Goal: Task Accomplishment & Management: Complete application form

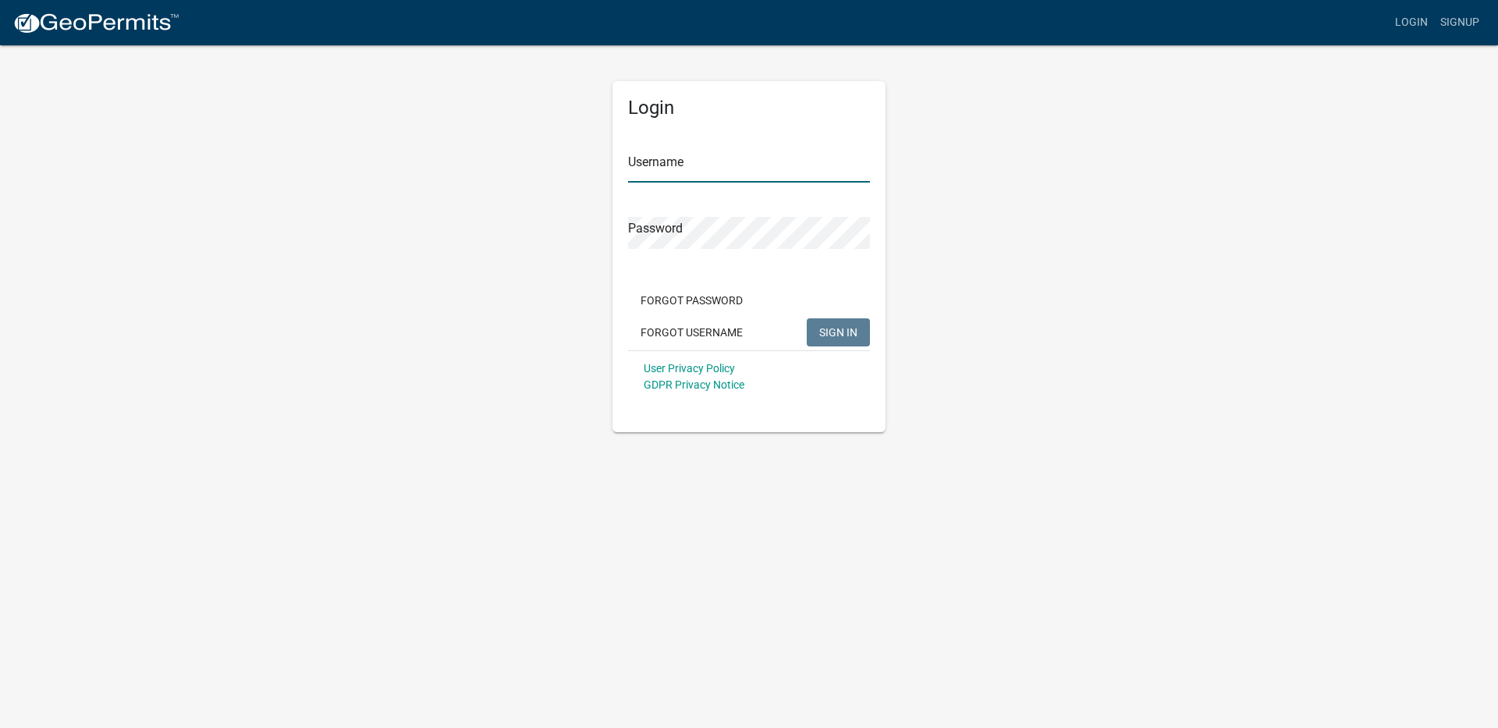
click at [685, 161] on input "Username" at bounding box center [749, 167] width 242 height 32
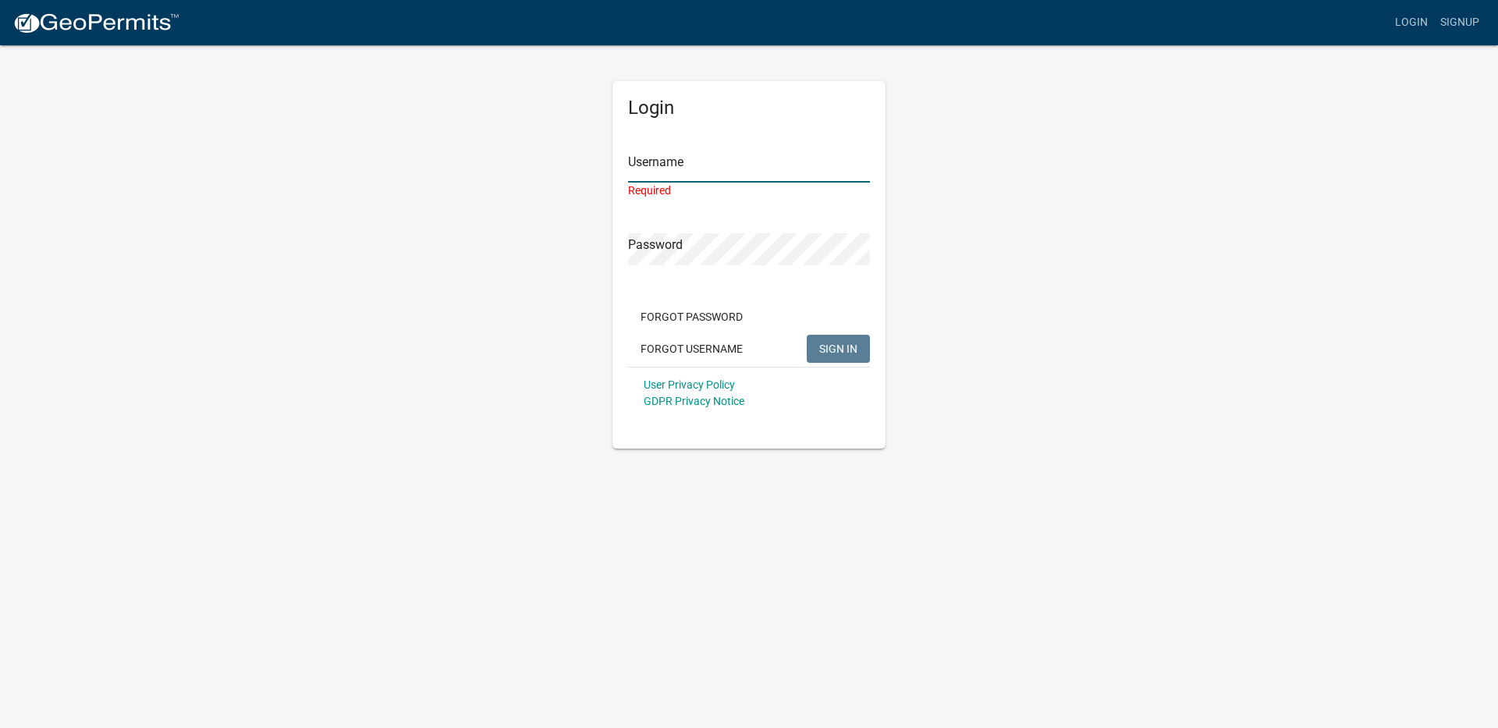
type input "Stopnbuy835"
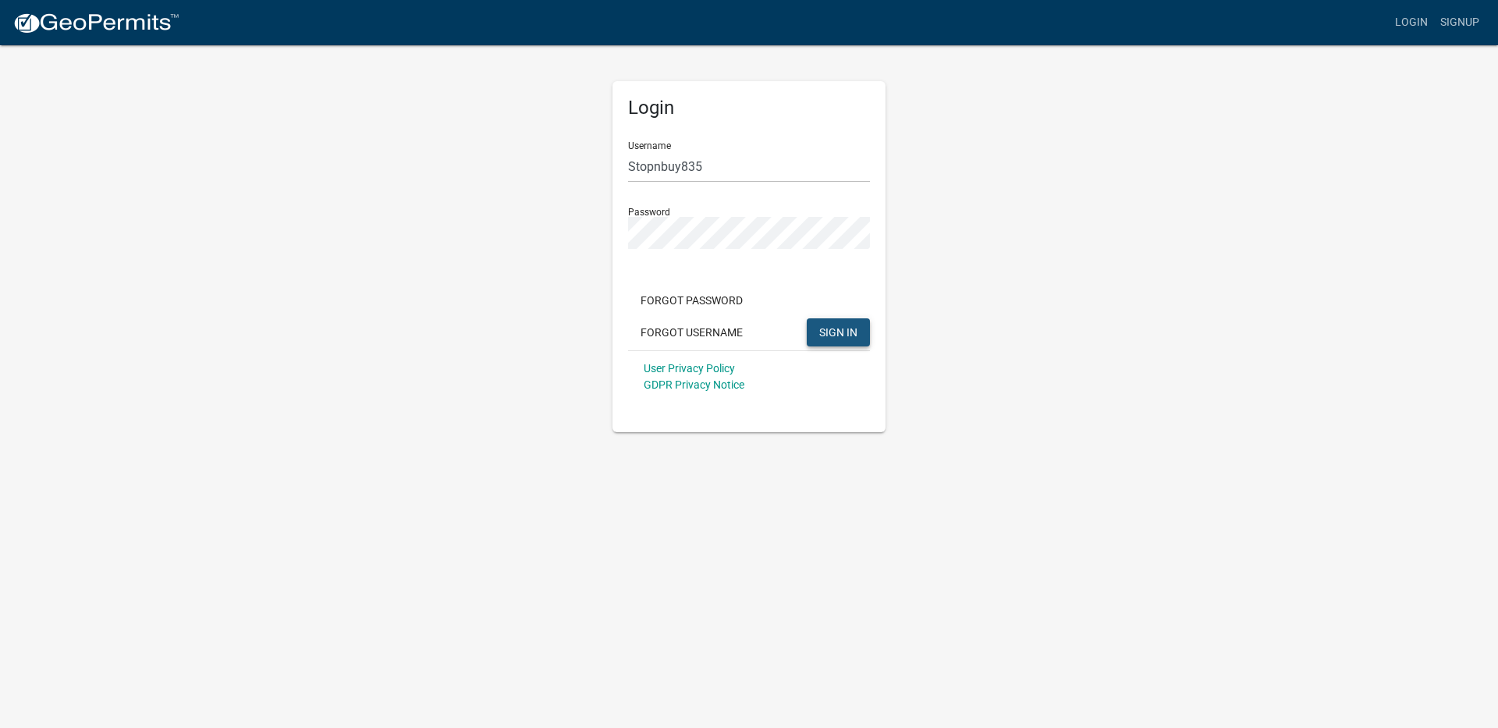
click at [831, 339] on button "SIGN IN" at bounding box center [838, 332] width 63 height 28
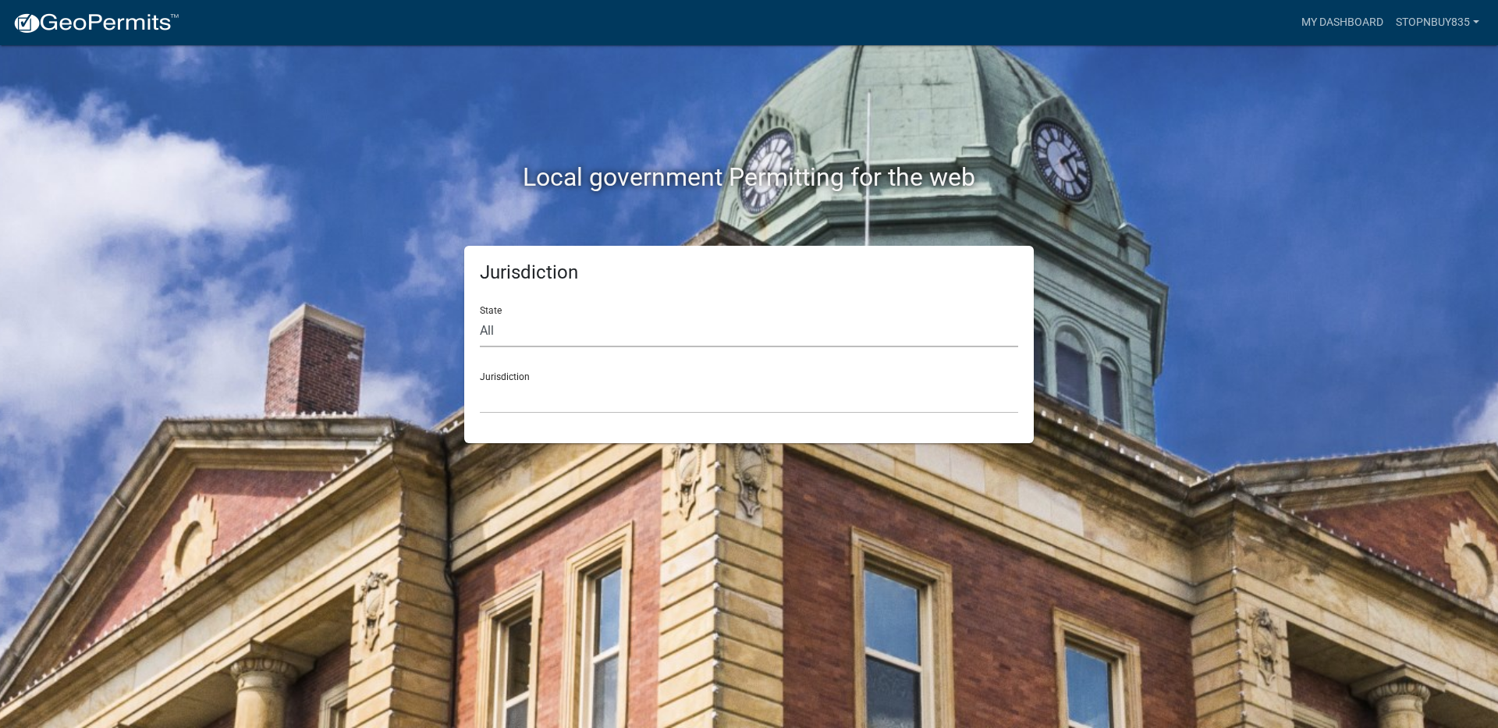
click at [530, 324] on select "All [US_STATE] [US_STATE] [US_STATE] [US_STATE] [US_STATE] [US_STATE] [US_STATE…" at bounding box center [749, 331] width 538 height 32
select select "[US_STATE]"
click at [480, 315] on select "All [US_STATE] [US_STATE] [US_STATE] [US_STATE] [US_STATE] [US_STATE] [US_STATE…" at bounding box center [749, 331] width 538 height 32
click at [529, 396] on select "[GEOGRAPHIC_DATA], [US_STATE][PERSON_NAME][GEOGRAPHIC_DATA], [US_STATE][PERSON_…" at bounding box center [749, 397] width 538 height 32
click at [1354, 23] on link "My Dashboard" at bounding box center [1342, 23] width 94 height 30
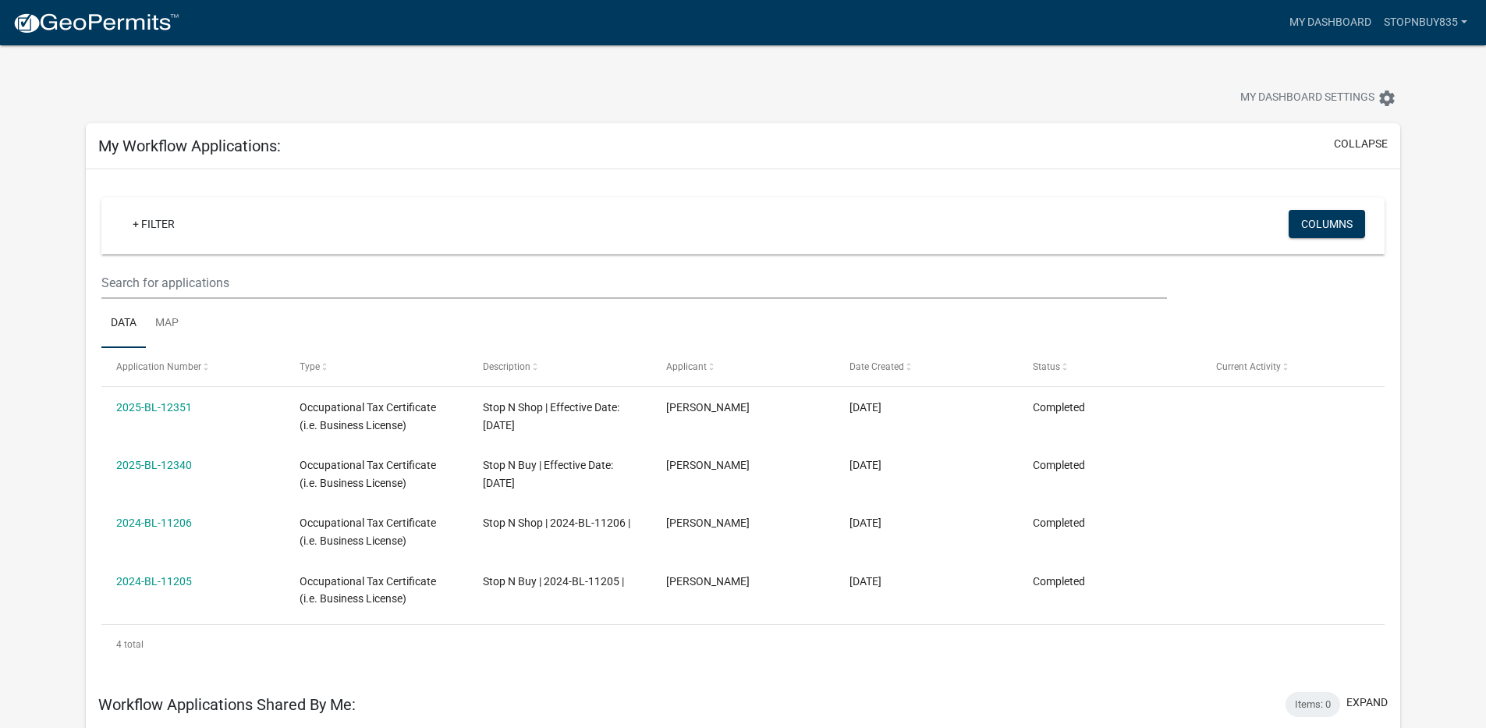
click at [236, 217] on div "+ Filter" at bounding box center [531, 226] width 846 height 32
click at [1413, 25] on link "Stopnbuy835" at bounding box center [1426, 23] width 96 height 30
click at [173, 211] on link "+ Filter" at bounding box center [153, 224] width 67 height 28
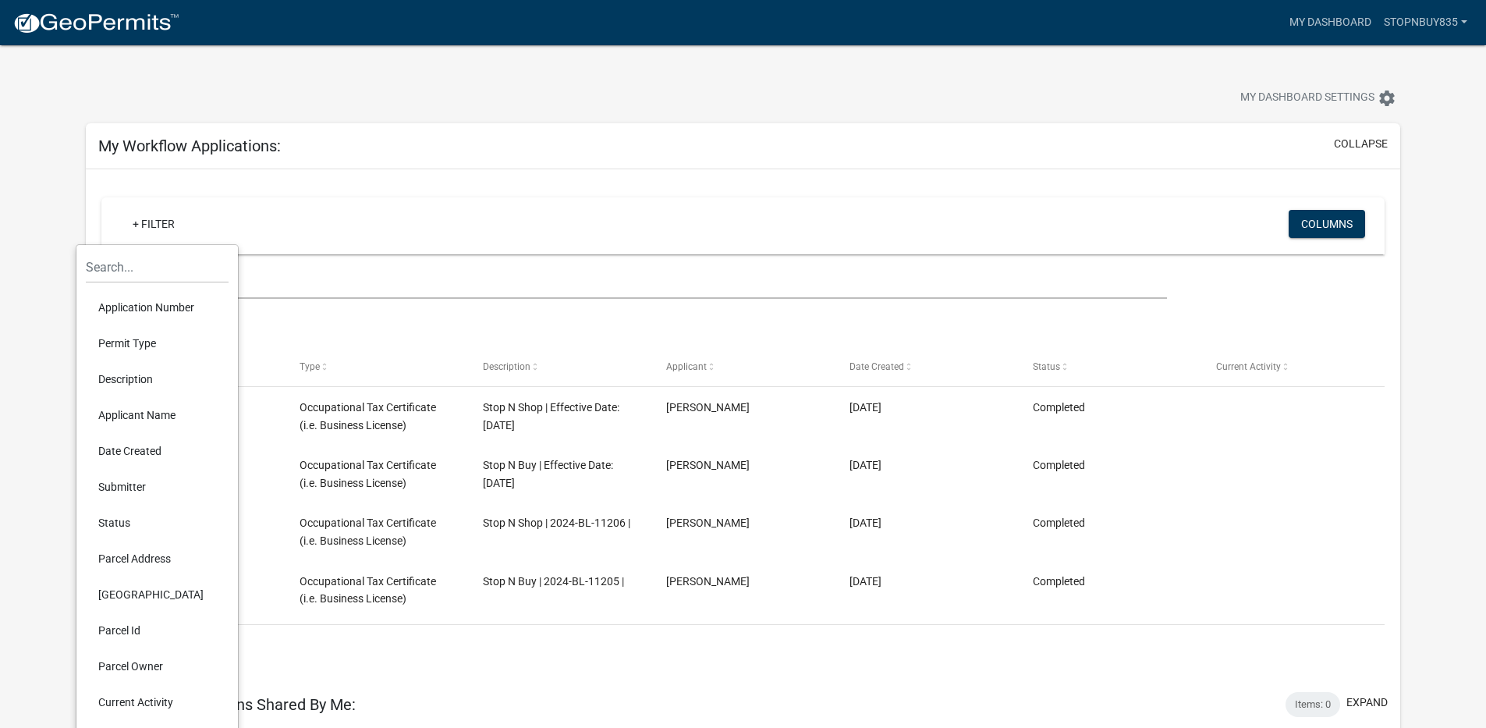
click at [335, 665] on div "+ Filter Columns Data Map Application Number Type Description Applicant Date Cr…" at bounding box center [743, 423] width 1315 height 509
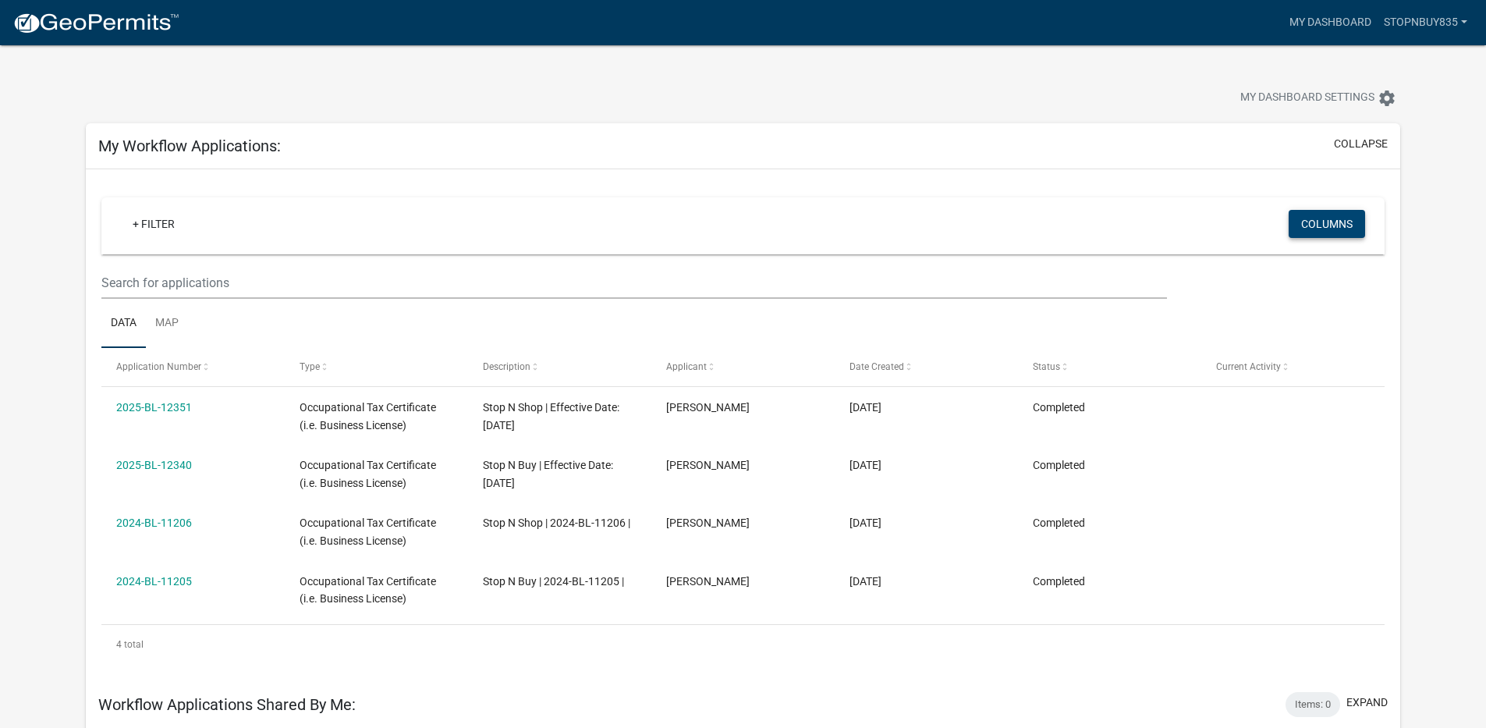
click at [1319, 232] on button "Columns" at bounding box center [1327, 224] width 76 height 28
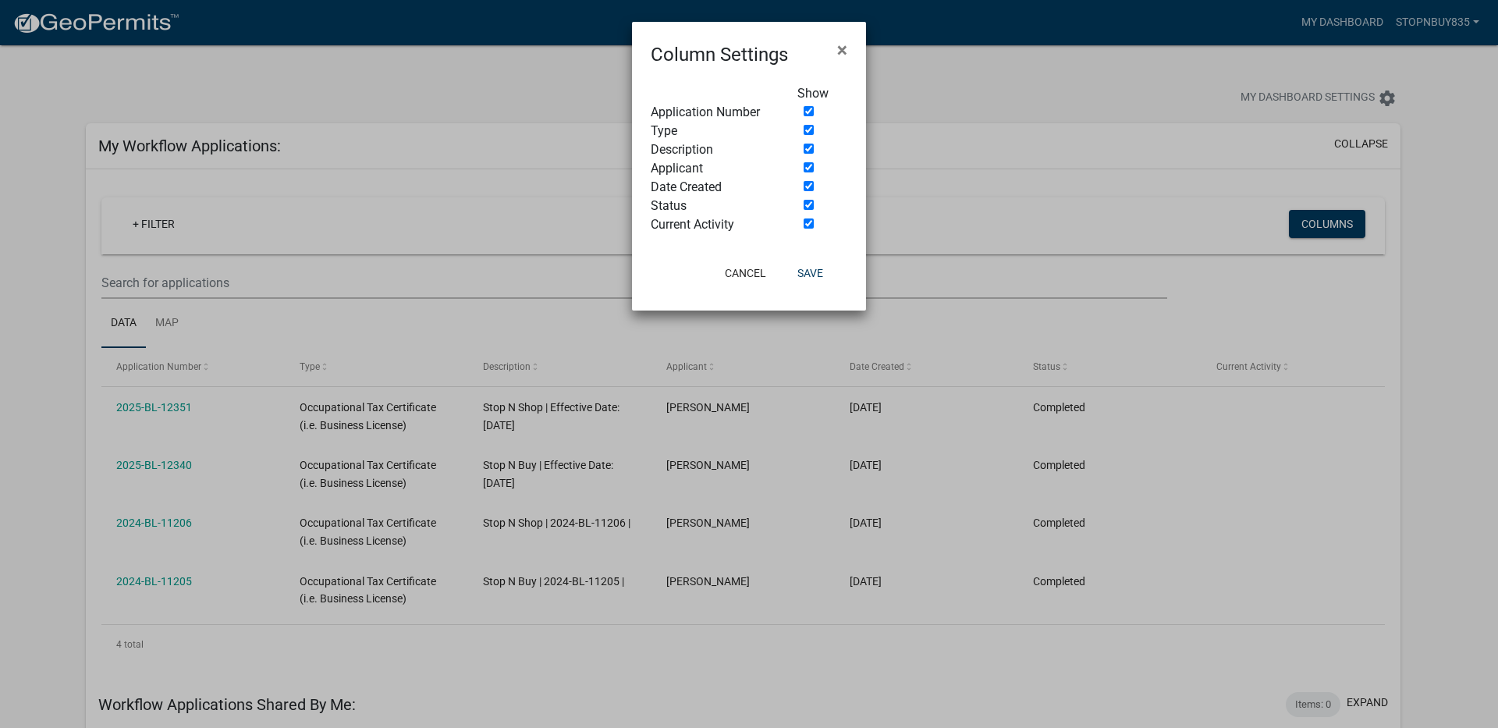
click at [1144, 211] on ngb-modal-window "Column Settings × Show Application Number Type Description Applicant Date Creat…" at bounding box center [749, 364] width 1498 height 728
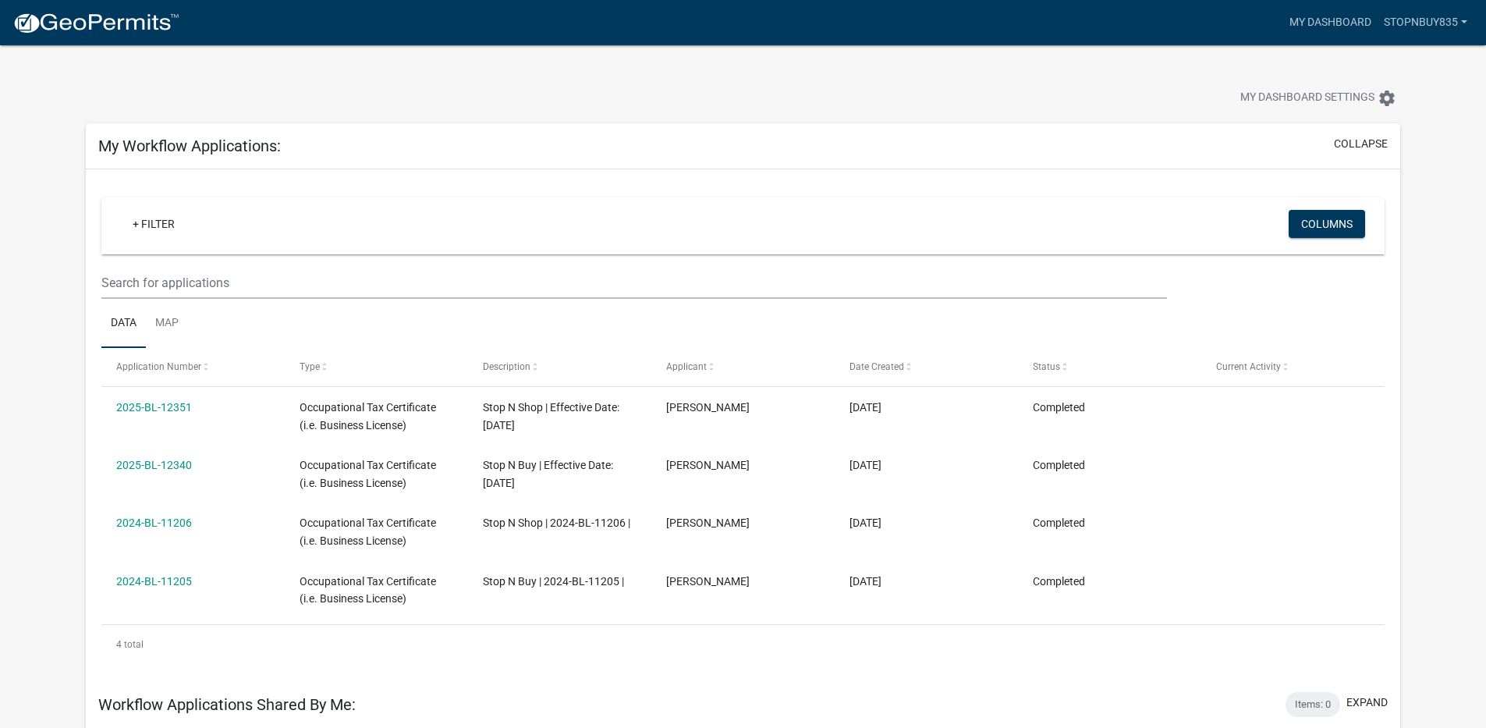
click at [122, 27] on img at bounding box center [95, 23] width 167 height 23
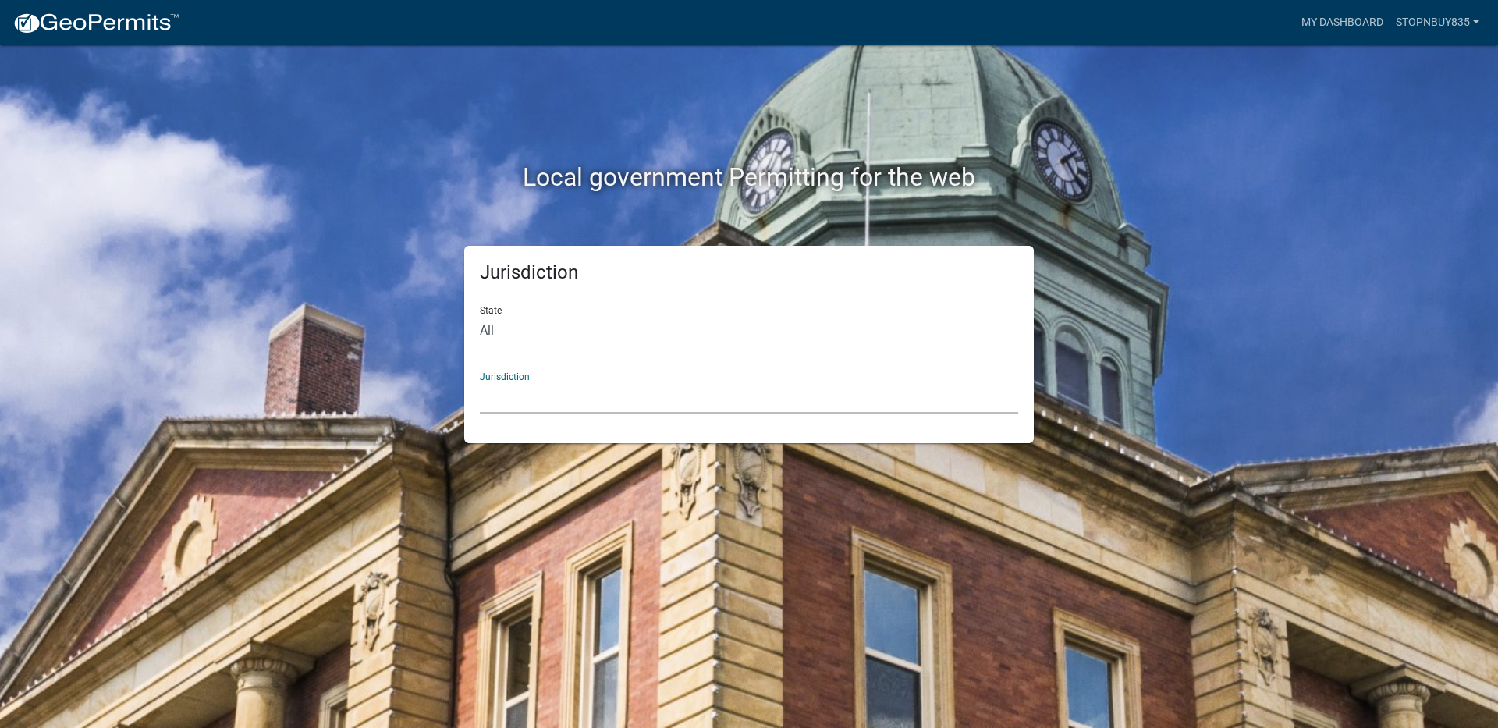
click at [545, 395] on select "[GEOGRAPHIC_DATA], [US_STATE] [GEOGRAPHIC_DATA], [US_STATE][PERSON_NAME][GEOGRA…" at bounding box center [749, 397] width 538 height 32
click at [419, 190] on h2 "Local government Permitting for the web" at bounding box center [749, 177] width 866 height 30
click at [502, 325] on select "All [US_STATE] [US_STATE] [US_STATE] [US_STATE] [US_STATE] [US_STATE] [US_STATE…" at bounding box center [749, 331] width 538 height 32
select select "[US_STATE]"
click at [480, 315] on select "All [US_STATE] [US_STATE] [US_STATE] [US_STATE] [US_STATE] [US_STATE] [US_STATE…" at bounding box center [749, 331] width 538 height 32
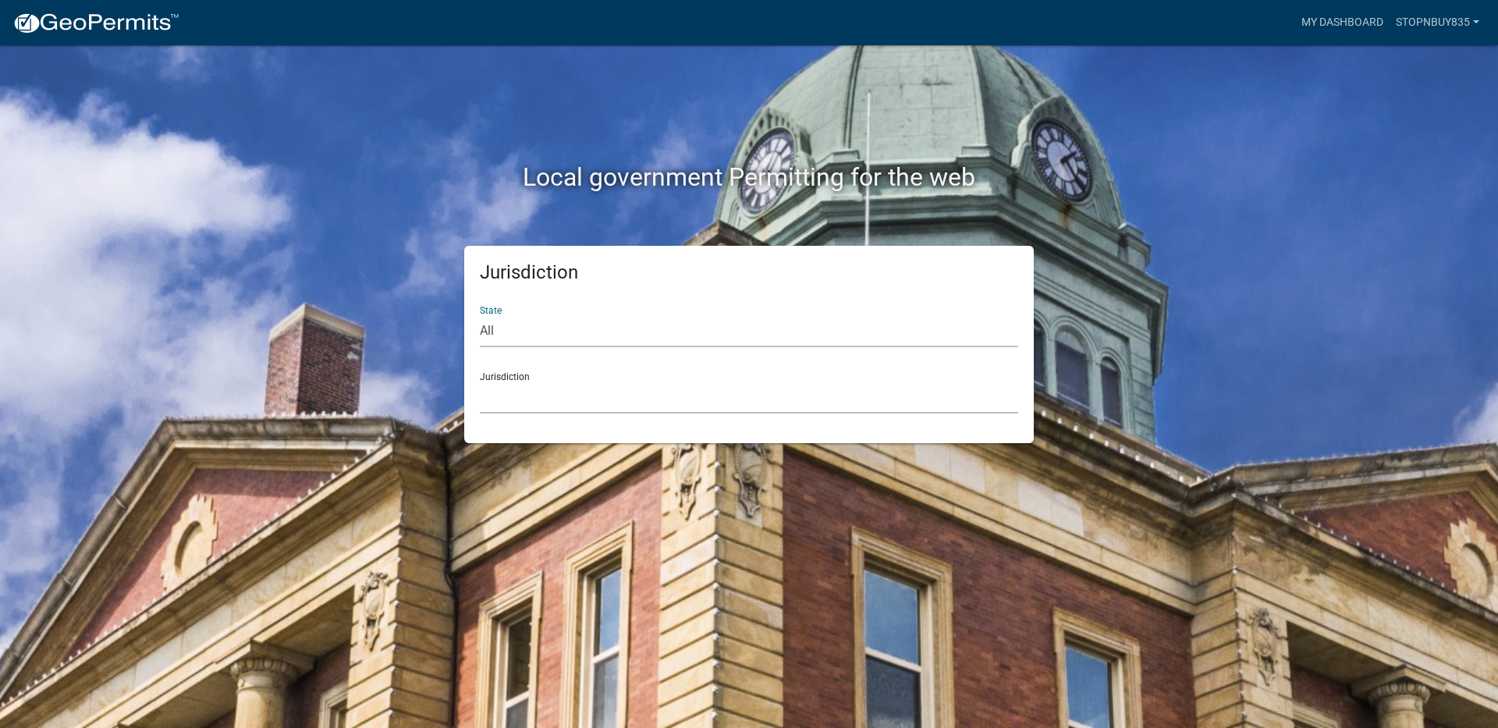
click at [516, 398] on select "[GEOGRAPHIC_DATA], [US_STATE][PERSON_NAME][GEOGRAPHIC_DATA], [US_STATE][PERSON_…" at bounding box center [749, 397] width 538 height 32
click at [480, 381] on select "[GEOGRAPHIC_DATA], [US_STATE][PERSON_NAME][GEOGRAPHIC_DATA], [US_STATE][PERSON_…" at bounding box center [749, 397] width 538 height 32
click at [1341, 25] on link "My Dashboard" at bounding box center [1342, 23] width 94 height 30
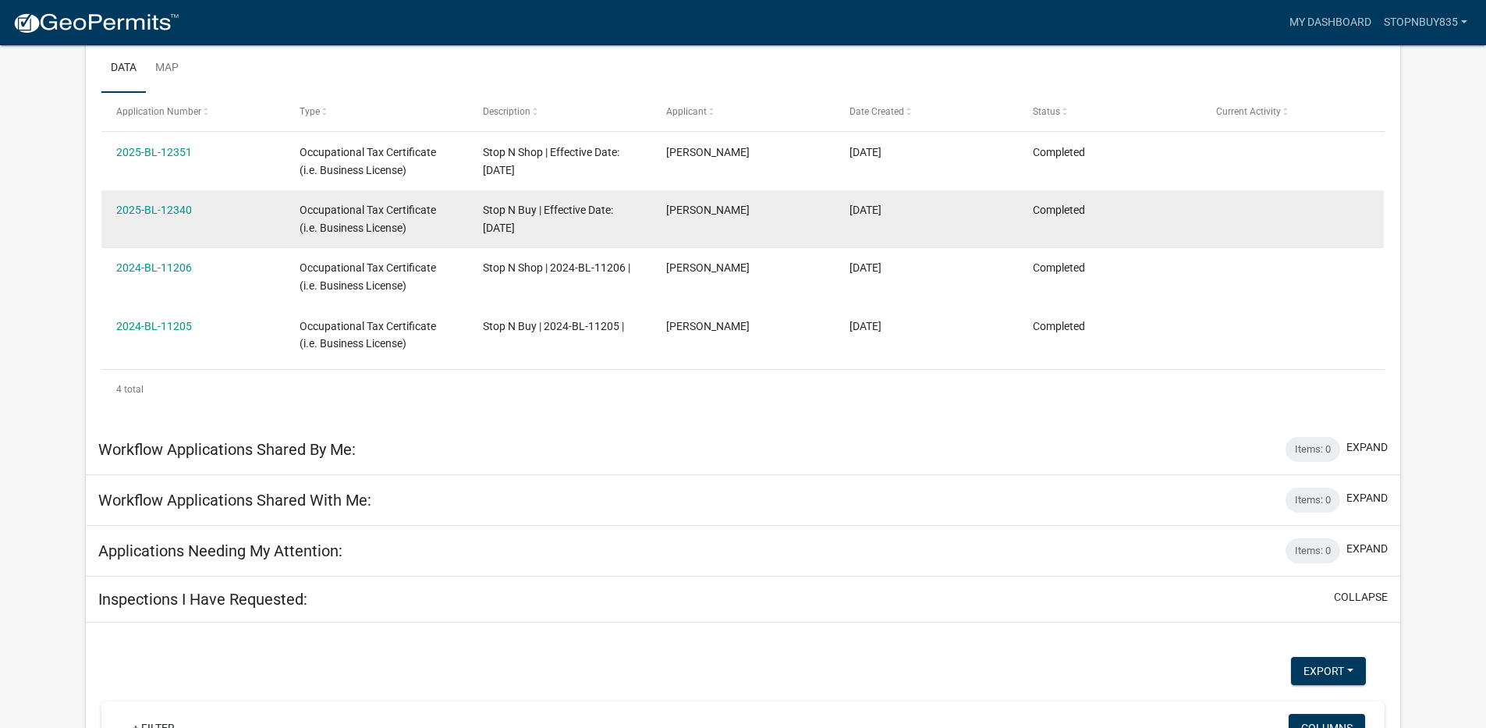
scroll to position [217, 0]
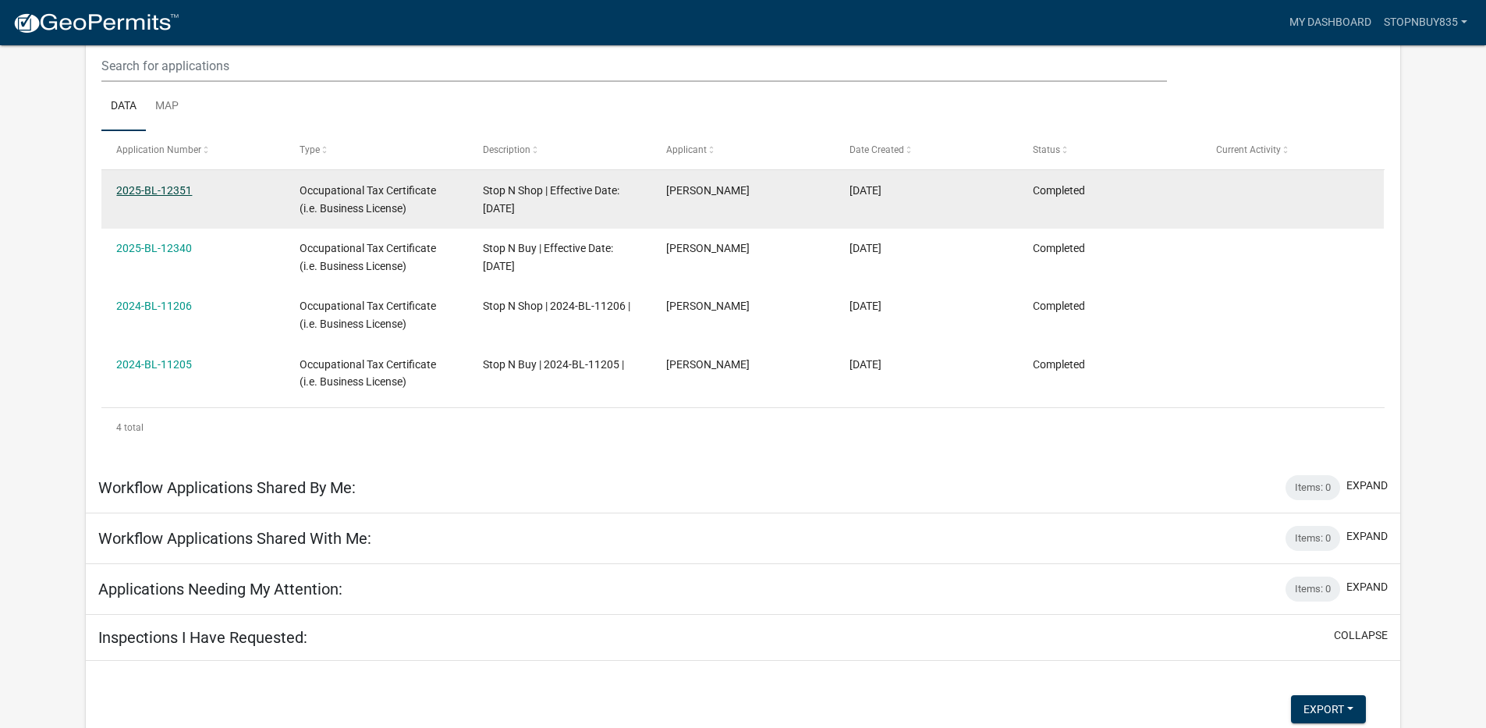
click at [169, 184] on link "2025-BL-12351" at bounding box center [154, 190] width 76 height 12
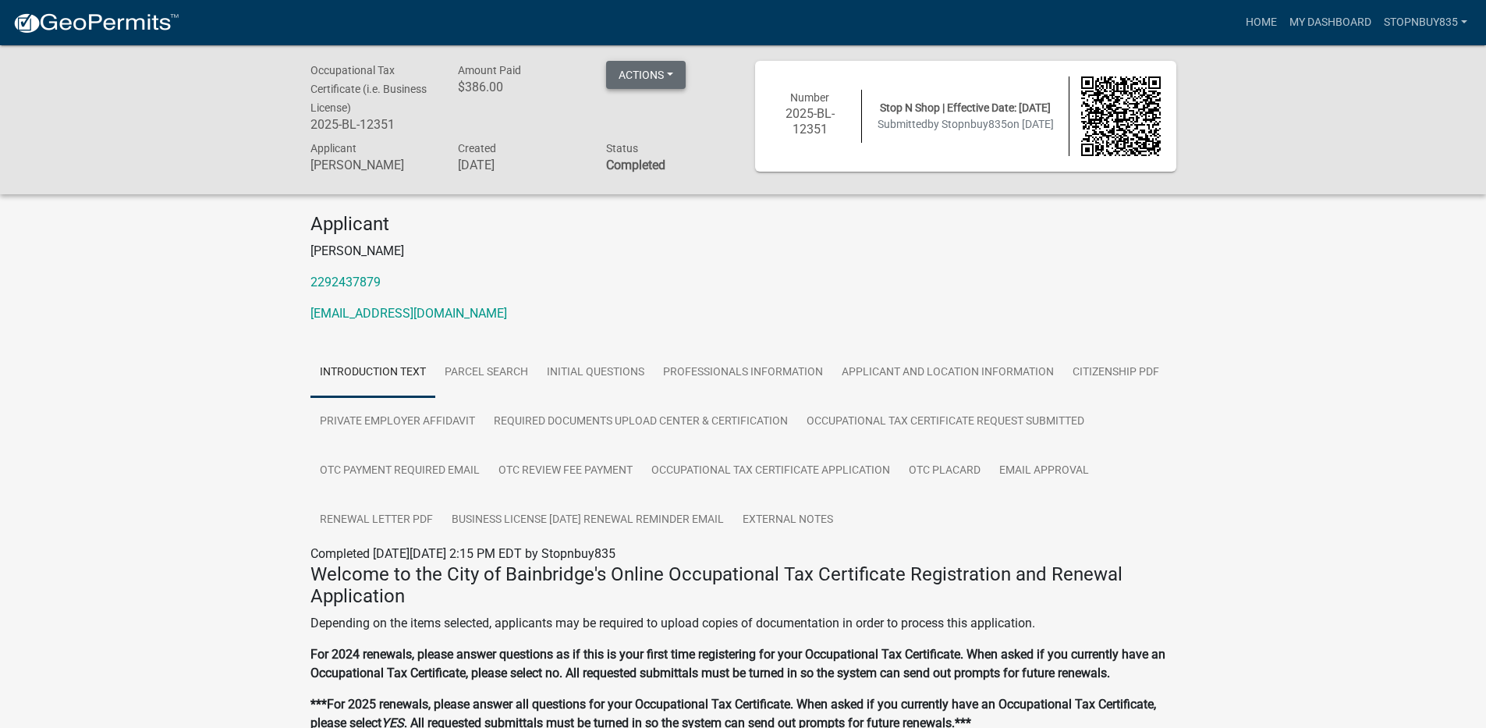
click at [665, 74] on button "Actions" at bounding box center [646, 75] width 80 height 28
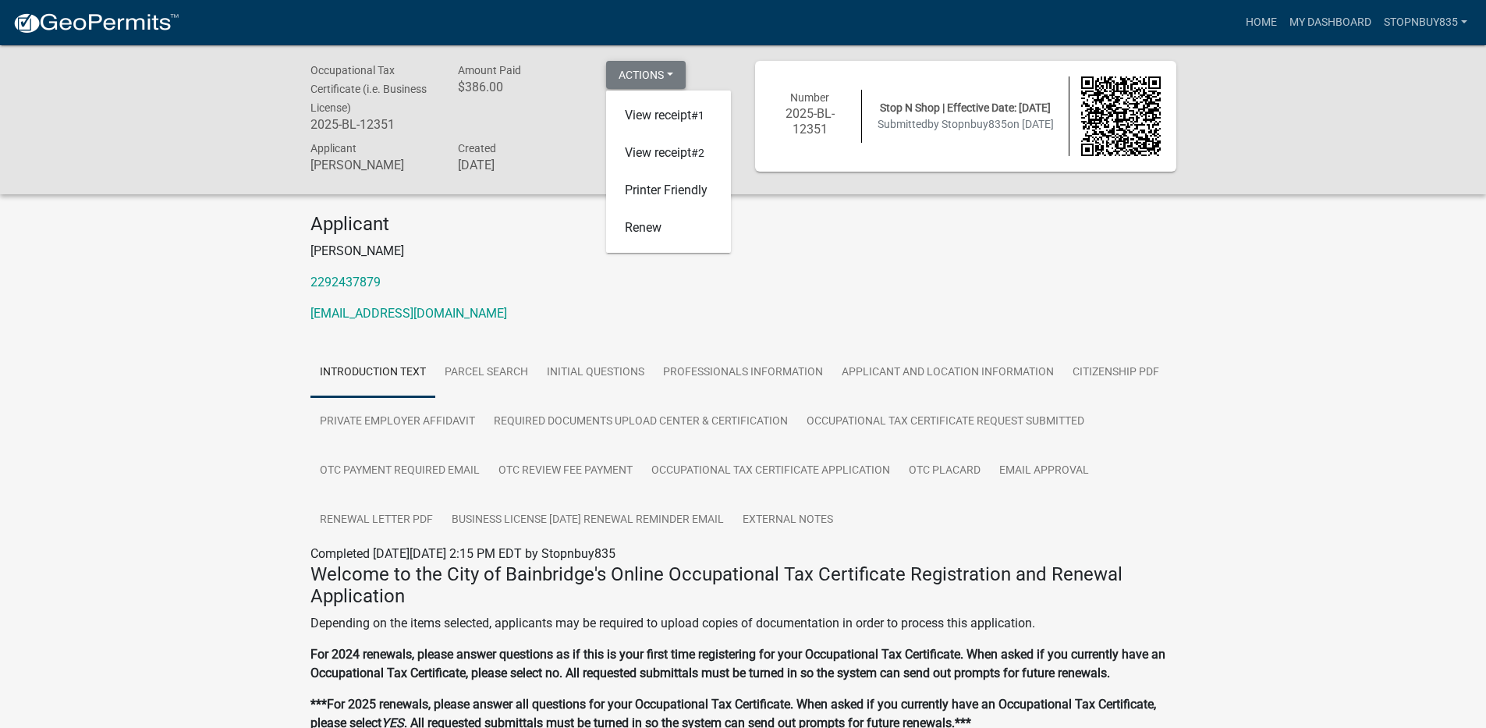
click at [665, 74] on button "Actions" at bounding box center [646, 75] width 80 height 28
click at [31, 19] on img at bounding box center [95, 23] width 167 height 23
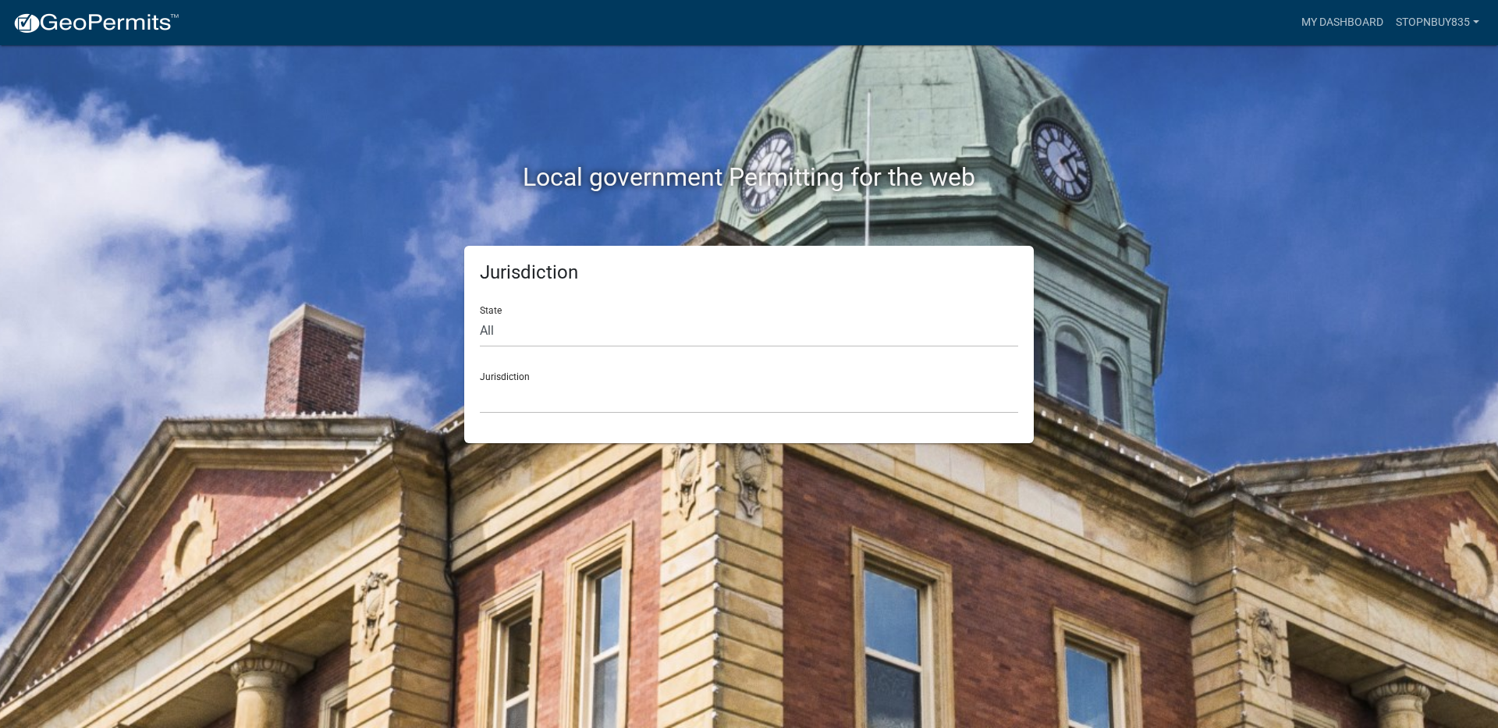
click at [733, 183] on h2 "Local government Permitting for the web" at bounding box center [749, 177] width 866 height 30
click at [1308, 11] on link "My Dashboard" at bounding box center [1342, 23] width 94 height 30
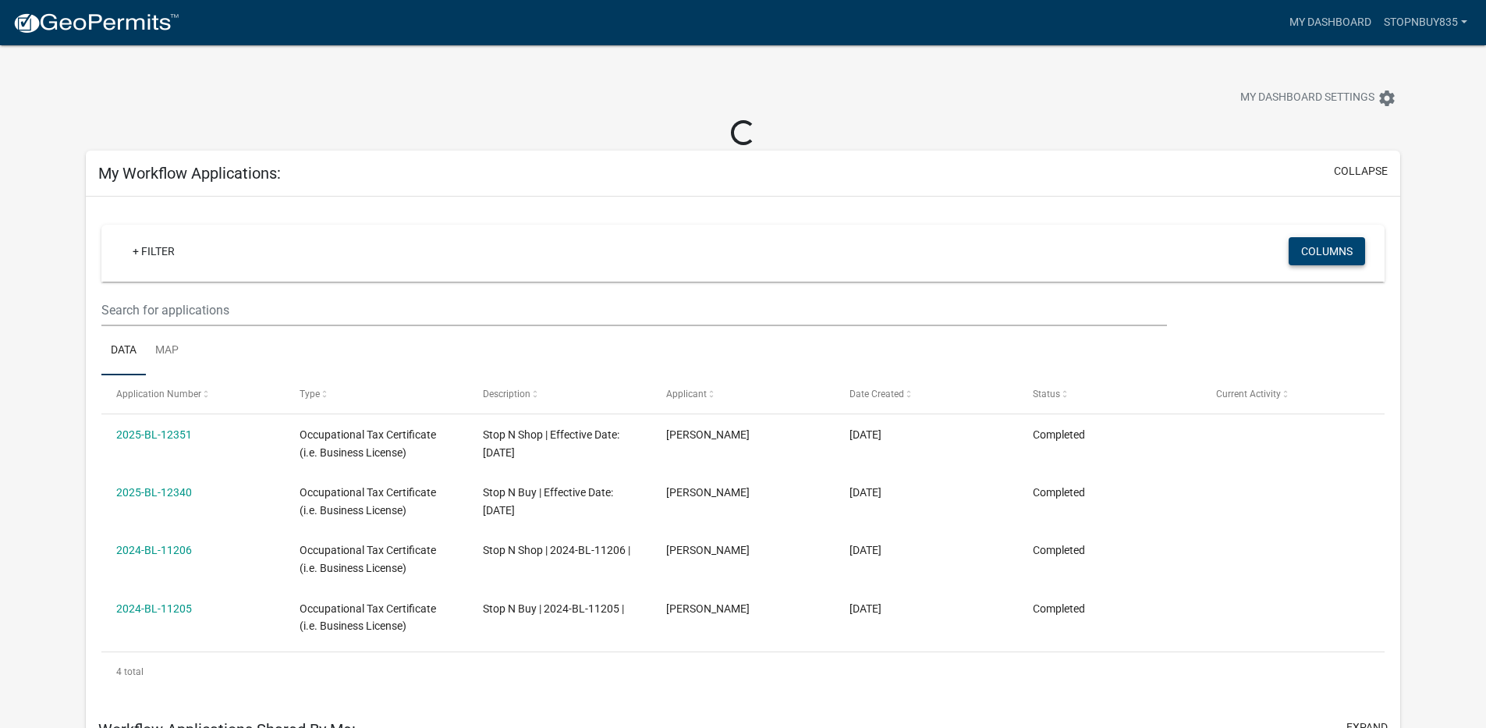
click at [1337, 257] on button "Columns" at bounding box center [1327, 251] width 76 height 28
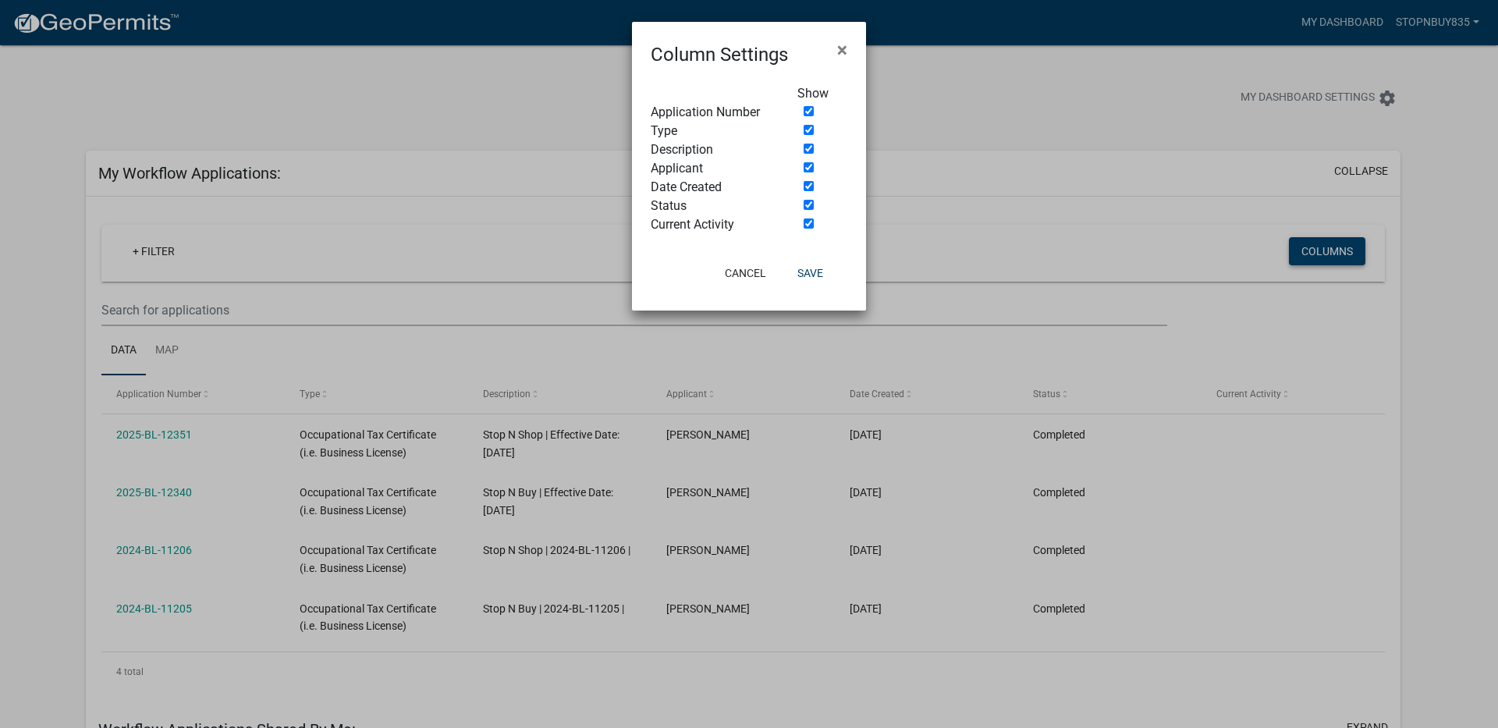
click at [1337, 257] on ngb-modal-window "Column Settings × Show Application Number Type Description Applicant Date Creat…" at bounding box center [749, 364] width 1498 height 728
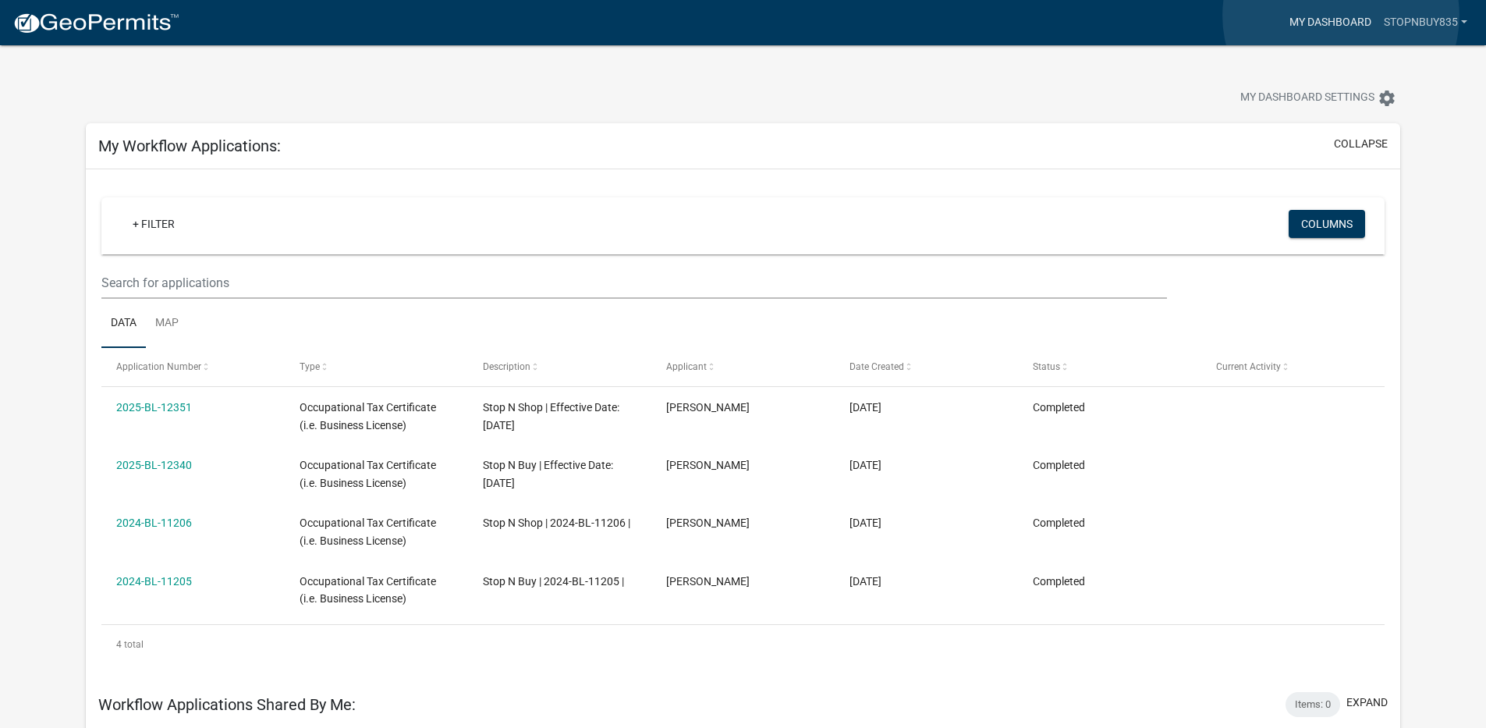
click at [1341, 16] on link "My Dashboard" at bounding box center [1330, 23] width 94 height 30
click at [129, 21] on img at bounding box center [95, 23] width 167 height 23
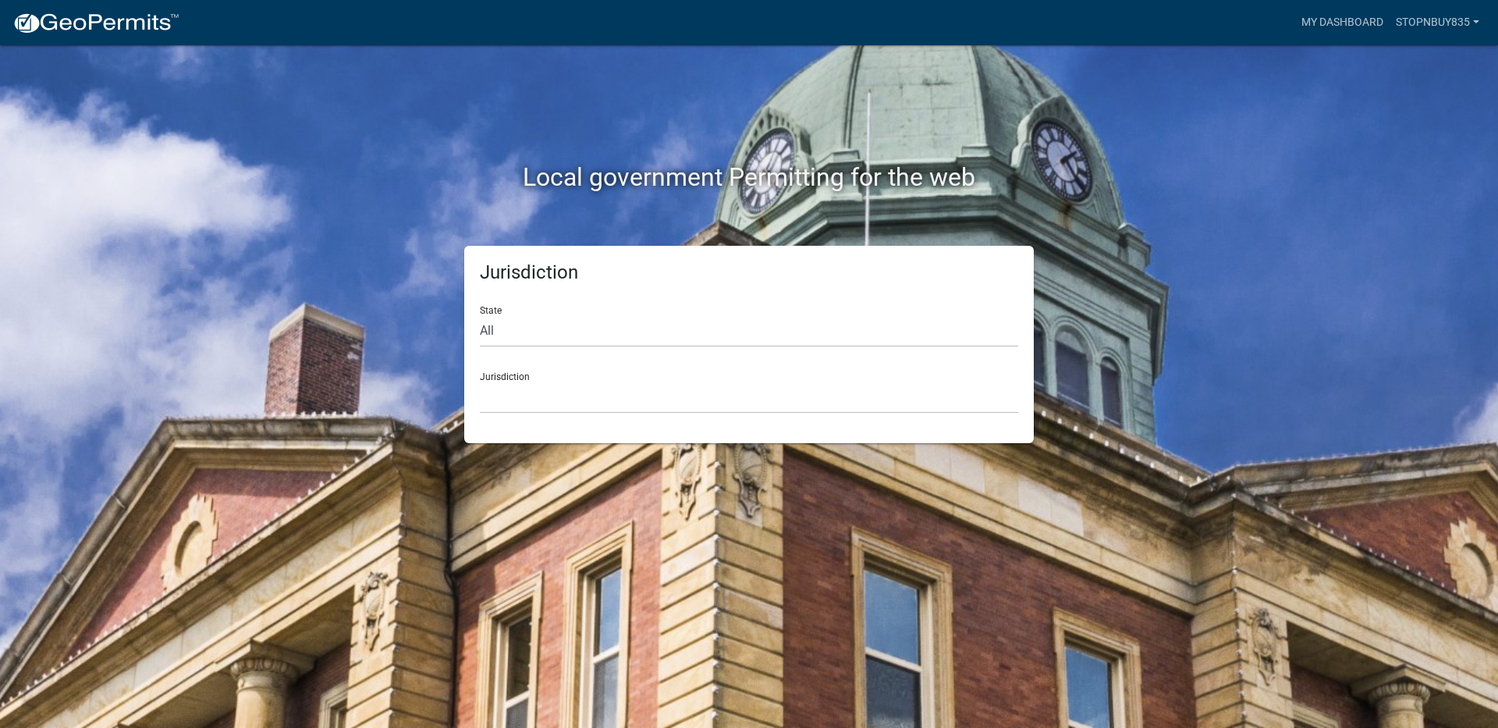
click at [129, 21] on img at bounding box center [95, 23] width 167 height 23
click at [690, 188] on h2 "Local government Permitting for the web" at bounding box center [749, 177] width 866 height 30
click at [493, 336] on select "All [US_STATE] [US_STATE] [US_STATE] [US_STATE] [US_STATE] [US_STATE] [US_STATE…" at bounding box center [749, 331] width 538 height 32
click at [513, 342] on select "All [US_STATE] [US_STATE] [US_STATE] [US_STATE] [US_STATE] [US_STATE] [US_STATE…" at bounding box center [749, 331] width 538 height 32
click at [516, 331] on select "All [US_STATE] [US_STATE] [US_STATE] [US_STATE] [US_STATE] [US_STATE] [US_STATE…" at bounding box center [749, 331] width 538 height 32
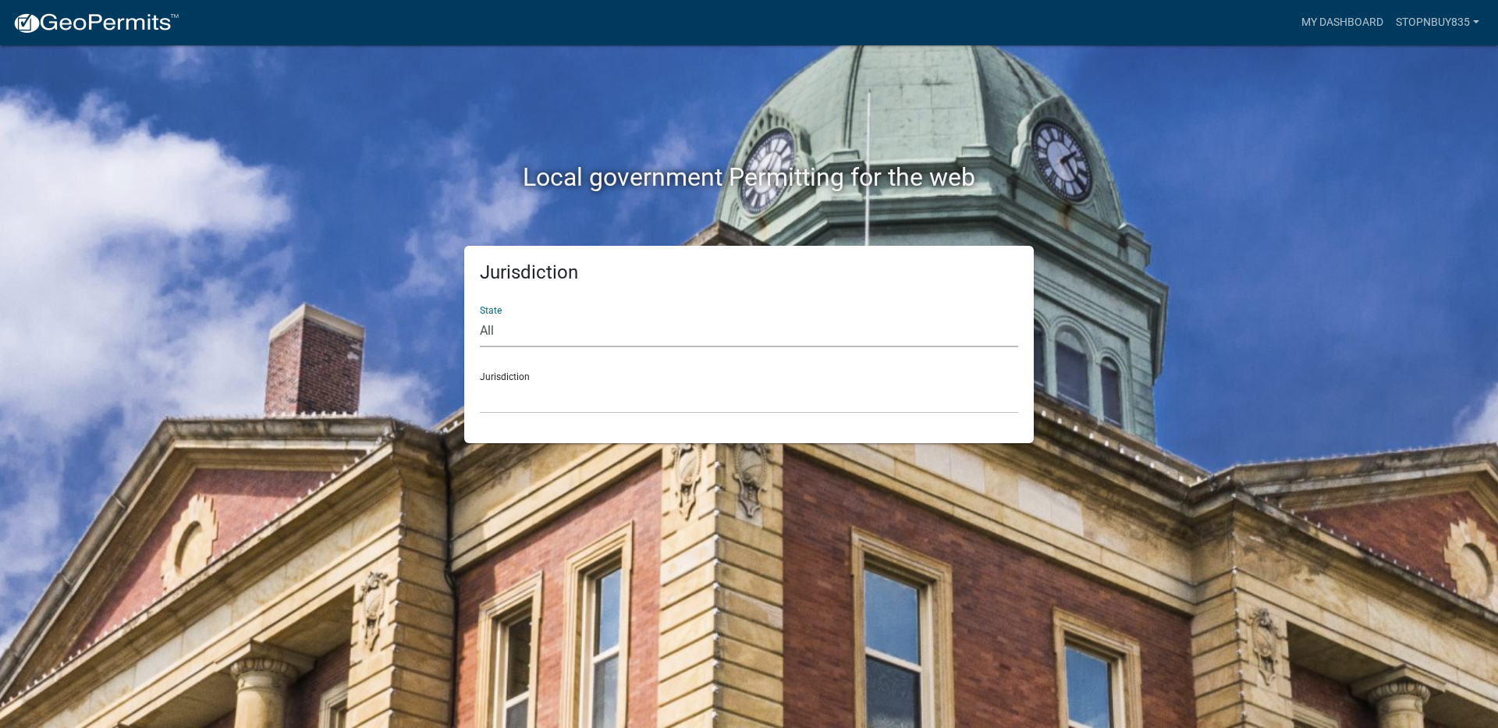
click at [516, 331] on select "All [US_STATE] [US_STATE] [US_STATE] [US_STATE] [US_STATE] [US_STATE] [US_STATE…" at bounding box center [749, 331] width 538 height 32
click at [521, 396] on select "[GEOGRAPHIC_DATA], [US_STATE] [GEOGRAPHIC_DATA], [US_STATE][PERSON_NAME][GEOGRA…" at bounding box center [749, 397] width 538 height 32
click at [552, 326] on select "All [US_STATE] [US_STATE] [US_STATE] [US_STATE] [US_STATE] [US_STATE] [US_STATE…" at bounding box center [749, 331] width 538 height 32
select select "[US_STATE]"
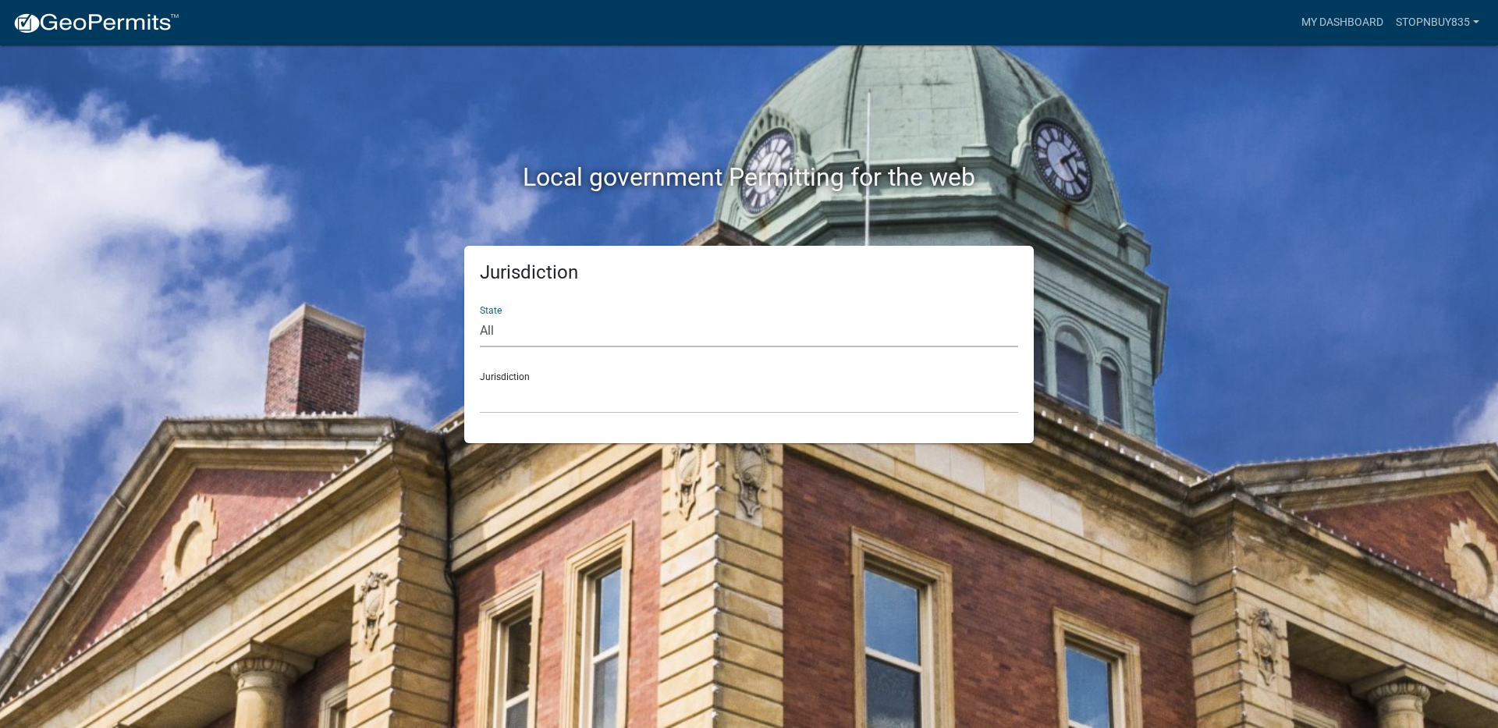
click at [480, 315] on select "All [US_STATE] [US_STATE] [US_STATE] [US_STATE] [US_STATE] [US_STATE] [US_STATE…" at bounding box center [749, 331] width 538 height 32
click at [529, 396] on select "[GEOGRAPHIC_DATA], [US_STATE][PERSON_NAME][GEOGRAPHIC_DATA], [US_STATE][PERSON_…" at bounding box center [749, 397] width 538 height 32
click at [588, 389] on select "[GEOGRAPHIC_DATA], [US_STATE][PERSON_NAME][GEOGRAPHIC_DATA], [US_STATE][PERSON_…" at bounding box center [749, 397] width 538 height 32
click at [586, 390] on select "[GEOGRAPHIC_DATA], [US_STATE][PERSON_NAME][GEOGRAPHIC_DATA], [US_STATE][PERSON_…" at bounding box center [749, 397] width 538 height 32
click at [518, 374] on div "Jurisdiction [GEOGRAPHIC_DATA], [US_STATE][PERSON_NAME][GEOGRAPHIC_DATA], [US_S…" at bounding box center [749, 387] width 538 height 54
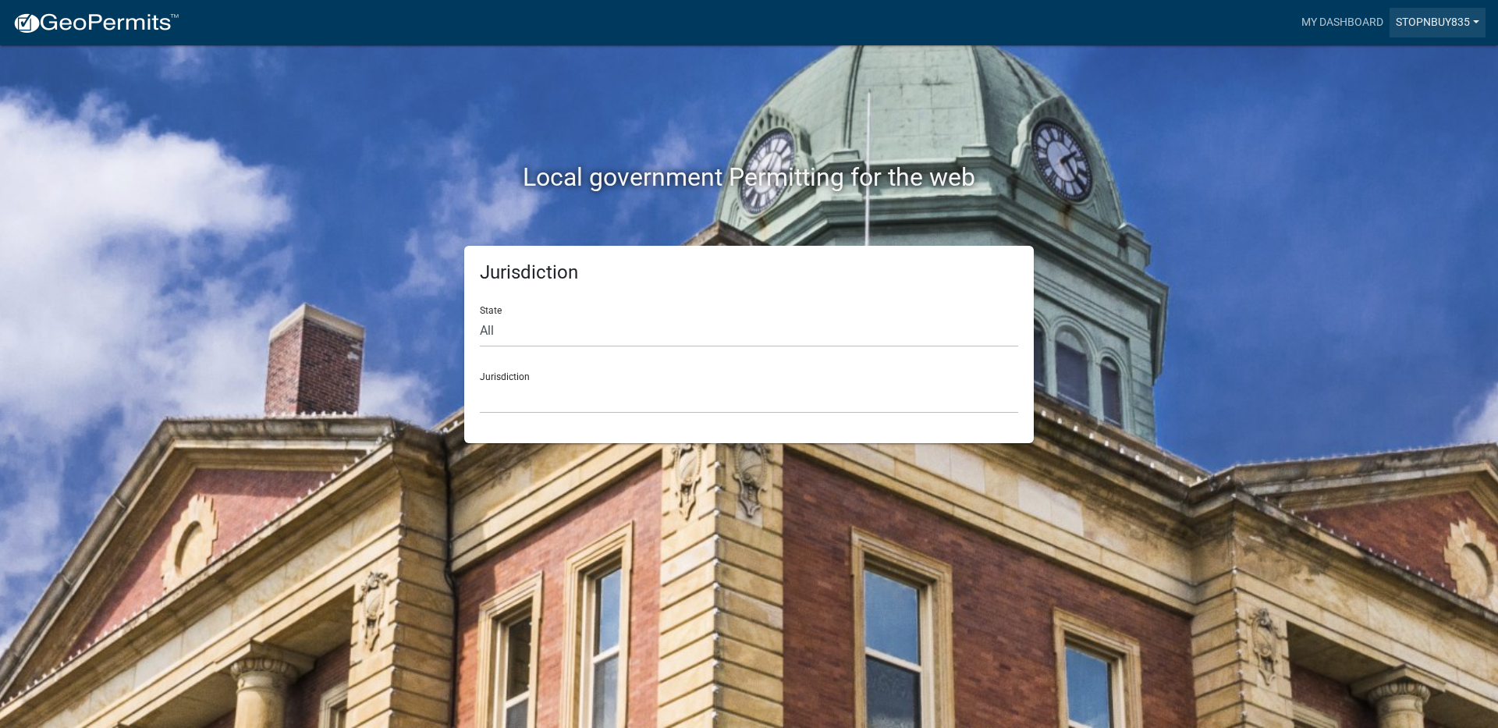
click at [1405, 23] on link "Stopnbuy835" at bounding box center [1437, 23] width 96 height 30
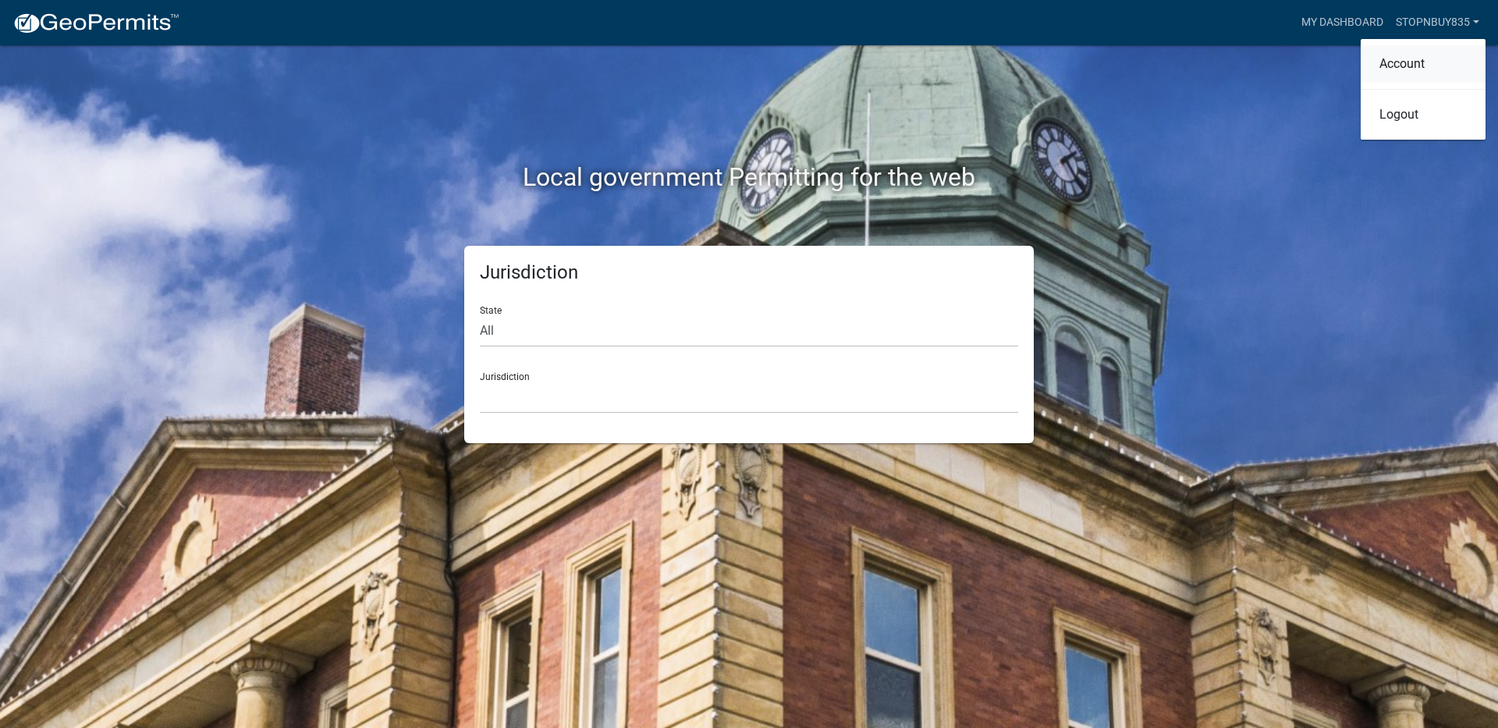
click at [1423, 73] on link "Account" at bounding box center [1423, 63] width 125 height 37
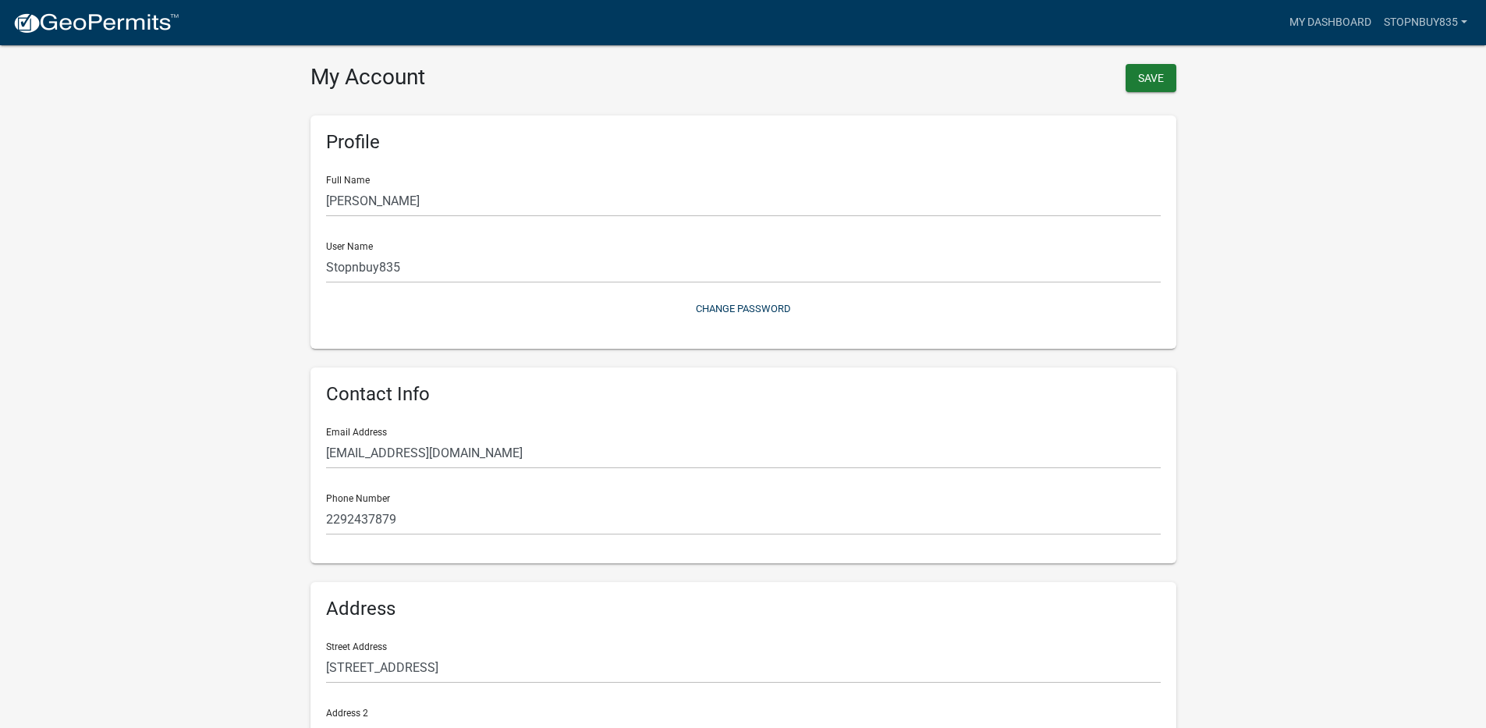
click at [66, 30] on img at bounding box center [95, 23] width 167 height 23
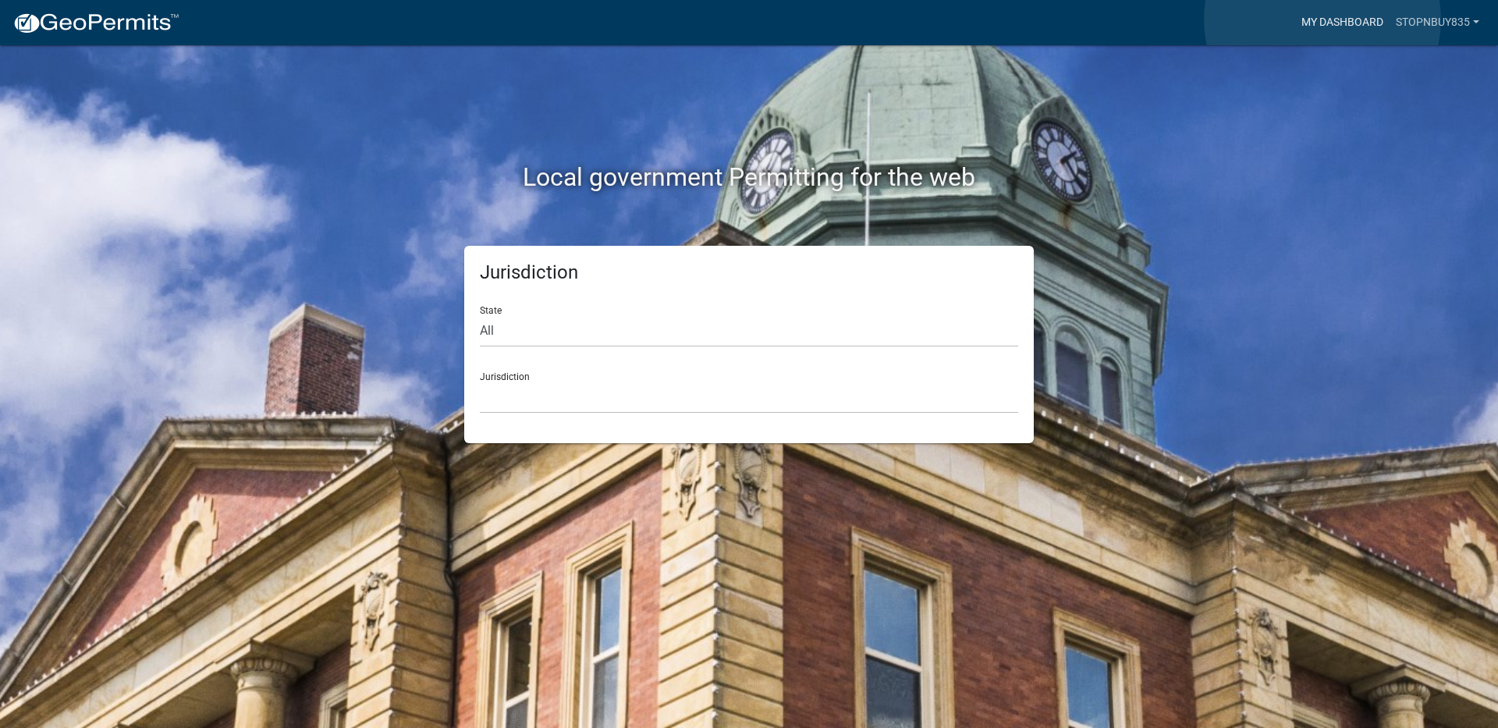
click at [1322, 20] on link "My Dashboard" at bounding box center [1342, 23] width 94 height 30
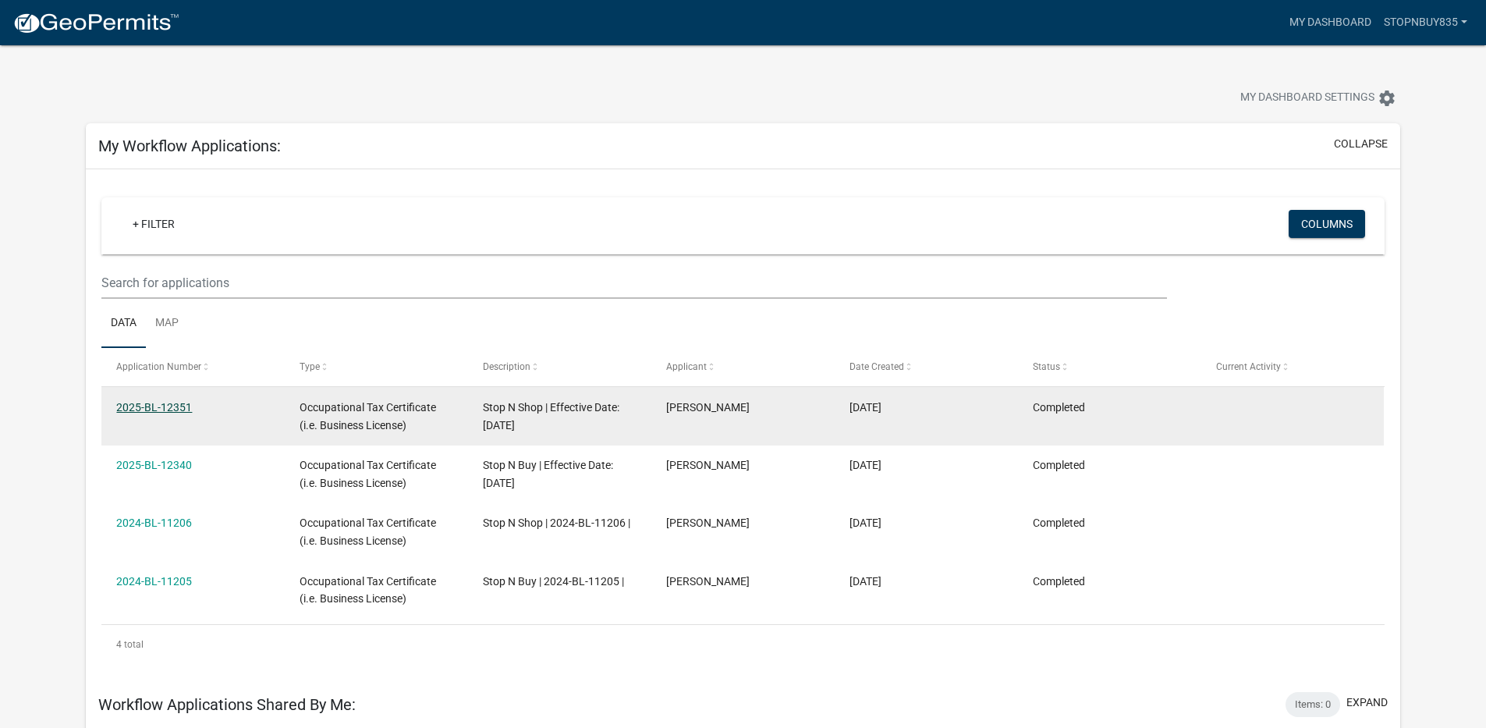
click at [167, 407] on link "2025-BL-12351" at bounding box center [154, 407] width 76 height 12
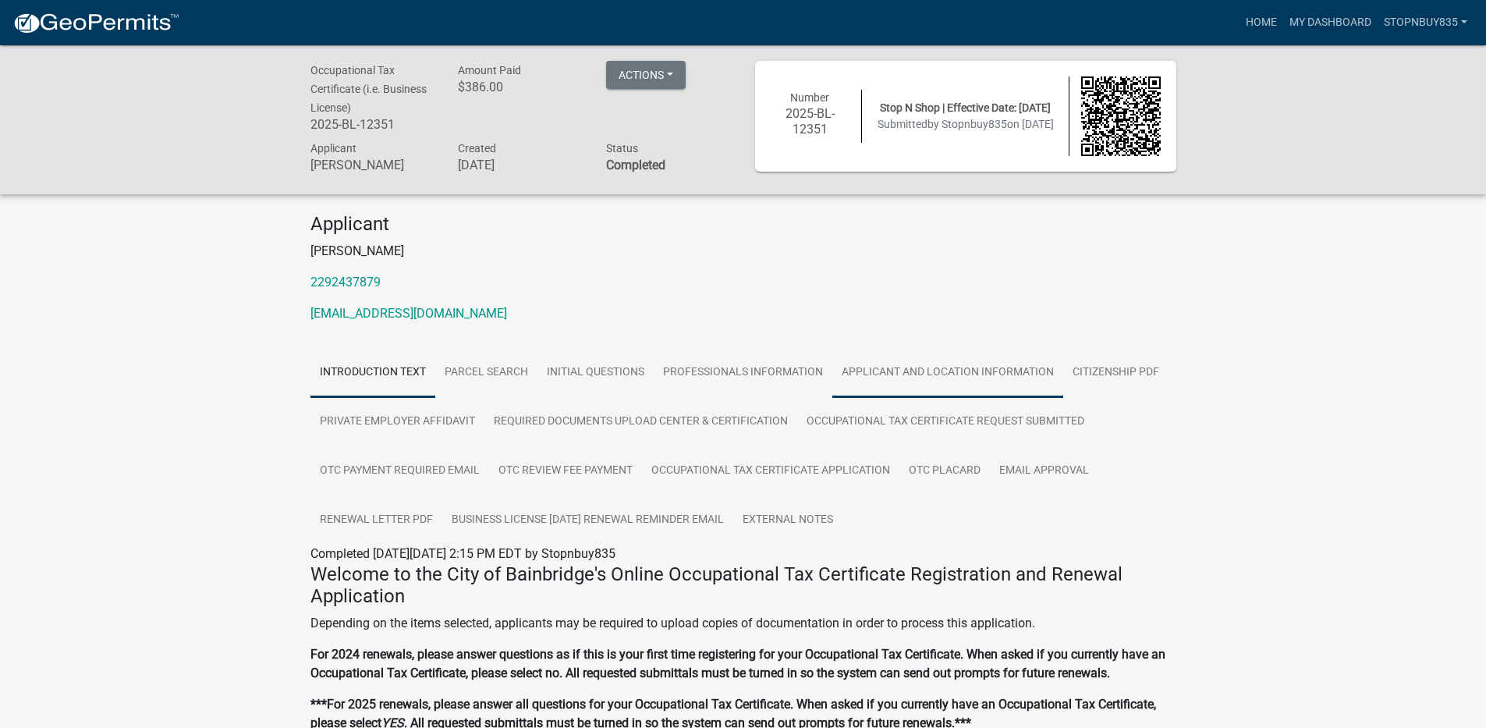
click at [917, 377] on link "Applicant and Location Information" at bounding box center [947, 373] width 231 height 50
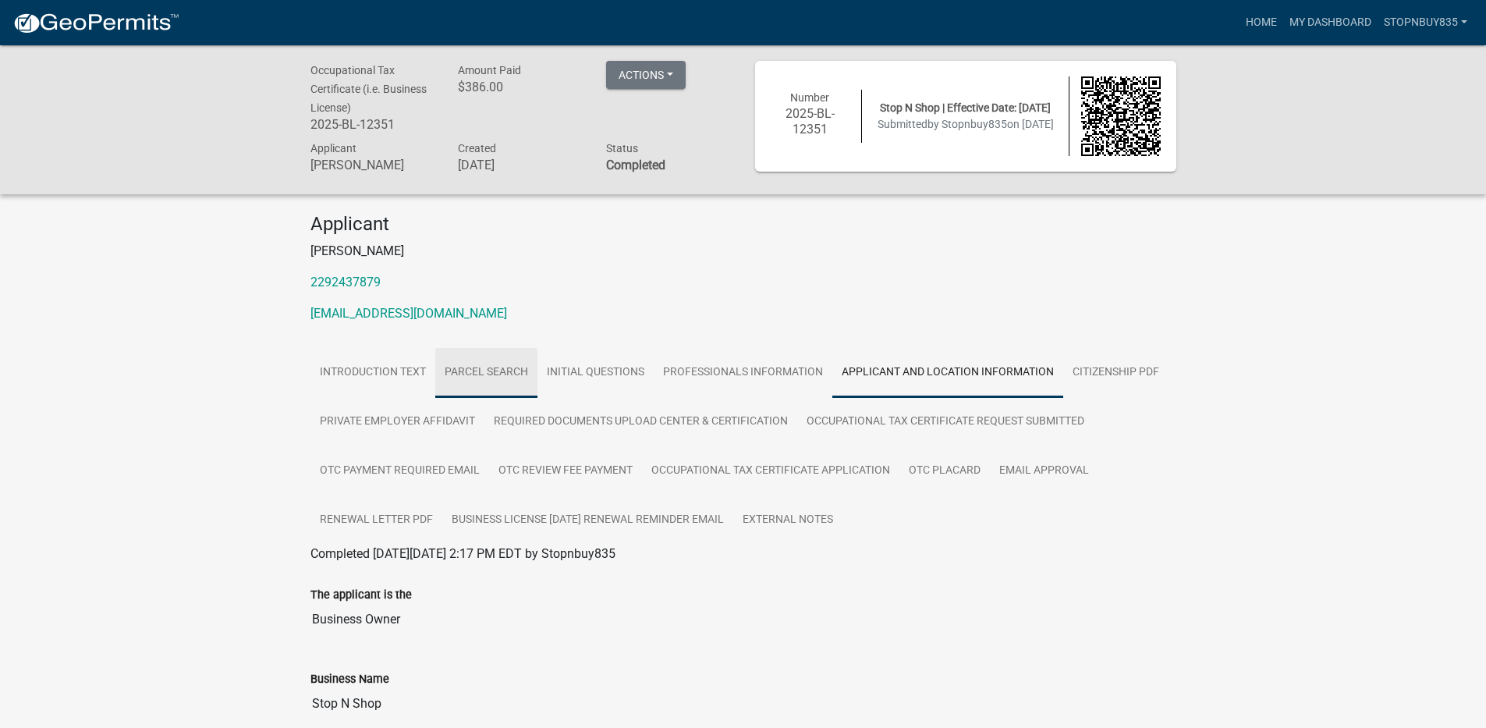
click at [500, 379] on link "Parcel search" at bounding box center [486, 373] width 102 height 50
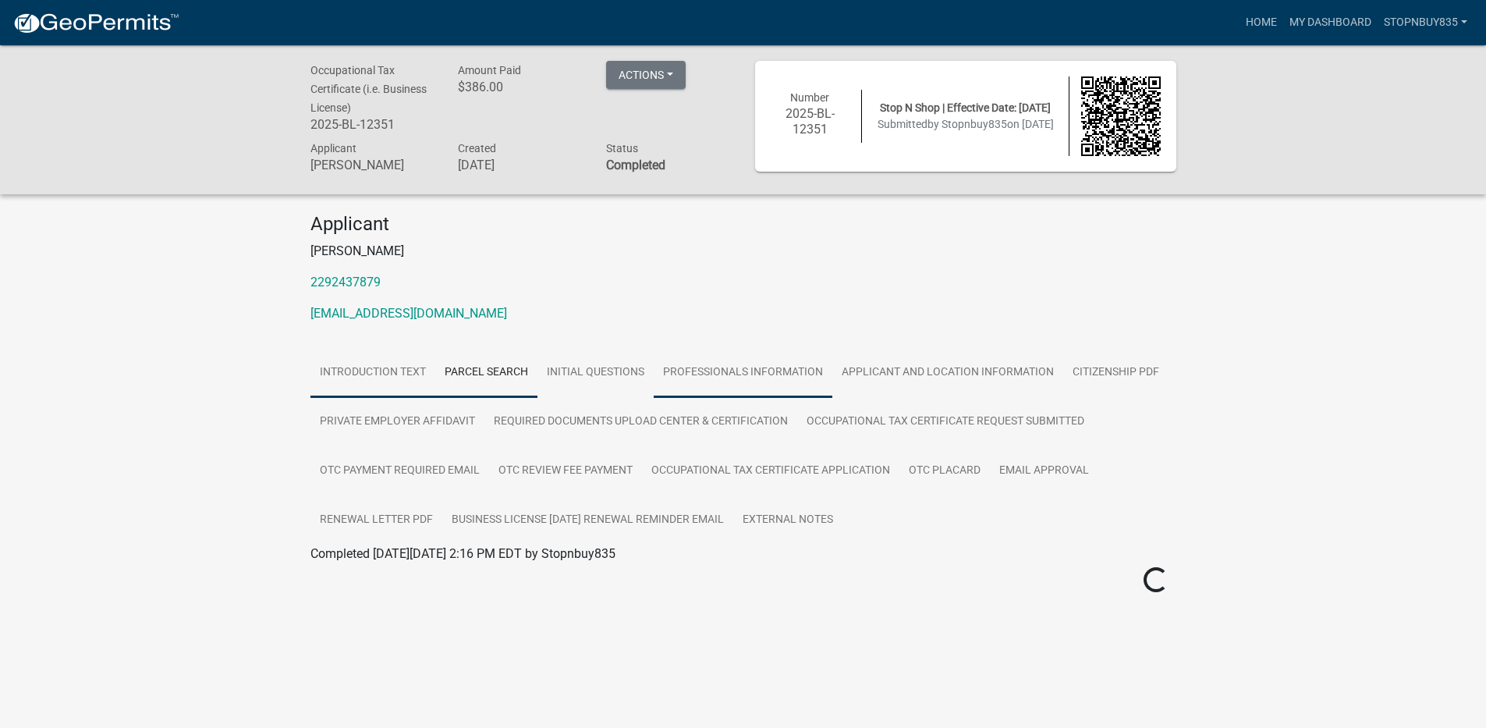
drag, startPoint x: 756, startPoint y: 368, endPoint x: 378, endPoint y: 393, distance: 378.4
click at [757, 370] on link "Professionals Information" at bounding box center [743, 373] width 179 height 50
click at [378, 383] on link "Introduction Text" at bounding box center [372, 373] width 125 height 50
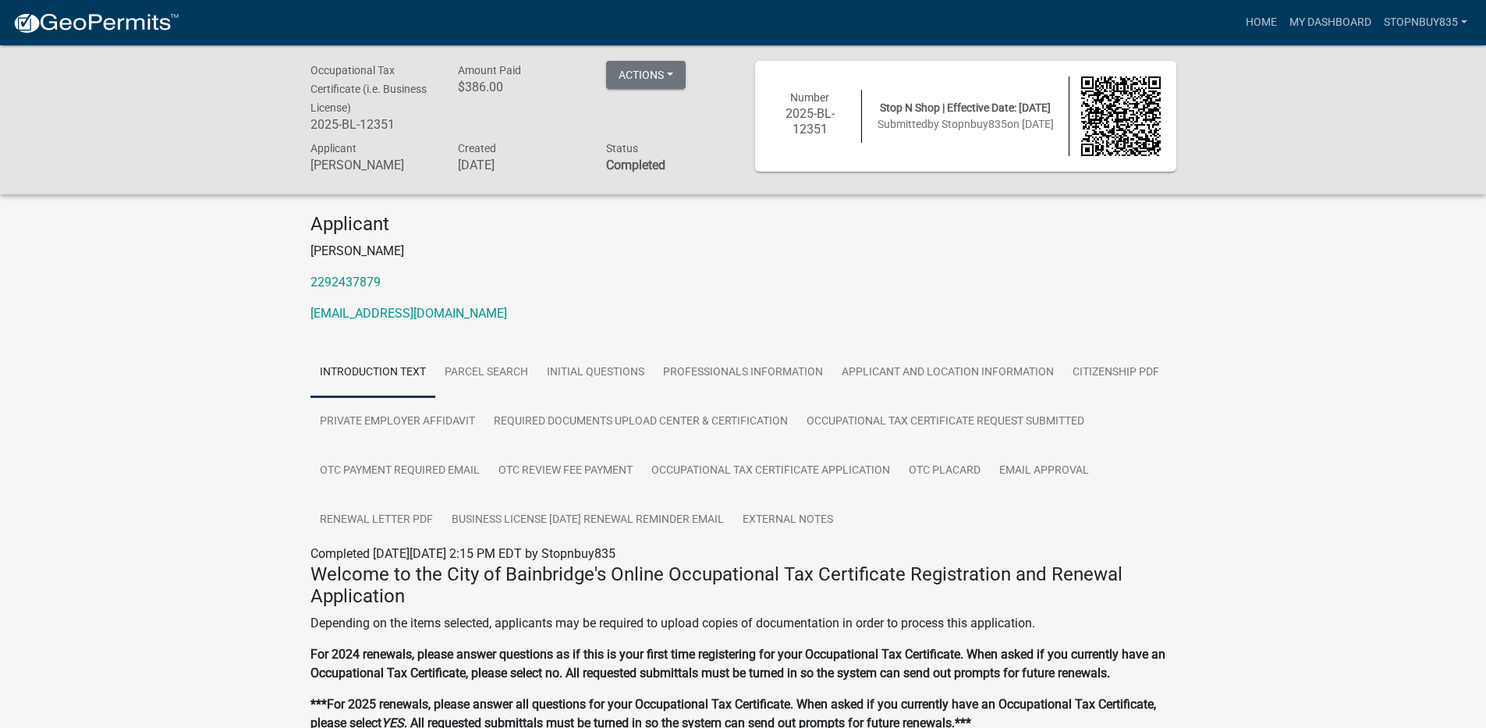
click at [82, 20] on img at bounding box center [95, 23] width 167 height 23
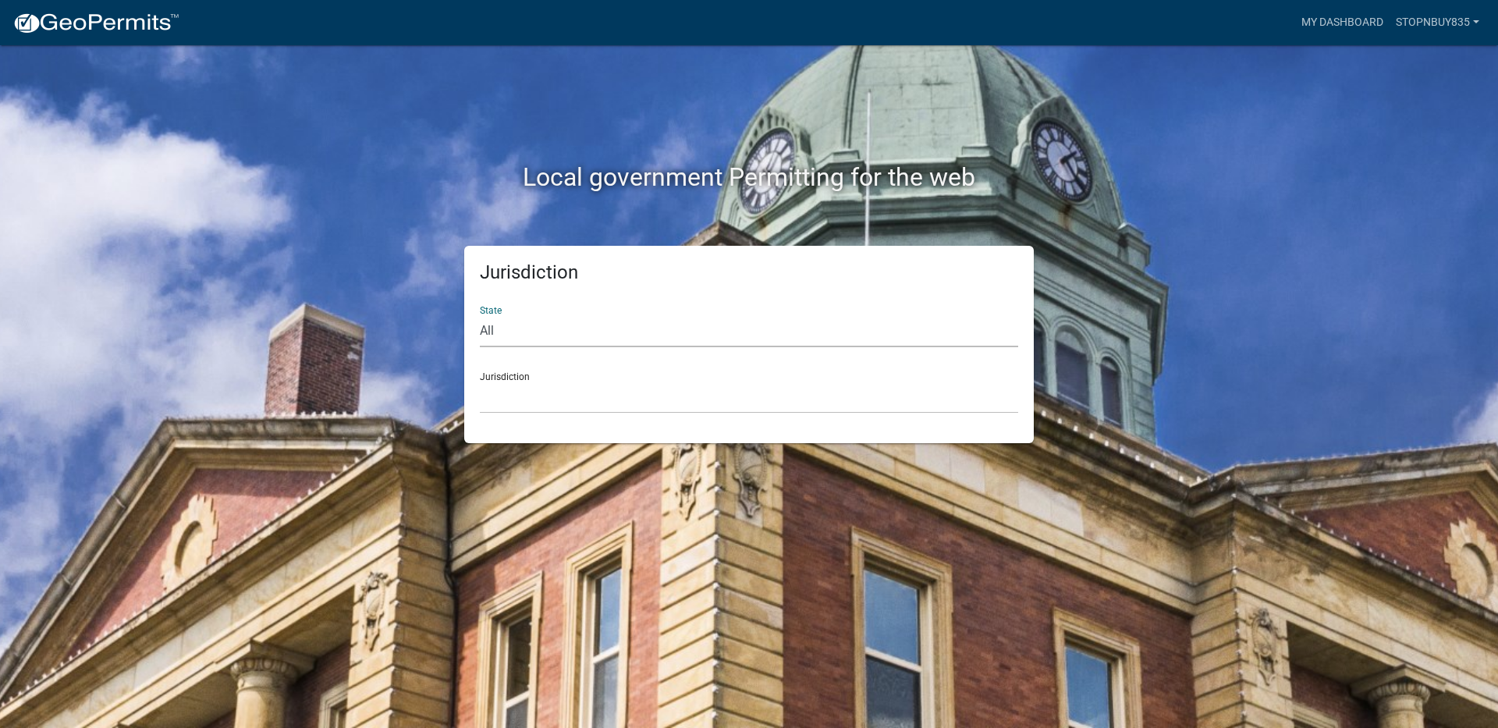
click at [507, 332] on select "All [US_STATE] [US_STATE] [US_STATE] [US_STATE] [US_STATE] [US_STATE] [US_STATE…" at bounding box center [749, 331] width 538 height 32
click at [522, 339] on select "All [US_STATE] [US_STATE] [US_STATE] [US_STATE] [US_STATE] [US_STATE] [US_STATE…" at bounding box center [749, 331] width 538 height 32
click at [648, 182] on h2 "Local government Permitting for the web" at bounding box center [749, 177] width 866 height 30
click at [1324, 19] on link "My Dashboard" at bounding box center [1342, 23] width 94 height 30
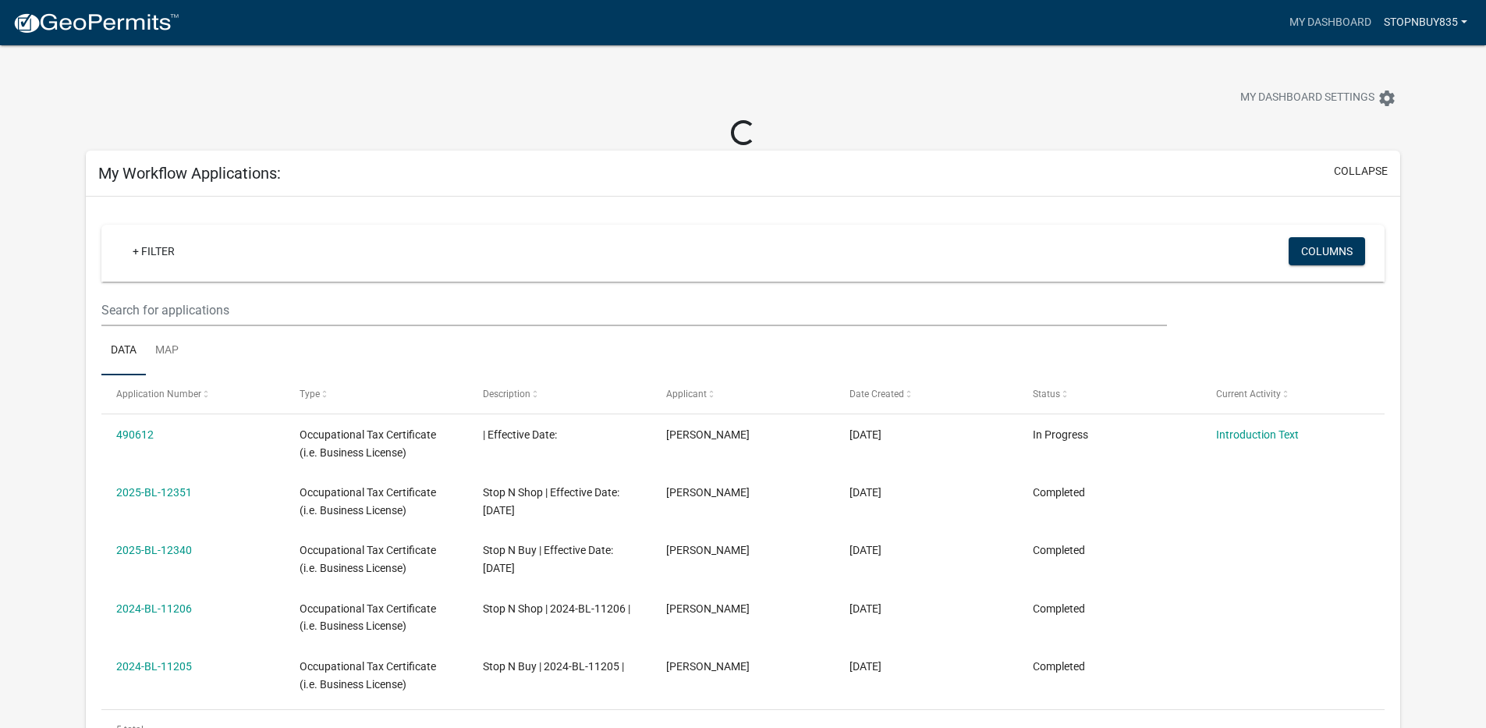
click at [1400, 25] on link "Stopnbuy835" at bounding box center [1426, 23] width 96 height 30
click at [1400, 117] on link "Logout" at bounding box center [1411, 114] width 125 height 37
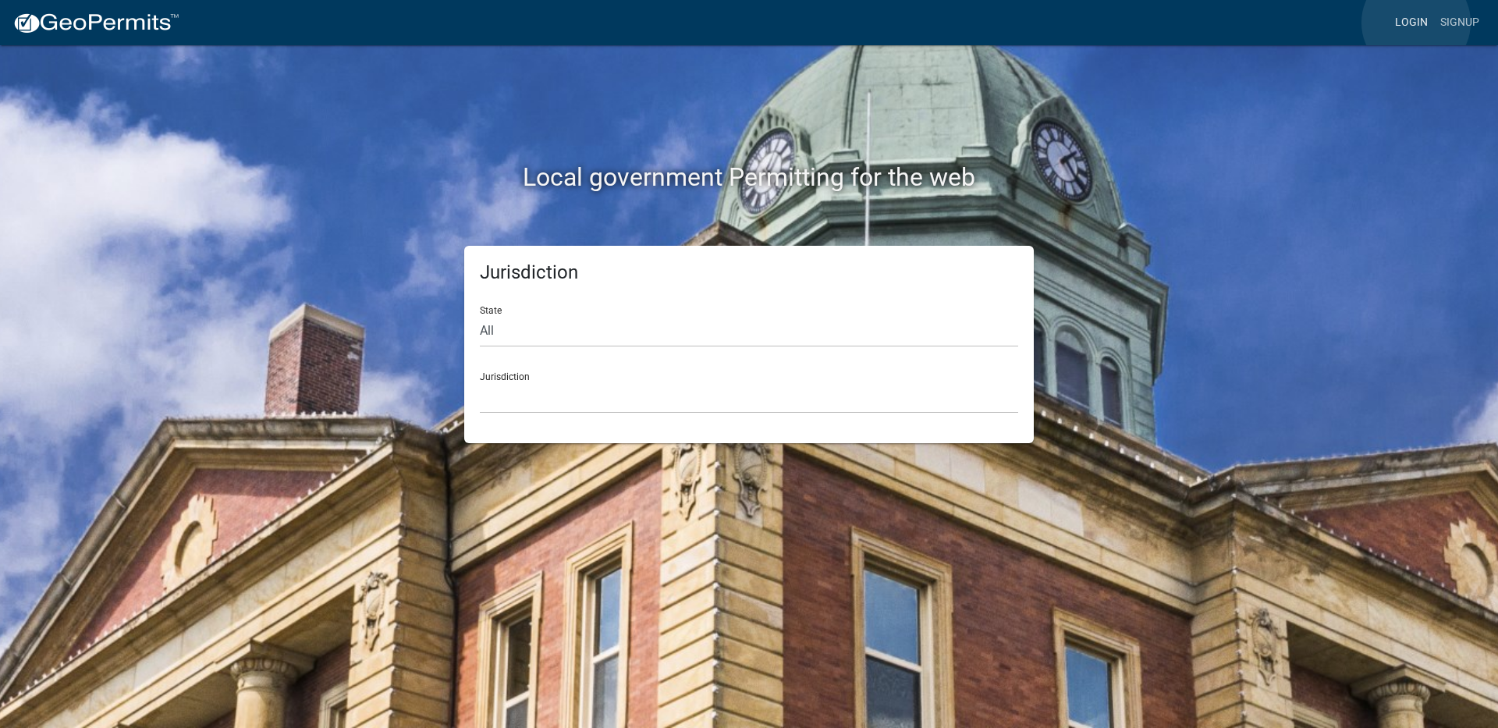
click at [1416, 23] on link "Login" at bounding box center [1411, 23] width 45 height 30
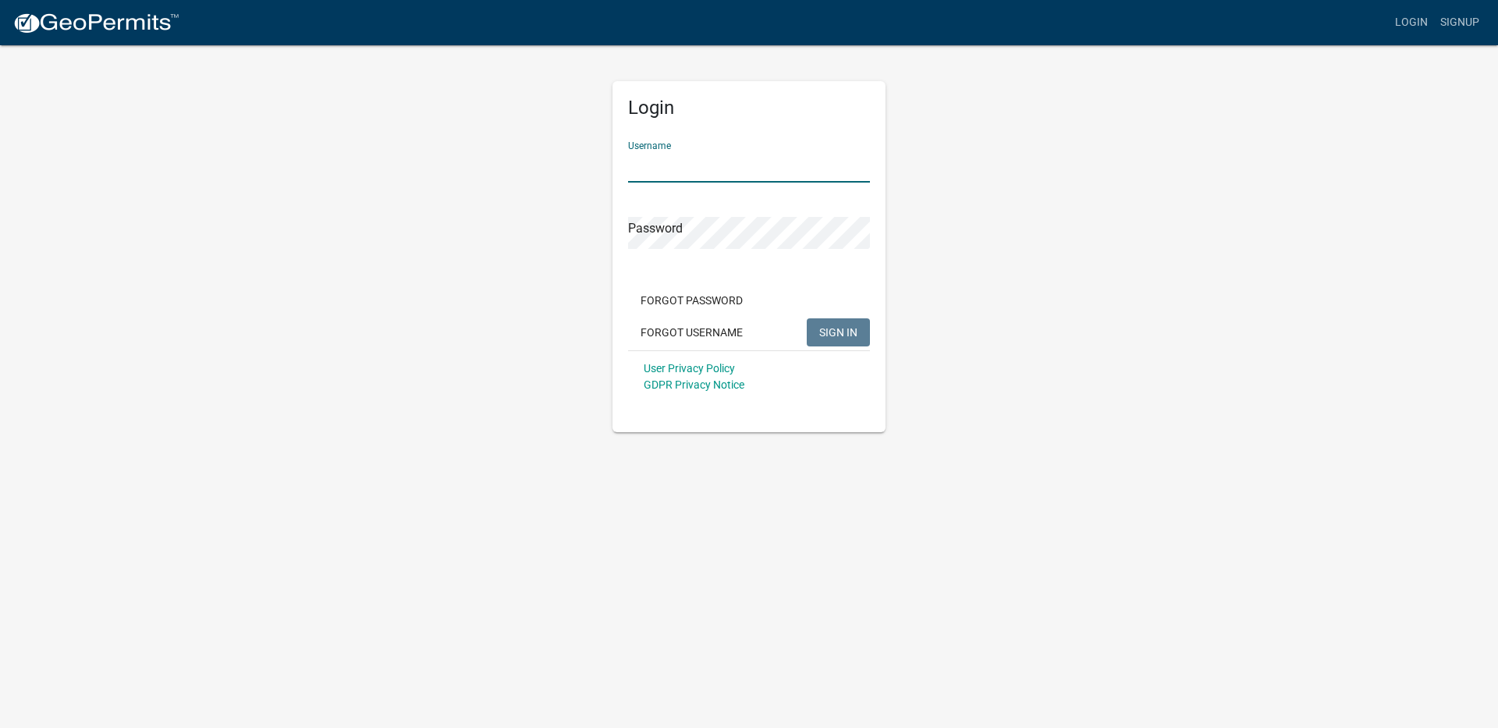
click at [729, 165] on input "Username" at bounding box center [749, 167] width 242 height 32
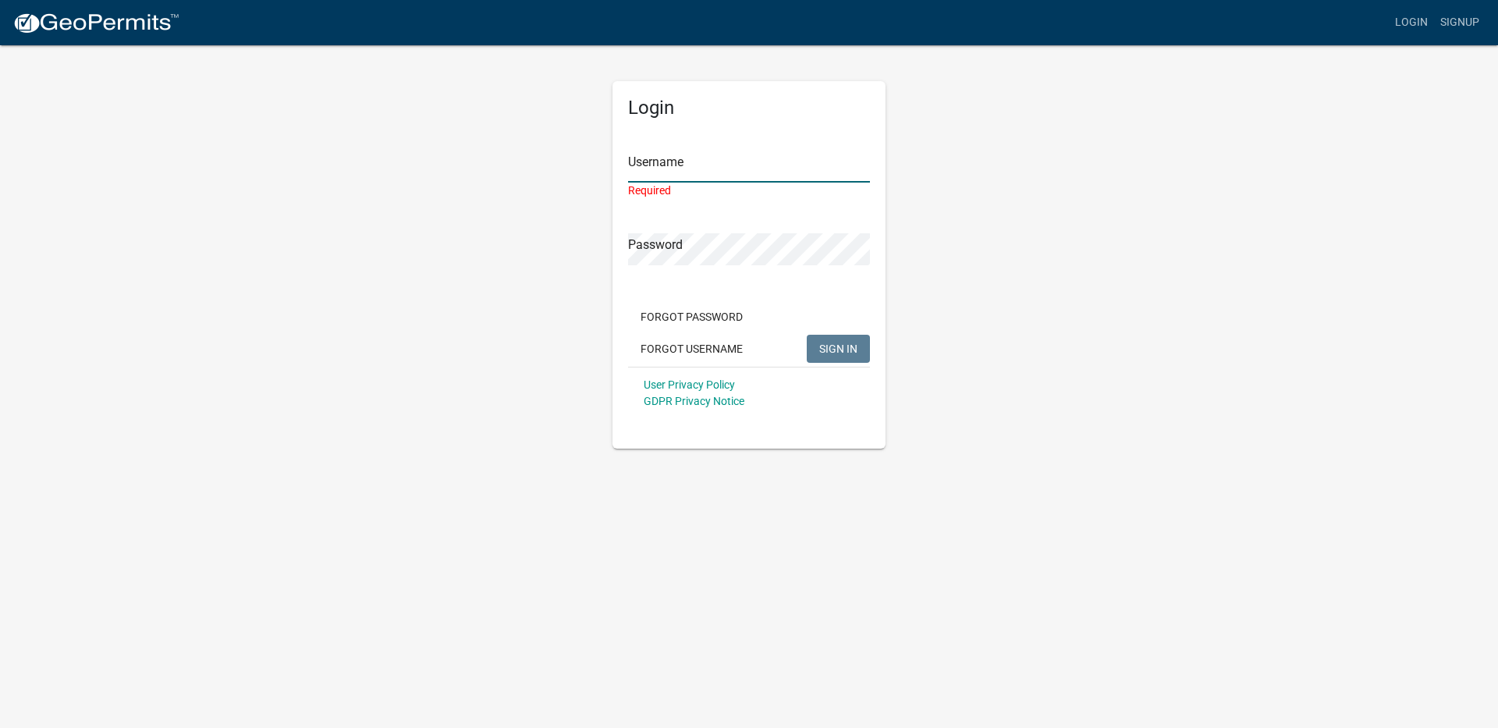
type input "Stopnbuy835"
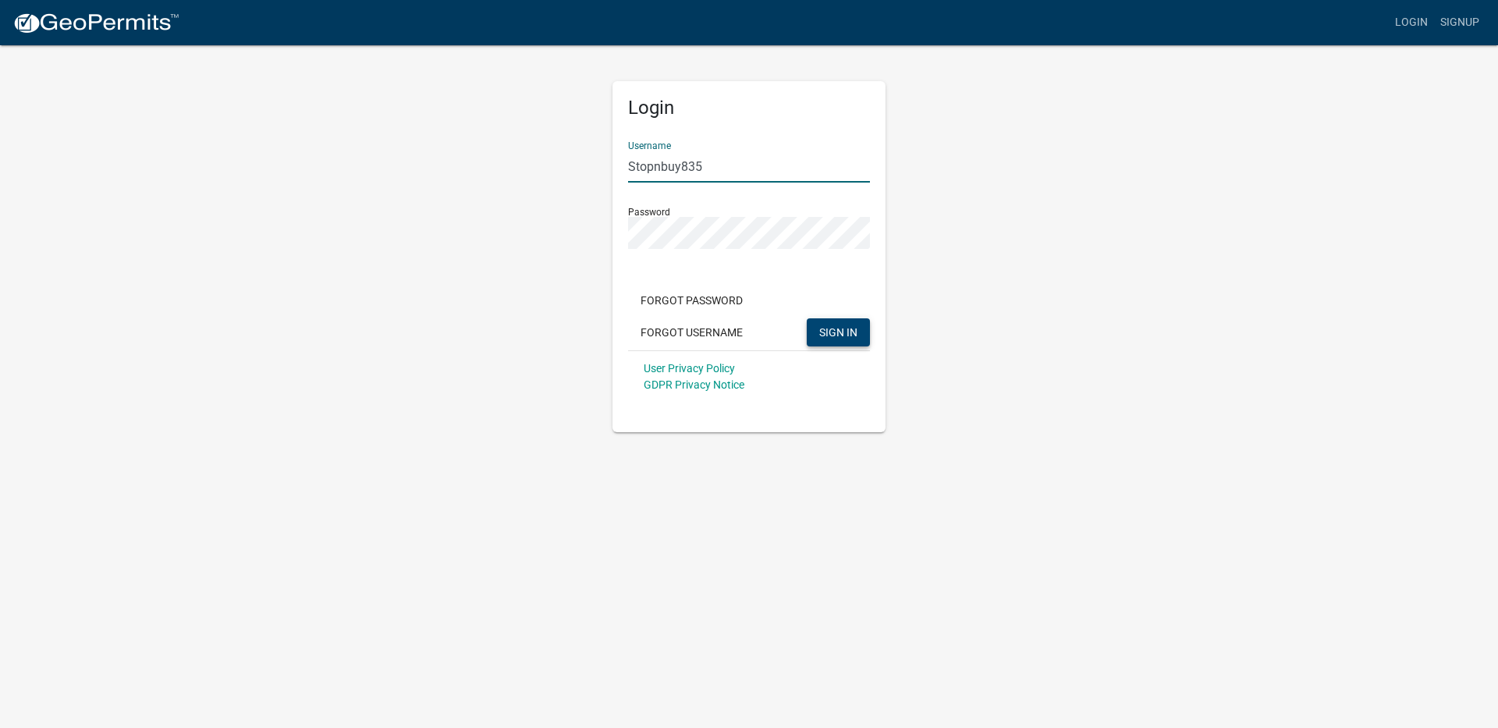
click at [835, 335] on span "SIGN IN" at bounding box center [838, 331] width 38 height 12
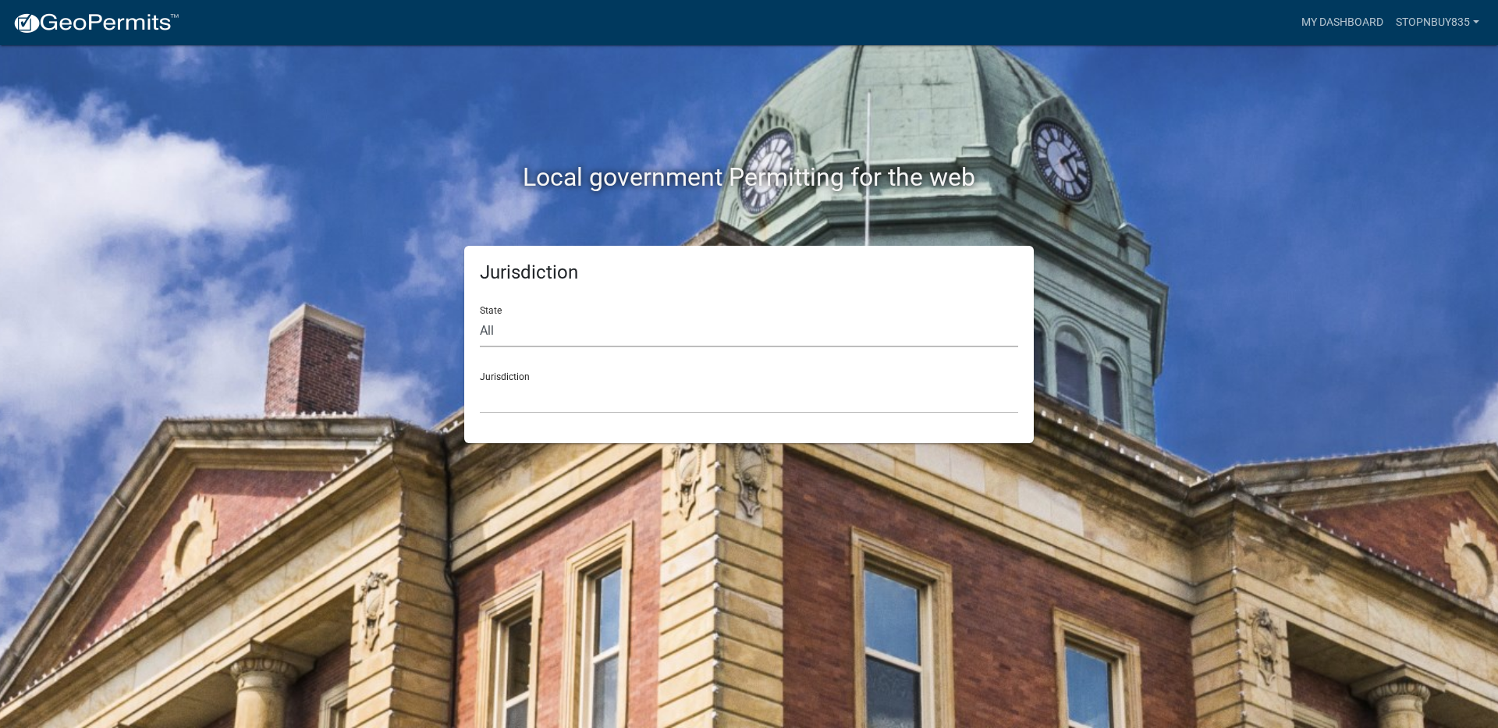
click at [565, 333] on select "All [US_STATE] [US_STATE] [US_STATE] [US_STATE] [US_STATE] [US_STATE] [US_STATE…" at bounding box center [749, 331] width 538 height 32
select select "[US_STATE]"
click at [480, 315] on select "All [US_STATE] [US_STATE] [US_STATE] [US_STATE] [US_STATE] [US_STATE] [US_STATE…" at bounding box center [749, 331] width 538 height 32
click at [616, 409] on select "[GEOGRAPHIC_DATA], [US_STATE][PERSON_NAME][GEOGRAPHIC_DATA], [US_STATE][PERSON_…" at bounding box center [749, 397] width 538 height 32
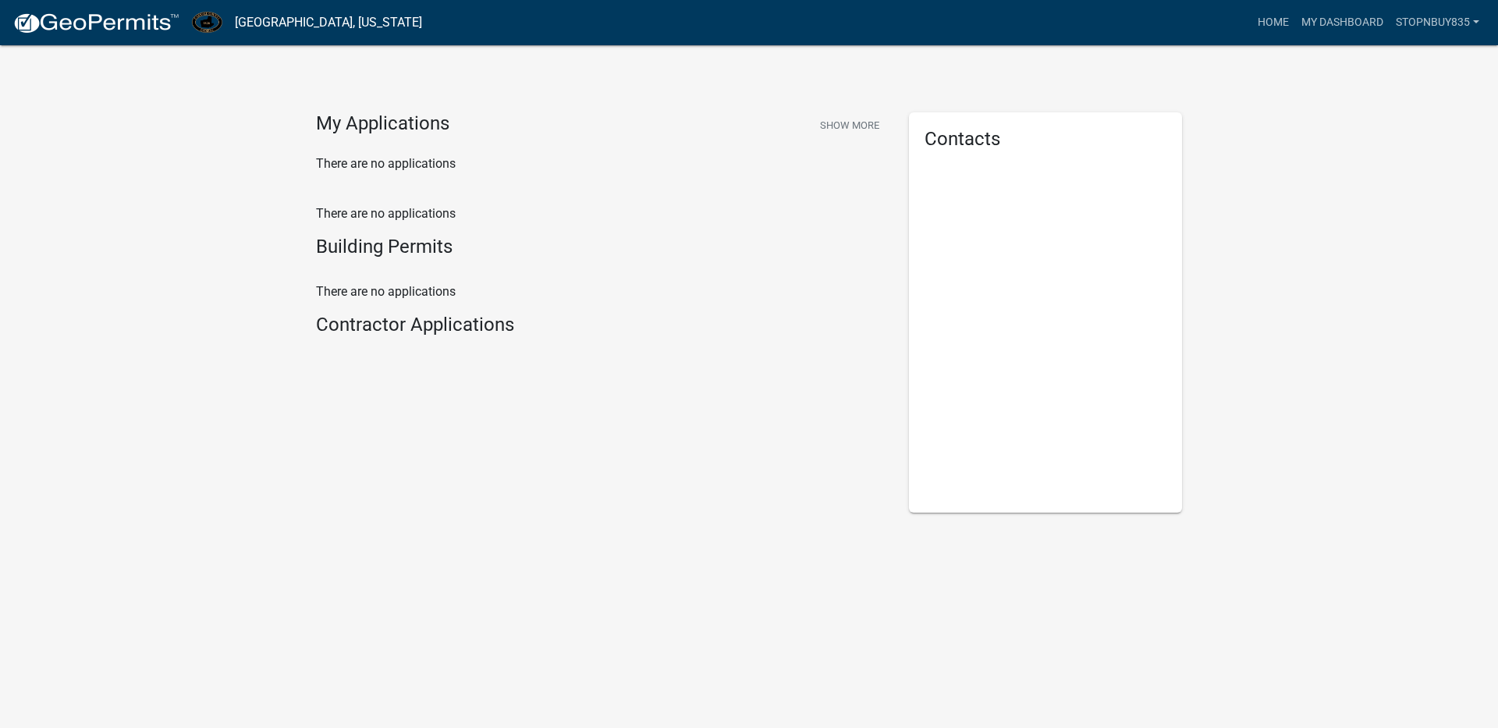
drag, startPoint x: 264, startPoint y: 16, endPoint x: 261, endPoint y: 26, distance: 10.1
click at [264, 20] on link "[GEOGRAPHIC_DATA], [US_STATE]" at bounding box center [328, 22] width 187 height 27
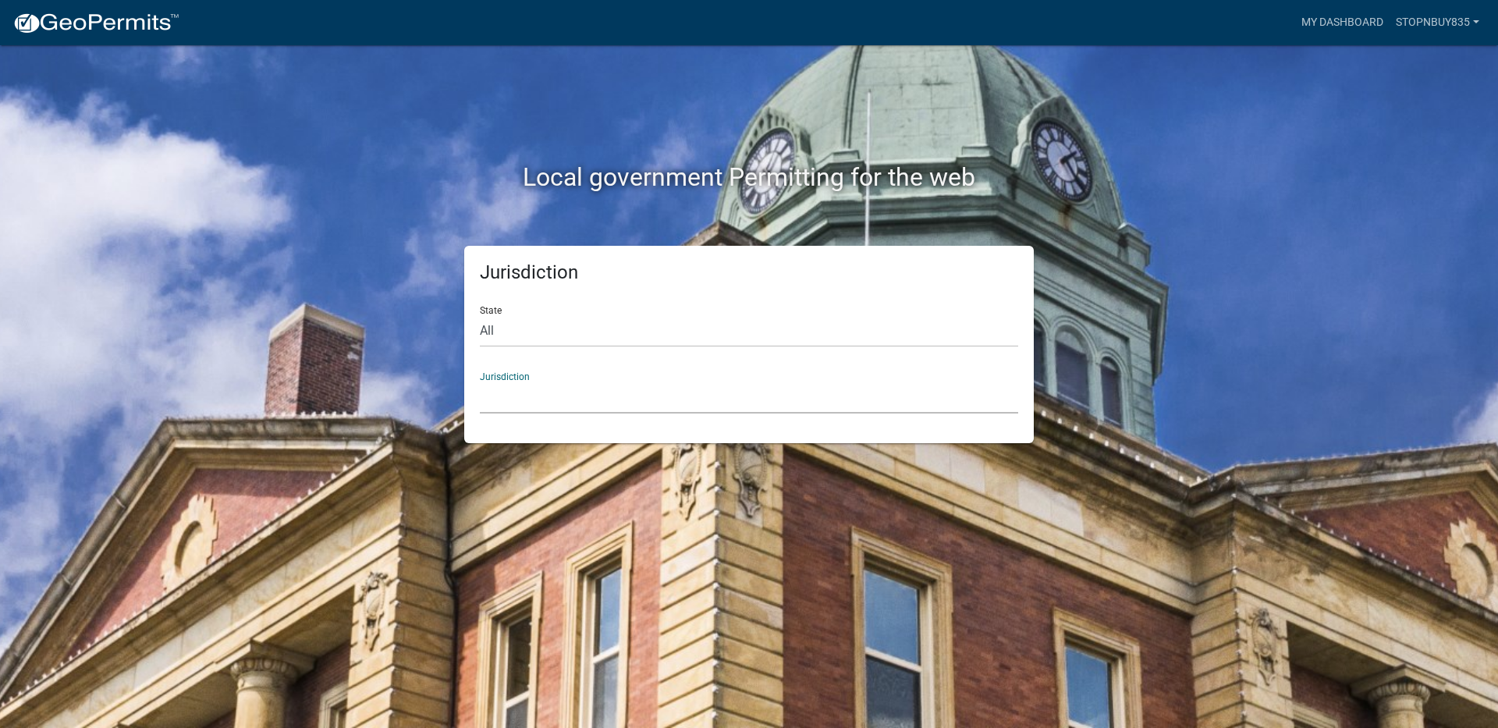
click at [593, 406] on select "[GEOGRAPHIC_DATA], [US_STATE] [GEOGRAPHIC_DATA], [US_STATE][PERSON_NAME][GEOGRA…" at bounding box center [749, 397] width 538 height 32
click at [1178, 135] on div "Local government Permitting for the web" at bounding box center [748, 145] width 889 height 200
click at [1460, 21] on link "Stopnbuy835" at bounding box center [1437, 23] width 96 height 30
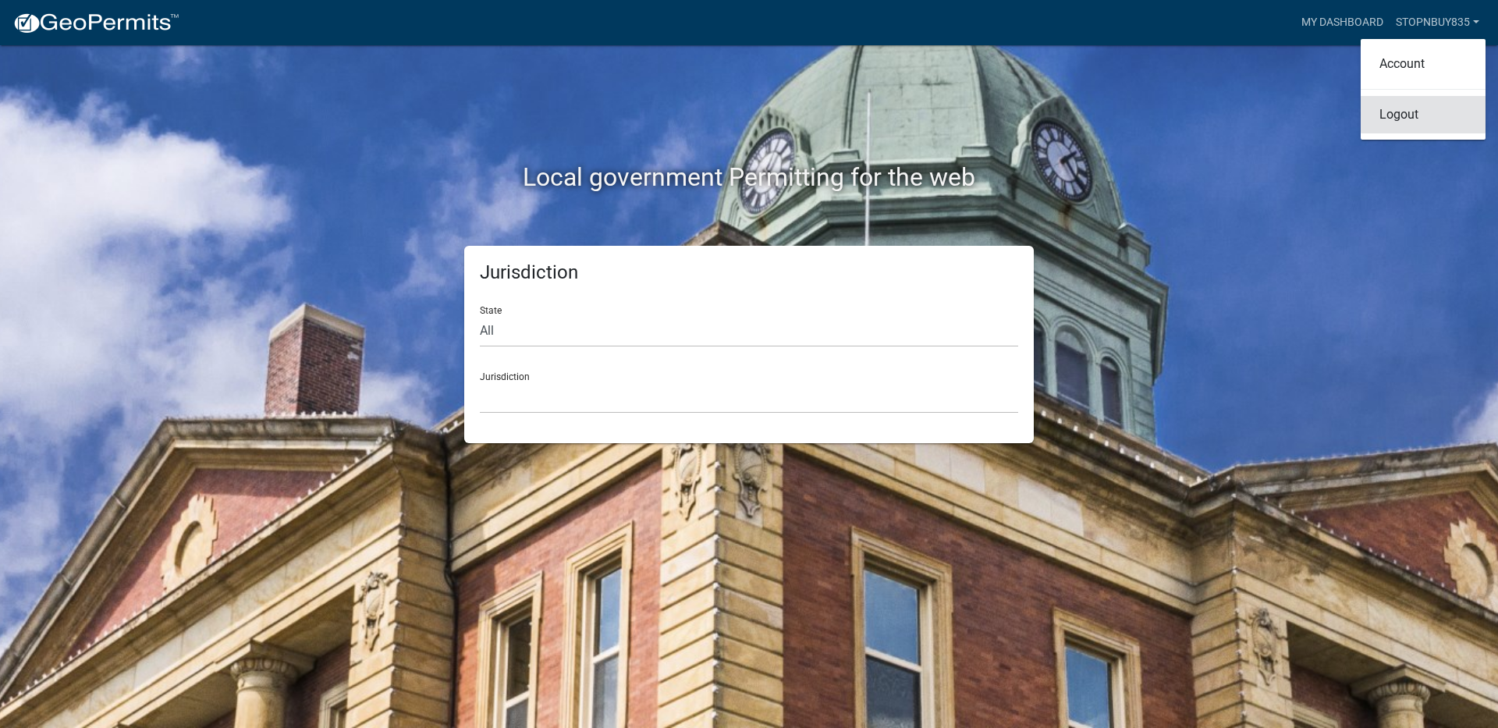
click at [1401, 118] on link "Logout" at bounding box center [1423, 114] width 125 height 37
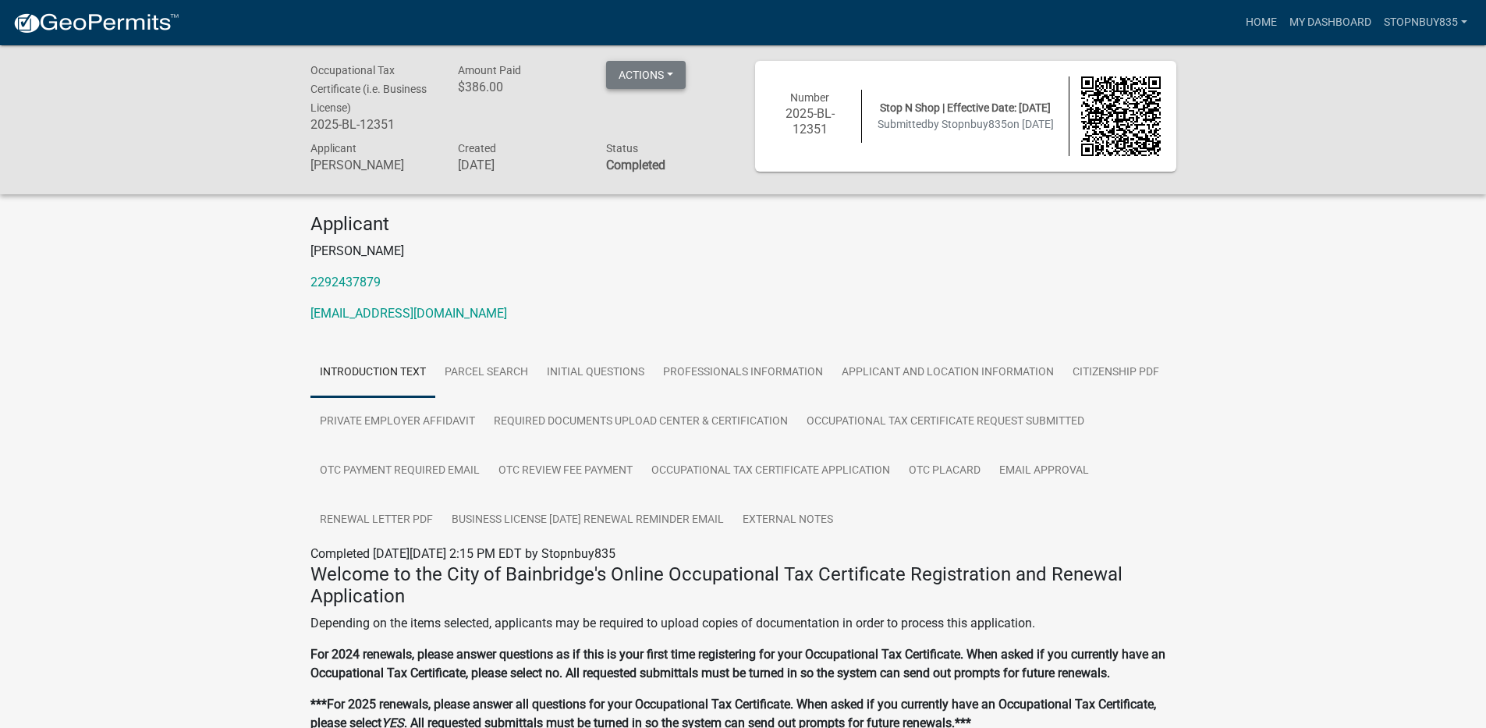
click at [661, 66] on button "Actions" at bounding box center [646, 75] width 80 height 28
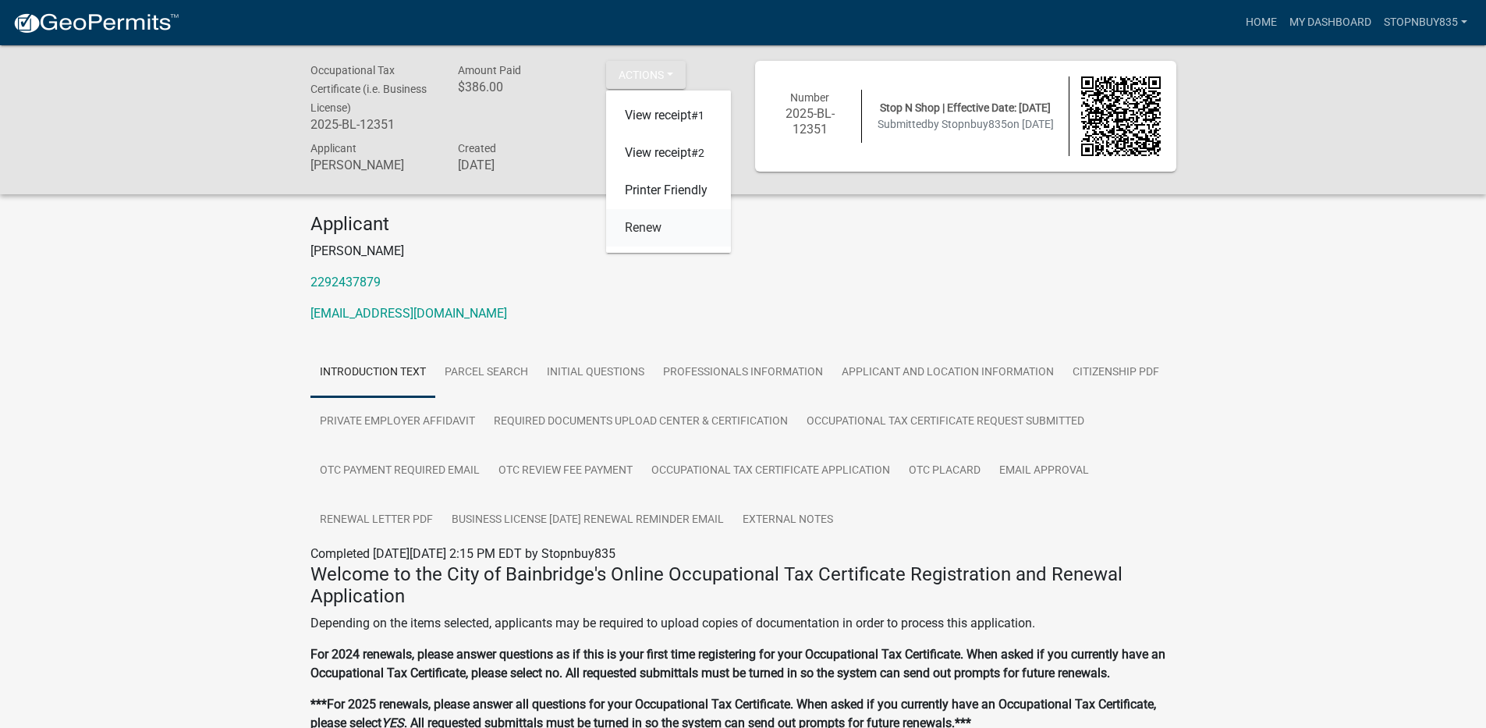
click at [642, 232] on link "Renew" at bounding box center [668, 227] width 125 height 37
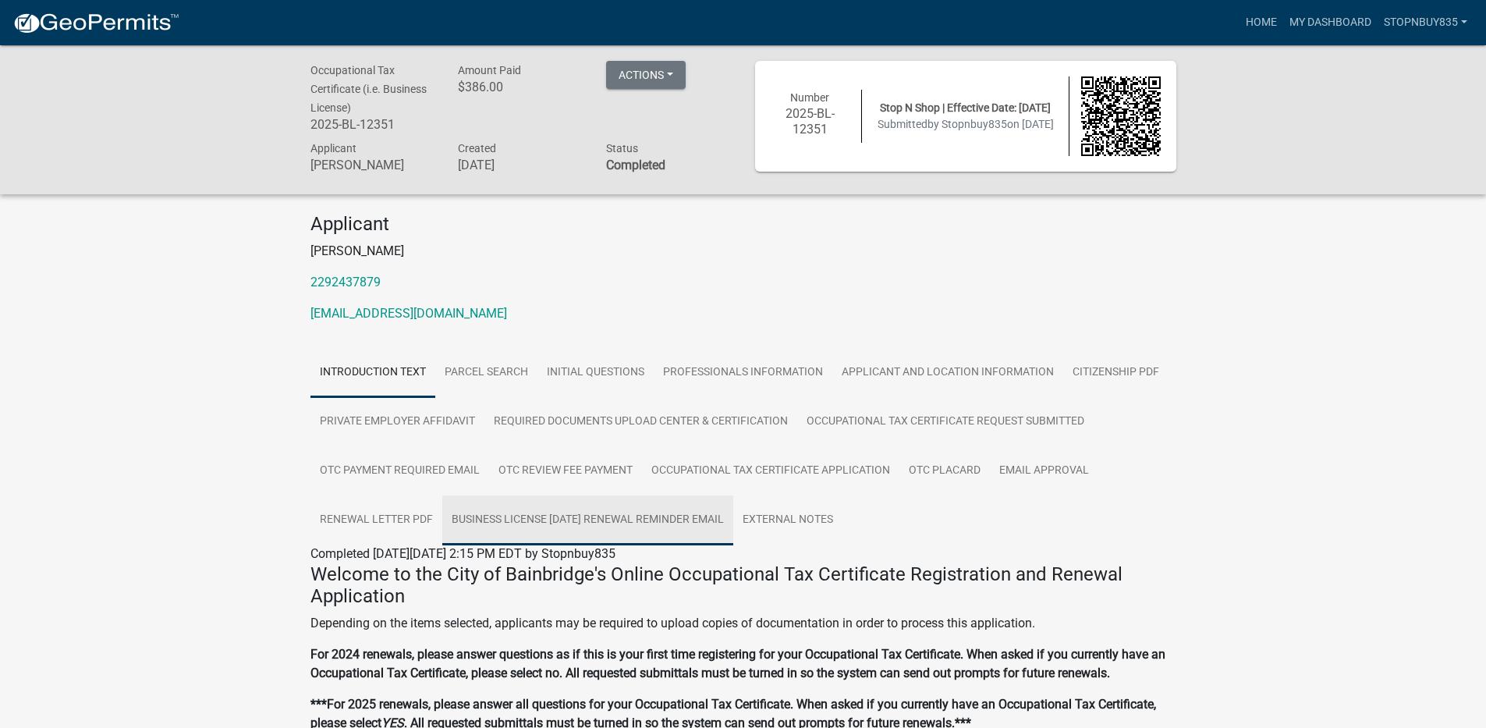
click at [653, 523] on link "Business License [DATE] Renewal Reminder Email" at bounding box center [587, 520] width 291 height 50
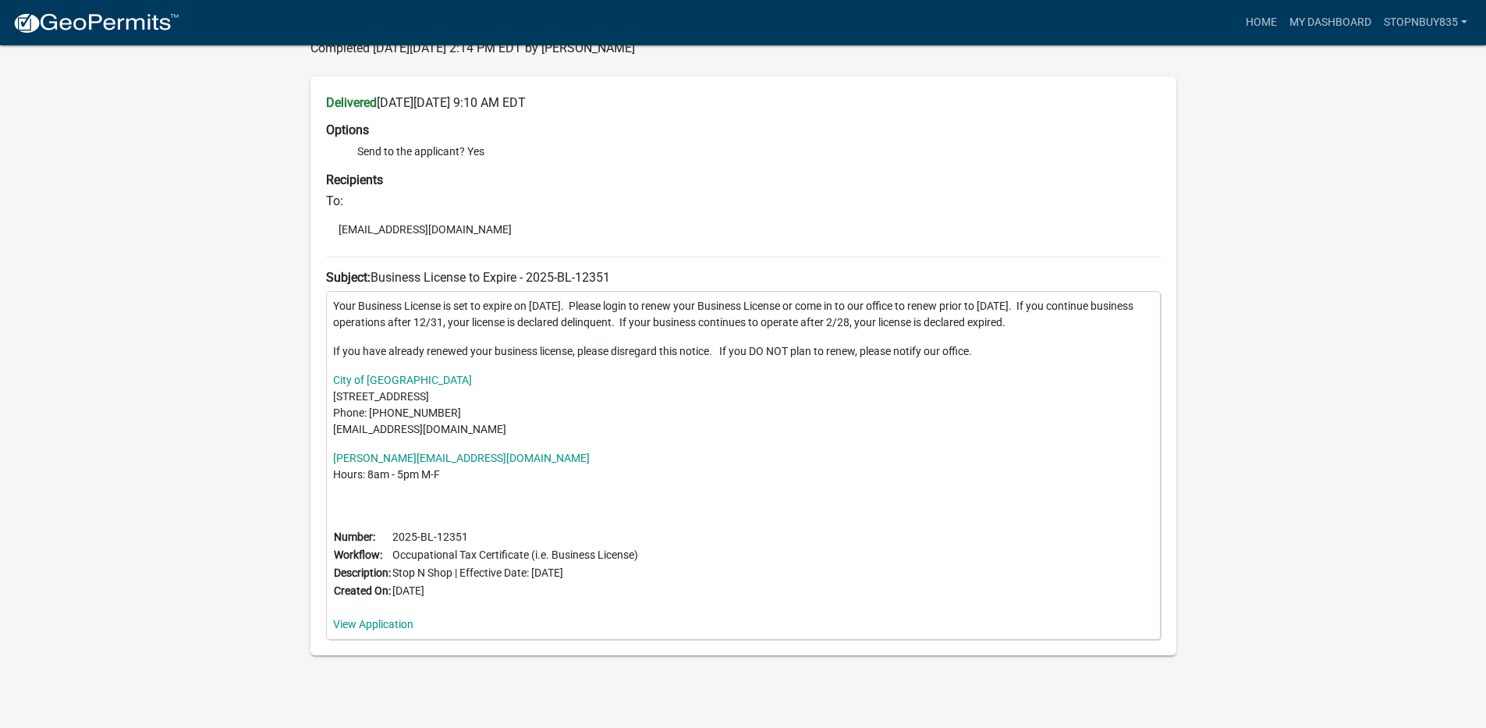
scroll to position [517, 0]
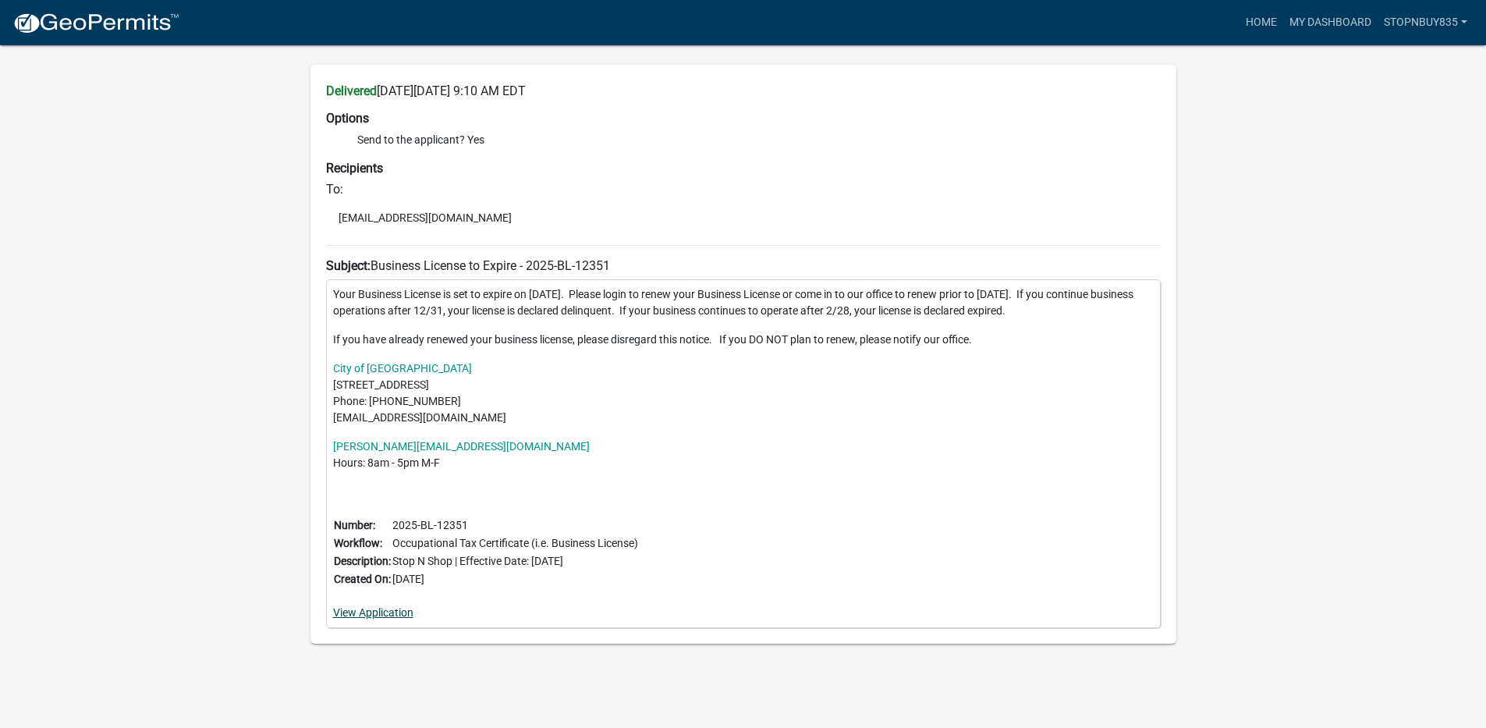
click at [355, 617] on link "View Application" at bounding box center [373, 612] width 80 height 12
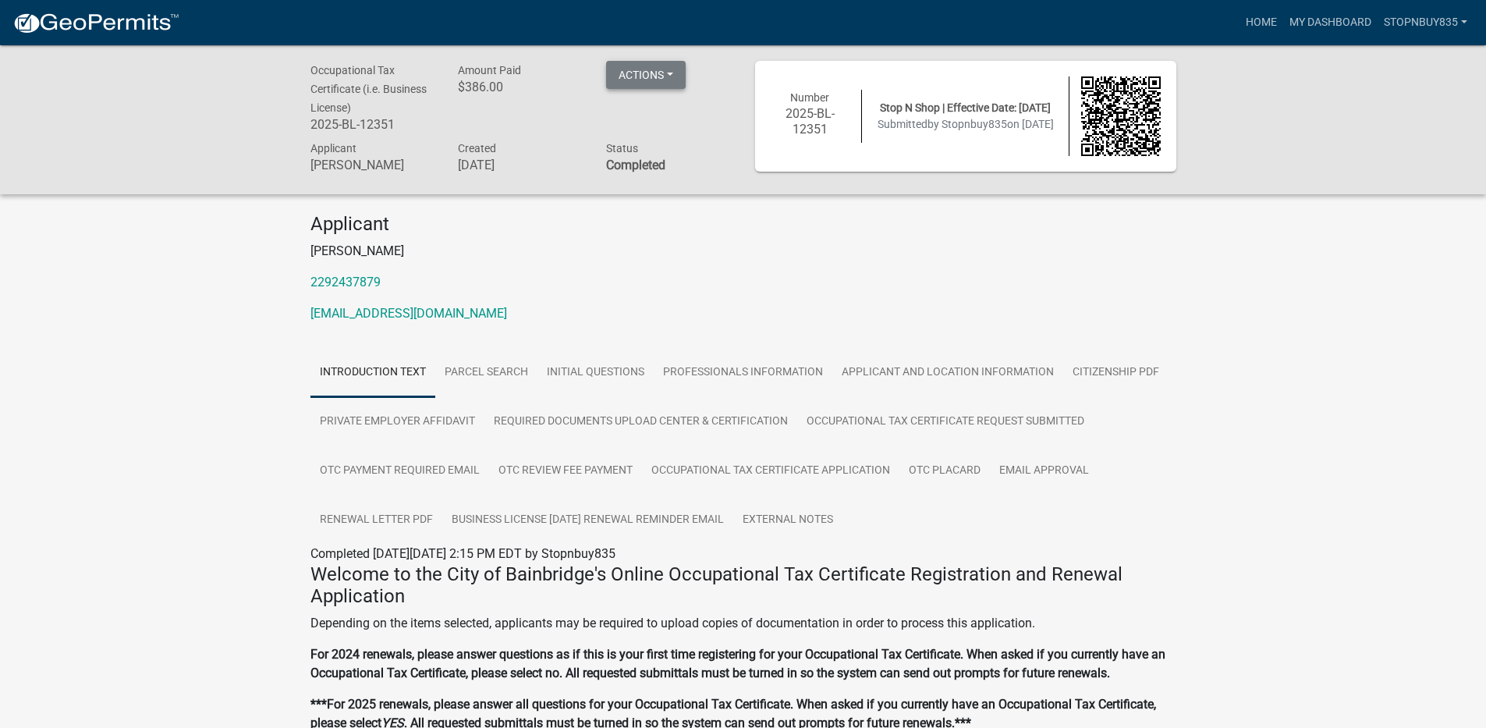
click at [648, 81] on button "Actions" at bounding box center [646, 75] width 80 height 28
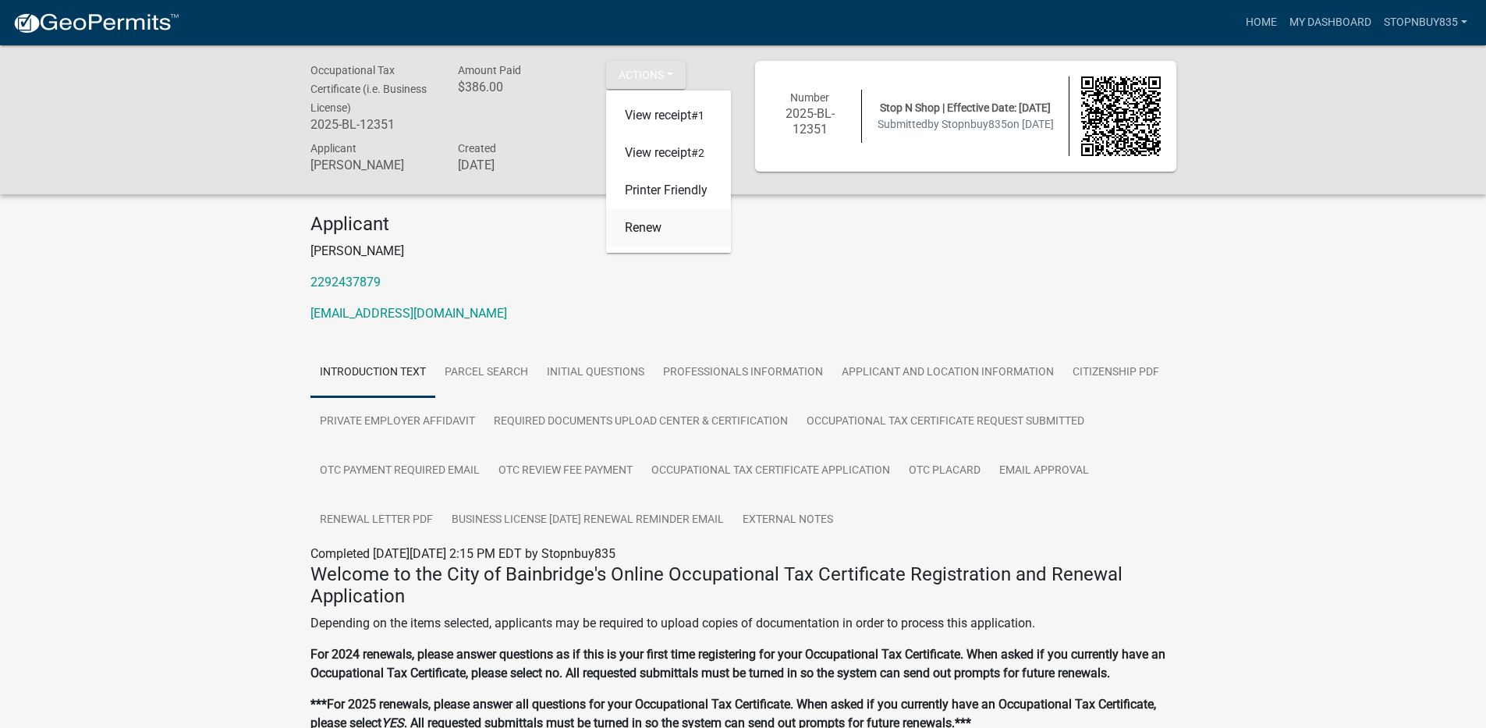
click at [644, 237] on link "Renew" at bounding box center [668, 227] width 125 height 37
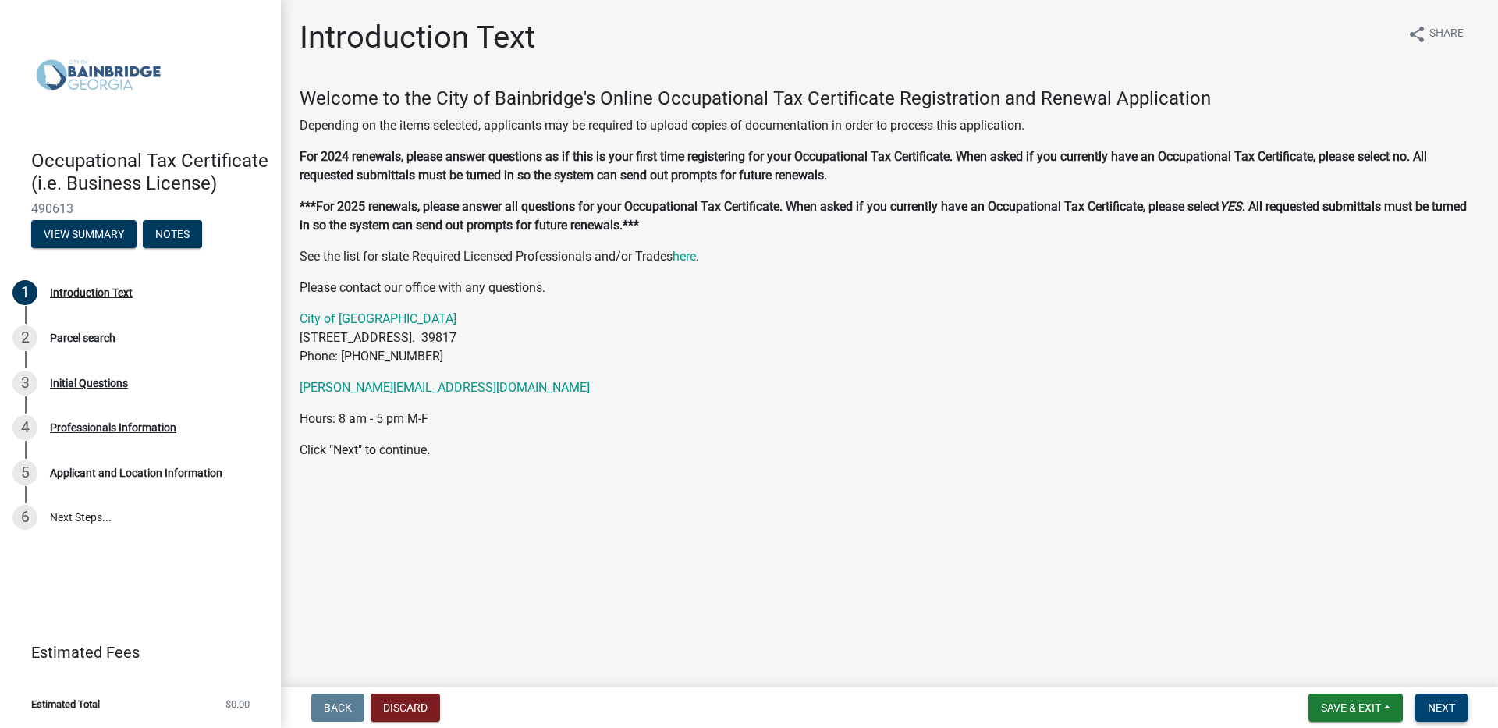
click at [1451, 711] on span "Next" at bounding box center [1441, 707] width 27 height 12
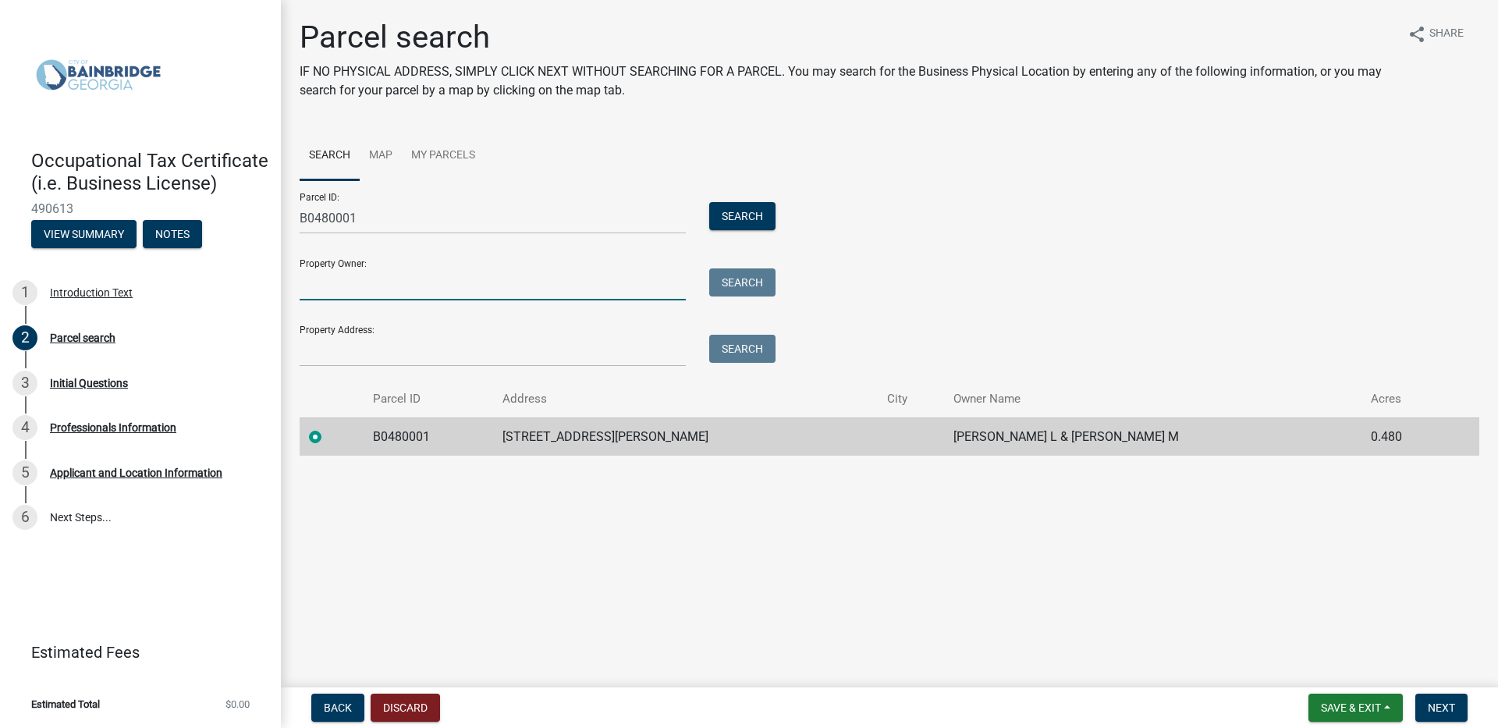
click at [425, 289] on input "Property Owner:" at bounding box center [493, 284] width 386 height 32
type input "ANAND M PATEL"
type input "835 DOTHAN RD"
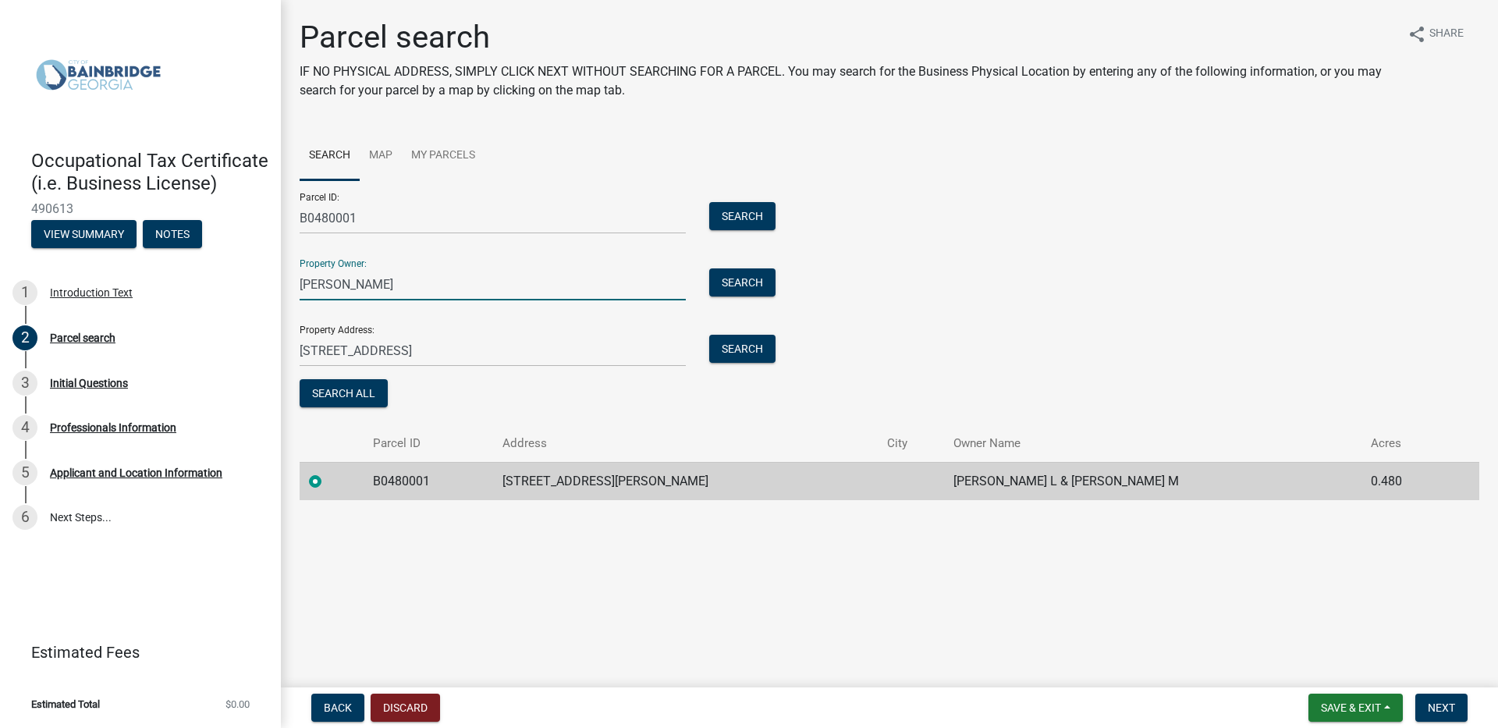
click at [498, 283] on input "ANAND M PATEL" at bounding box center [493, 284] width 386 height 32
type input "A"
click at [1447, 707] on span "Next" at bounding box center [1441, 707] width 27 height 12
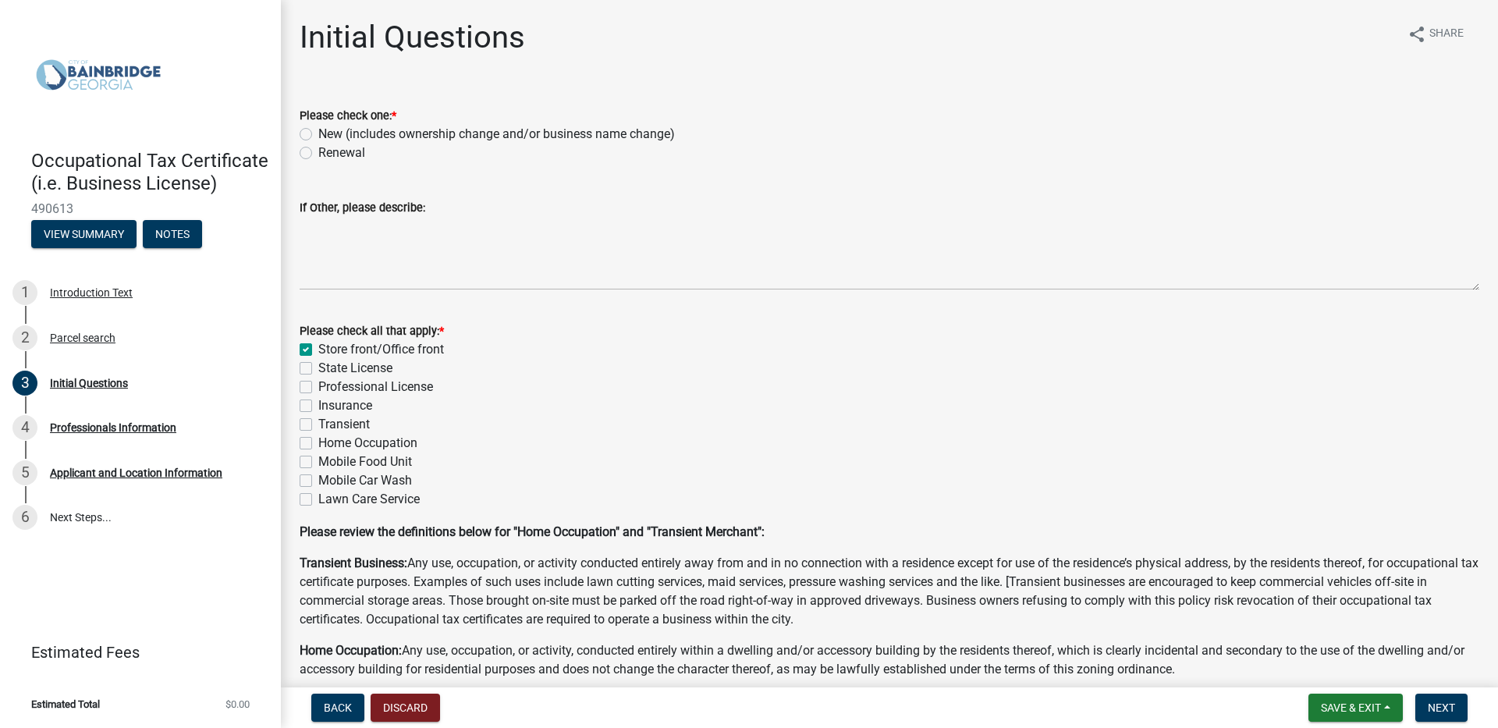
click at [318, 153] on label "Renewal" at bounding box center [341, 153] width 47 height 19
click at [318, 153] on input "Renewal" at bounding box center [323, 149] width 10 height 10
radio input "true"
click at [1441, 705] on span "Next" at bounding box center [1441, 707] width 27 height 12
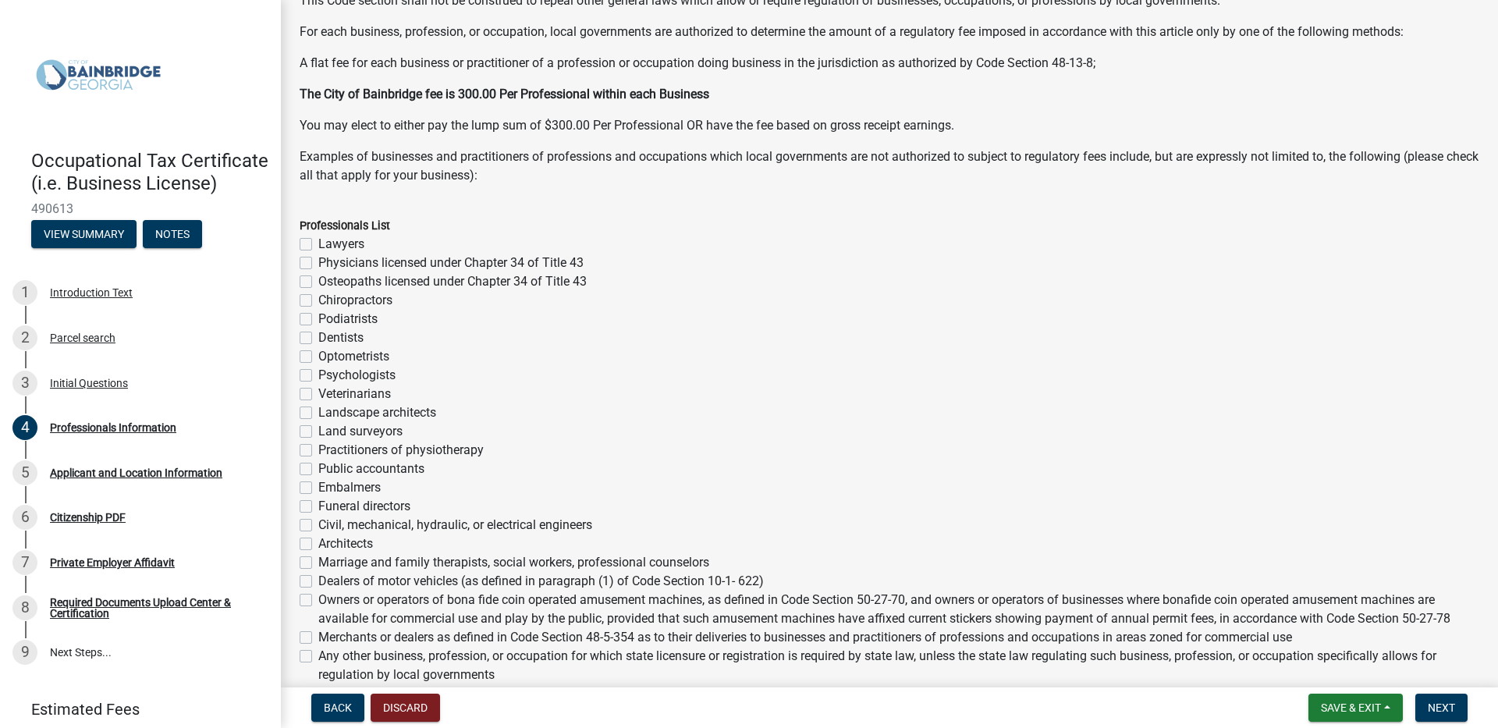
scroll to position [234, 0]
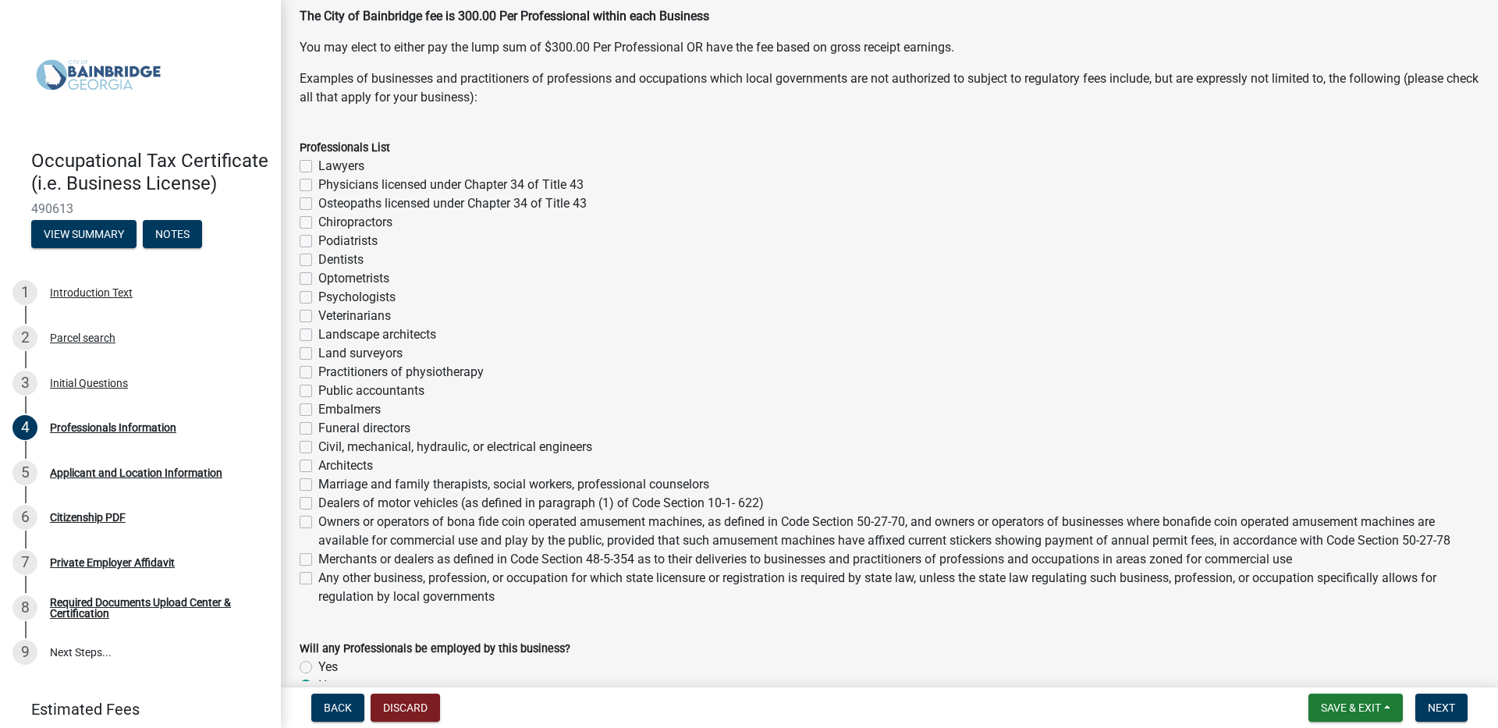
click at [318, 578] on label "Any other business, profession, or occupation for which state licensure or regi…" at bounding box center [898, 587] width 1161 height 37
click at [318, 578] on input "Any other business, profession, or occupation for which state licensure or regi…" at bounding box center [323, 574] width 10 height 10
checkbox input "true"
checkbox input "false"
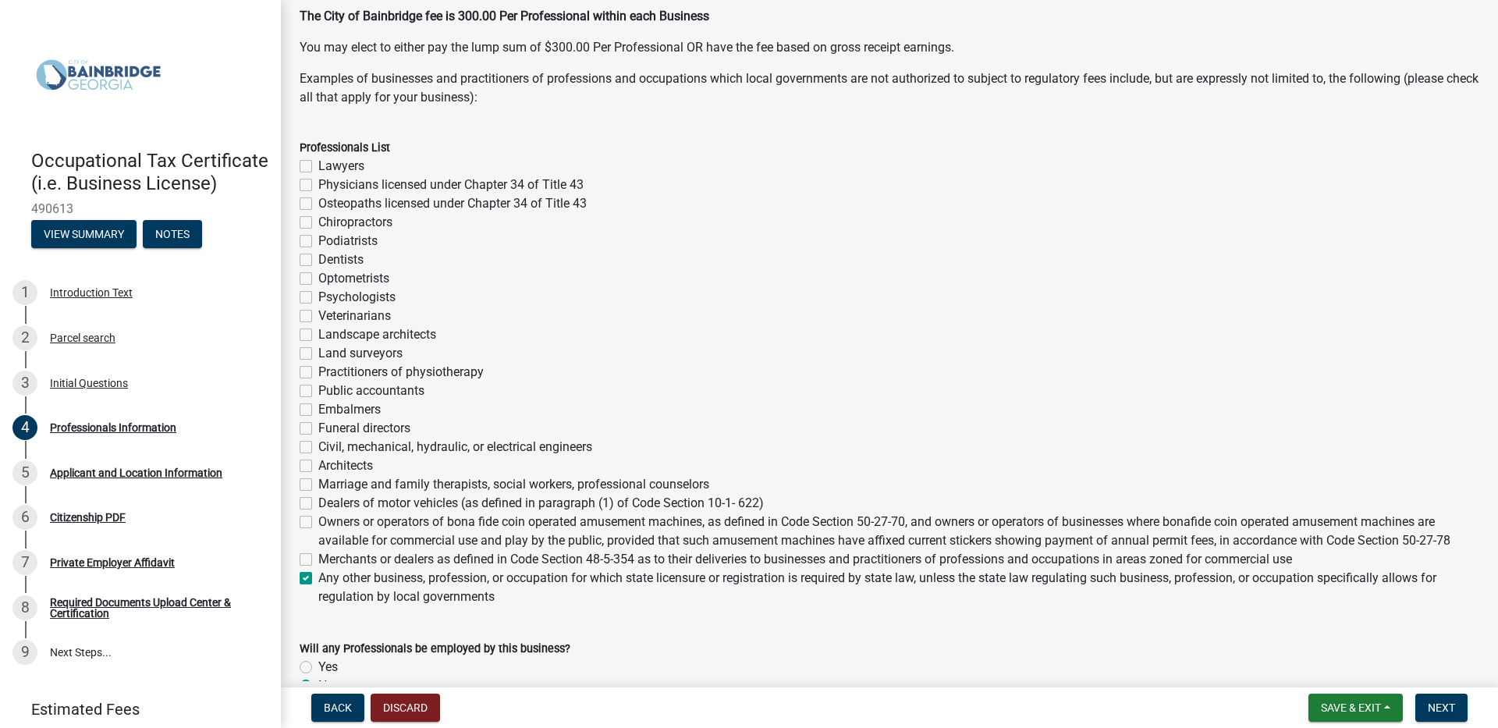
checkbox input "false"
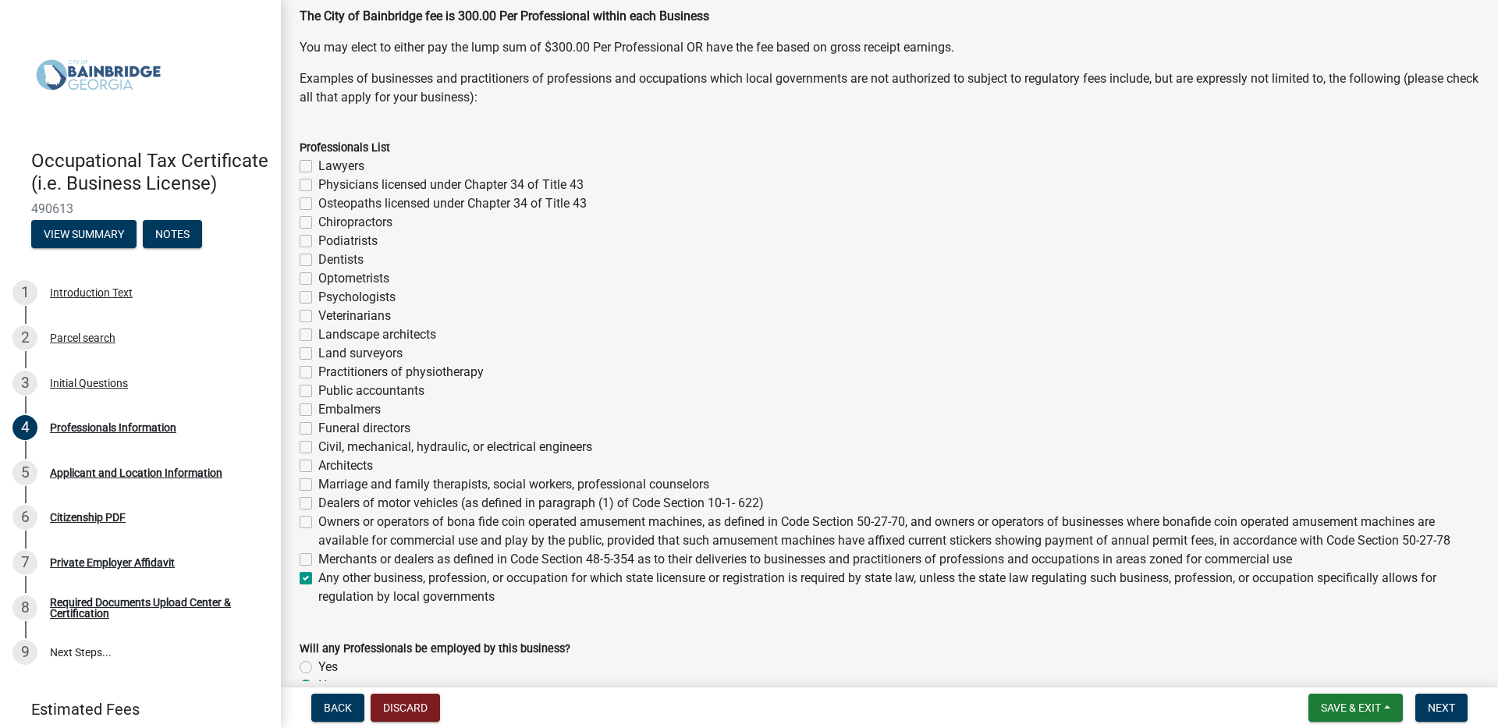
checkbox input "false"
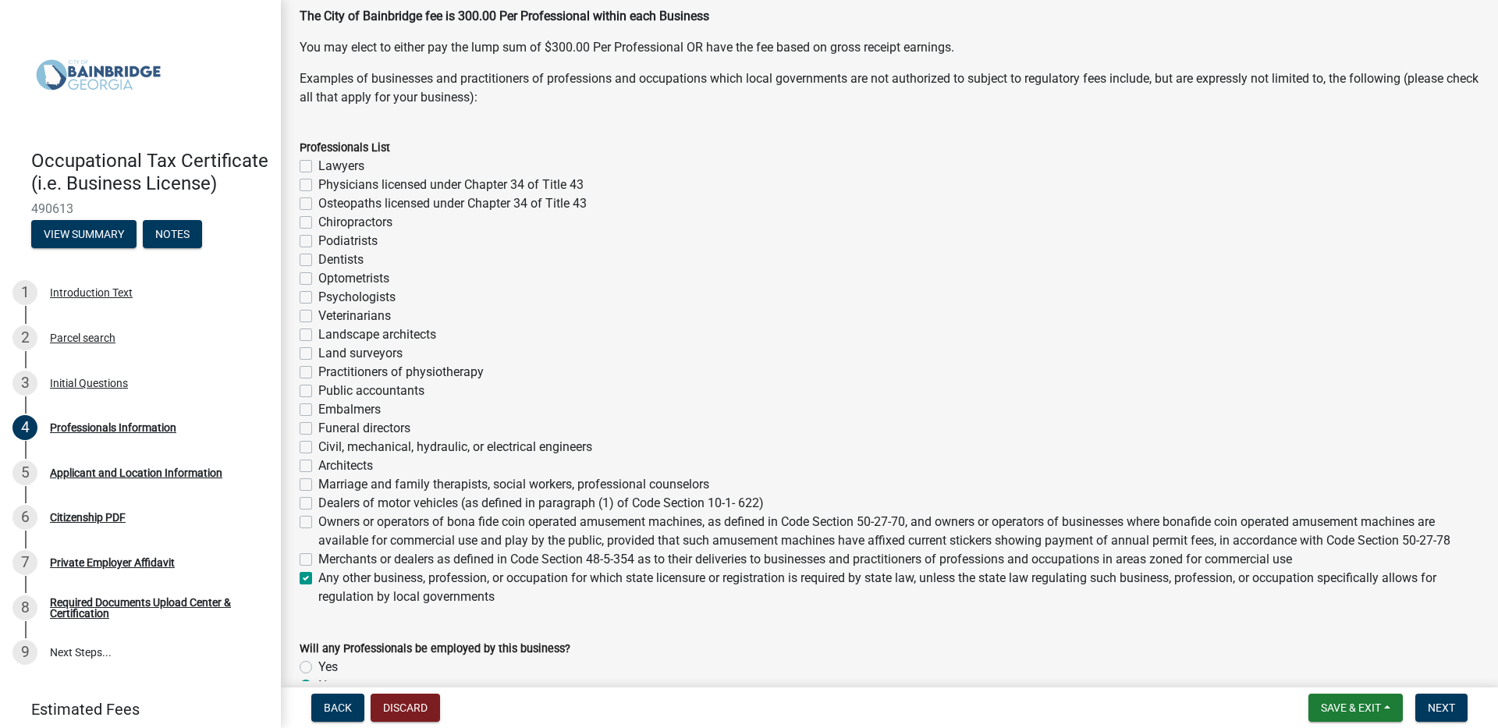
checkbox input "false"
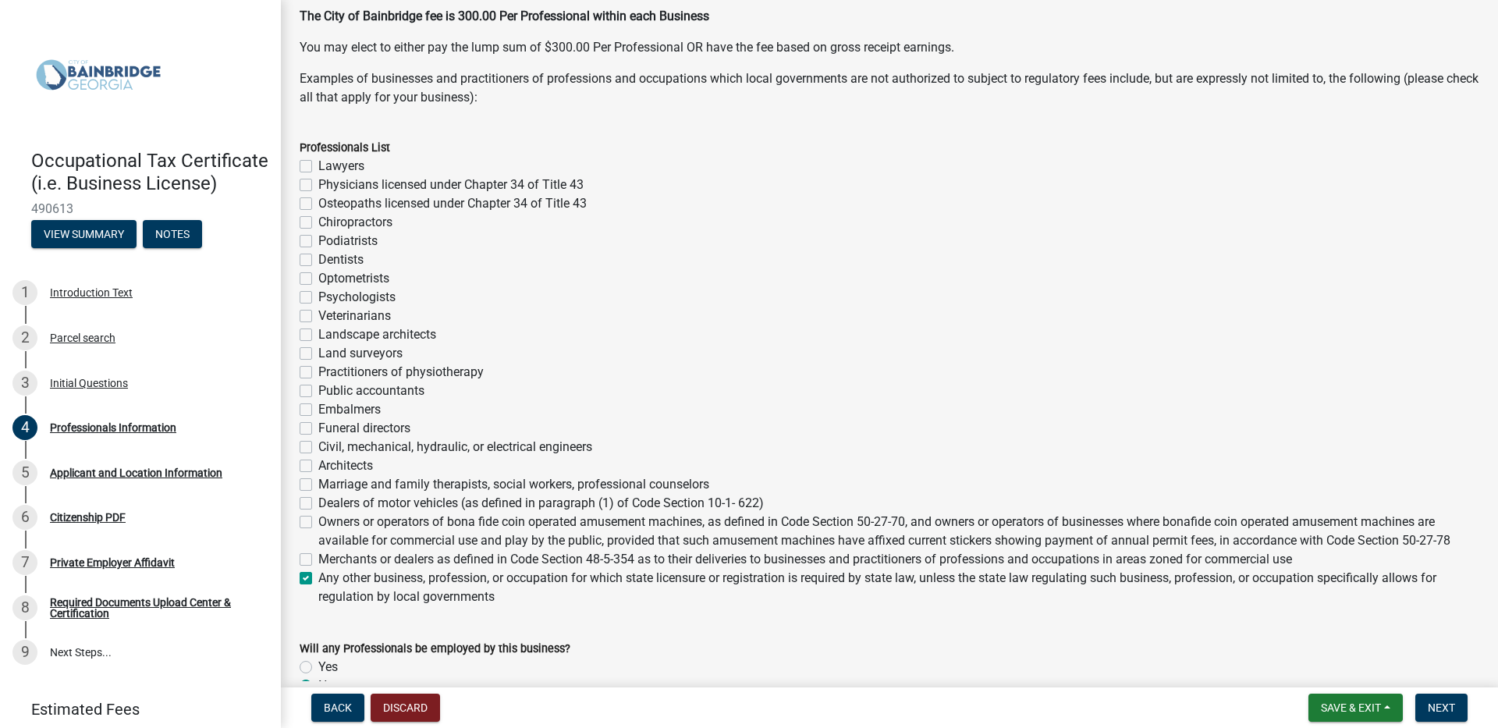
checkbox input "false"
checkbox input "true"
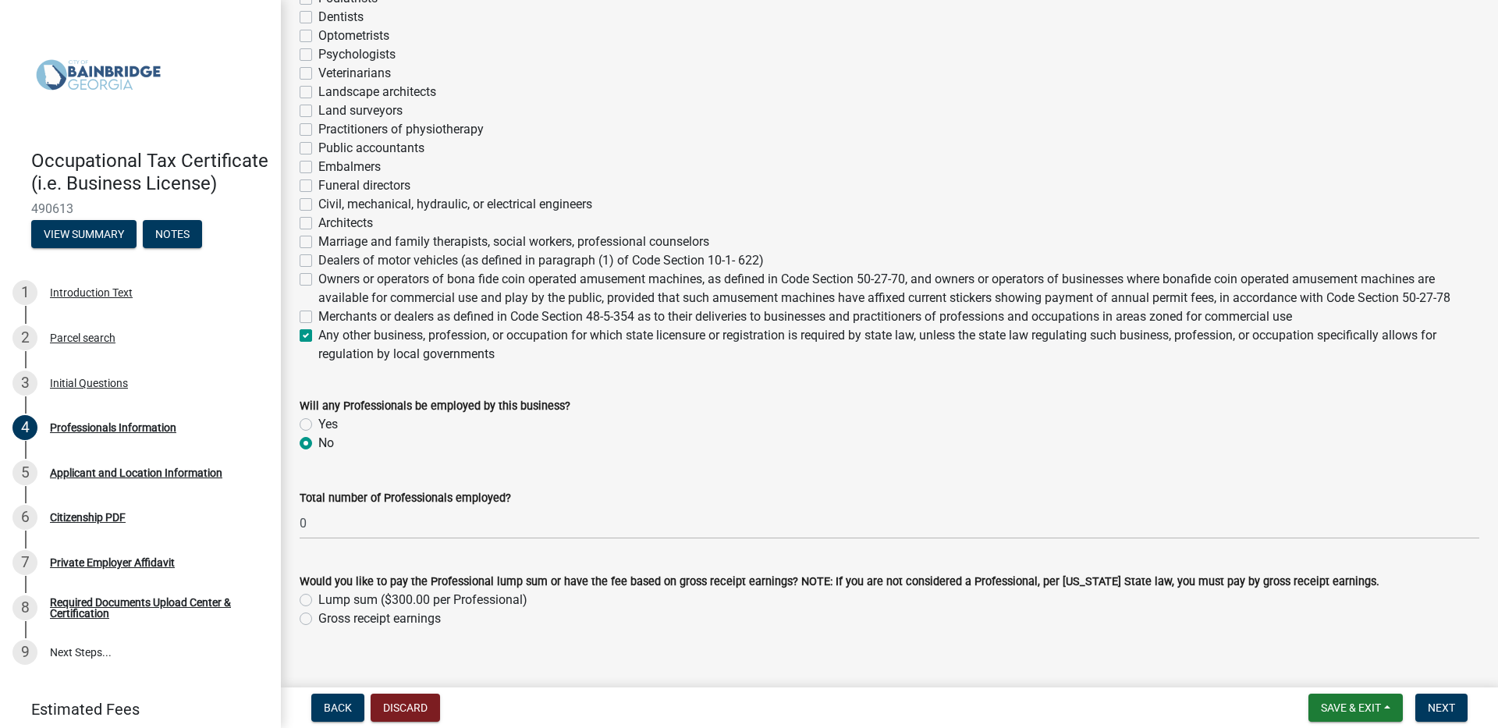
scroll to position [499, 0]
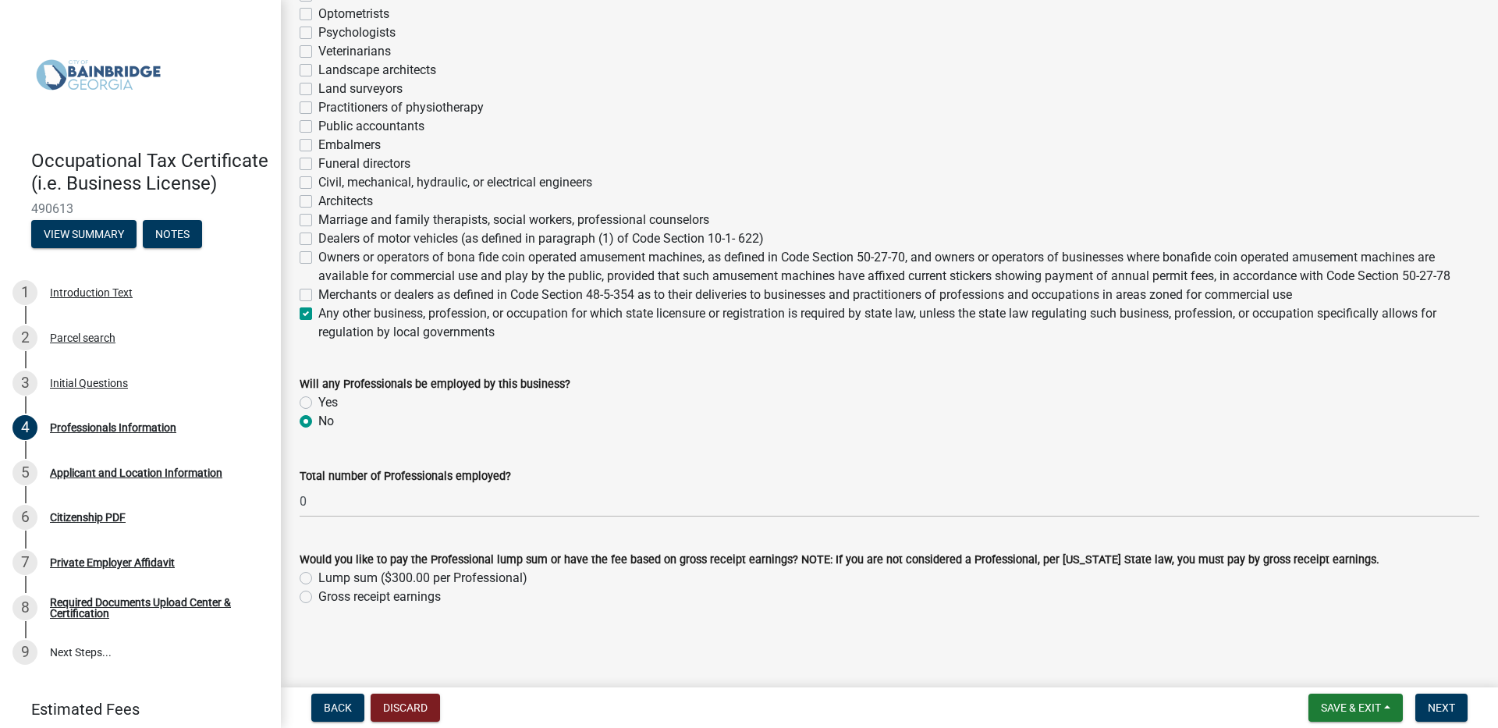
click at [318, 396] on label "Yes" at bounding box center [328, 402] width 20 height 19
click at [318, 396] on input "Yes" at bounding box center [323, 398] width 10 height 10
radio input "true"
click at [318, 215] on label "Marriage and family therapists, social workers, professional counselors" at bounding box center [513, 220] width 391 height 19
click at [318, 215] on input "Marriage and family therapists, social workers, professional counselors" at bounding box center [323, 216] width 10 height 10
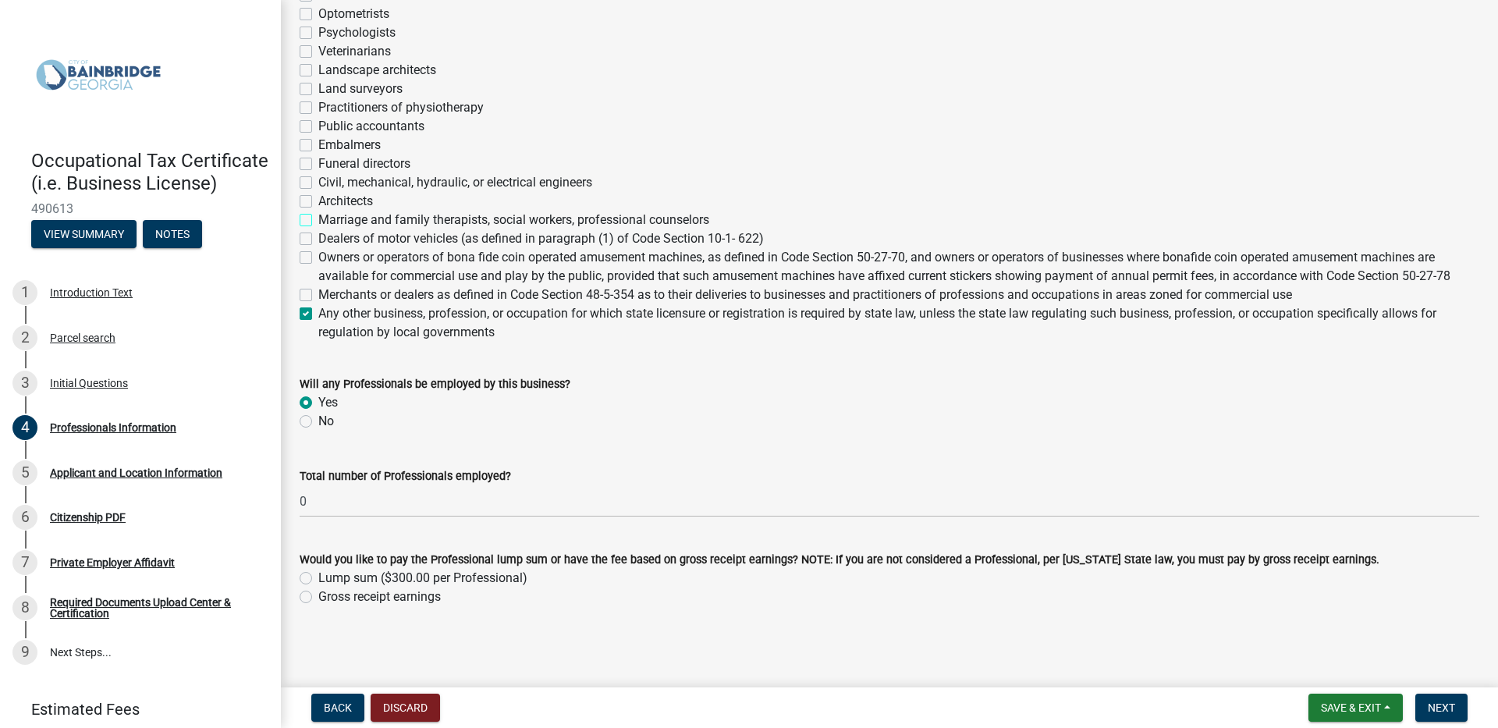
checkbox input "true"
checkbox input "false"
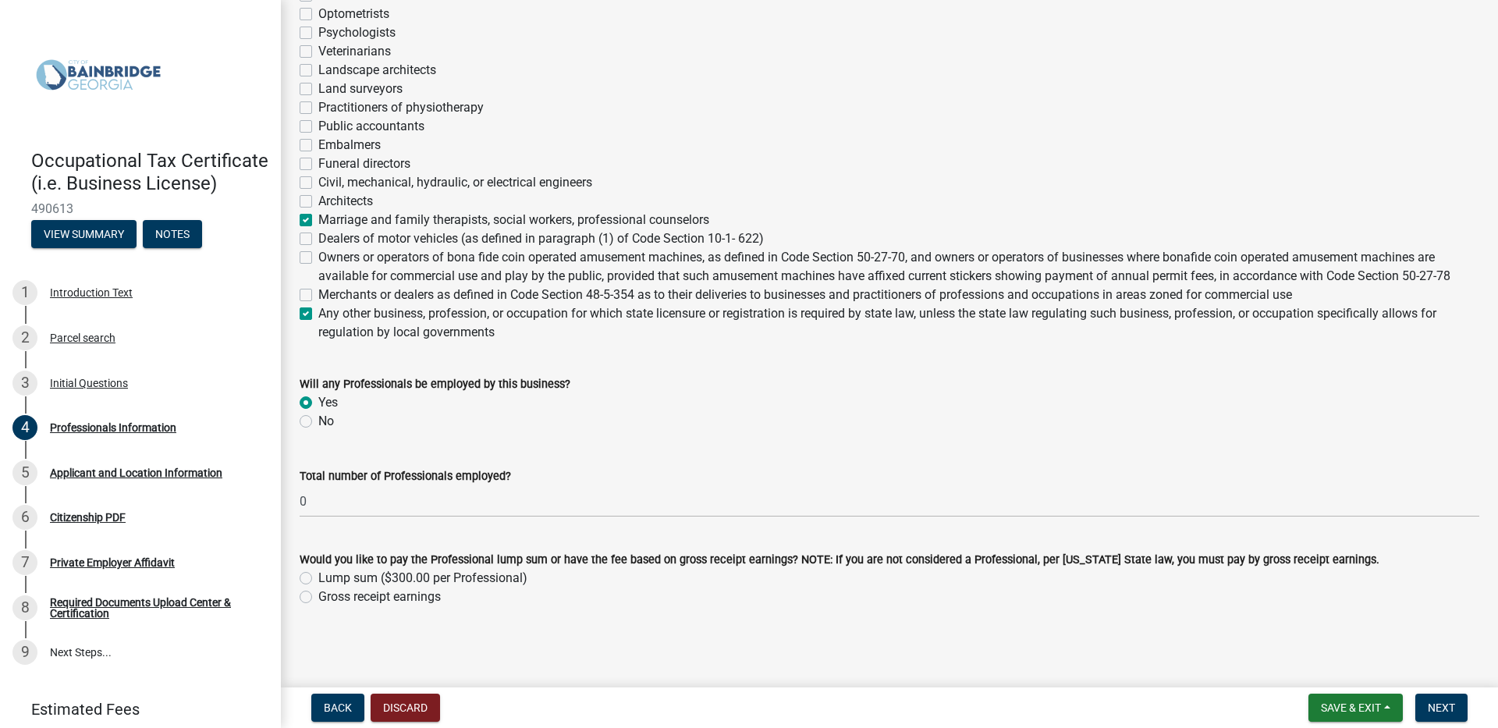
checkbox input "false"
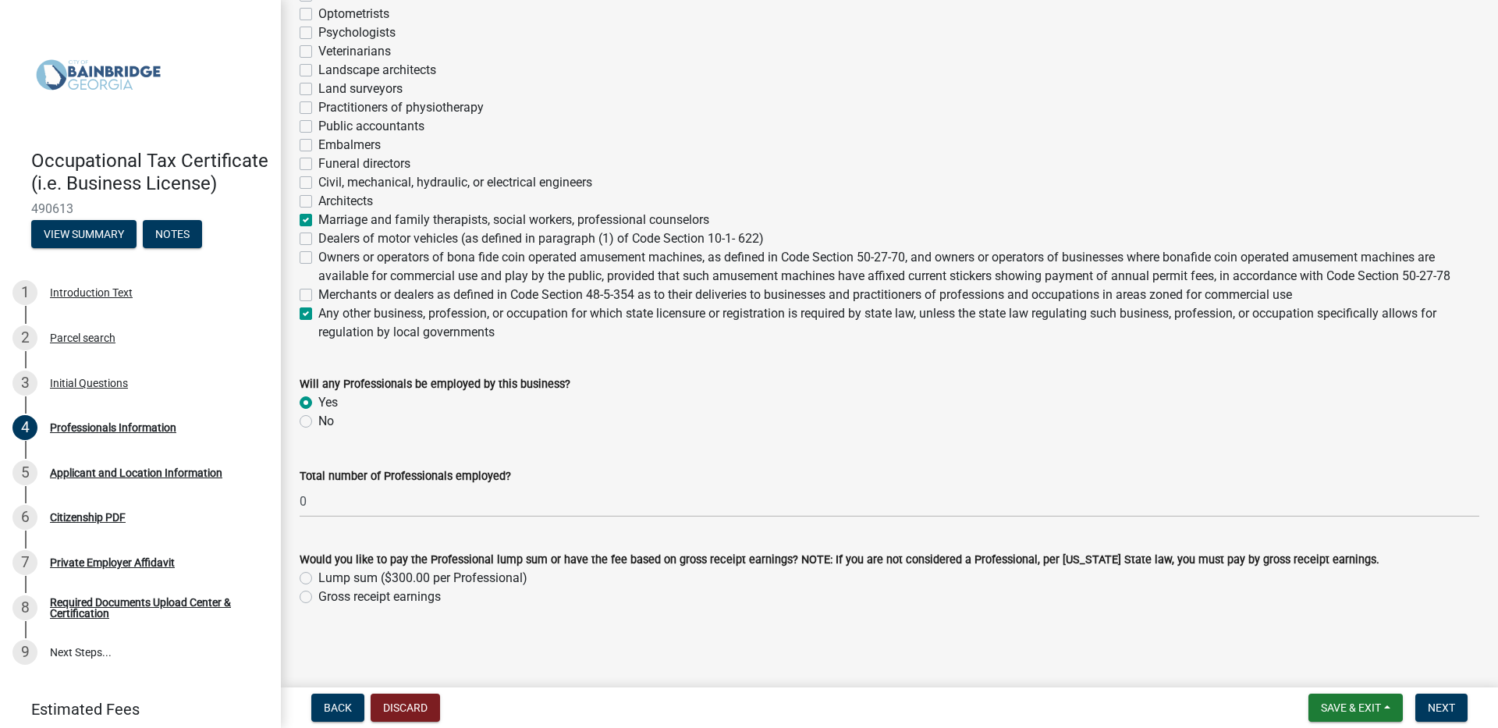
checkbox input "false"
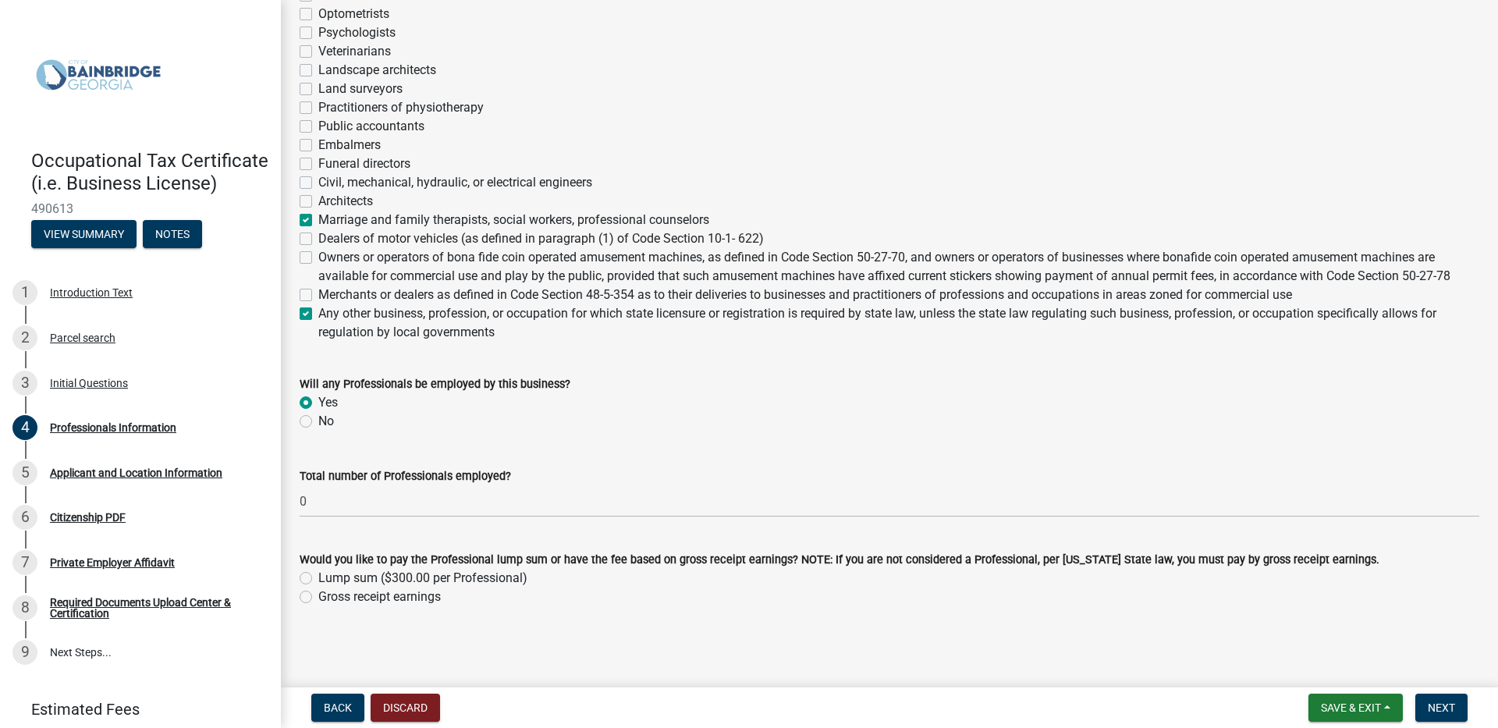
checkbox input "false"
checkbox input "true"
checkbox input "false"
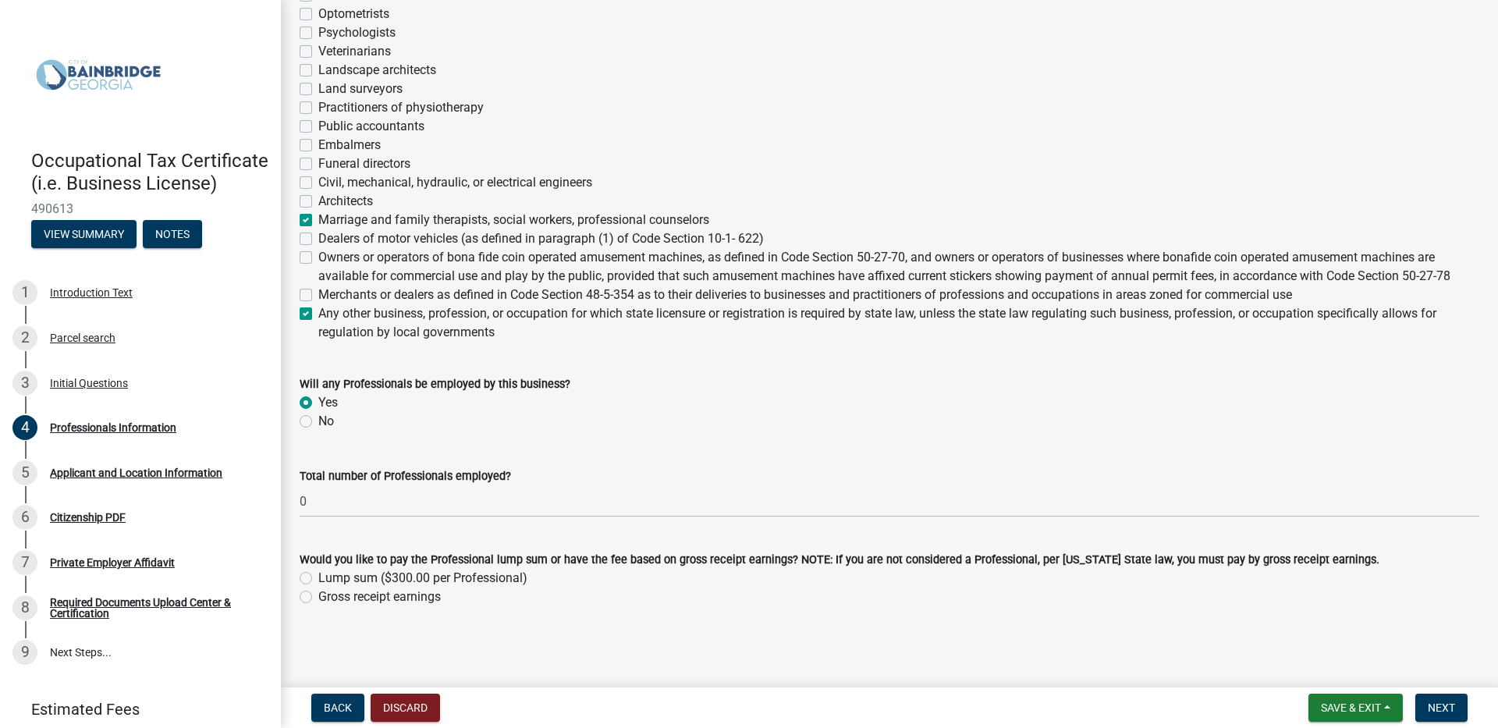
checkbox input "false"
checkbox input "true"
click at [318, 225] on label "Marriage and family therapists, social workers, professional counselors" at bounding box center [513, 220] width 391 height 19
click at [318, 221] on input "Marriage and family therapists, social workers, professional counselors" at bounding box center [323, 216] width 10 height 10
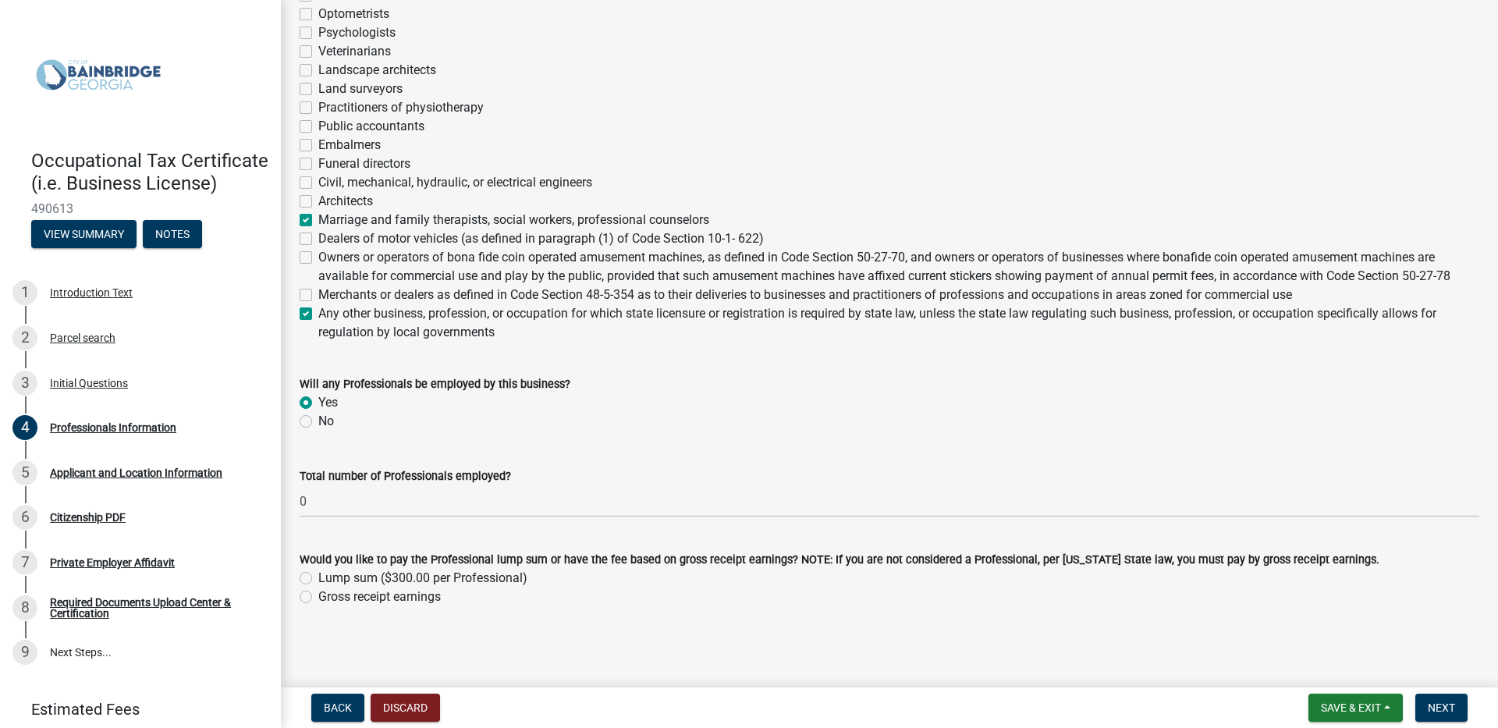
checkbox input "false"
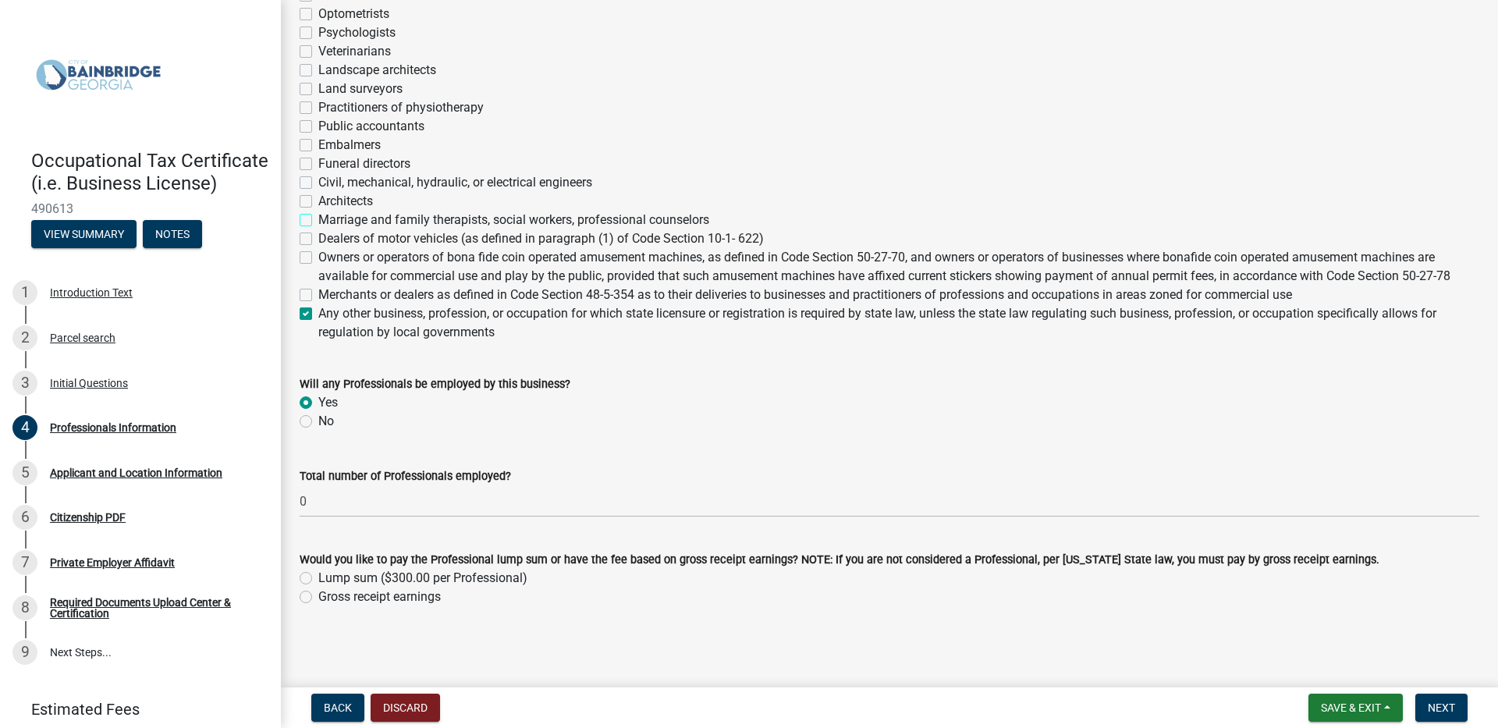
checkbox input "false"
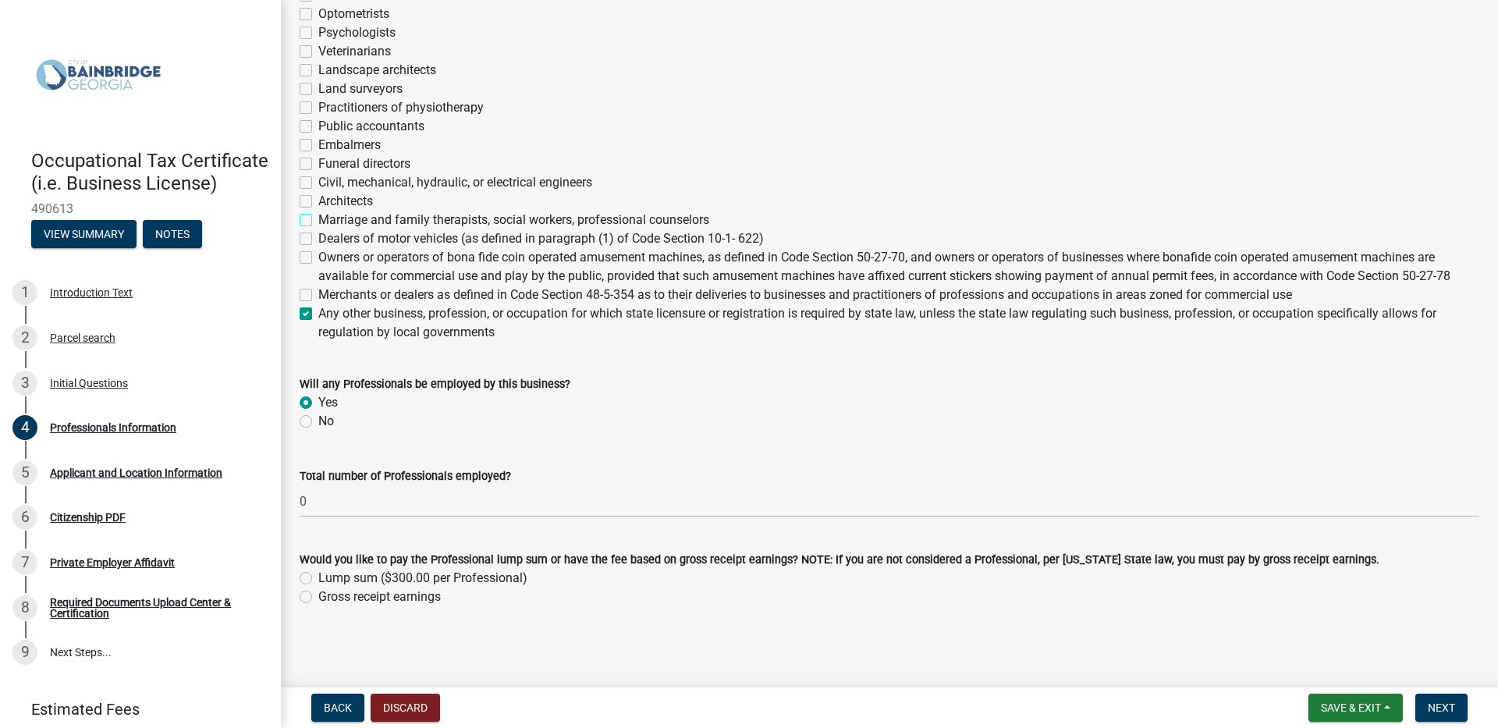
checkbox input "false"
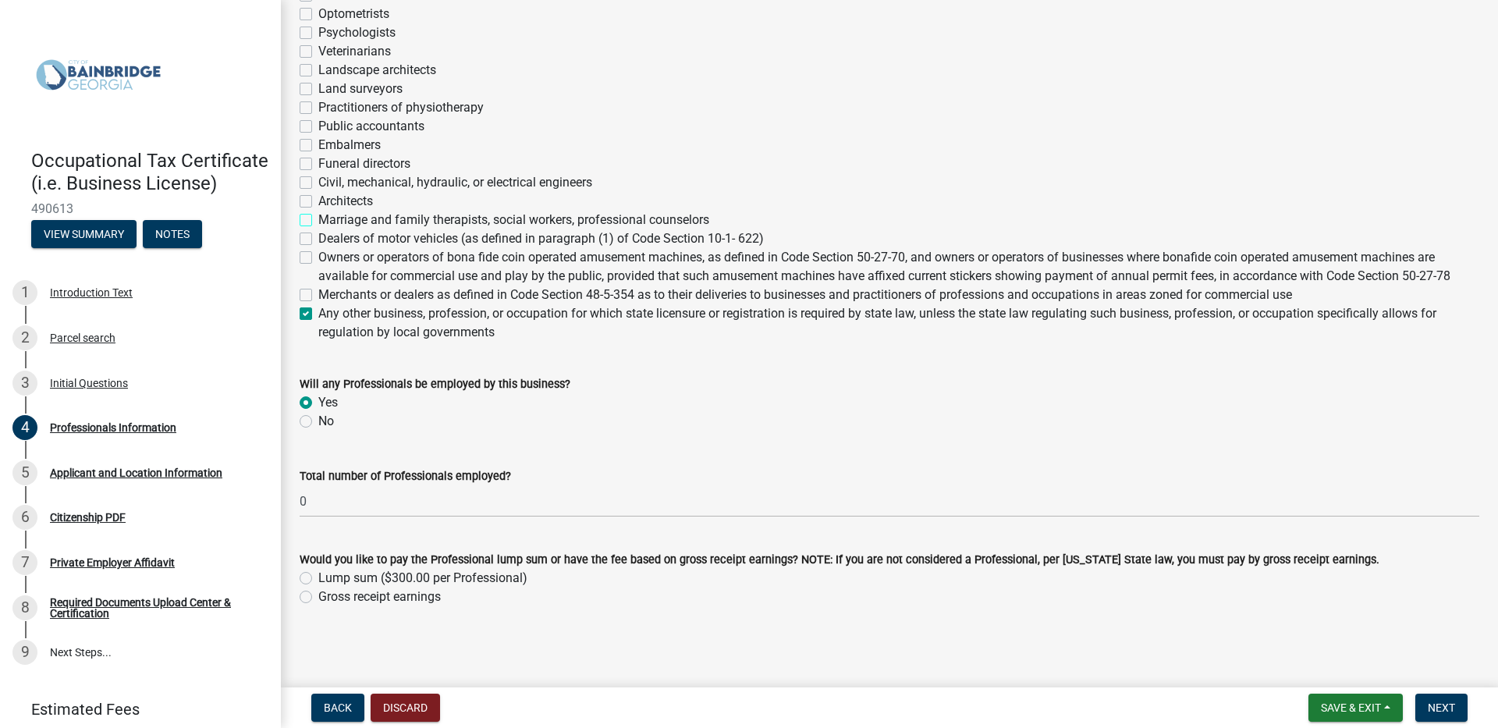
checkbox input "false"
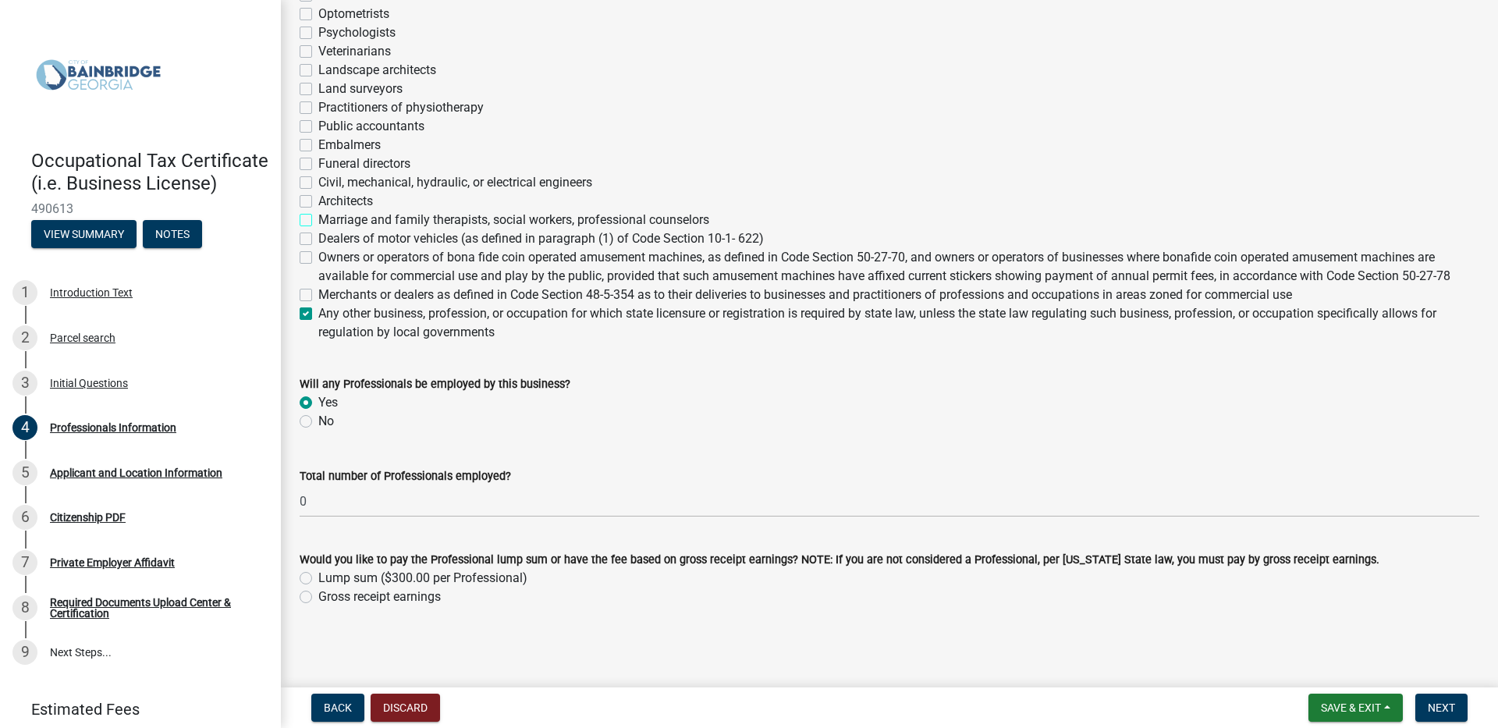
checkbox input "false"
checkbox input "true"
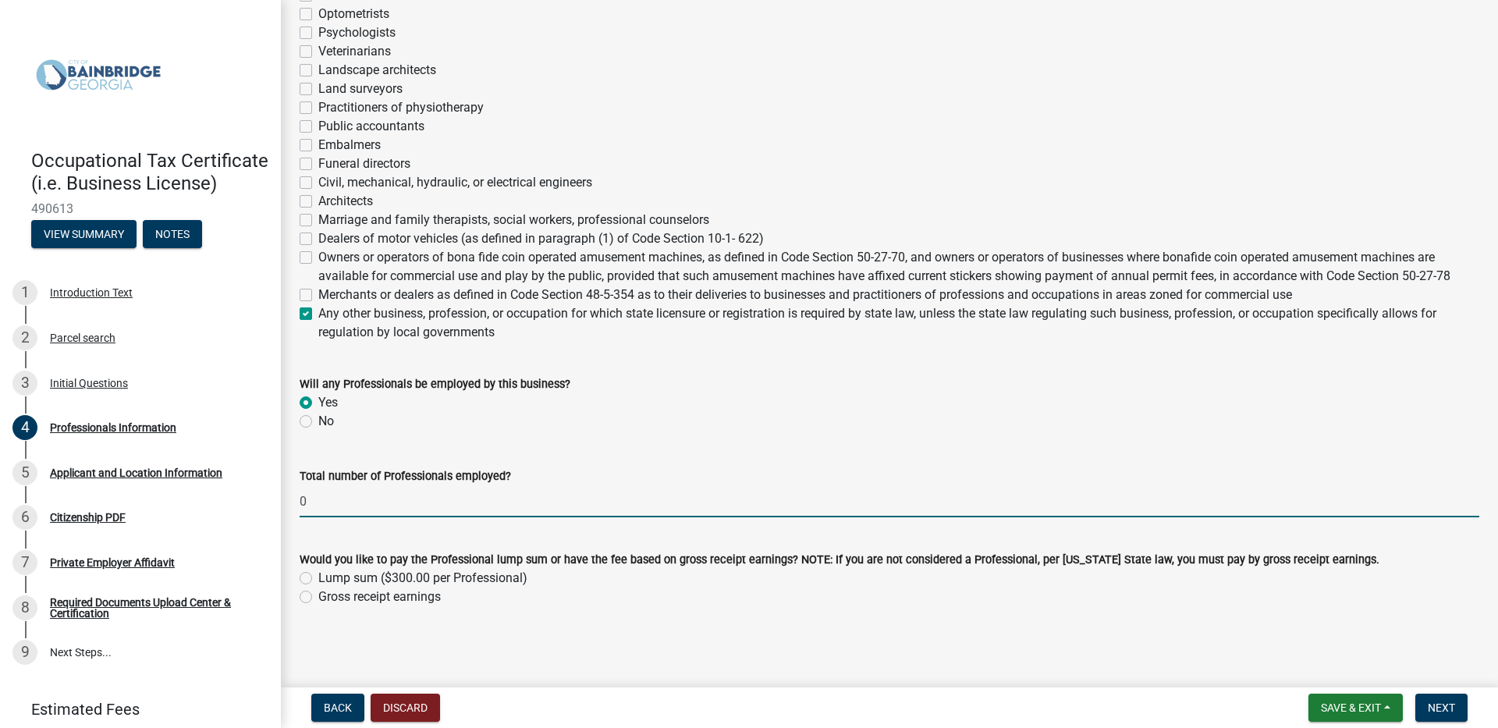
click at [332, 503] on input "0" at bounding box center [890, 501] width 1180 height 32
type input "3"
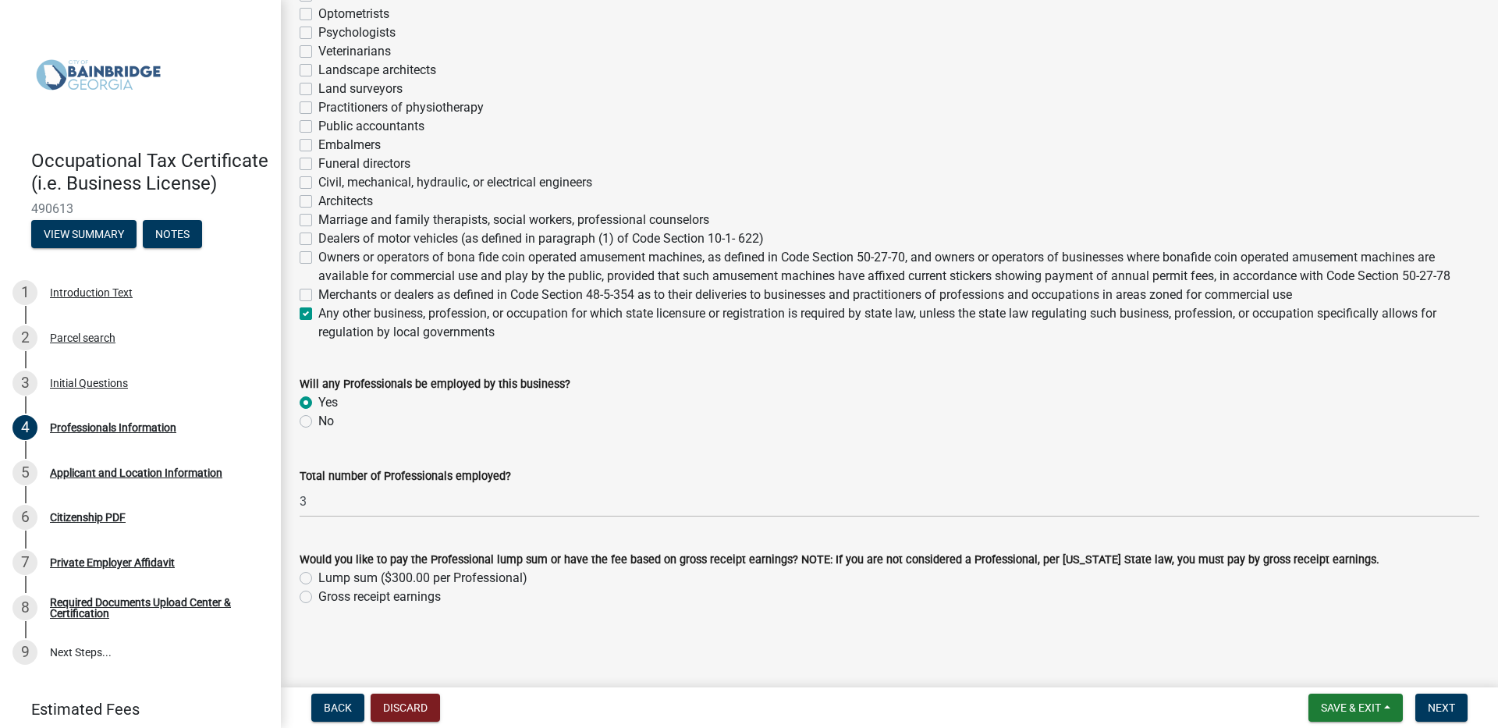
drag, startPoint x: 306, startPoint y: 422, endPoint x: 315, endPoint y: 431, distance: 12.7
click at [318, 423] on label "No" at bounding box center [326, 421] width 16 height 19
click at [318, 422] on input "No" at bounding box center [323, 417] width 10 height 10
radio input "true"
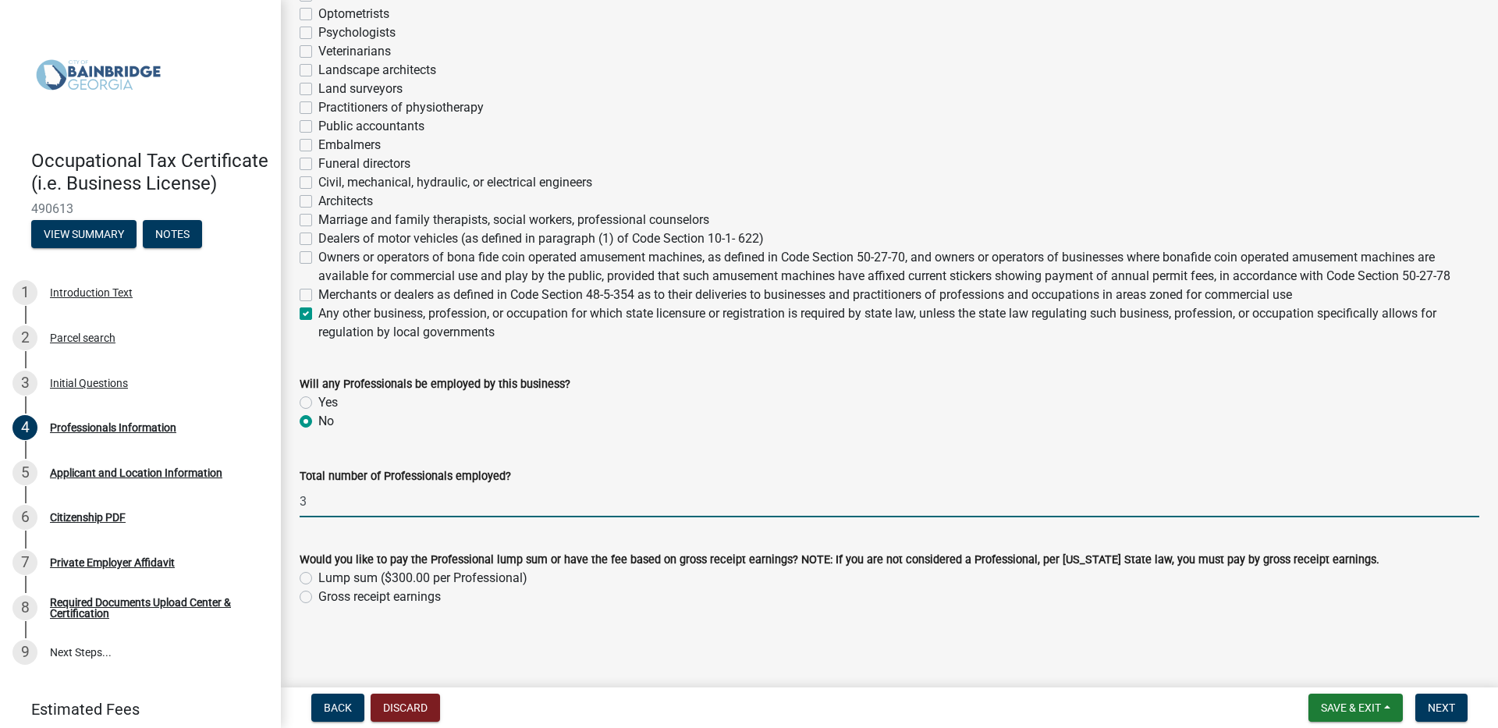
click at [326, 507] on input "3" at bounding box center [890, 501] width 1180 height 32
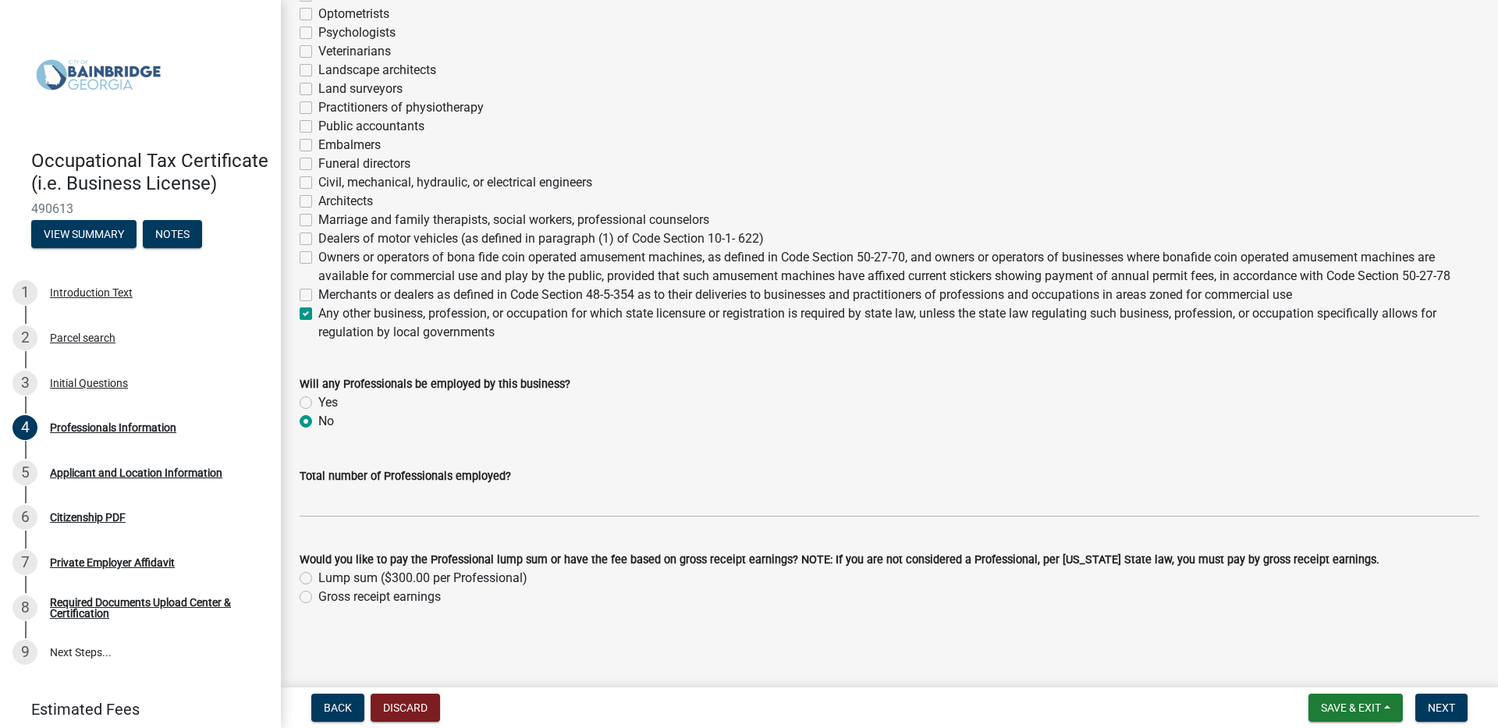
click at [318, 601] on label "Gross receipt earnings" at bounding box center [379, 596] width 122 height 19
click at [318, 598] on input "Gross receipt earnings" at bounding box center [323, 592] width 10 height 10
radio input "true"
click at [1439, 709] on span "Next" at bounding box center [1441, 707] width 27 height 12
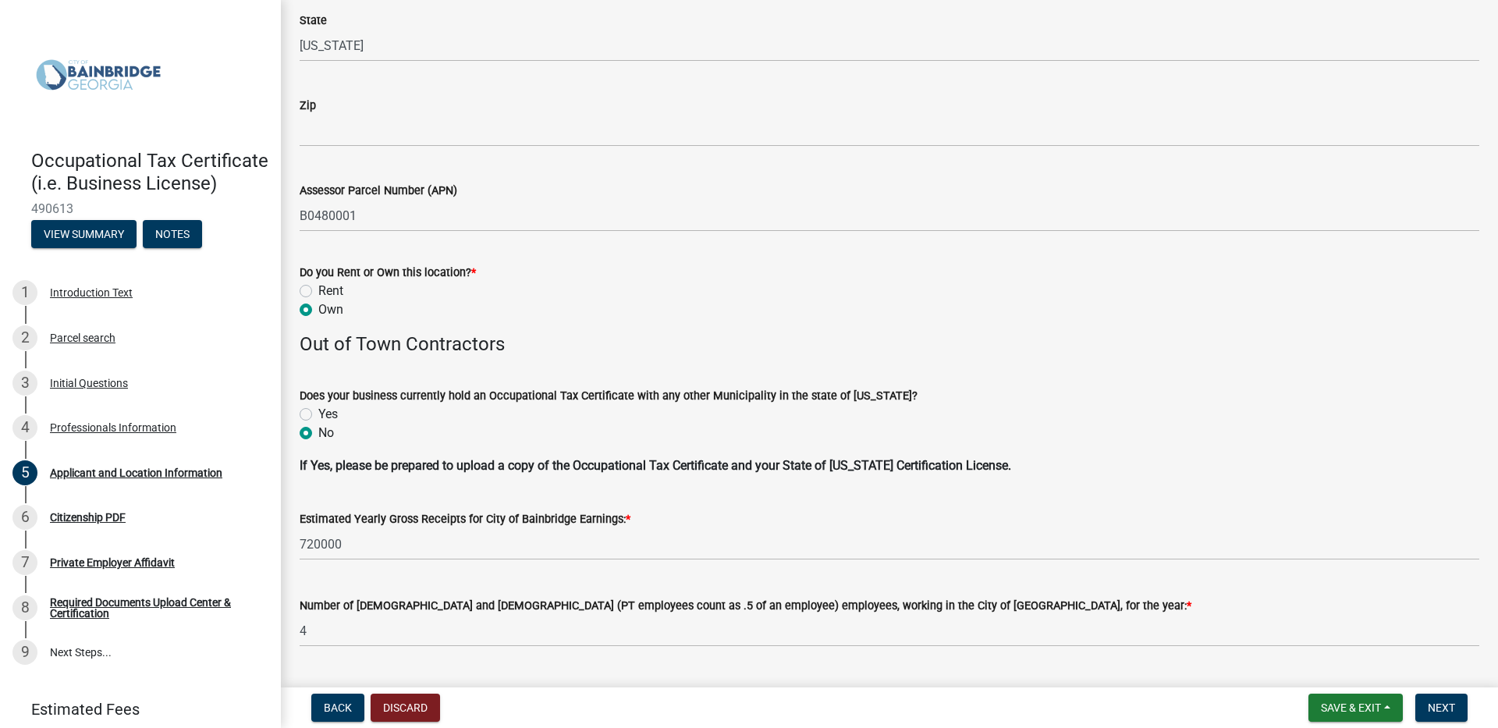
scroll to position [1482, 0]
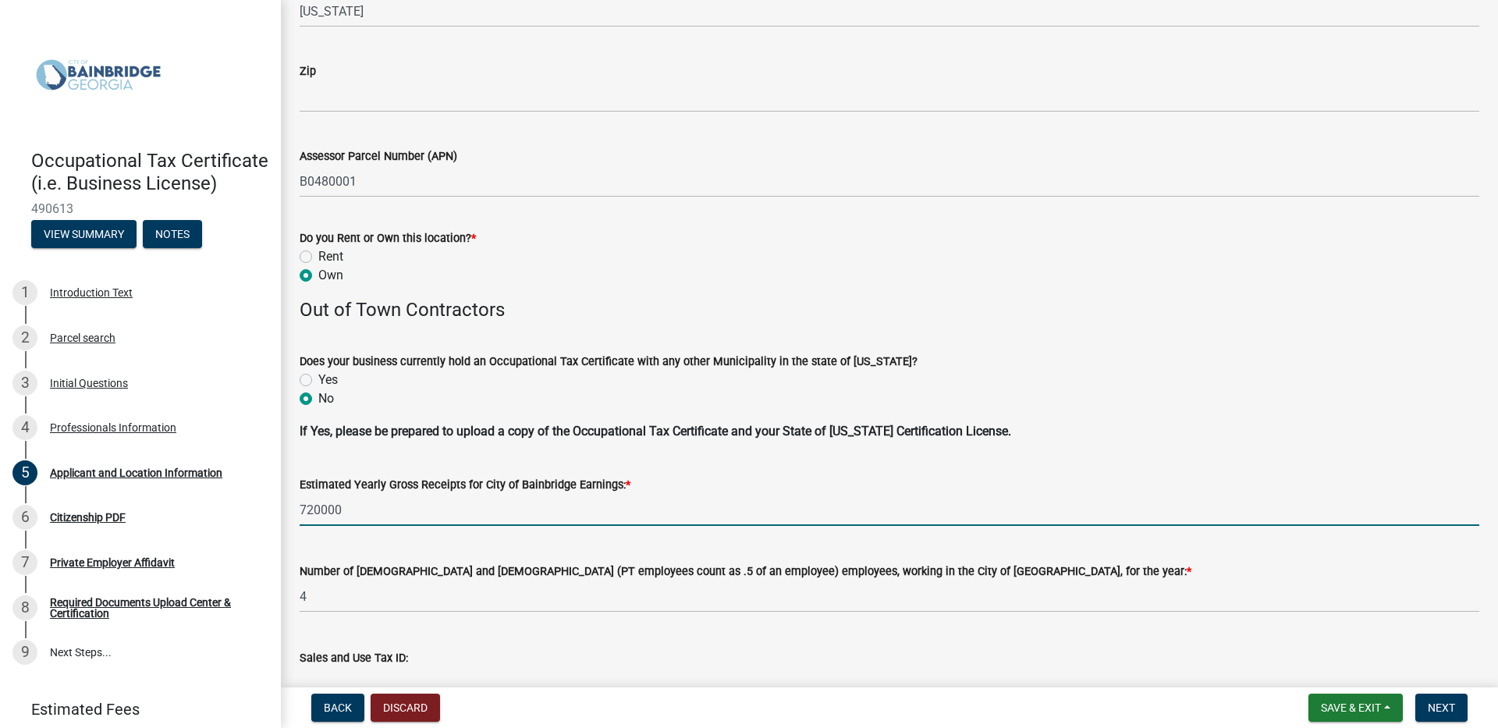
click at [307, 510] on input "720000" at bounding box center [890, 510] width 1180 height 32
click at [312, 509] on input "720000" at bounding box center [890, 510] width 1180 height 32
type input "650000"
click at [488, 636] on div "Sales and Use Tax ID:" at bounding box center [890, 662] width 1180 height 73
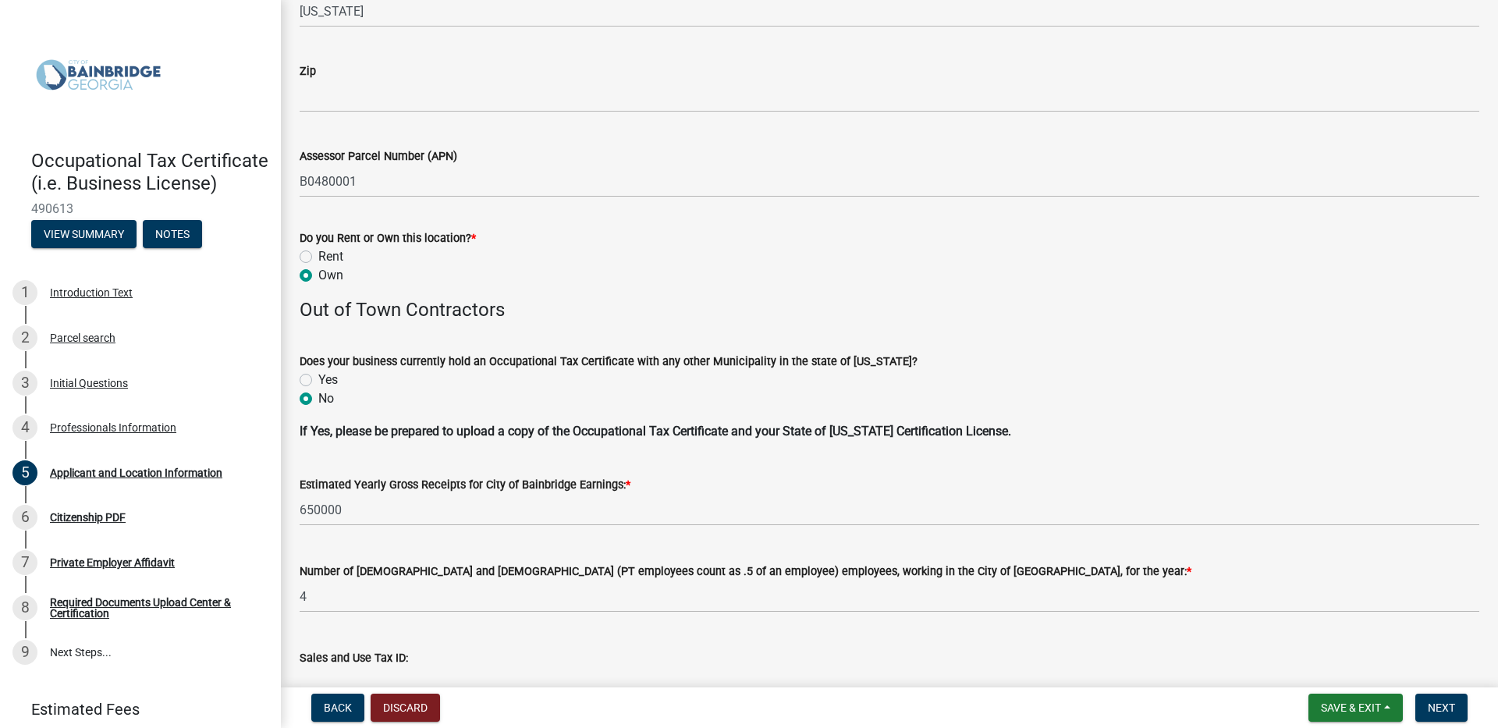
scroll to position [1560, 0]
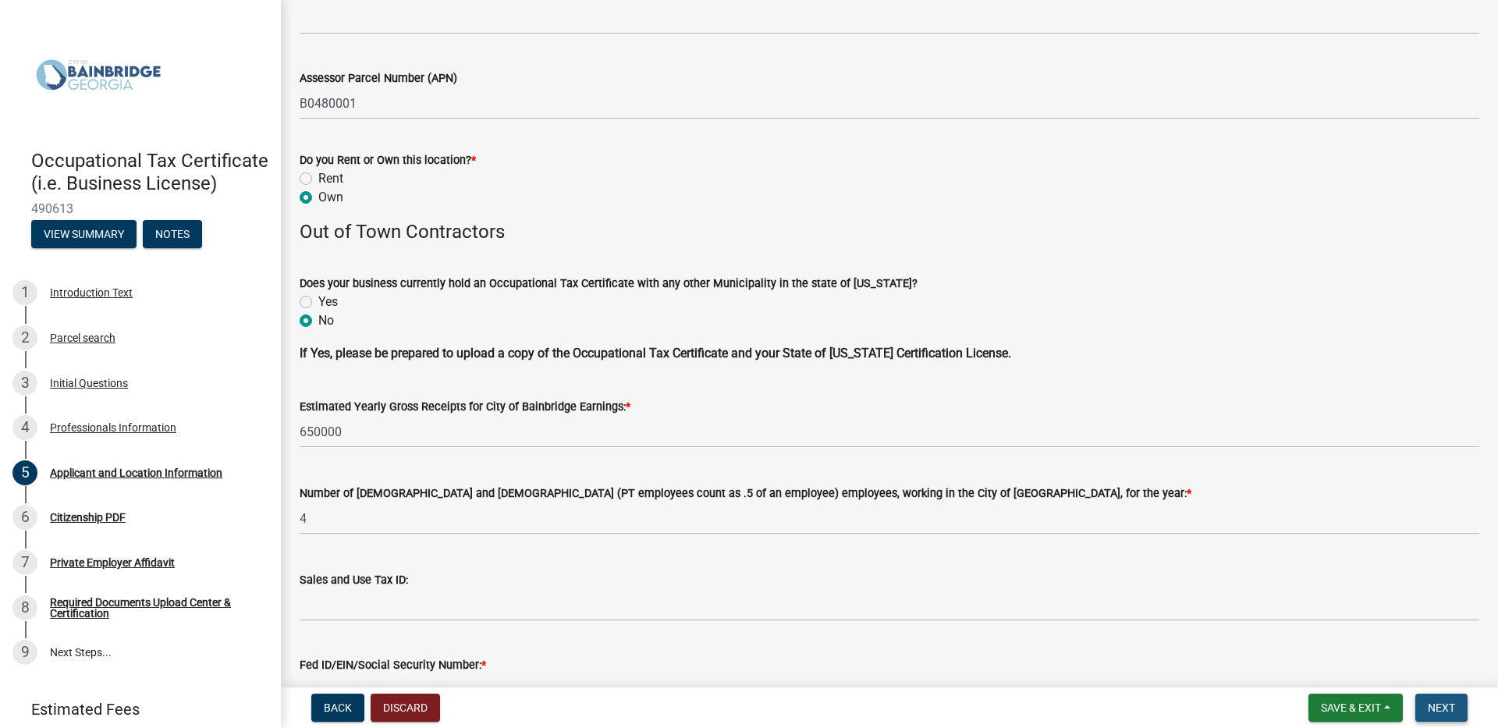
click at [1450, 704] on span "Next" at bounding box center [1441, 707] width 27 height 12
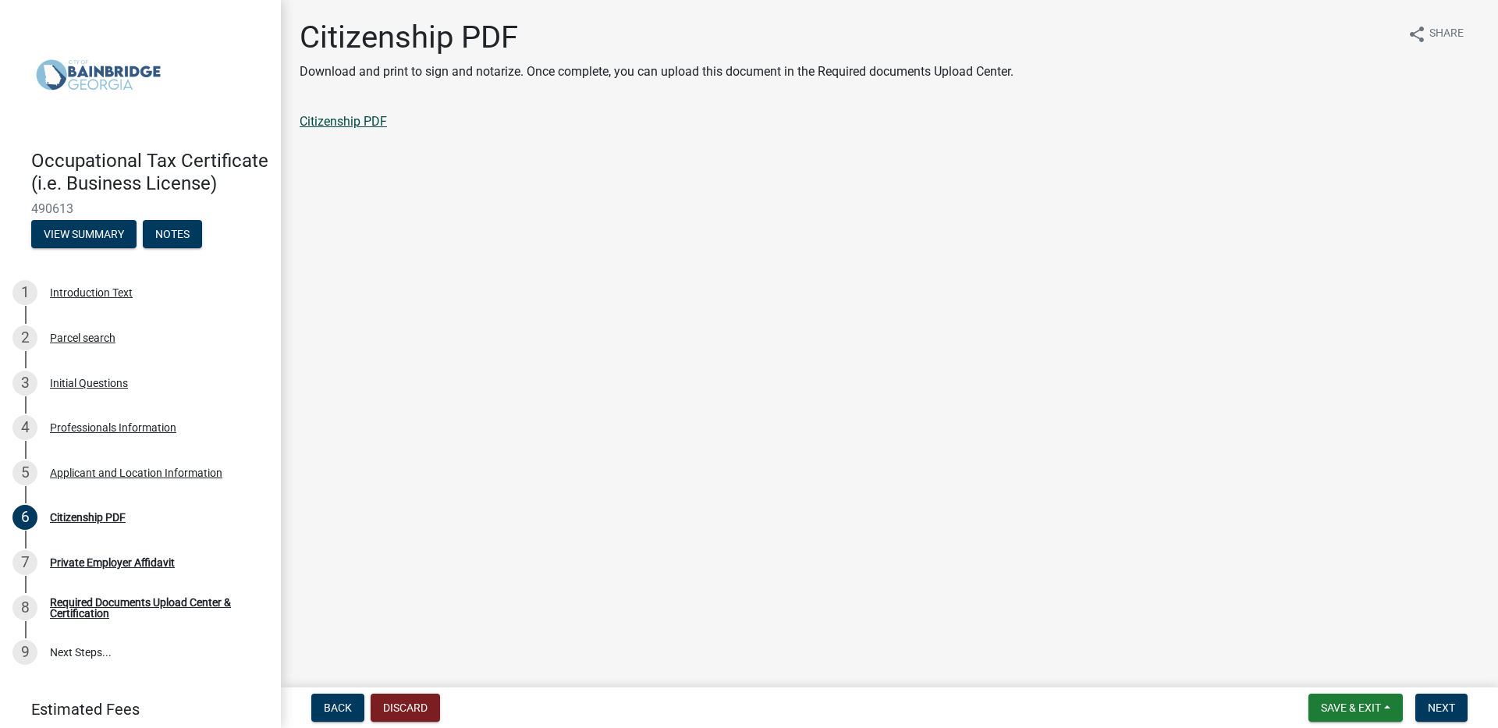
click at [366, 119] on link "Citizenship PDF" at bounding box center [343, 121] width 87 height 15
click at [1439, 700] on button "Next" at bounding box center [1441, 708] width 52 height 28
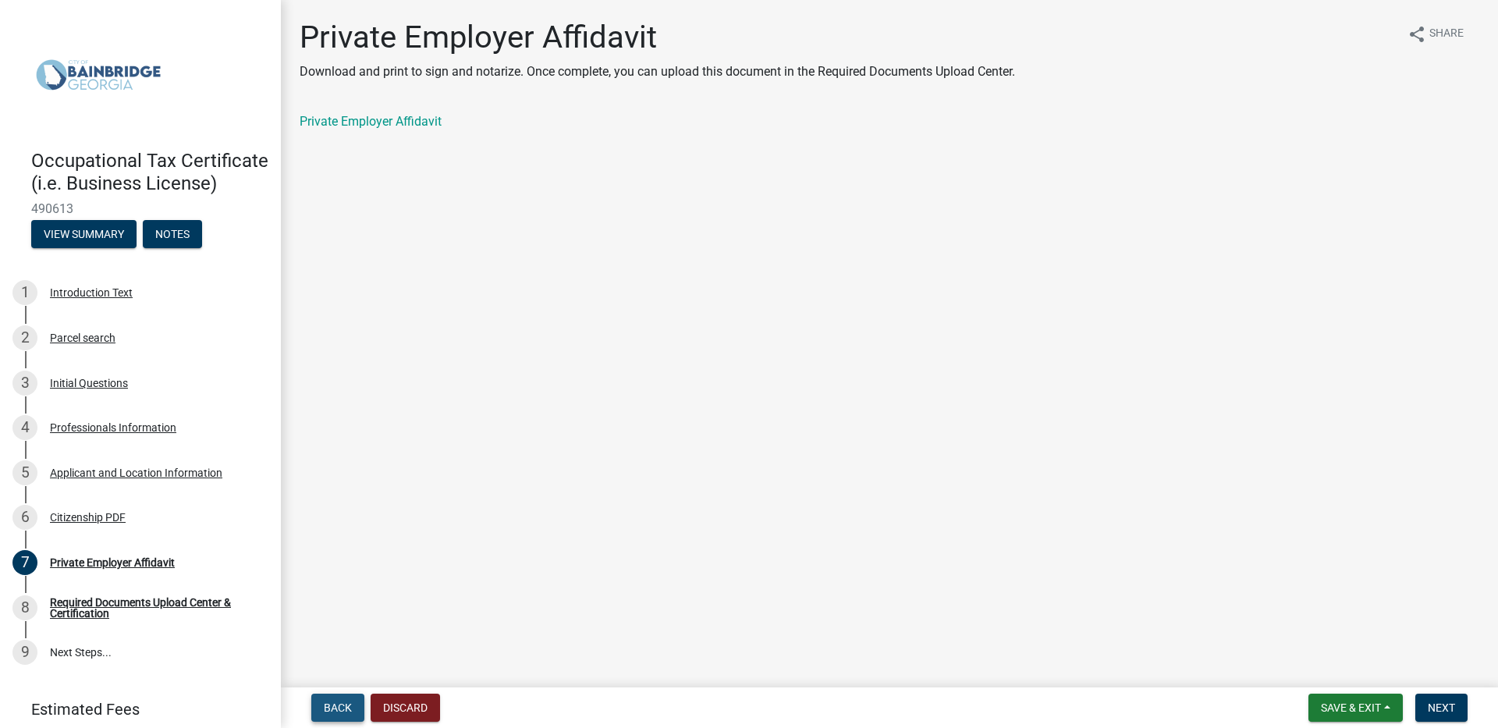
click at [336, 699] on button "Back" at bounding box center [337, 708] width 53 height 28
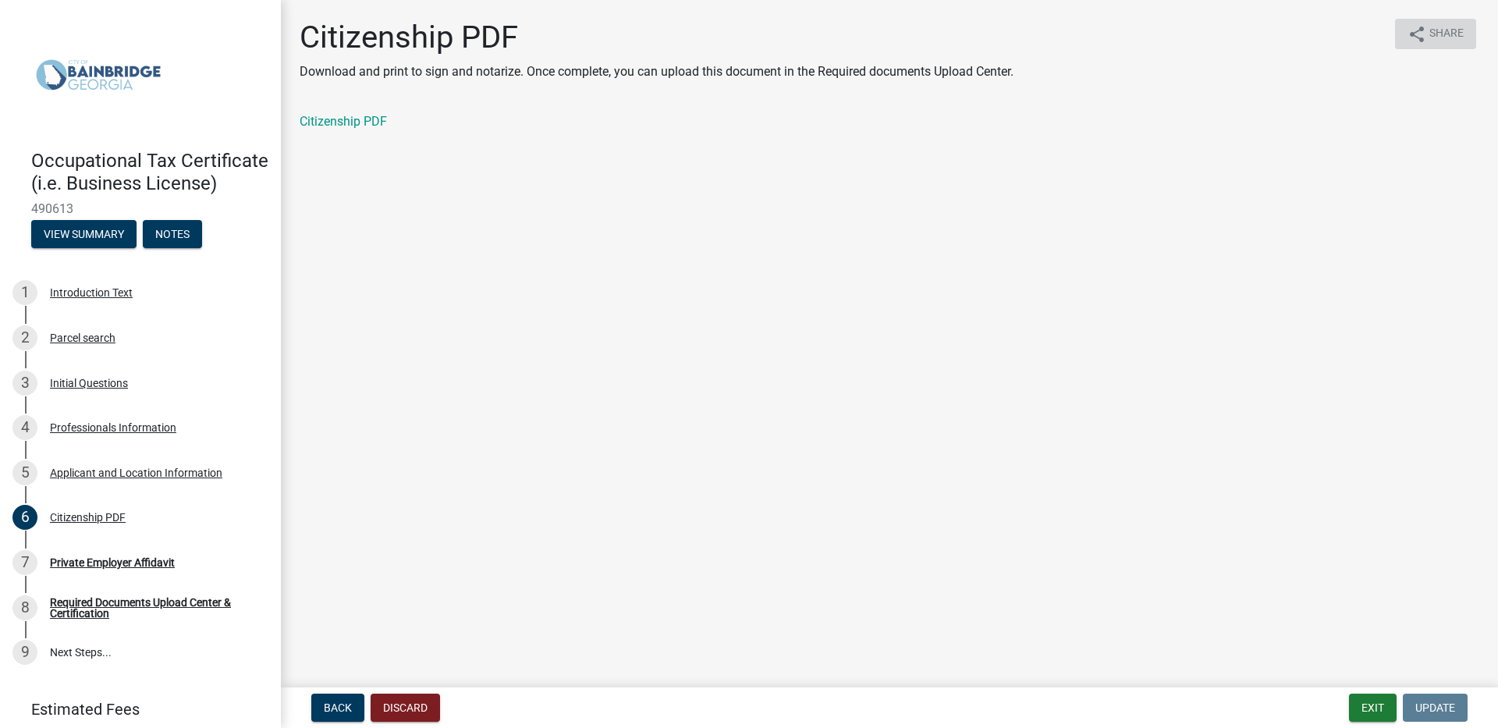
click at [1425, 33] on icon "share" at bounding box center [1416, 34] width 19 height 19
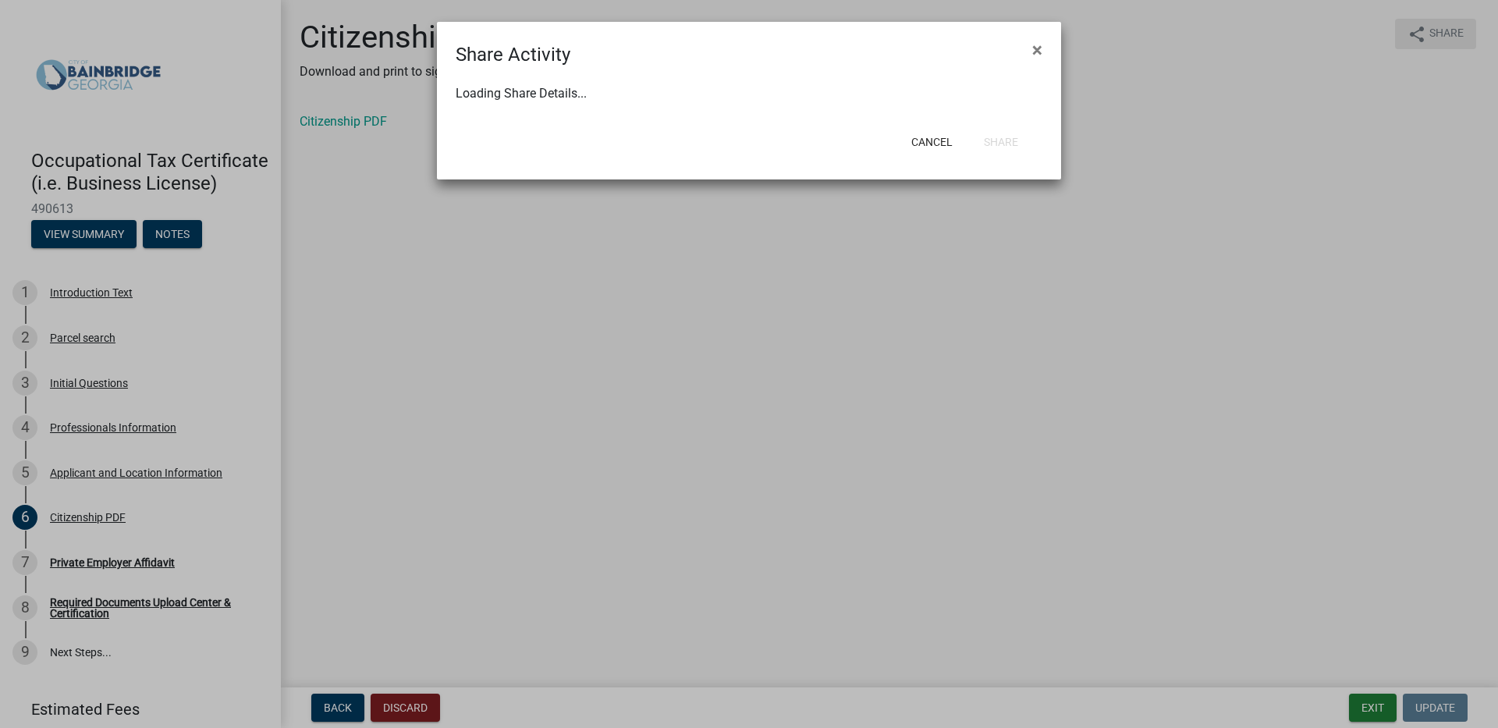
select select "1"
select select "0"
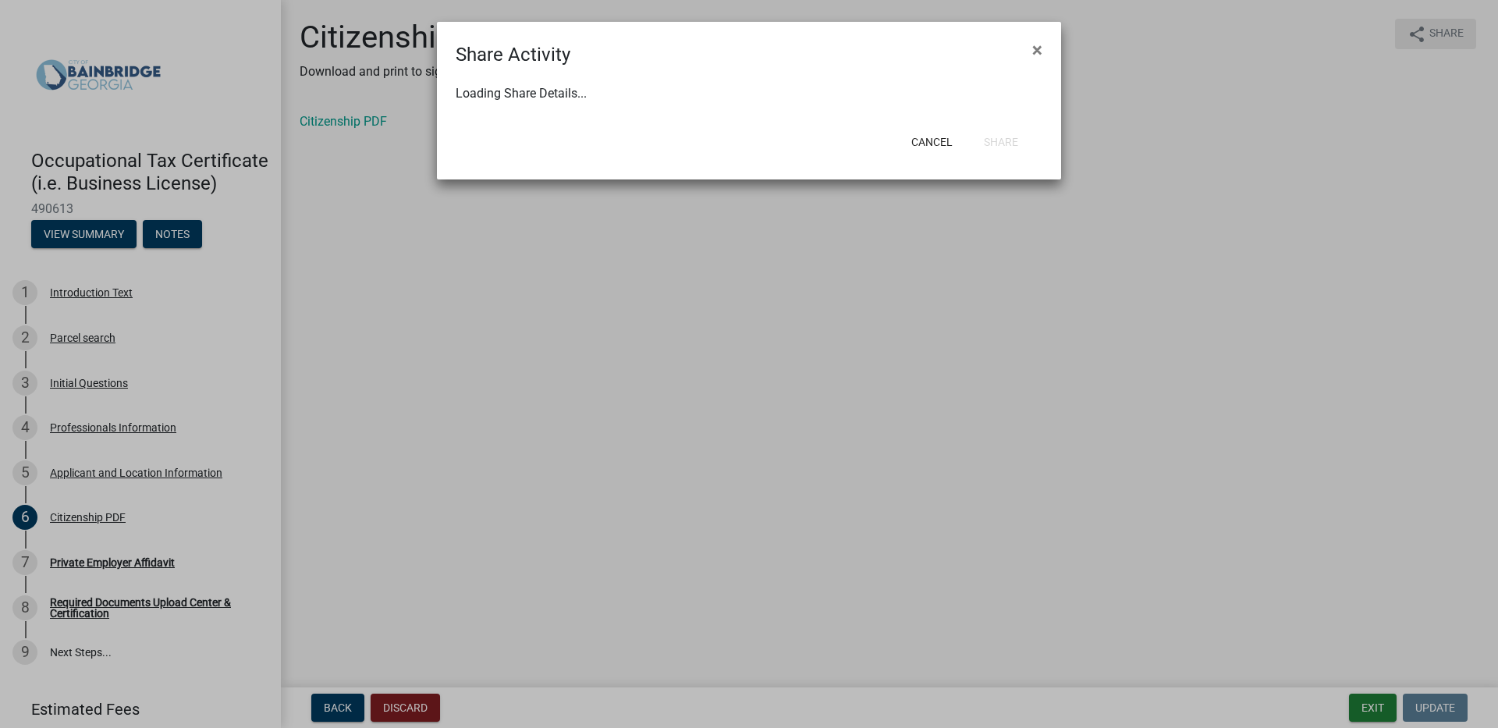
select select "0"
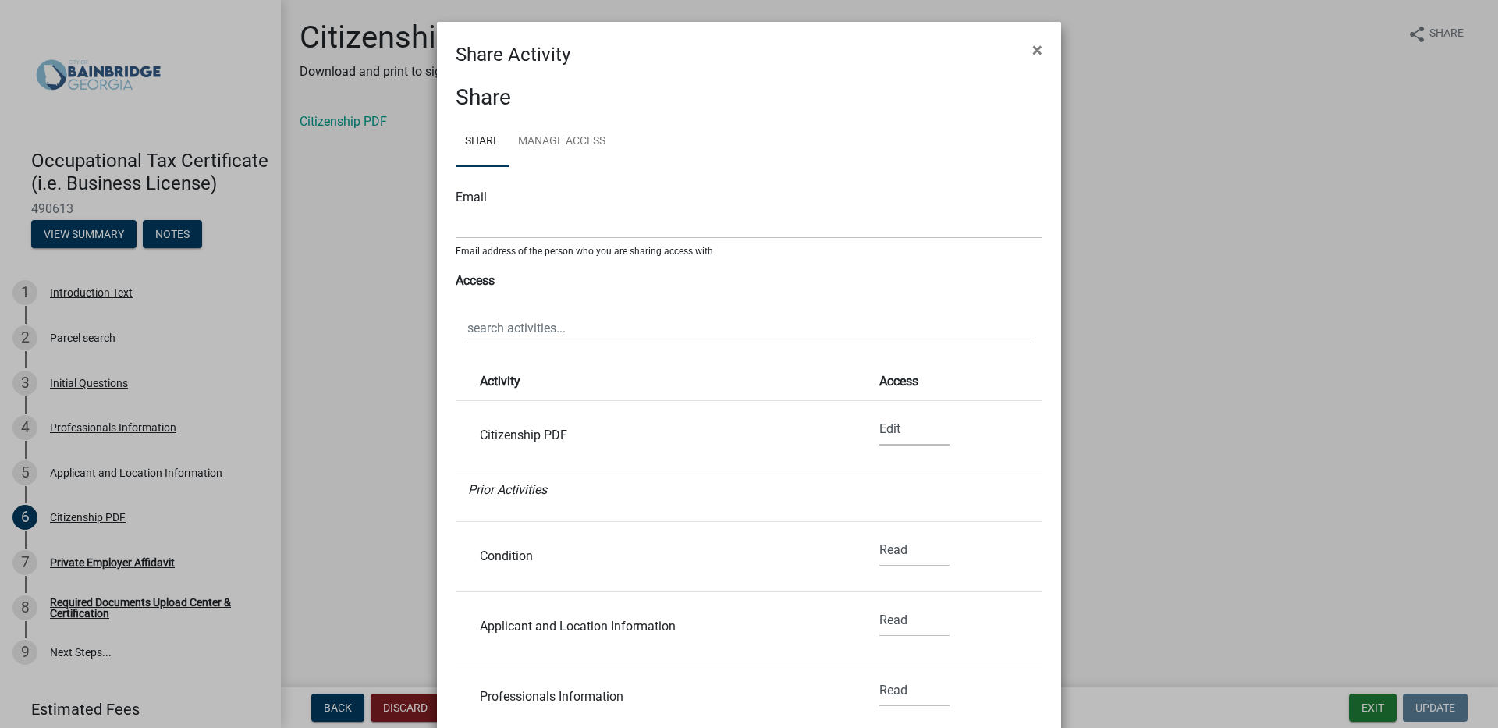
click at [879, 428] on select "None Read Edit" at bounding box center [914, 429] width 70 height 32
click at [509, 435] on div "Citizenship PDF" at bounding box center [655, 435] width 374 height 12
click at [546, 147] on link "Manage Access" at bounding box center [562, 142] width 106 height 50
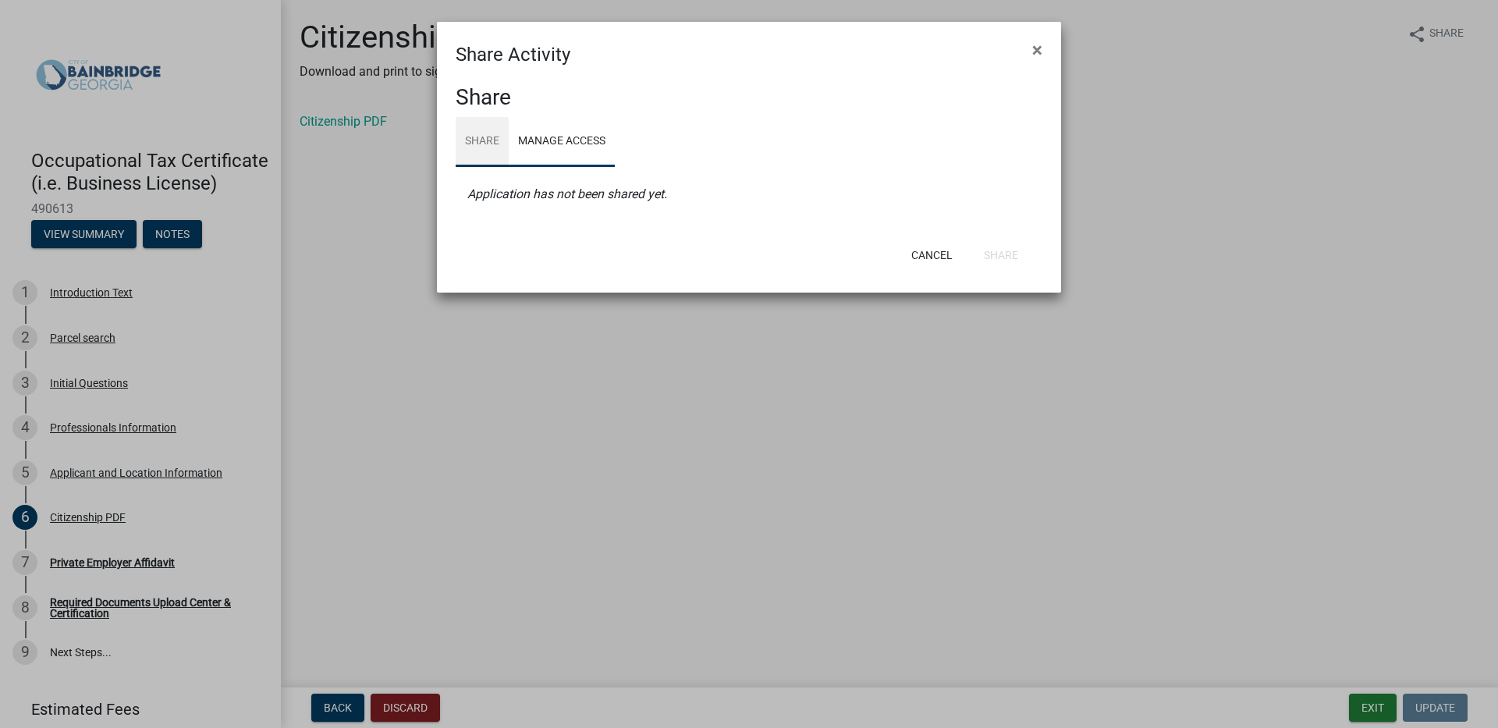
click at [480, 136] on link "Share" at bounding box center [482, 142] width 53 height 50
select select "1"
select select "0"
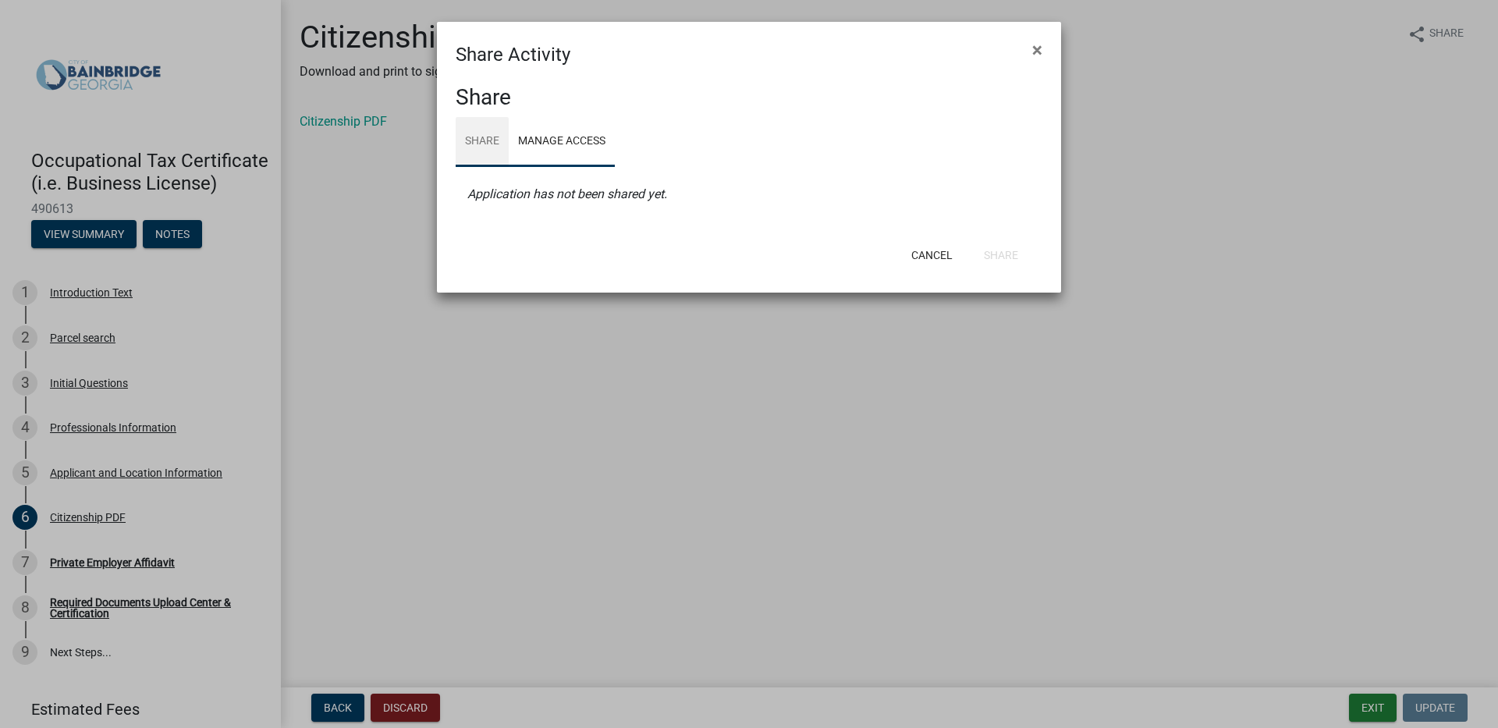
select select "0"
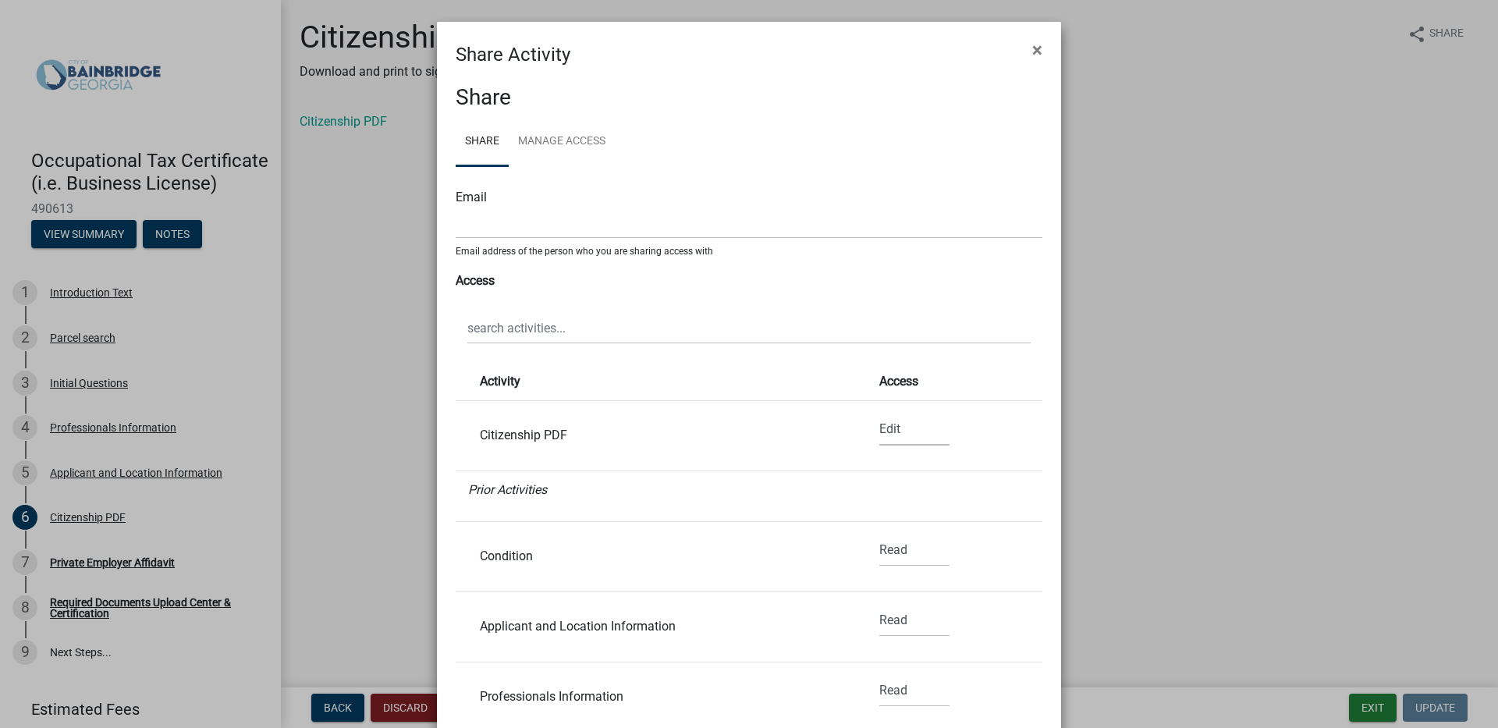
click at [879, 429] on select "None Read Edit" at bounding box center [914, 429] width 70 height 32
click at [879, 417] on select "None Read Edit" at bounding box center [914, 429] width 70 height 32
click at [1033, 40] on span "×" at bounding box center [1037, 50] width 10 height 22
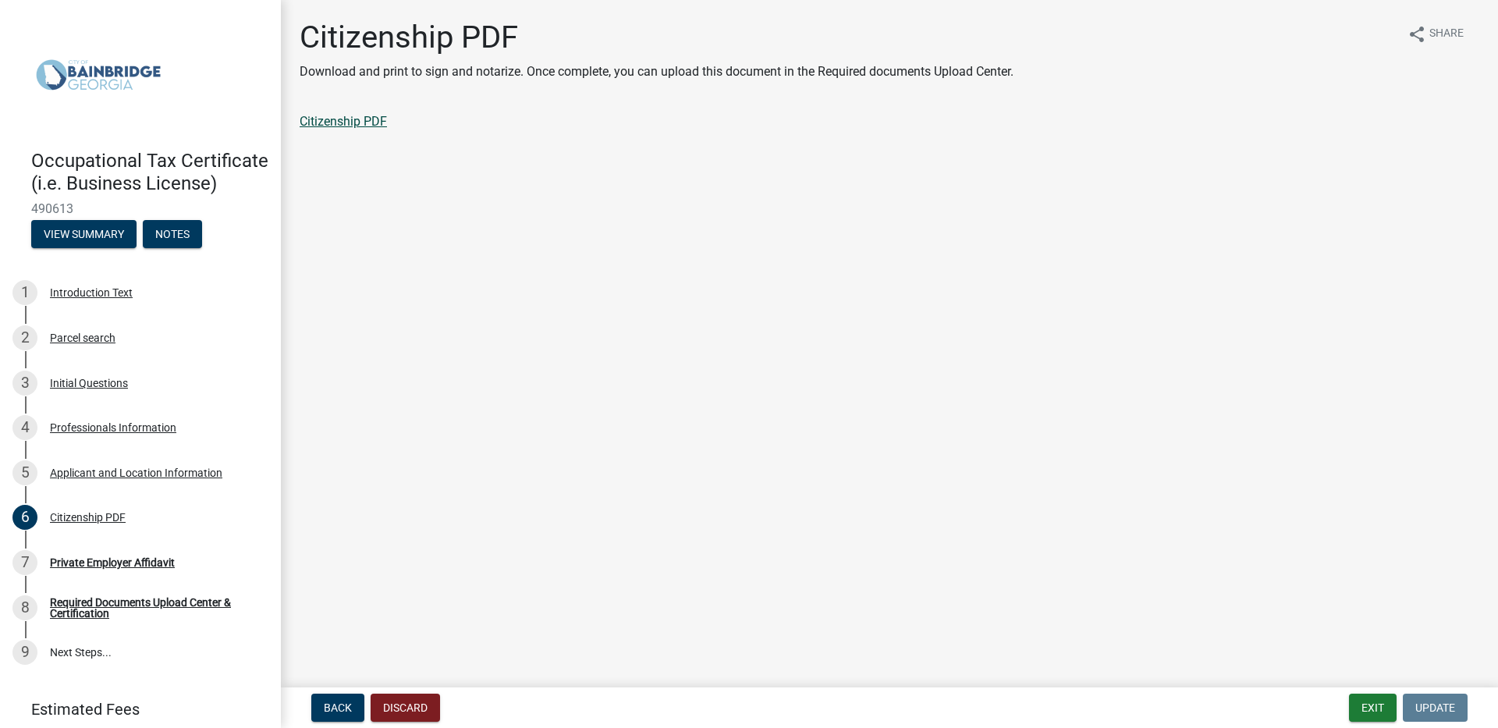
click at [359, 119] on link "Citizenship PDF" at bounding box center [343, 121] width 87 height 15
click at [339, 121] on link "Citizenship PDF" at bounding box center [343, 121] width 87 height 15
click at [335, 704] on span "Back" at bounding box center [338, 707] width 28 height 12
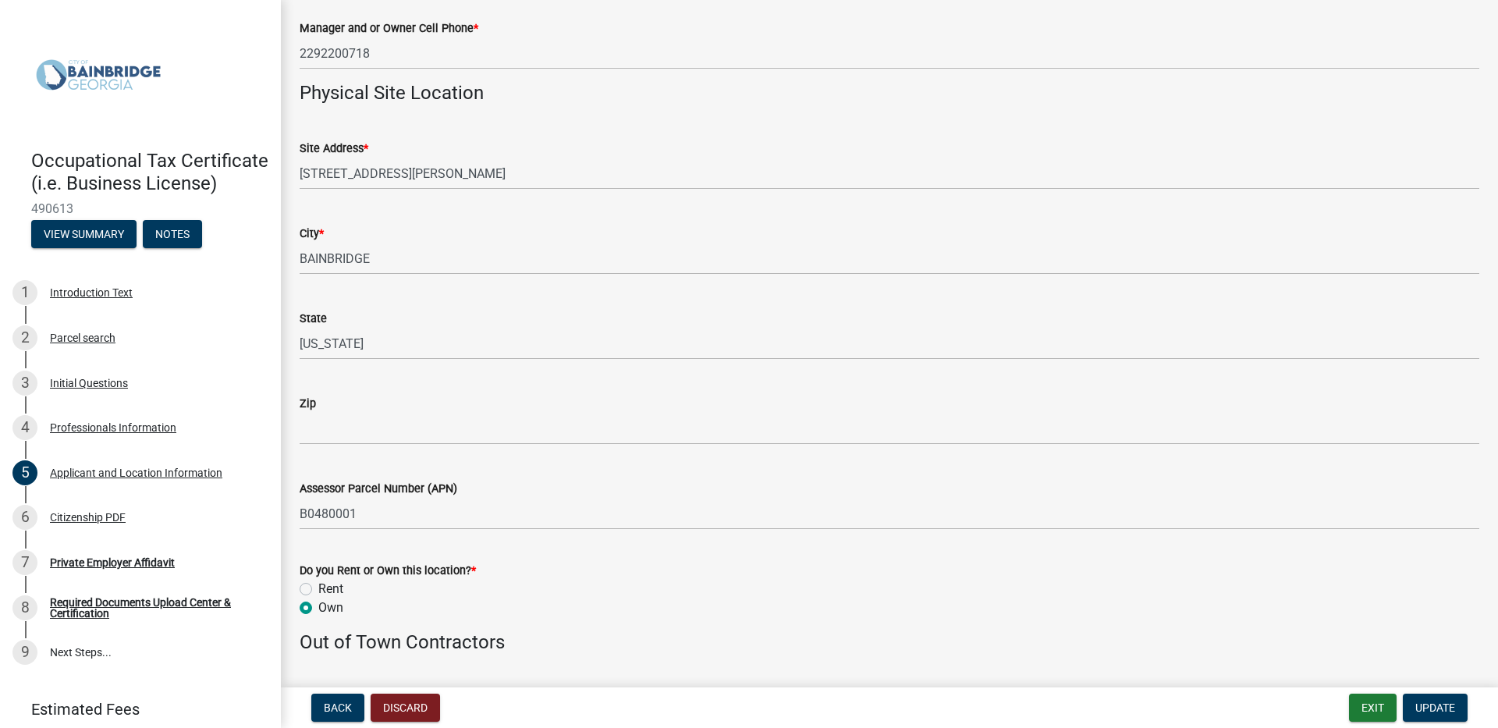
scroll to position [1170, 0]
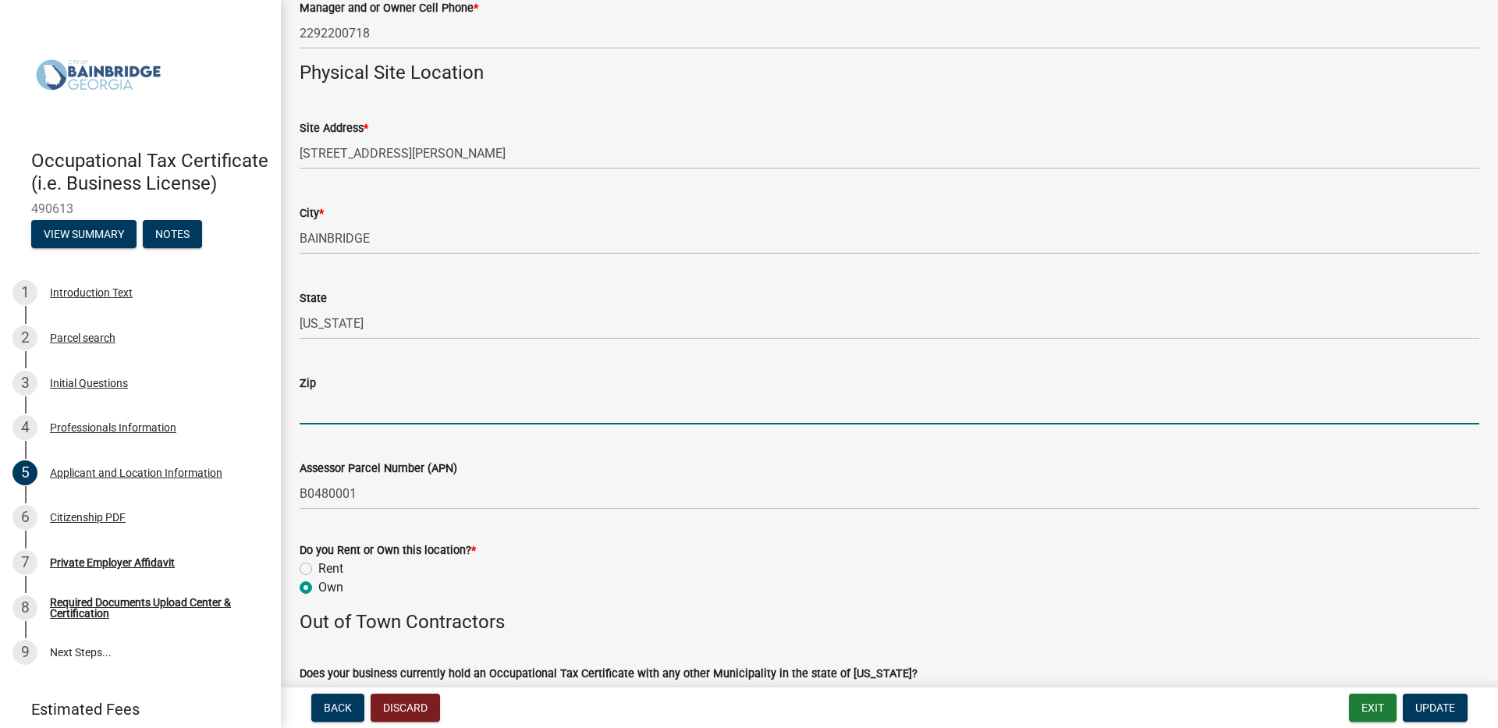
click at [321, 409] on input "Zip" at bounding box center [890, 408] width 1180 height 32
type input "39819"
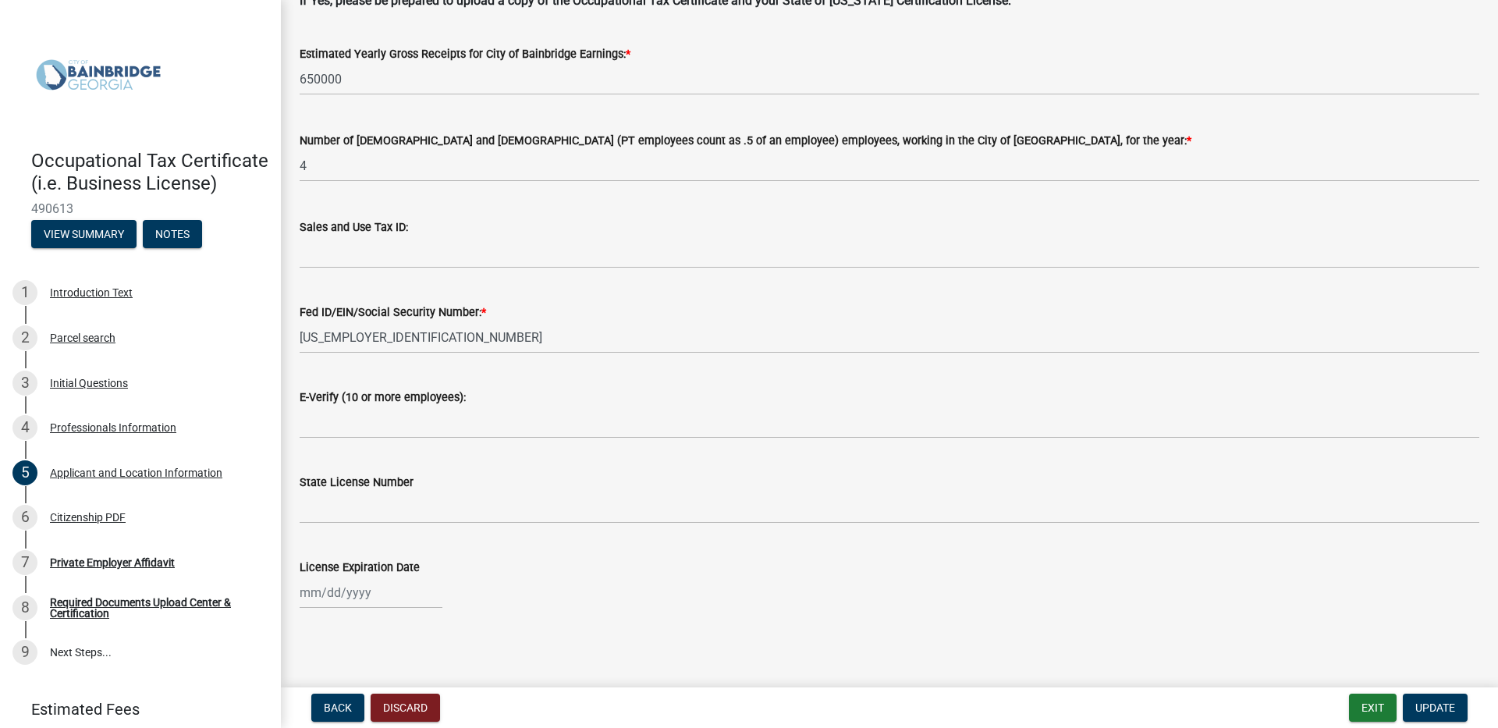
scroll to position [1915, 0]
click at [1439, 706] on span "Update" at bounding box center [1435, 707] width 40 height 12
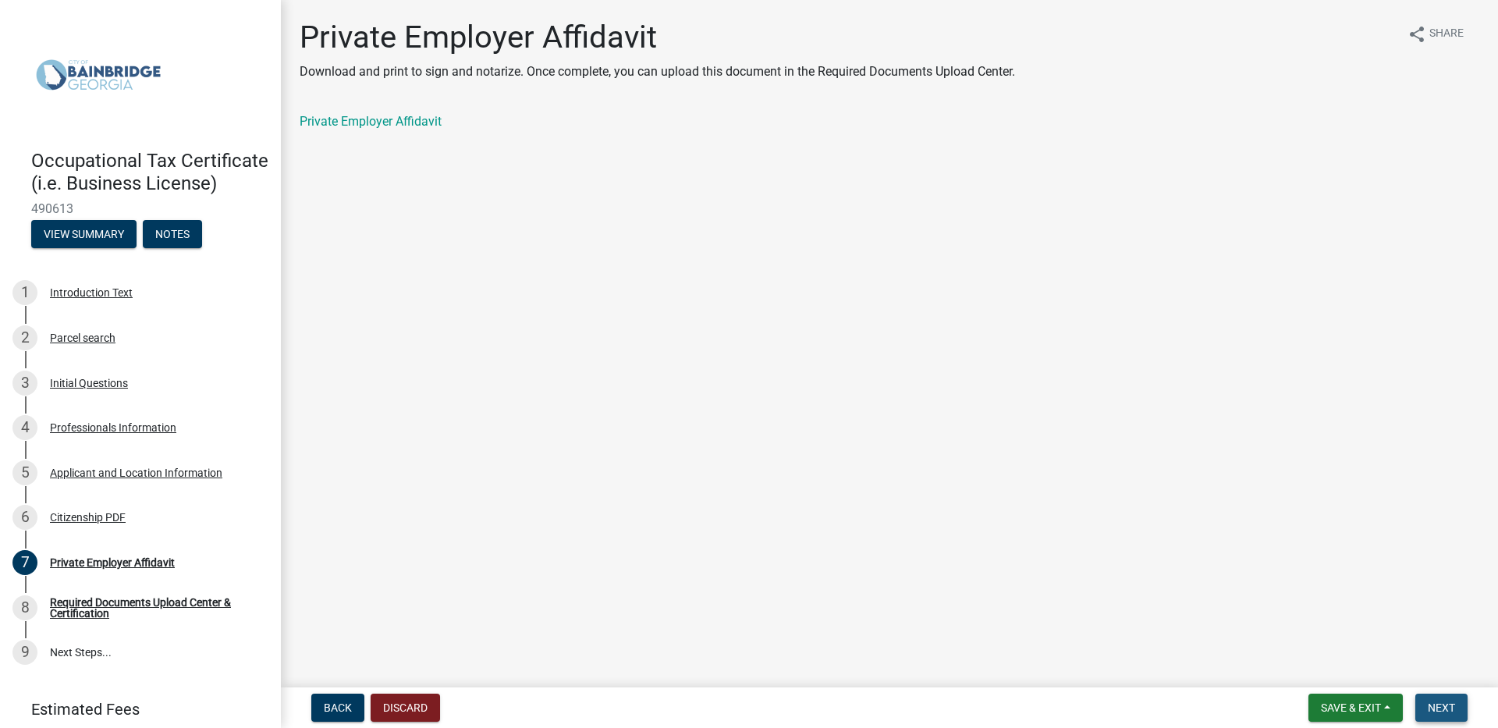
click at [1440, 711] on span "Next" at bounding box center [1441, 707] width 27 height 12
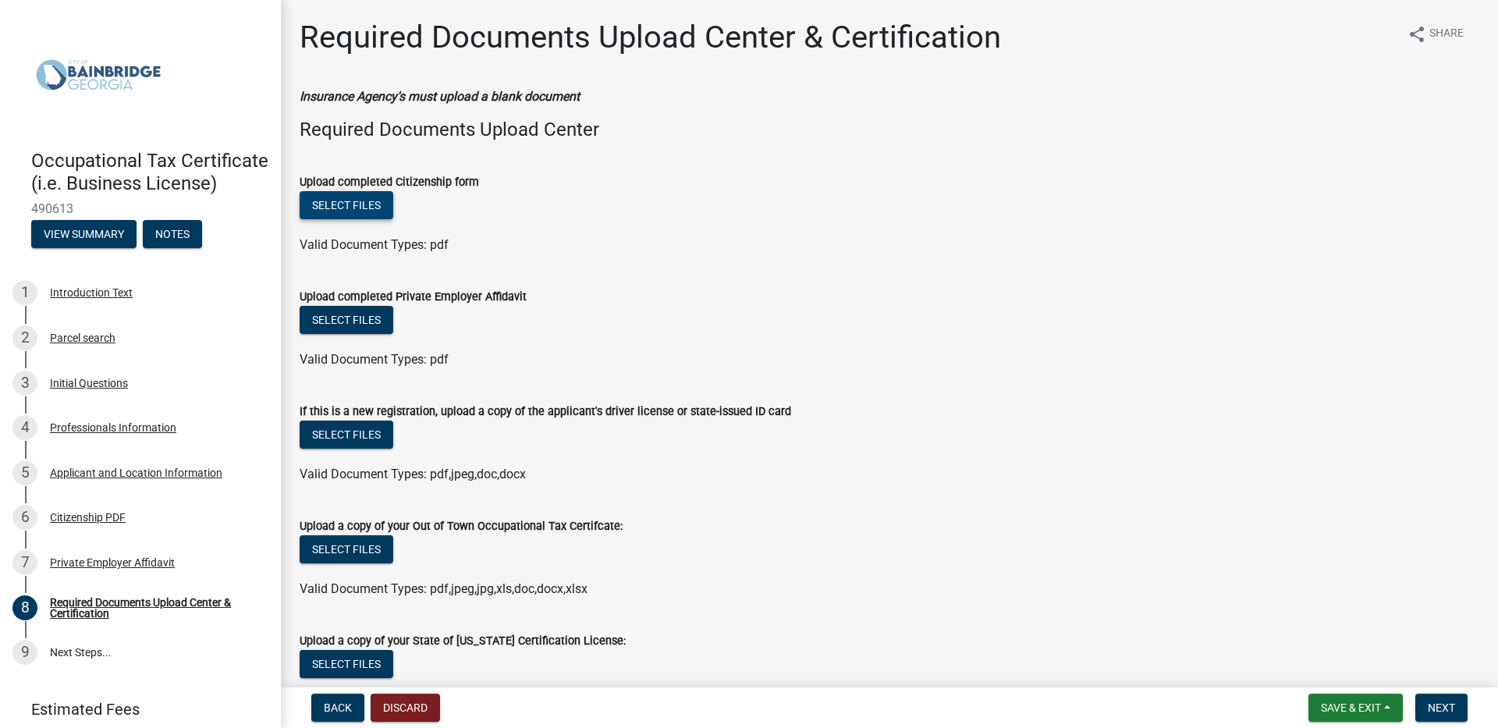
click at [369, 208] on button "Select files" at bounding box center [347, 205] width 94 height 28
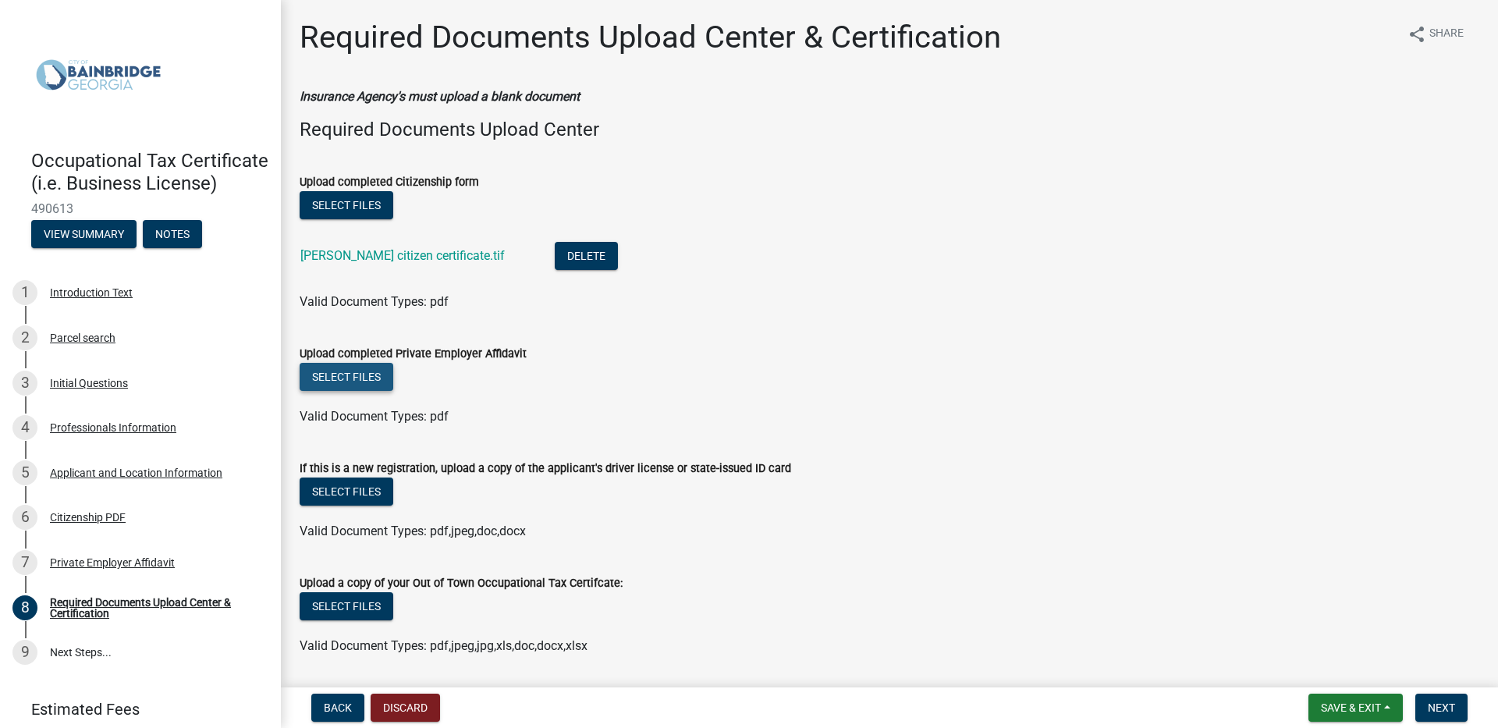
click at [360, 374] on button "Select files" at bounding box center [347, 377] width 94 height 28
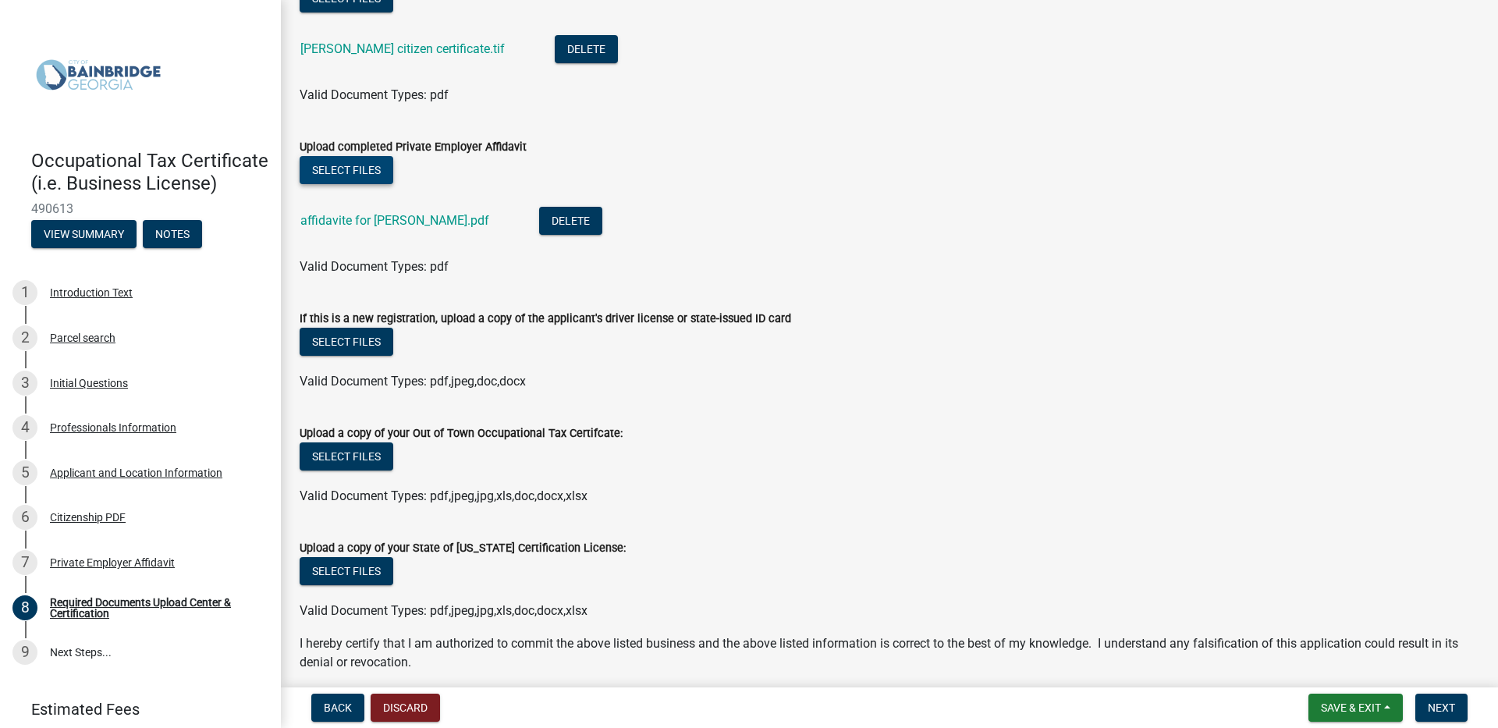
scroll to position [234, 0]
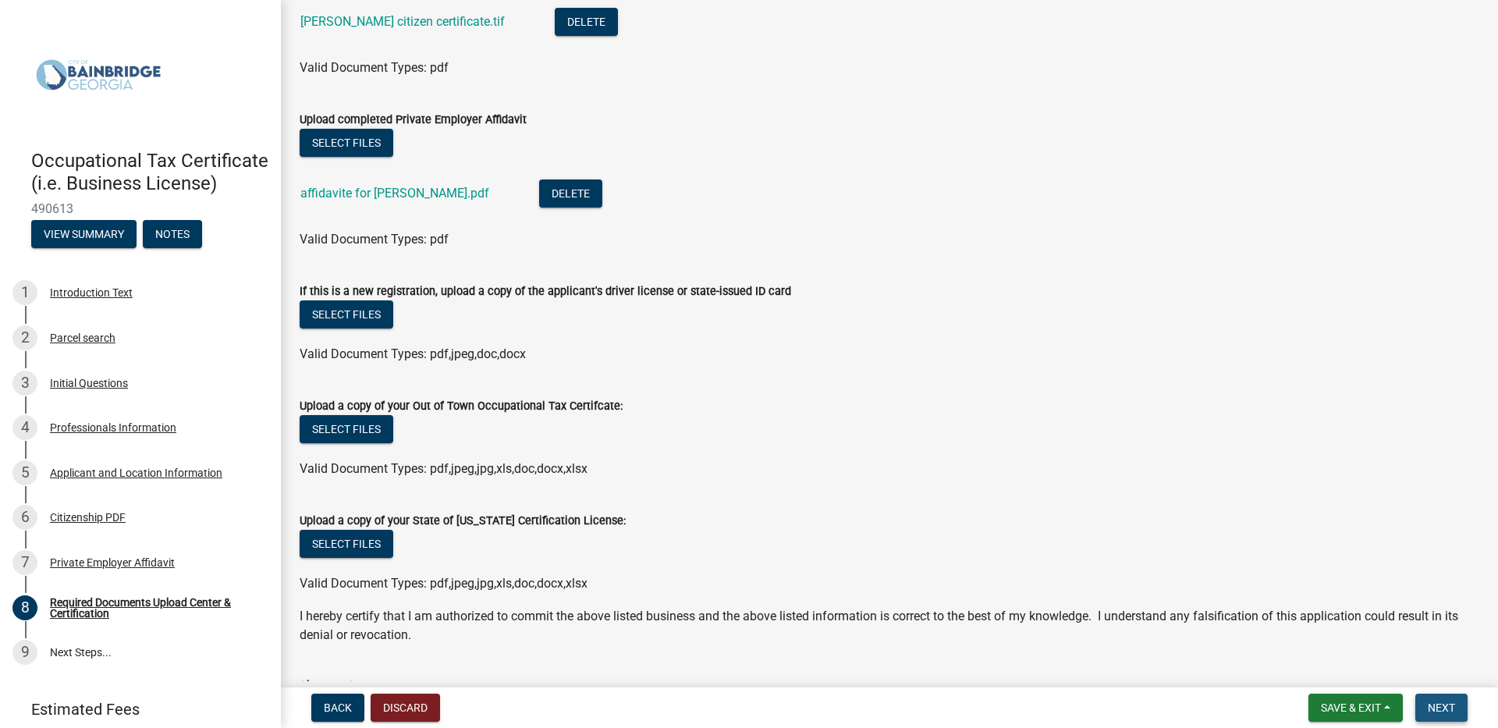
click at [1452, 713] on span "Next" at bounding box center [1441, 707] width 27 height 12
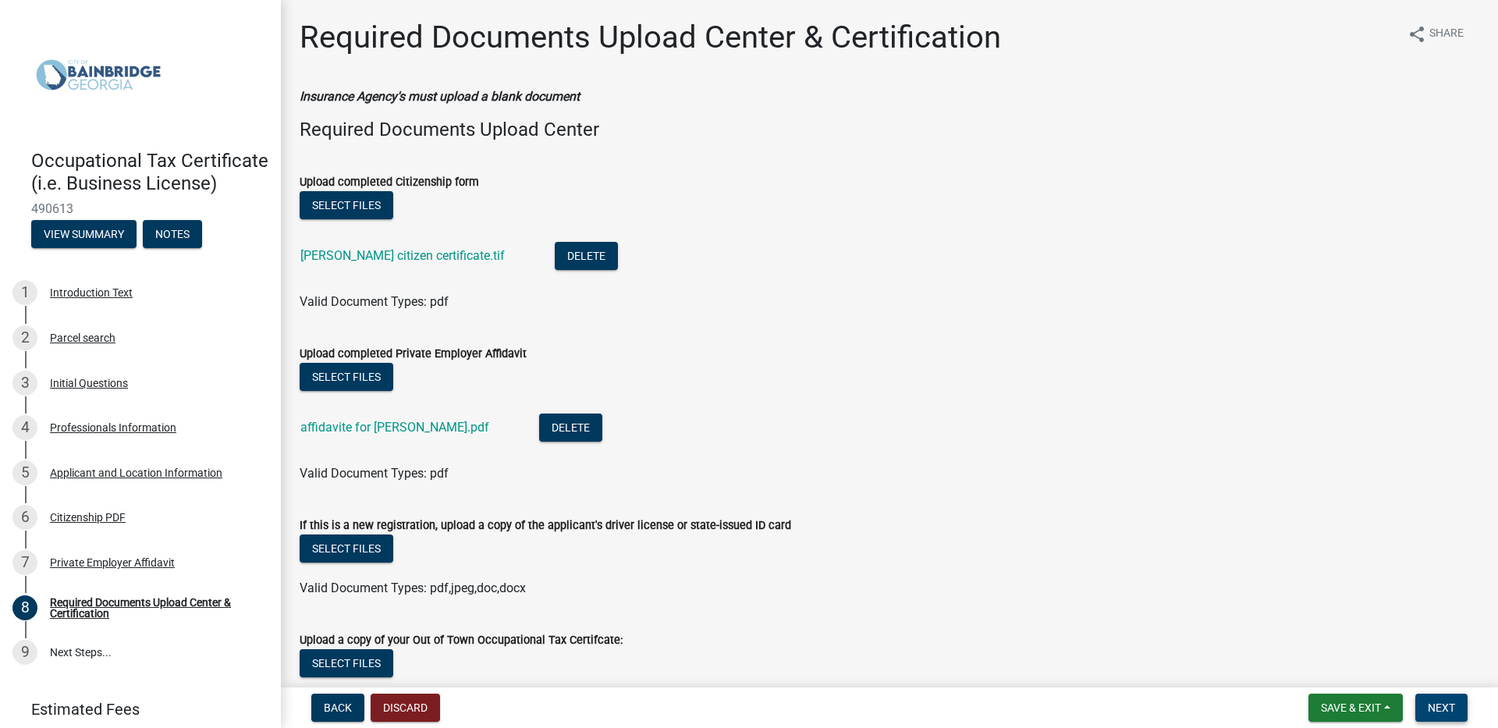
click at [1424, 703] on button "Next" at bounding box center [1441, 708] width 52 height 28
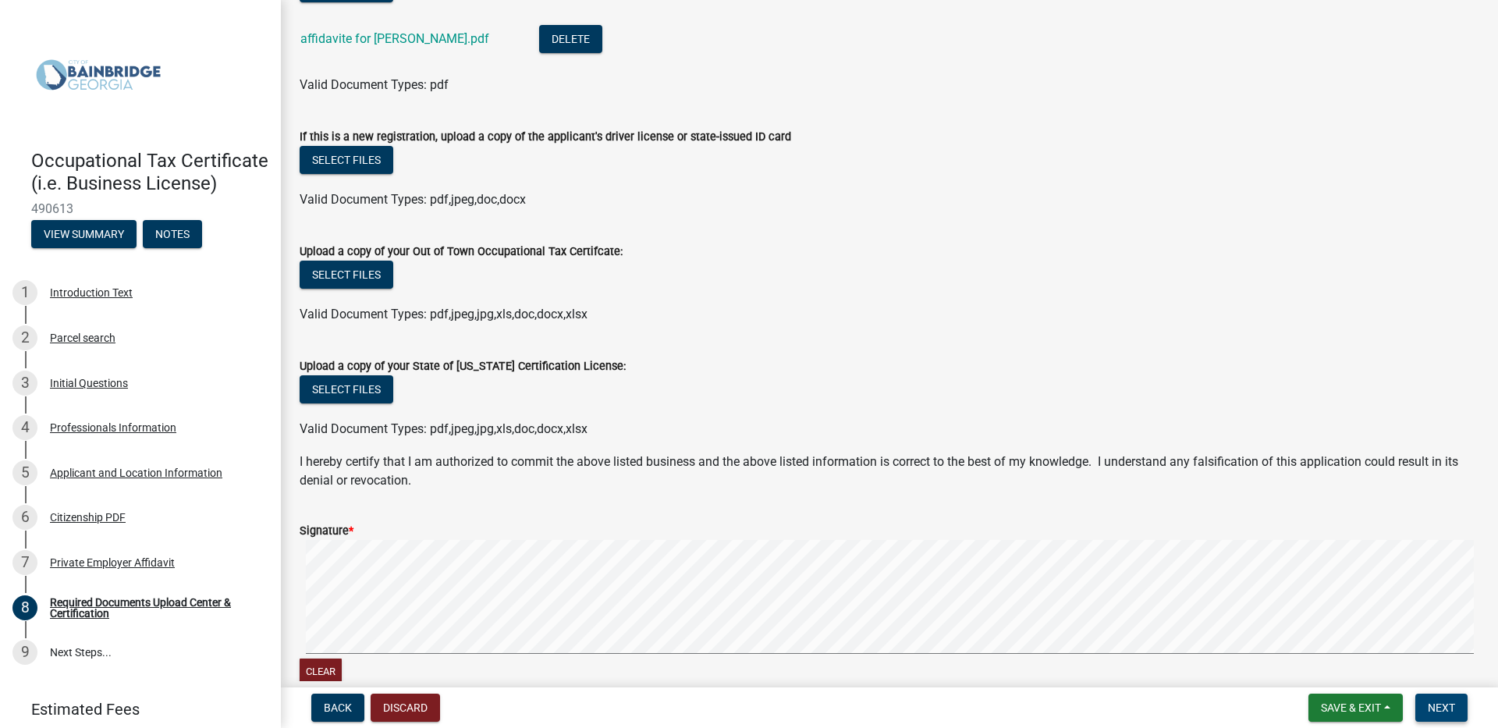
scroll to position [390, 0]
click at [1444, 711] on span "Next" at bounding box center [1441, 707] width 27 height 12
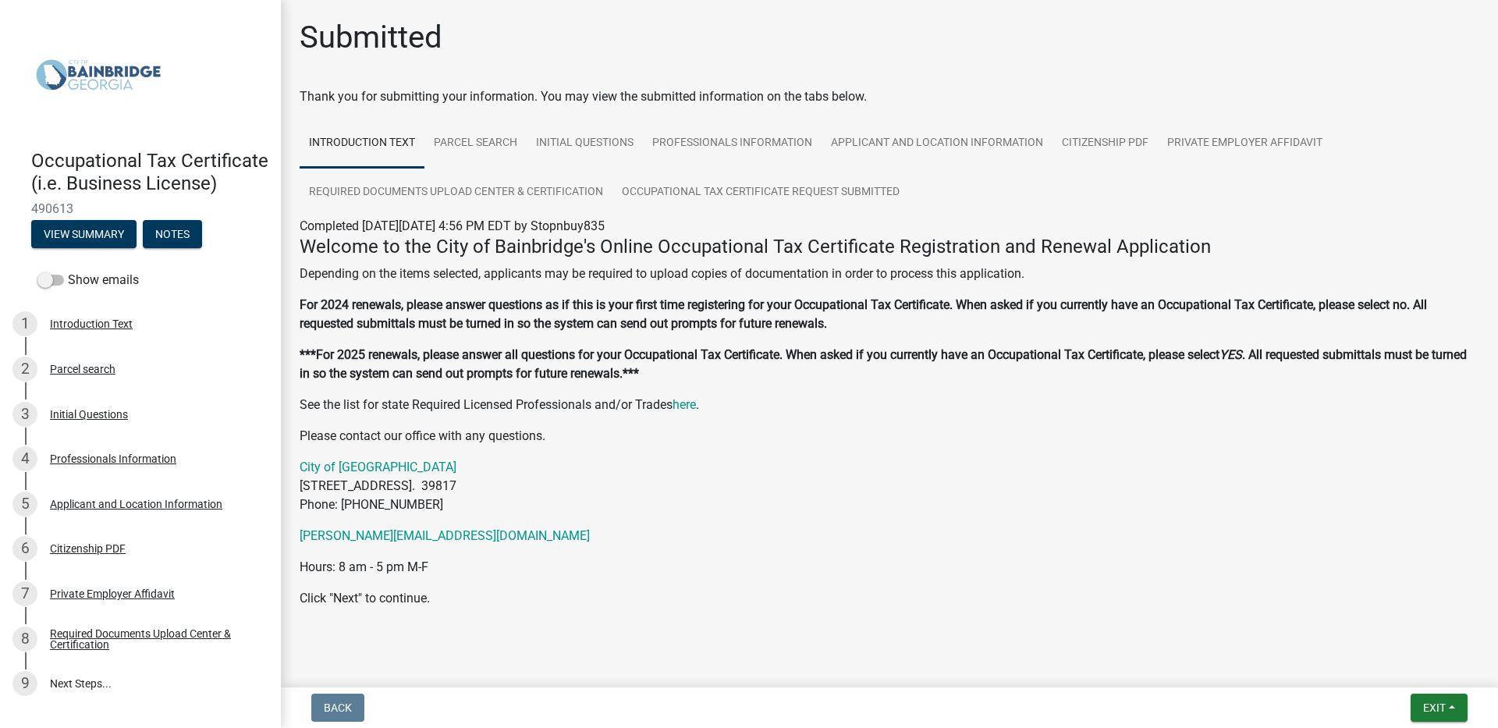
scroll to position [19, 0]
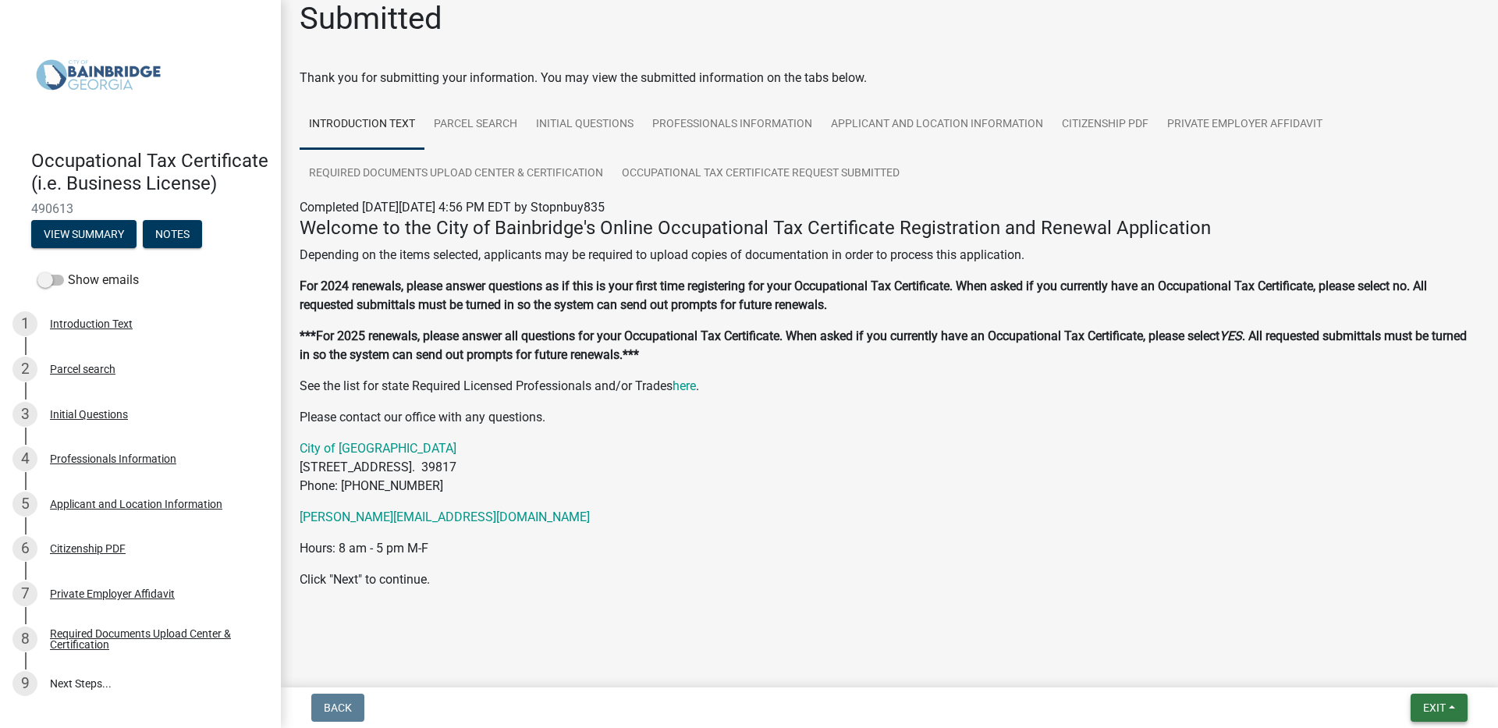
click at [1426, 704] on span "Exit" at bounding box center [1434, 707] width 23 height 12
click at [1393, 664] on button "Save & Exit" at bounding box center [1405, 666] width 125 height 37
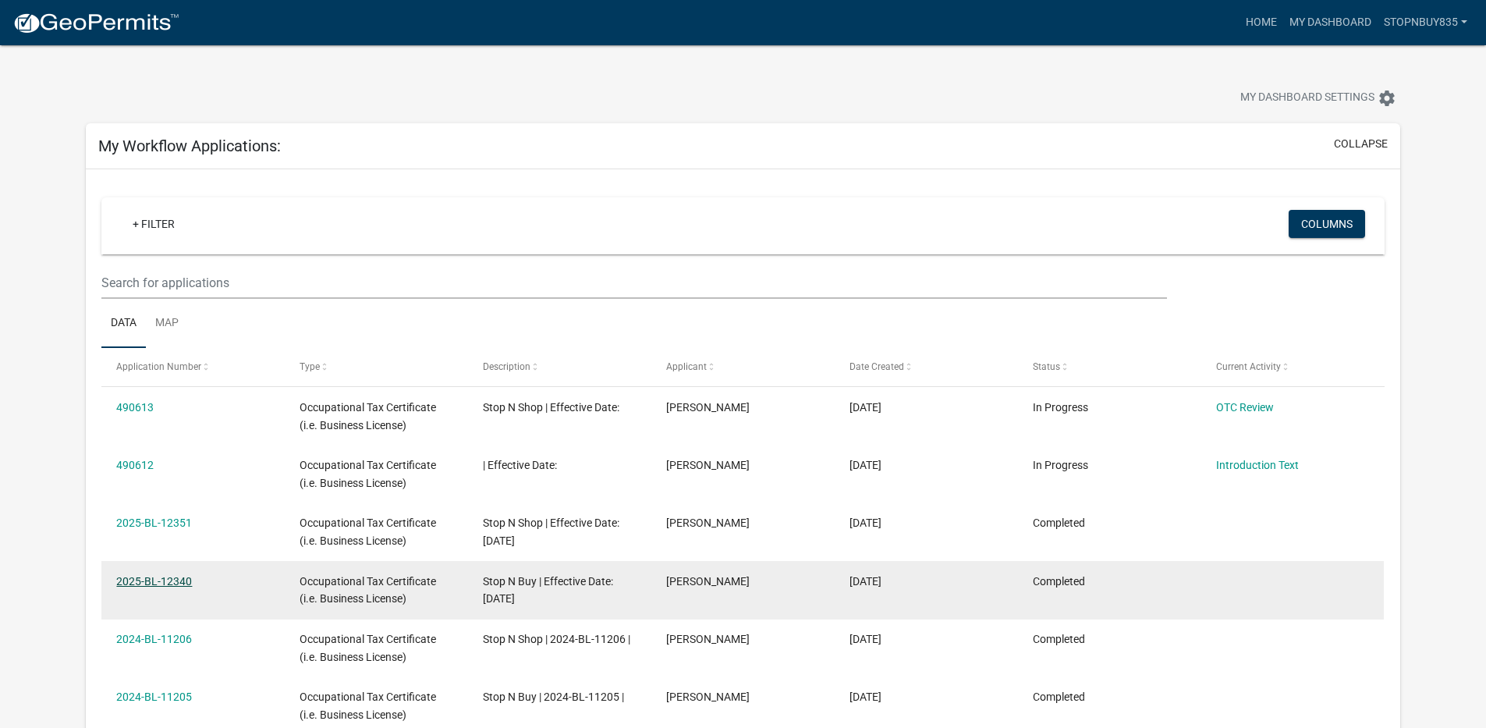
click at [124, 581] on link "2025-BL-12340" at bounding box center [154, 581] width 76 height 12
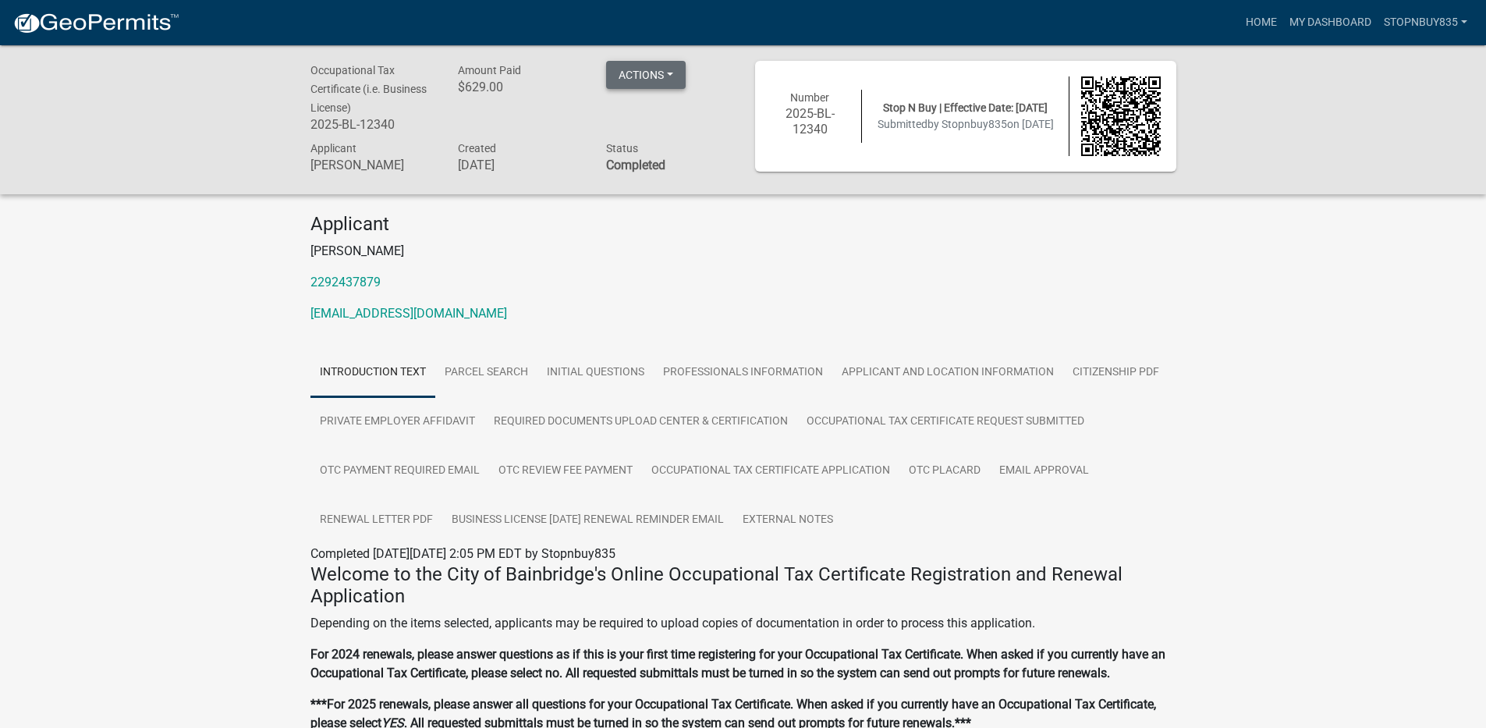
click at [643, 77] on button "Actions" at bounding box center [646, 75] width 80 height 28
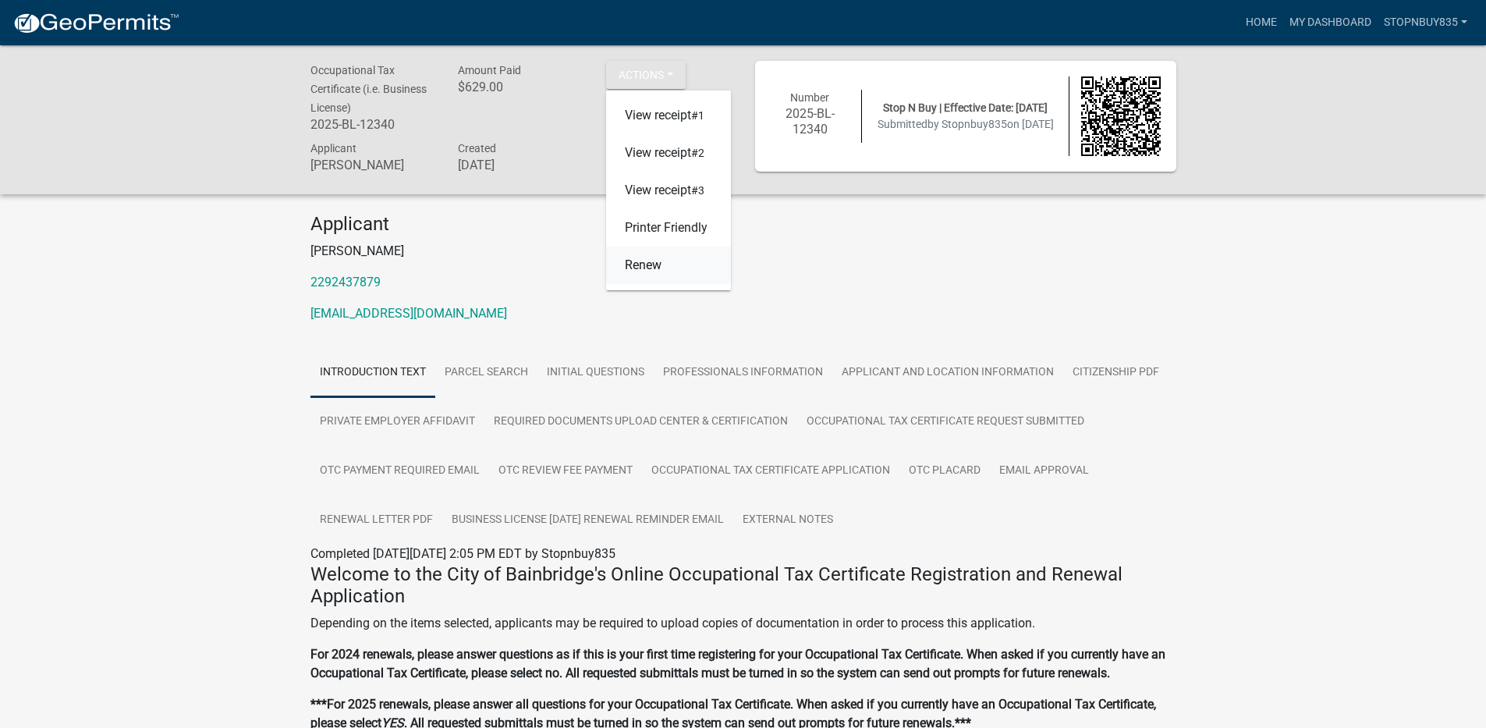
click at [653, 271] on link "Renew" at bounding box center [668, 265] width 125 height 37
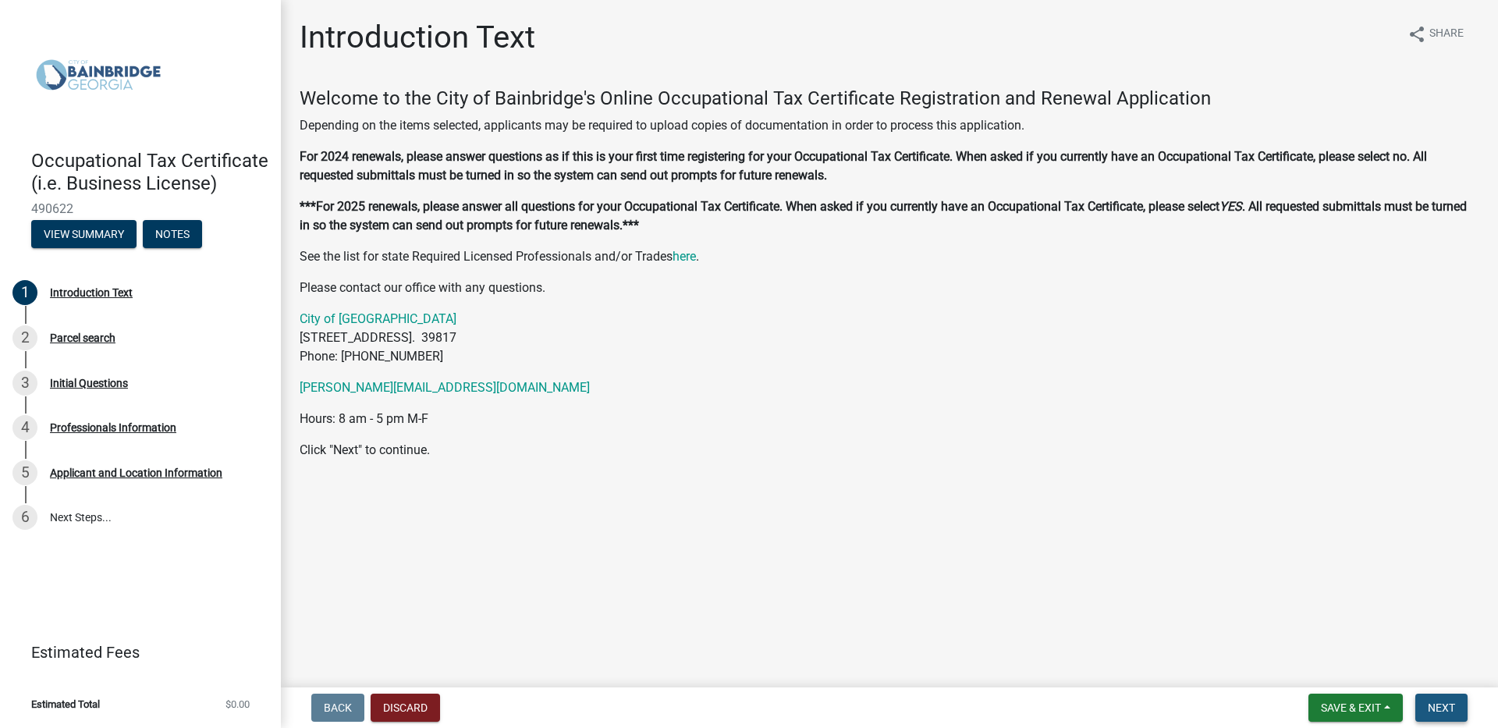
click at [1427, 699] on button "Next" at bounding box center [1441, 708] width 52 height 28
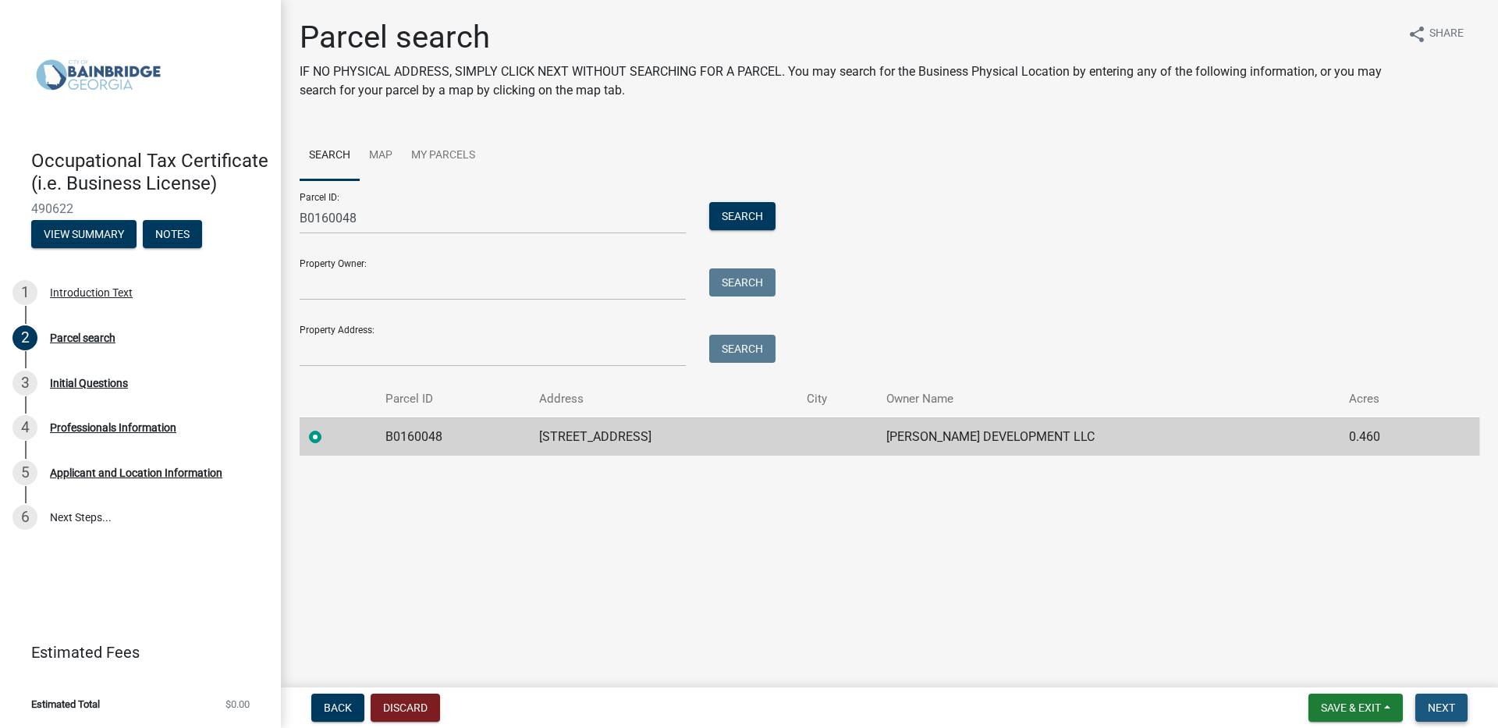
click at [1449, 704] on span "Next" at bounding box center [1441, 707] width 27 height 12
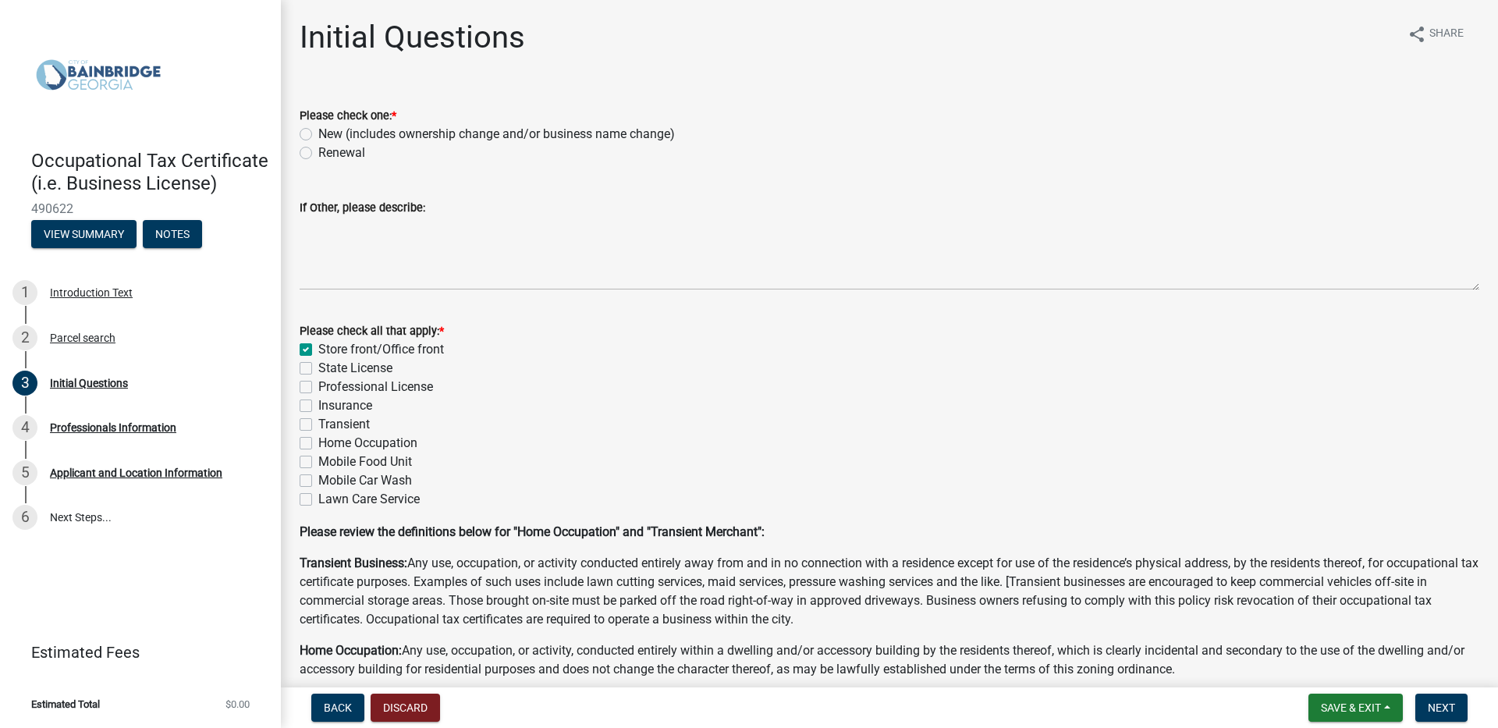
click at [318, 153] on label "Renewal" at bounding box center [341, 153] width 47 height 19
click at [318, 153] on input "Renewal" at bounding box center [323, 149] width 10 height 10
radio input "true"
click at [318, 365] on label "State License" at bounding box center [355, 368] width 74 height 19
click at [318, 365] on input "State License" at bounding box center [323, 364] width 10 height 10
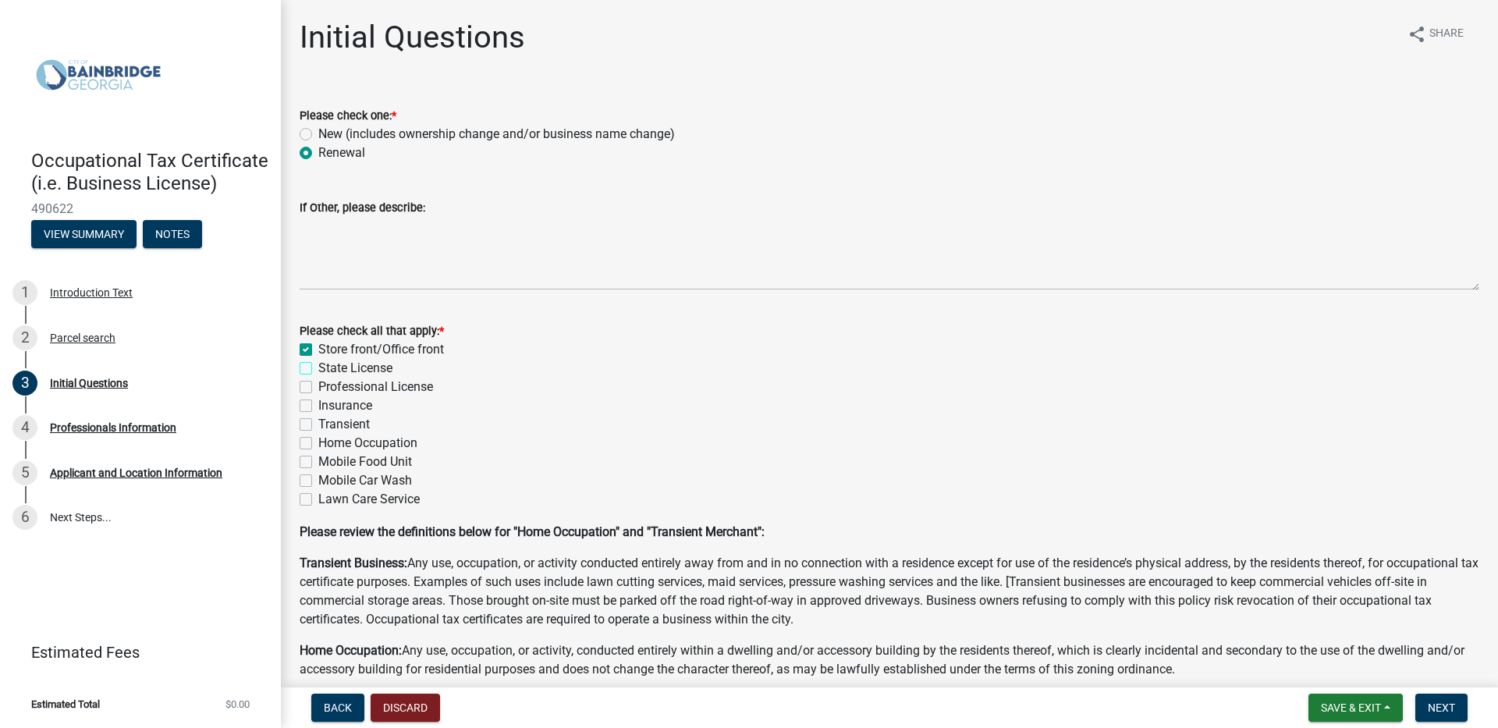
checkbox input "true"
checkbox input "false"
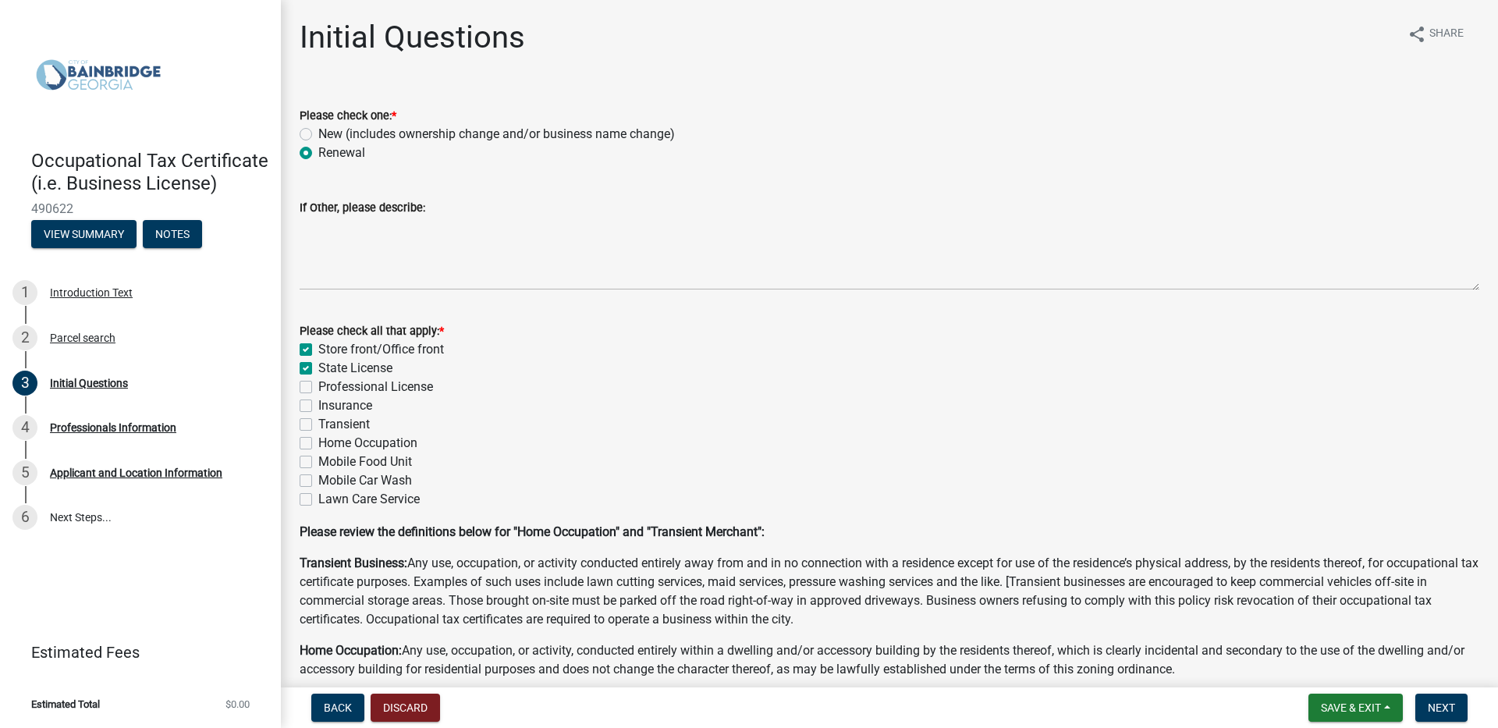
checkbox input "false"
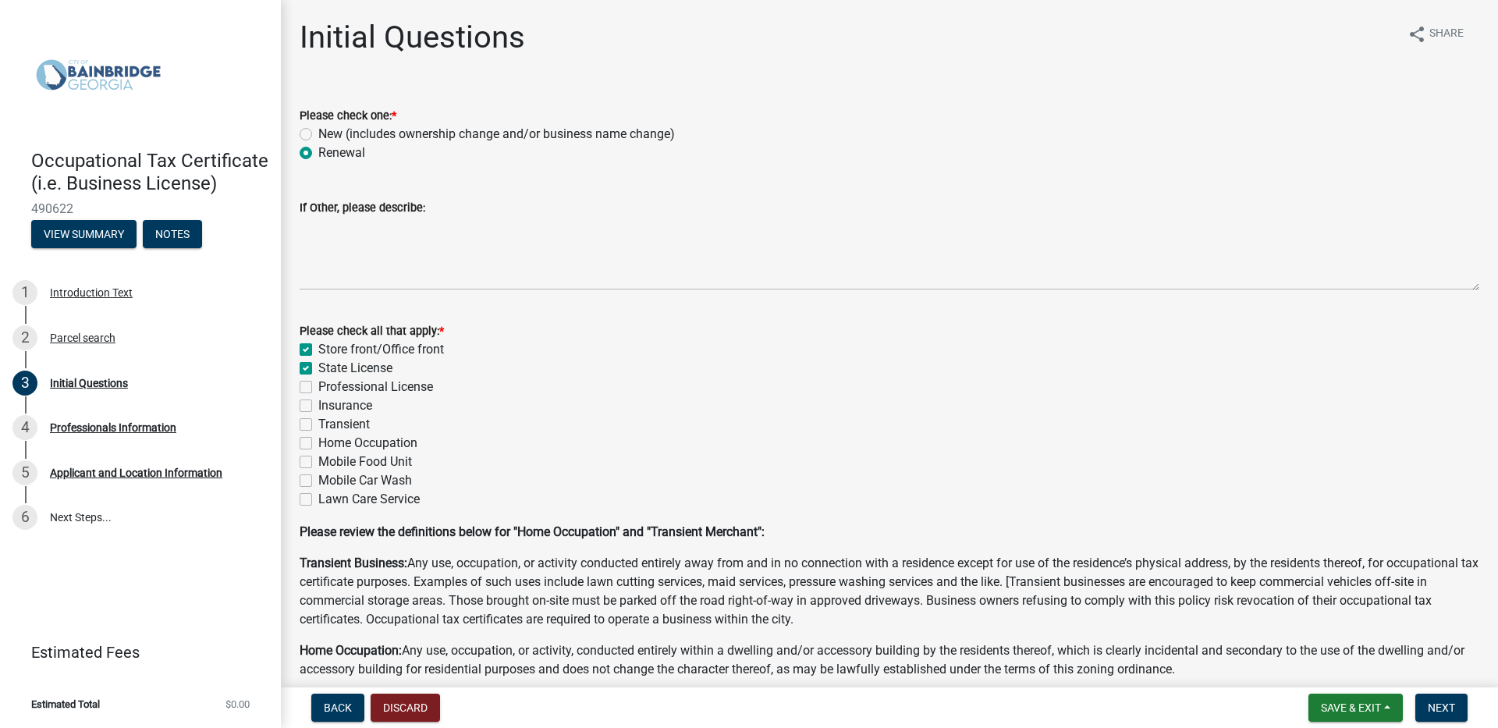
click at [318, 346] on label "Store front/Office front" at bounding box center [381, 349] width 126 height 19
click at [318, 346] on input "Store front/Office front" at bounding box center [323, 345] width 10 height 10
checkbox input "false"
checkbox input "true"
checkbox input "false"
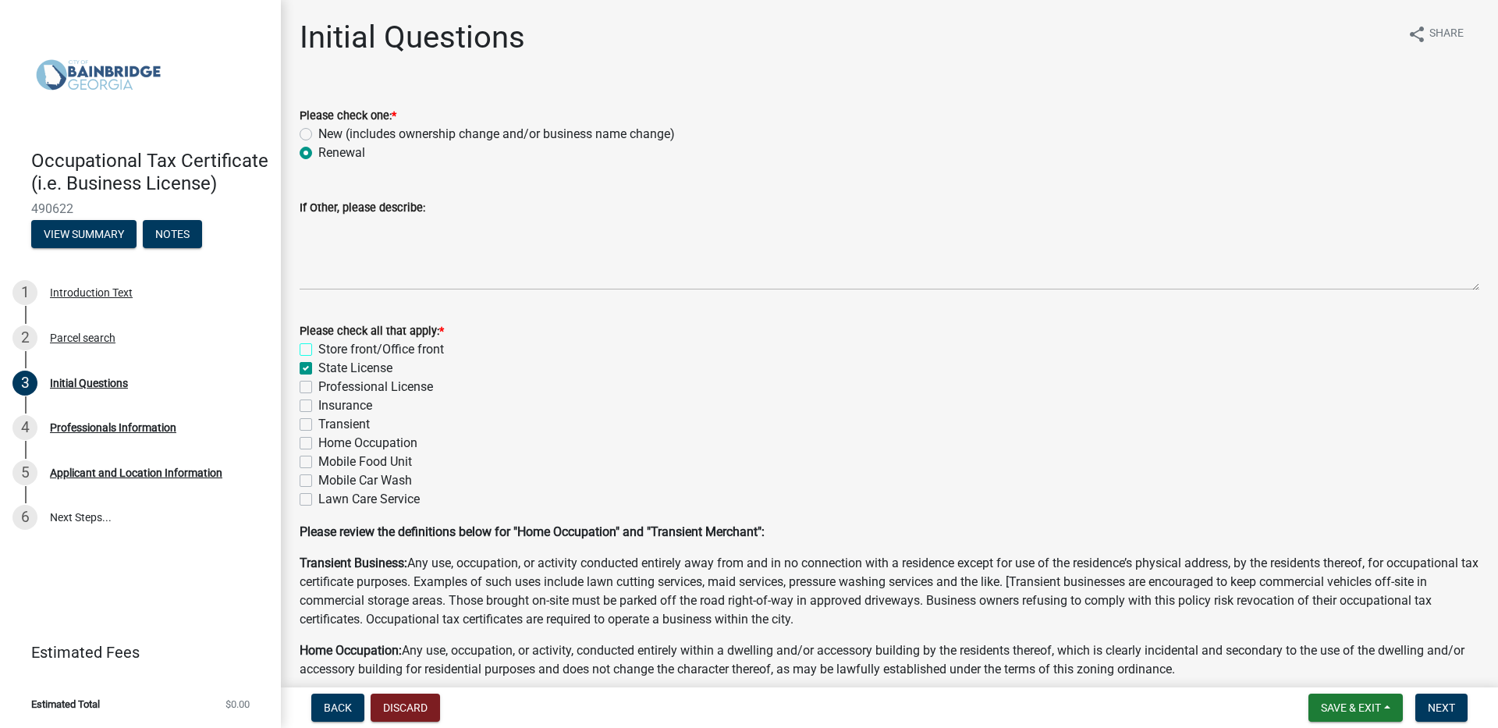
checkbox input "false"
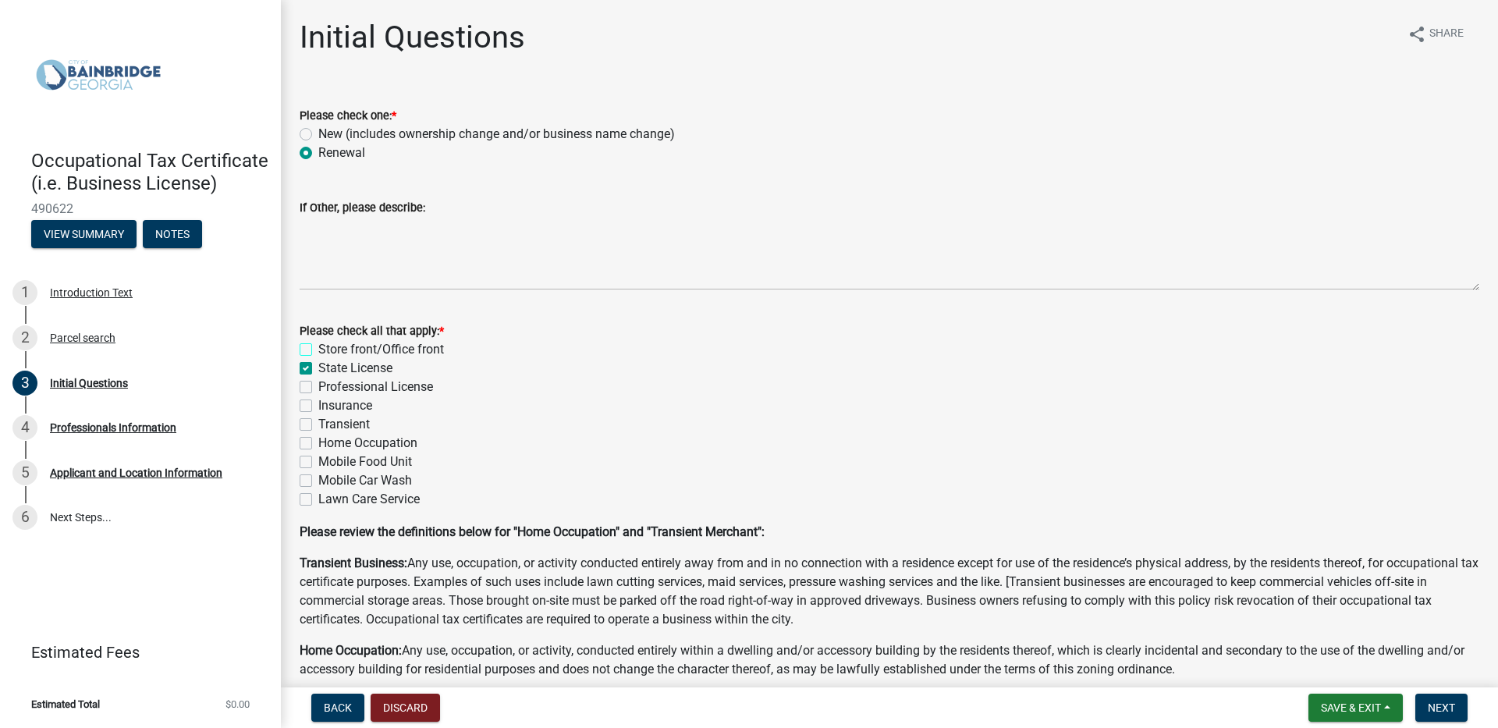
checkbox input "false"
click at [318, 364] on label "State License" at bounding box center [355, 368] width 74 height 19
click at [318, 364] on input "State License" at bounding box center [323, 364] width 10 height 10
checkbox input "false"
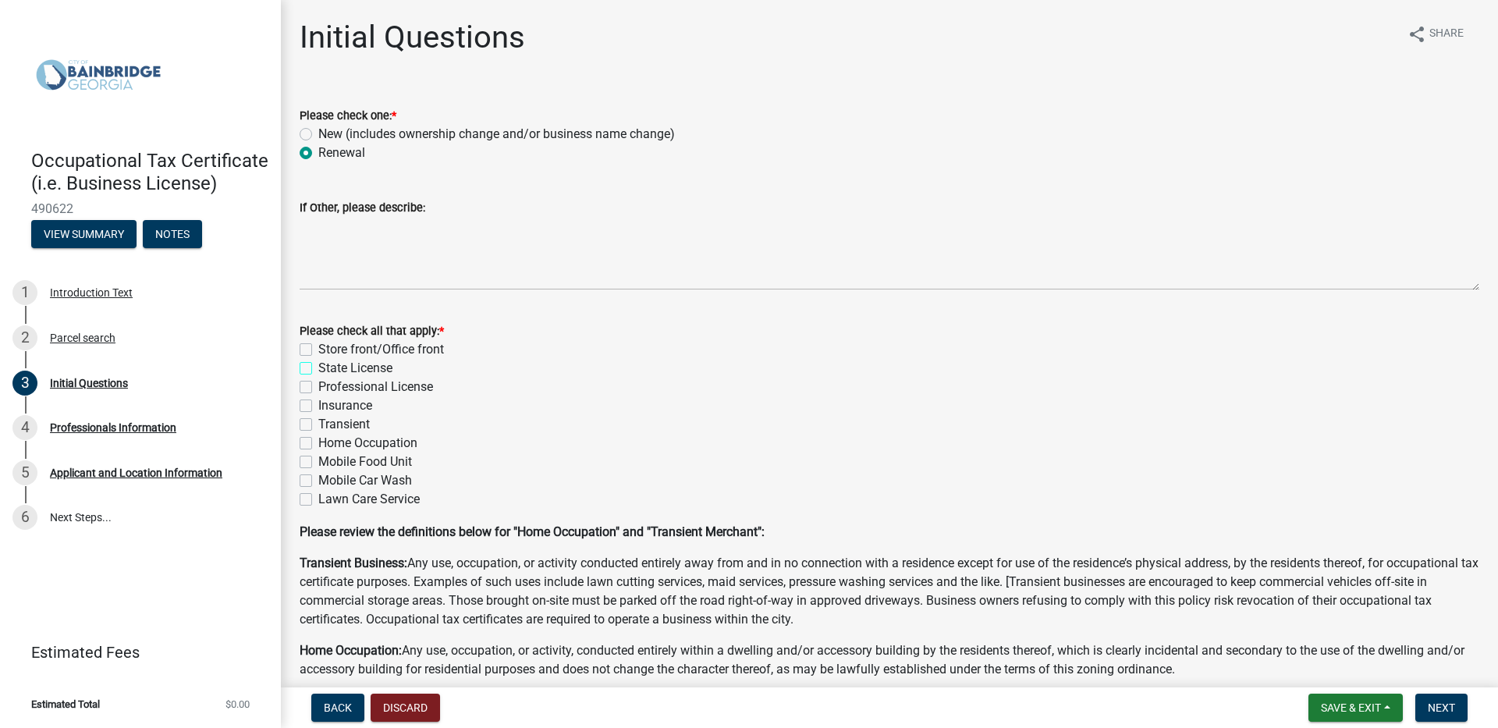
checkbox input "false"
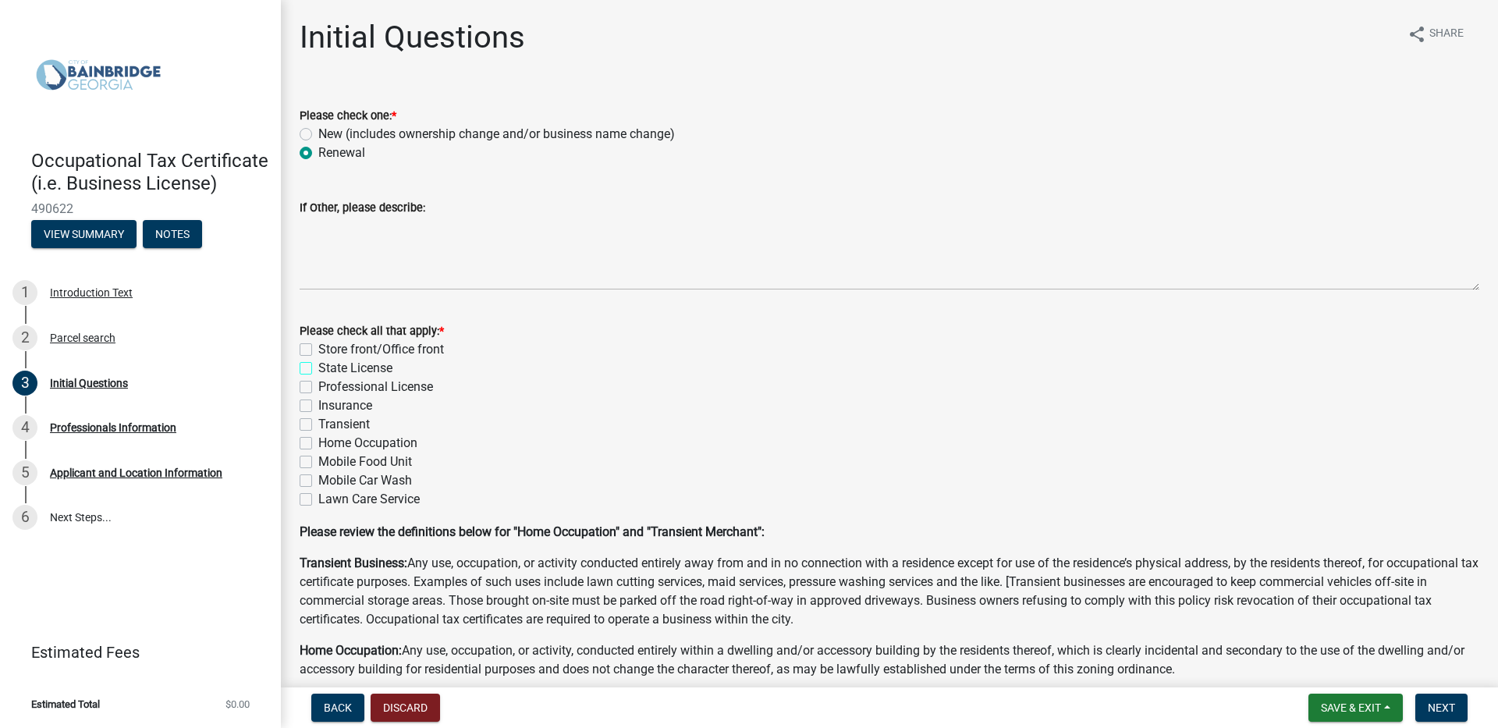
checkbox input "false"
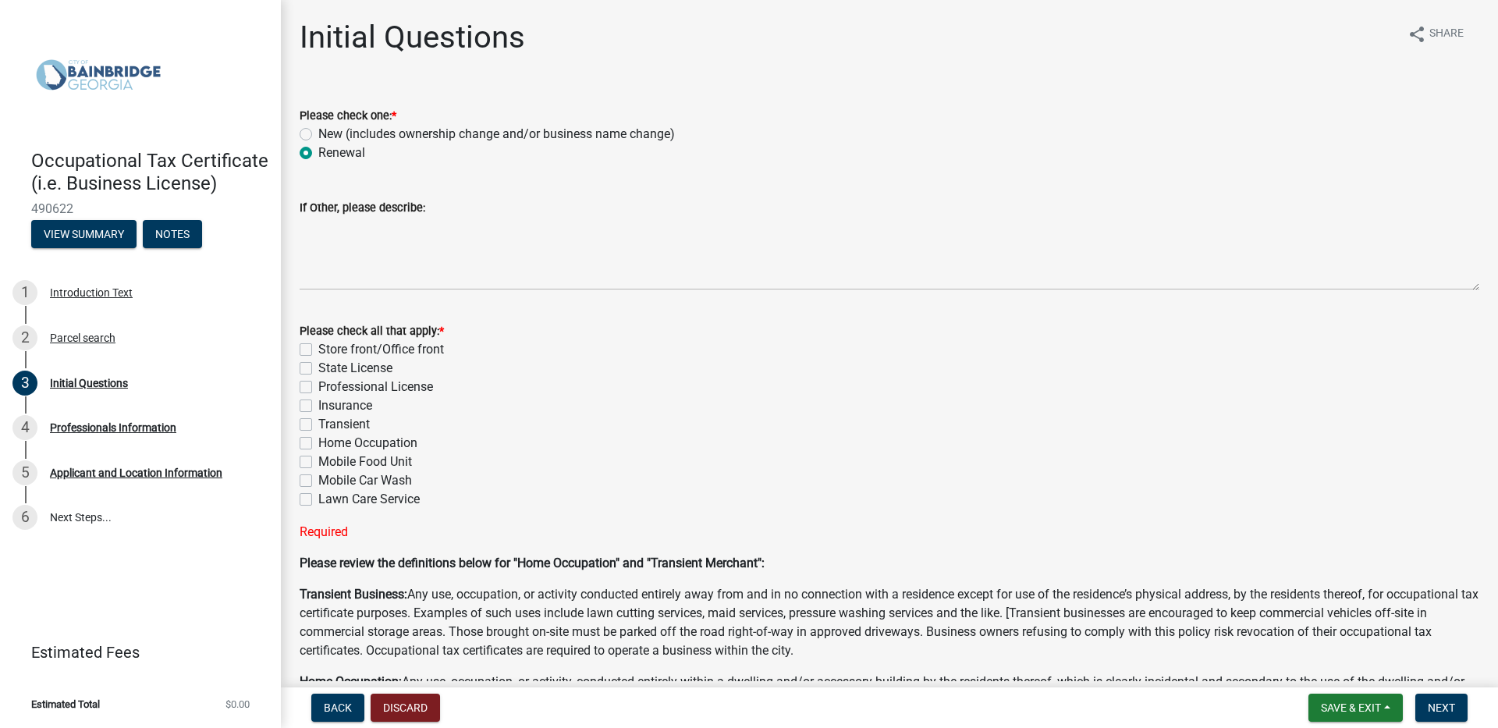
click at [318, 367] on label "State License" at bounding box center [355, 368] width 74 height 19
click at [318, 367] on input "State License" at bounding box center [323, 364] width 10 height 10
checkbox input "true"
checkbox input "false"
checkbox input "true"
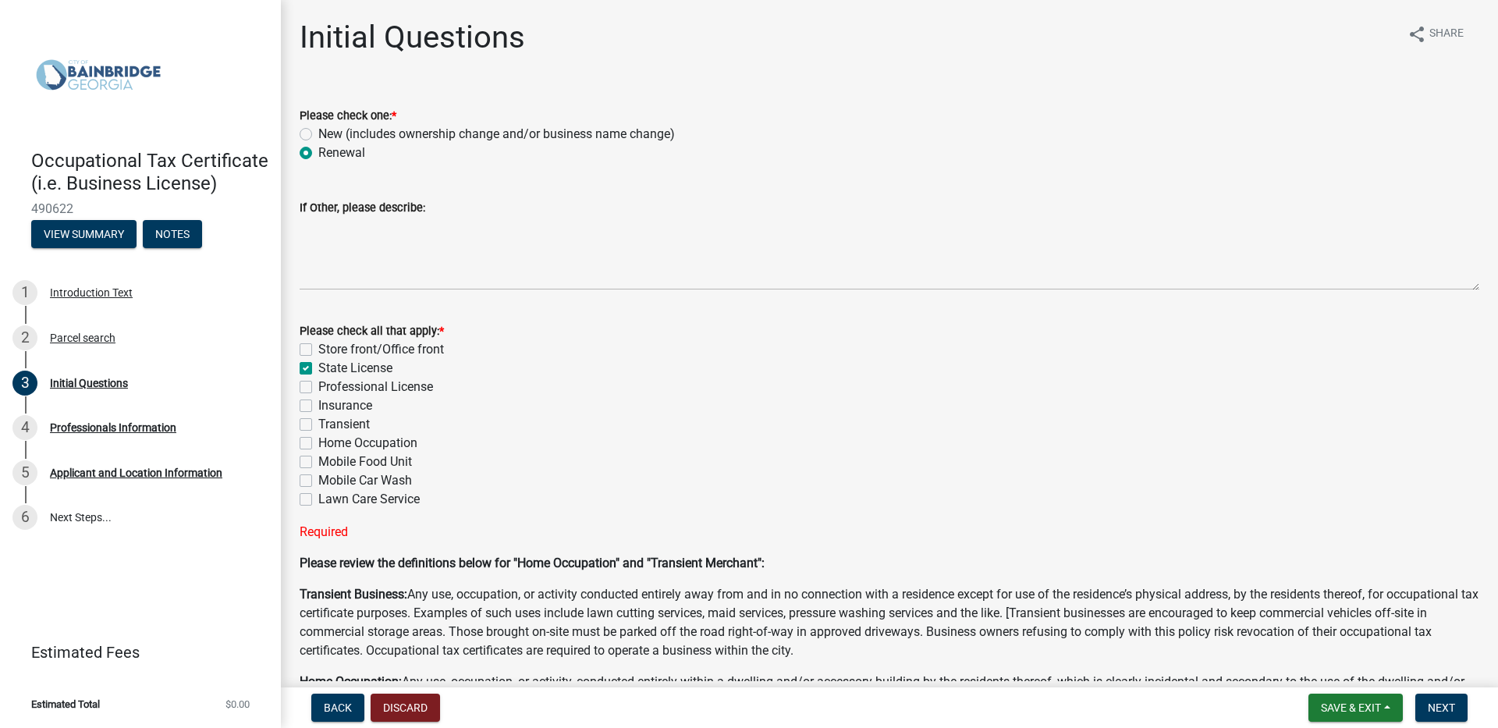
checkbox input "false"
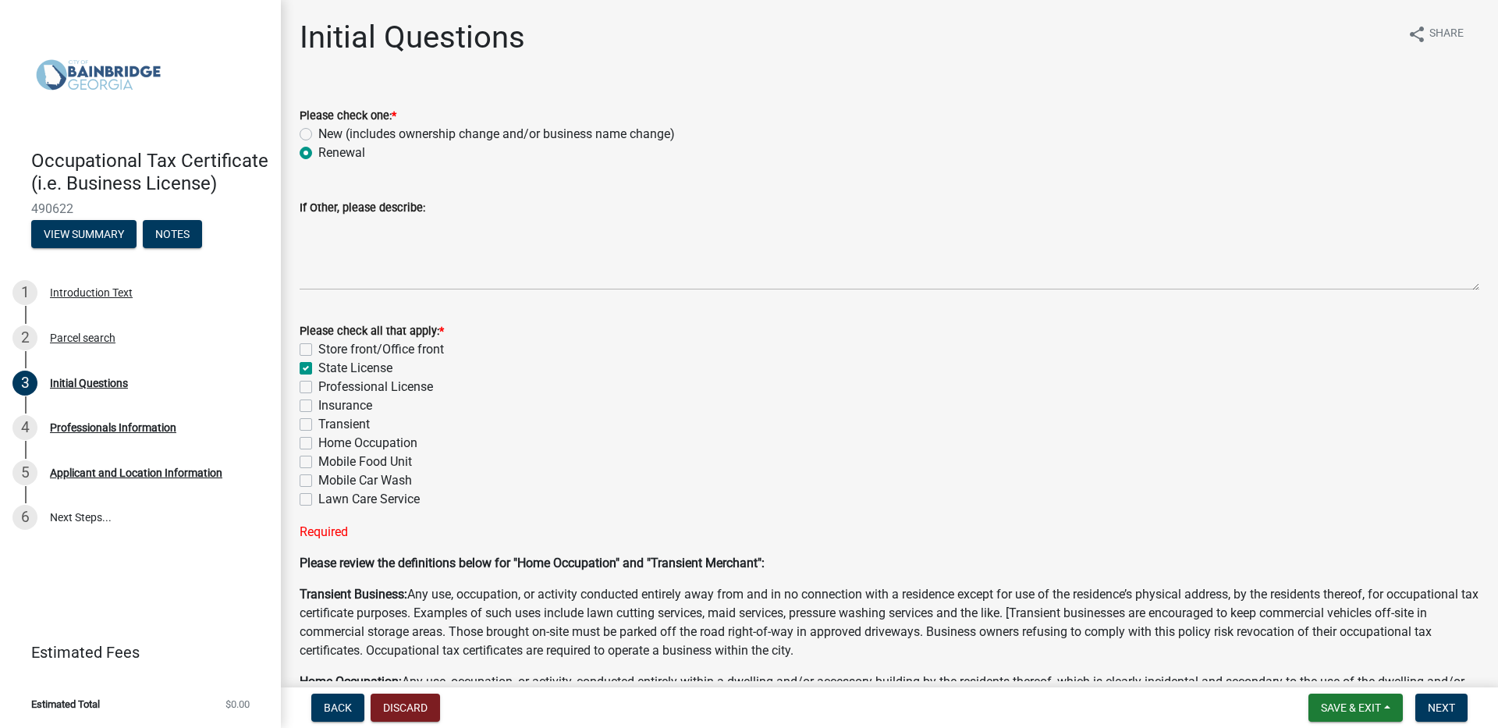
checkbox input "false"
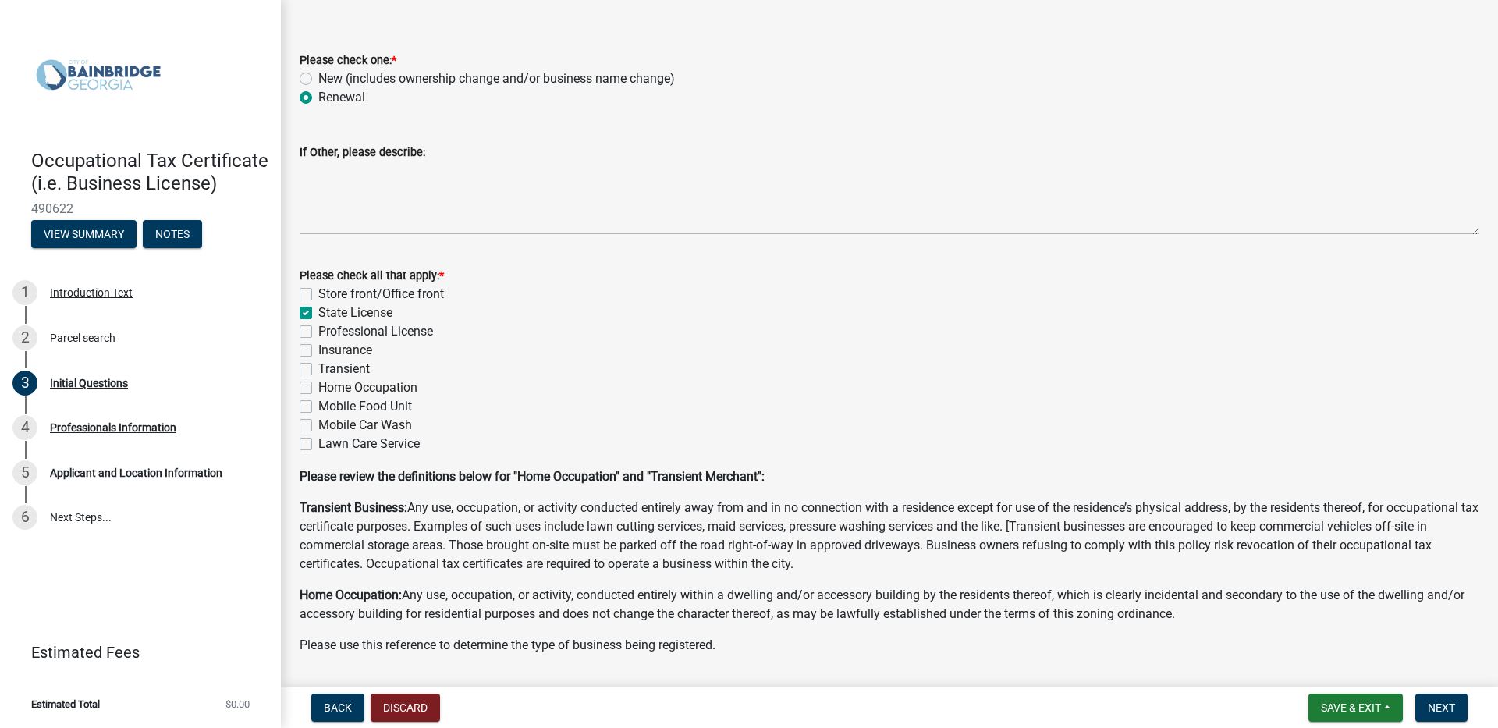
scroll to position [78, 0]
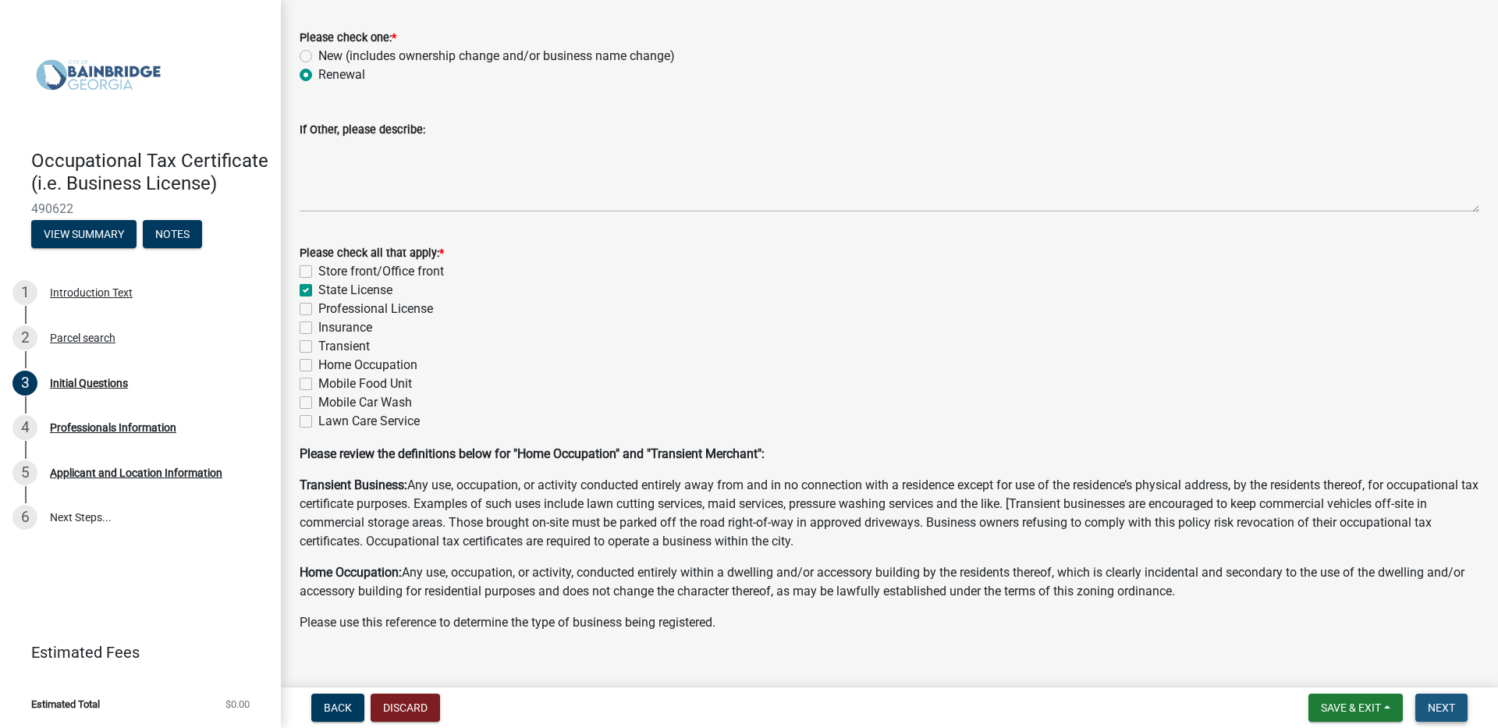
click at [1446, 705] on span "Next" at bounding box center [1441, 707] width 27 height 12
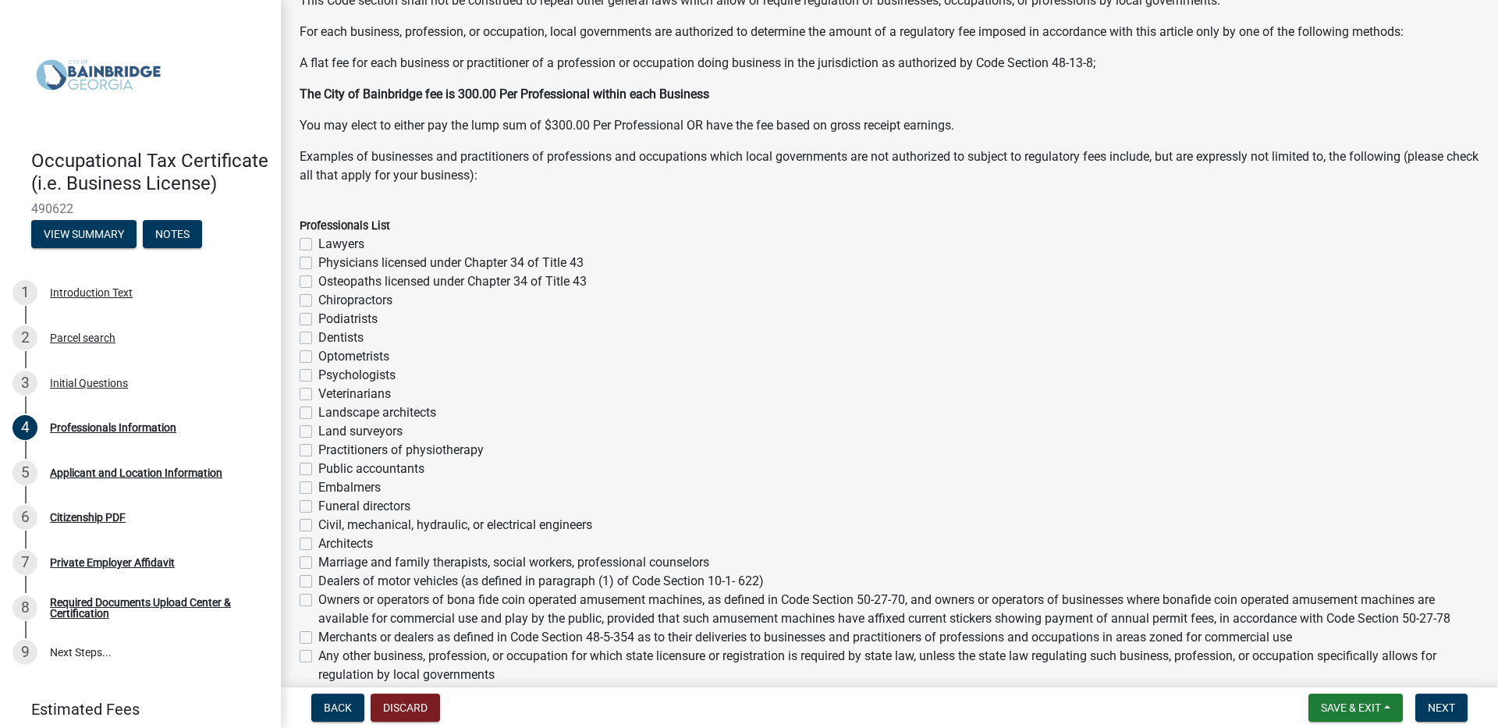
scroll to position [234, 0]
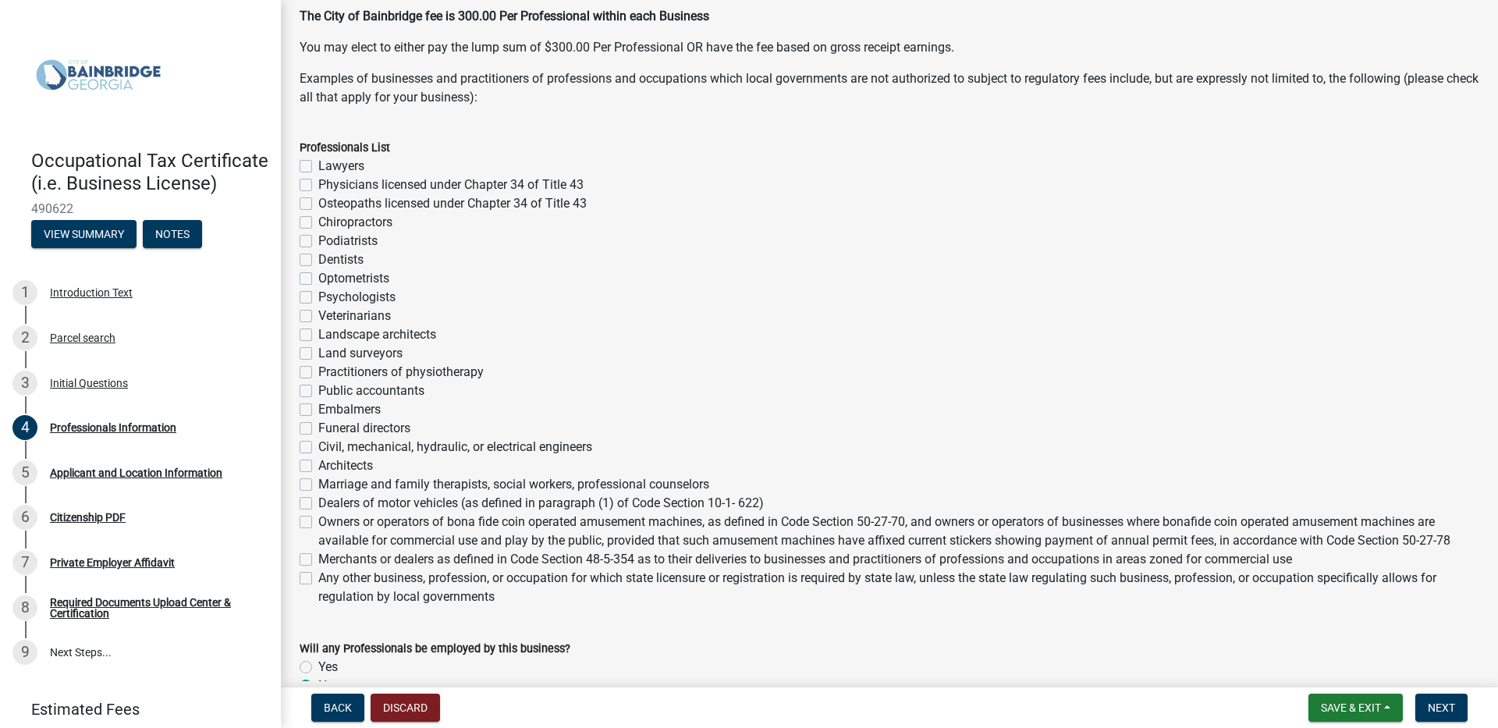
click at [318, 577] on label "Any other business, profession, or occupation for which state licensure or regi…" at bounding box center [898, 587] width 1161 height 37
click at [318, 577] on input "Any other business, profession, or occupation for which state licensure or regi…" at bounding box center [323, 574] width 10 height 10
checkbox input "true"
checkbox input "false"
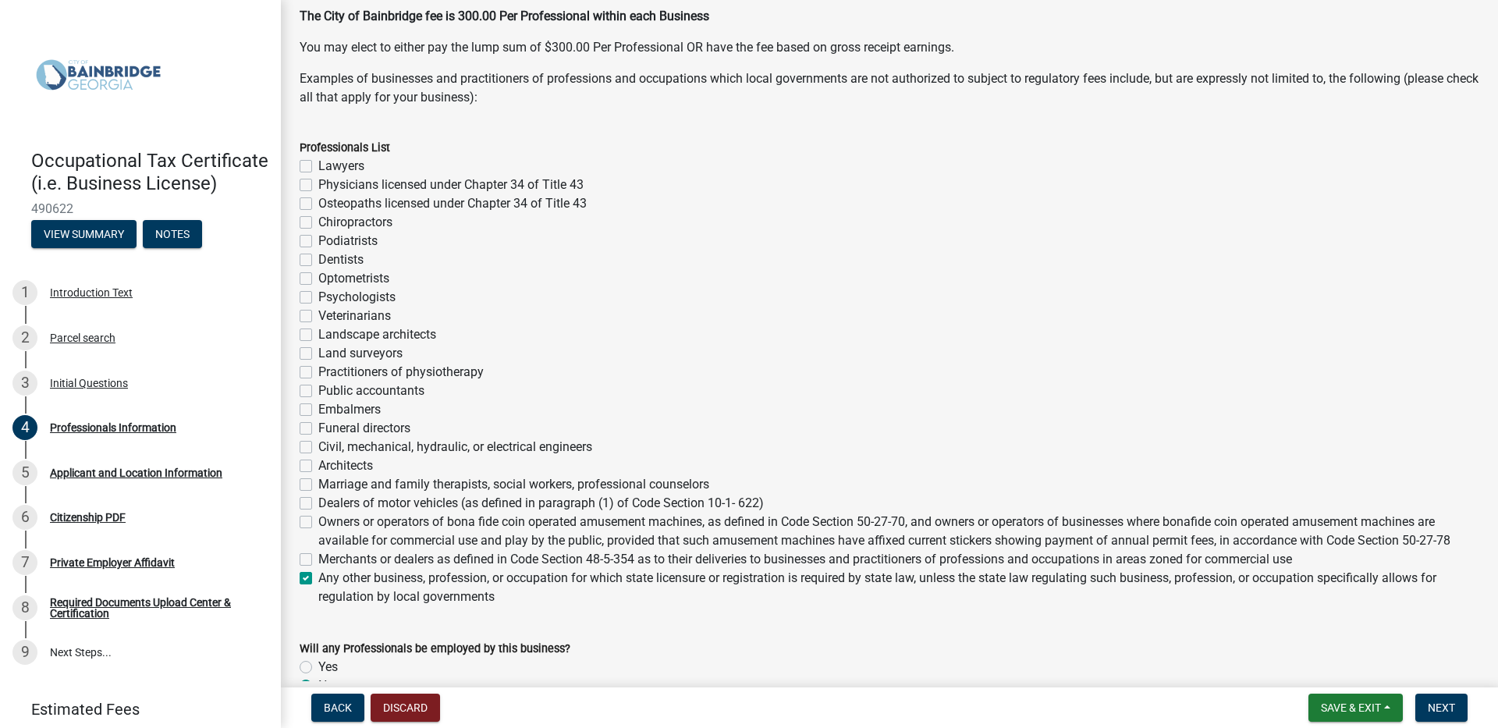
checkbox input "false"
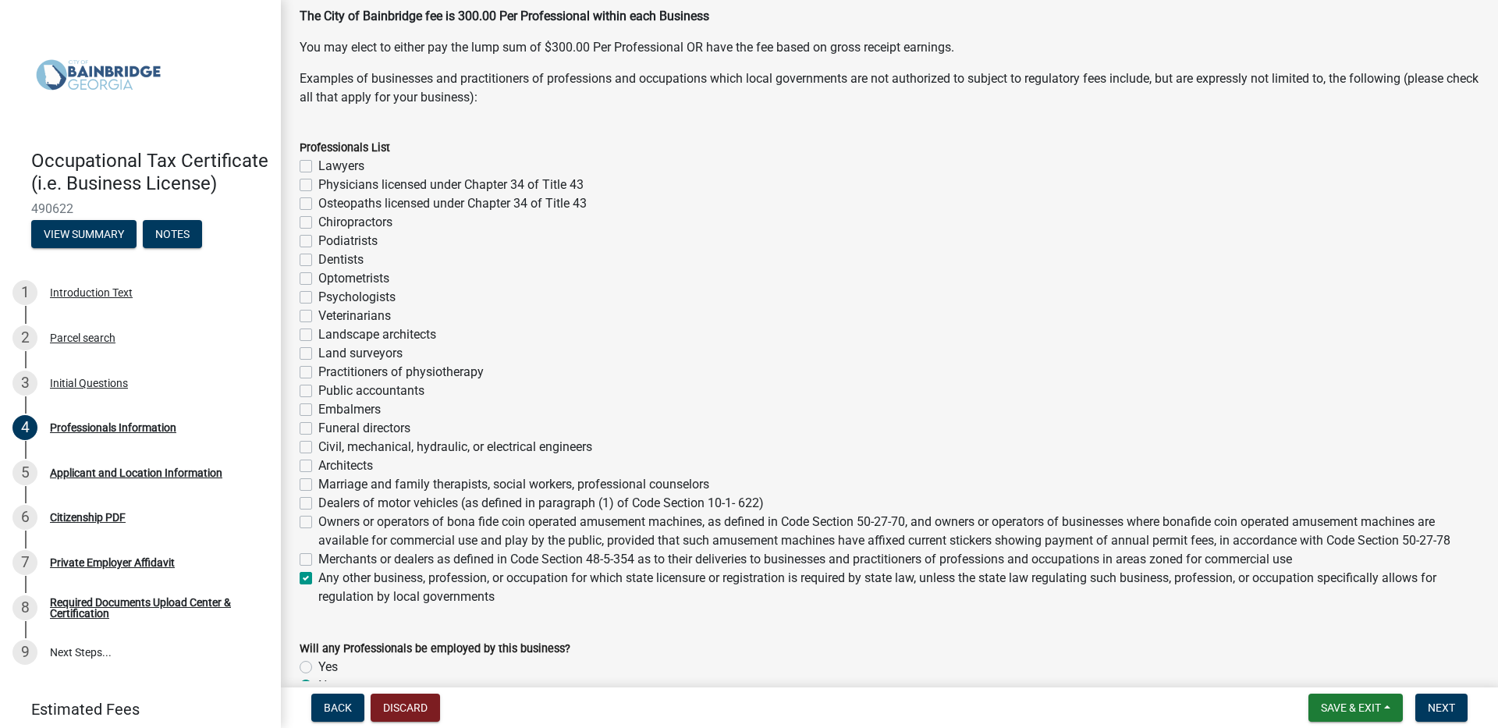
checkbox input "false"
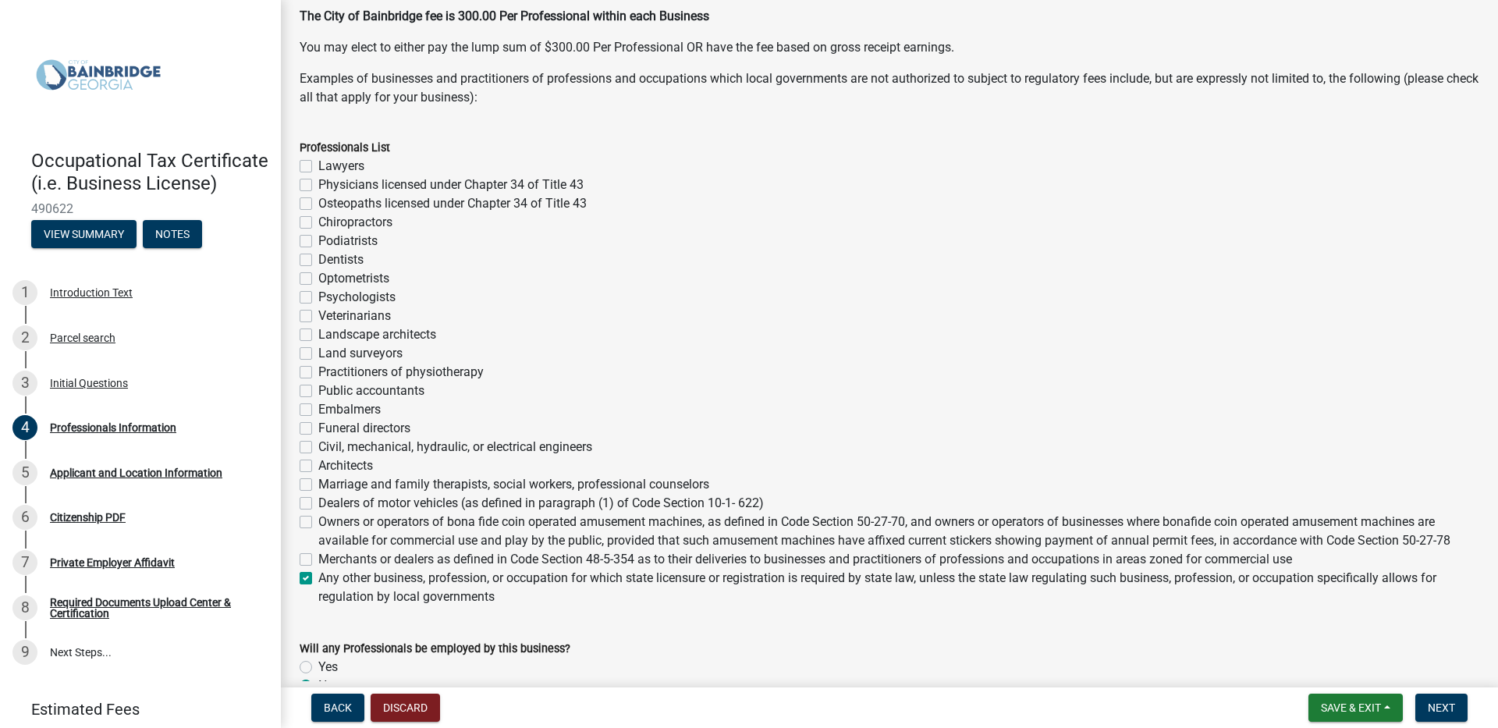
checkbox input "false"
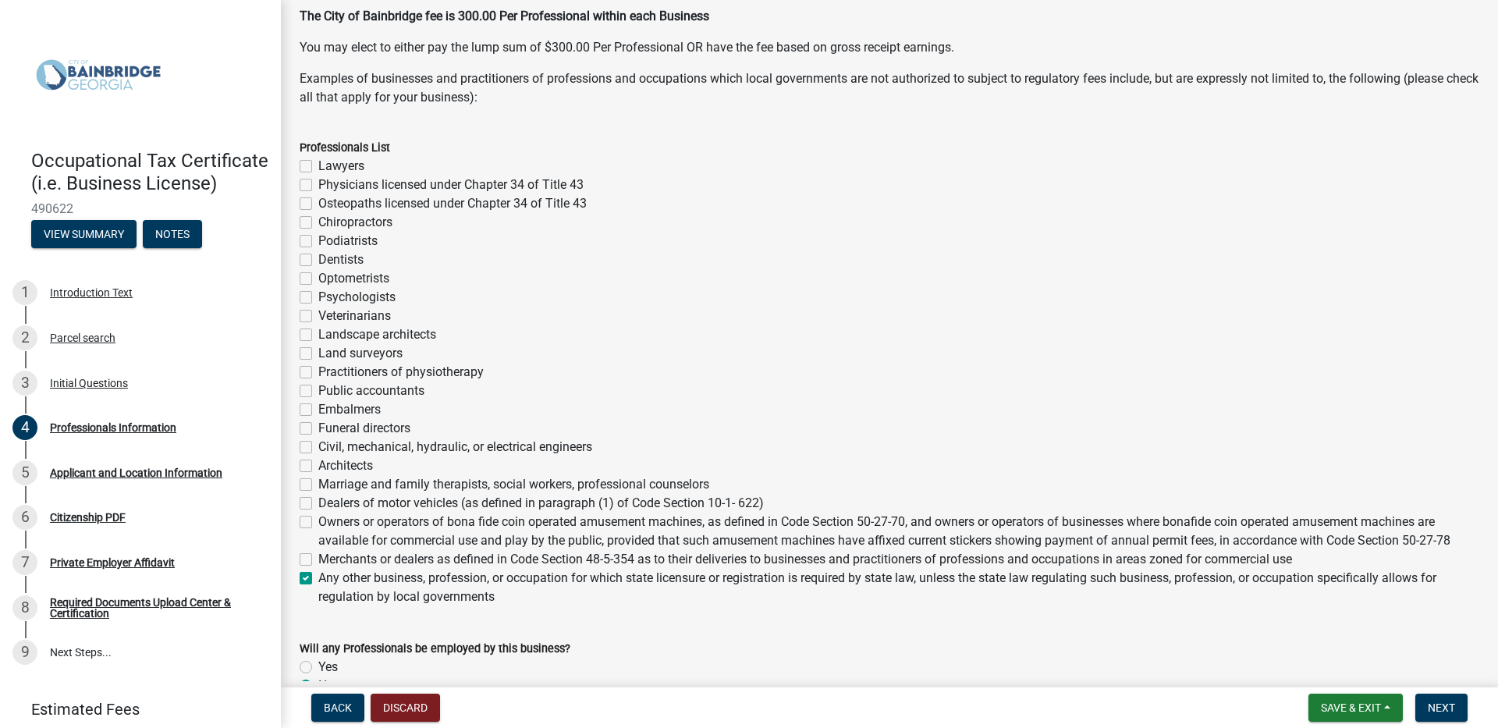
checkbox input "false"
checkbox input "true"
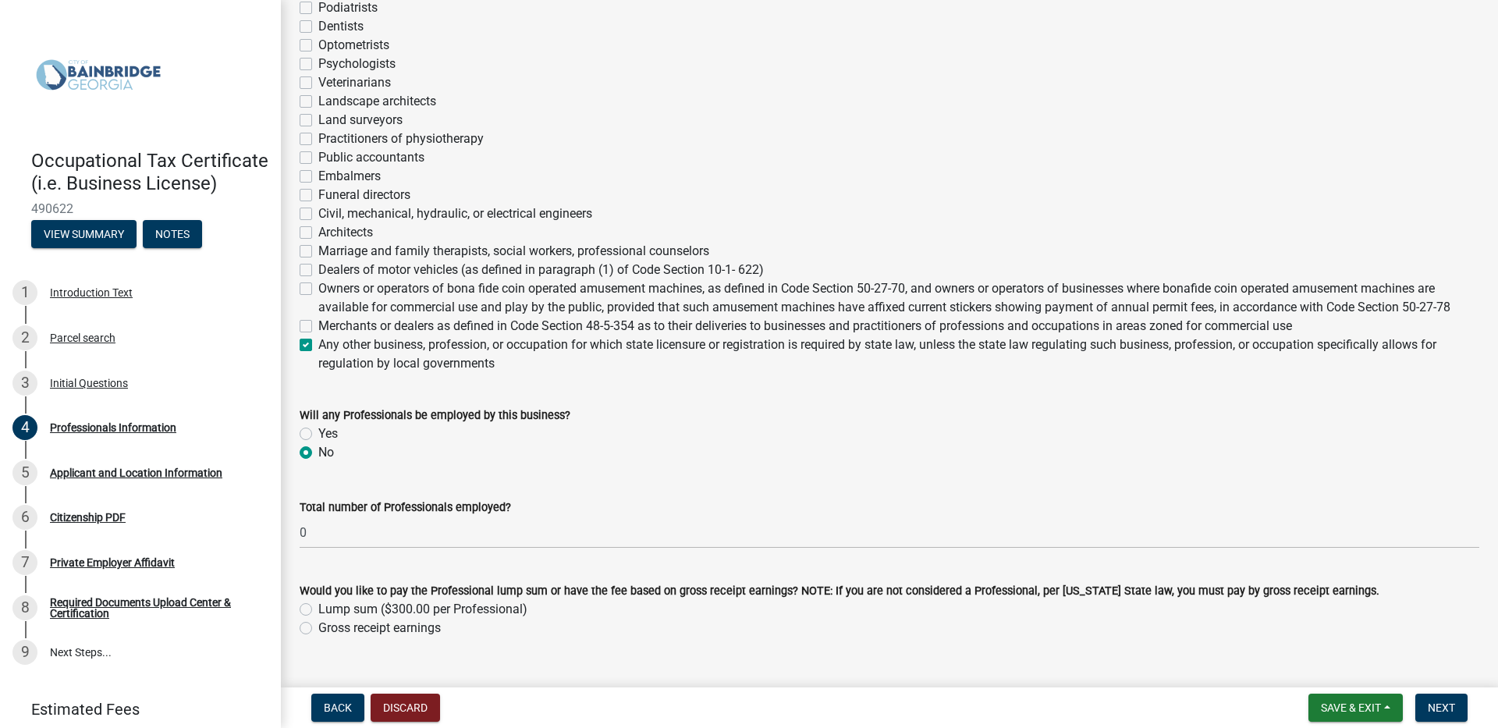
scroll to position [468, 0]
click at [318, 630] on label "Gross receipt earnings" at bounding box center [379, 627] width 122 height 19
click at [318, 628] on input "Gross receipt earnings" at bounding box center [323, 623] width 10 height 10
radio input "true"
click at [1430, 715] on button "Next" at bounding box center [1441, 708] width 52 height 28
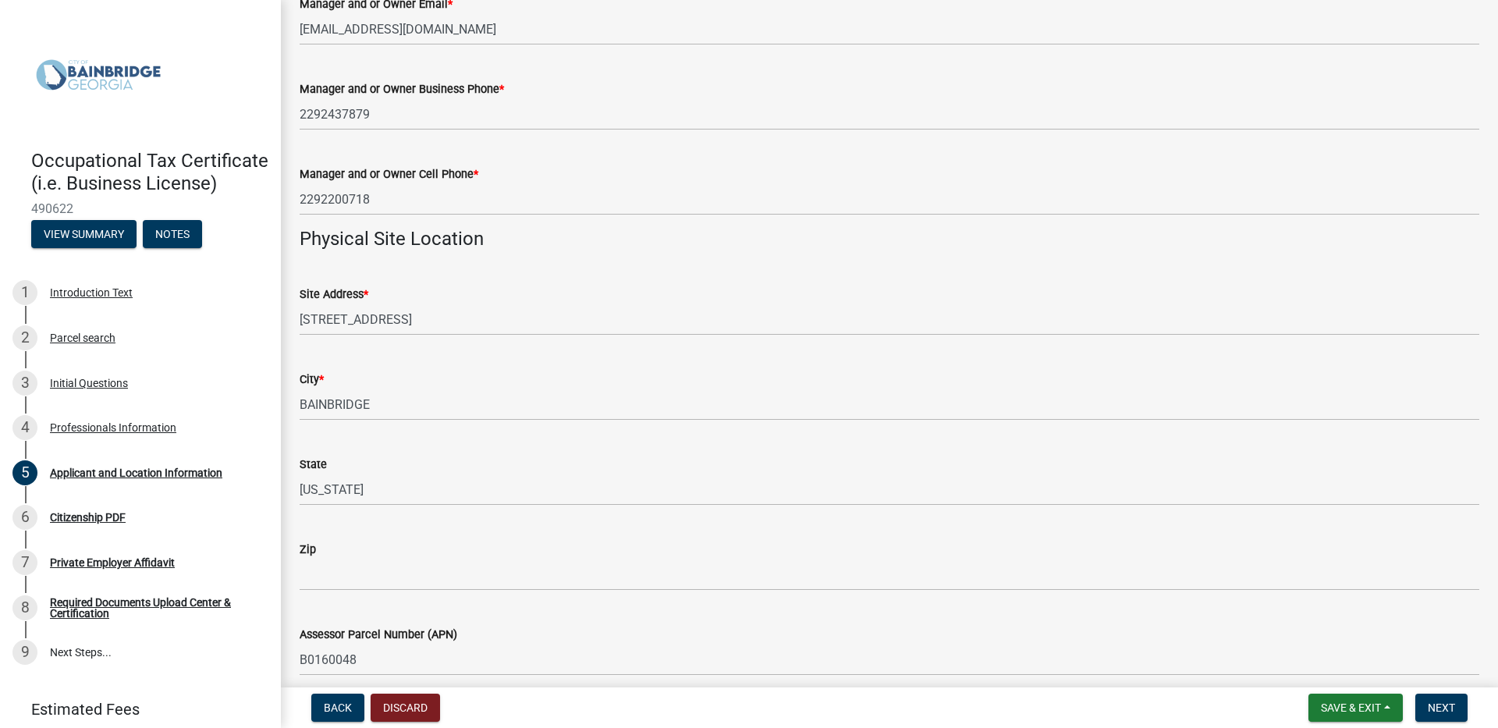
scroll to position [1014, 0]
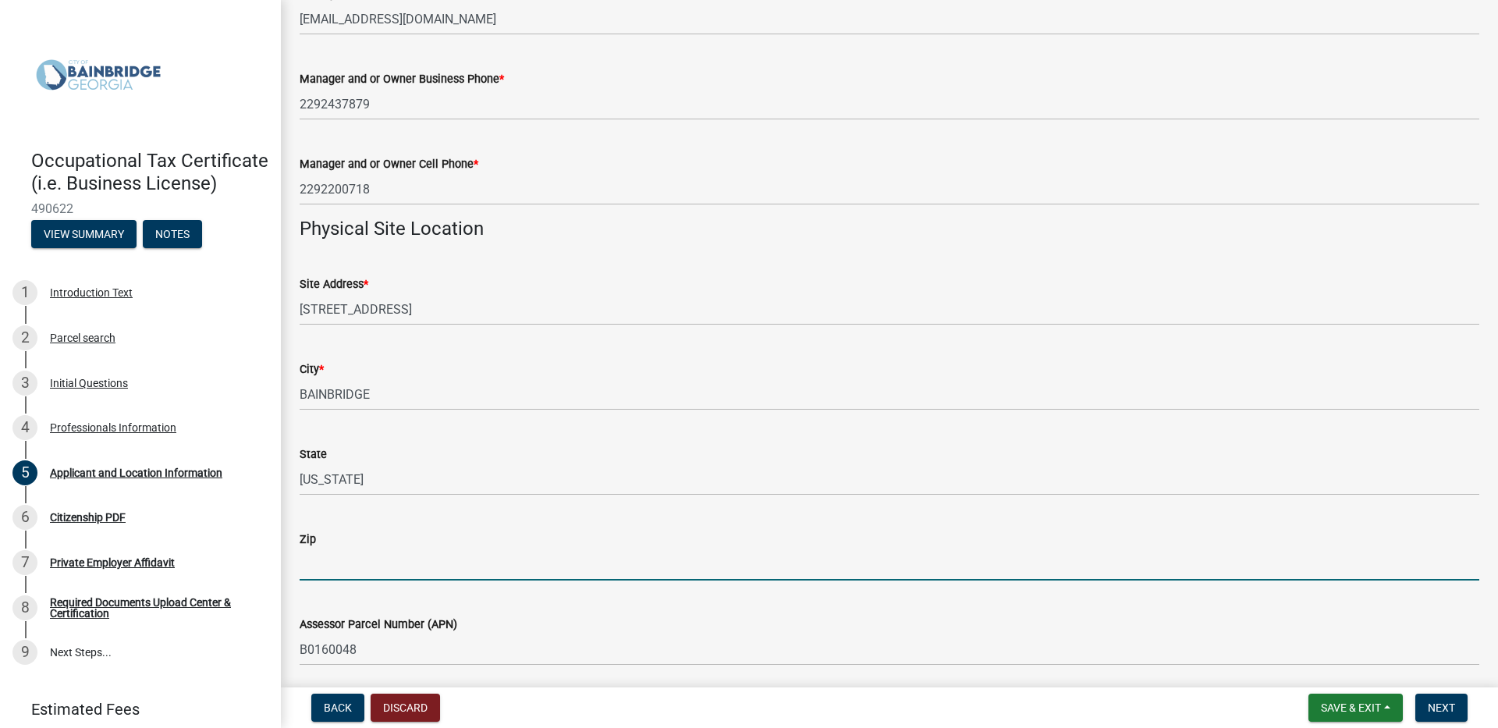
click at [422, 562] on input "Zip" at bounding box center [890, 564] width 1180 height 32
type input "39817"
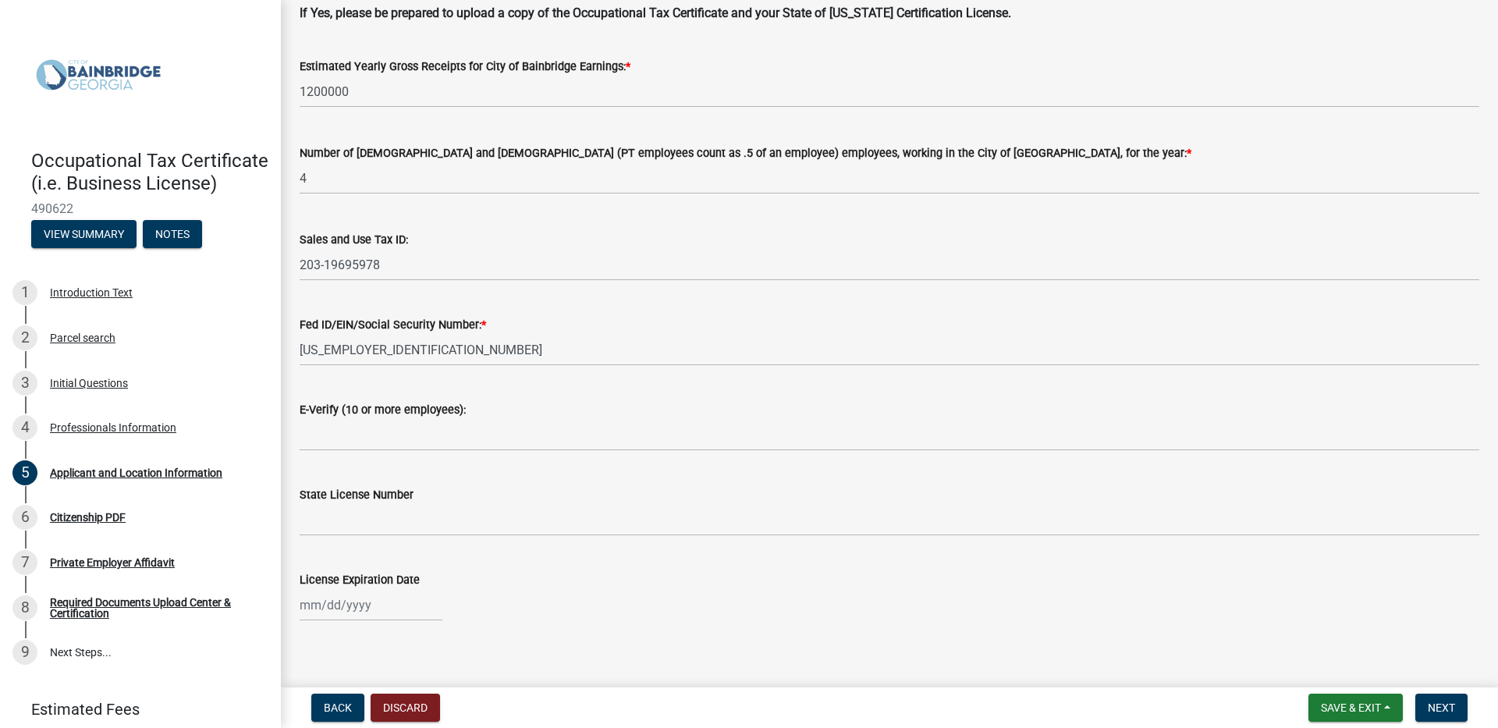
scroll to position [1915, 0]
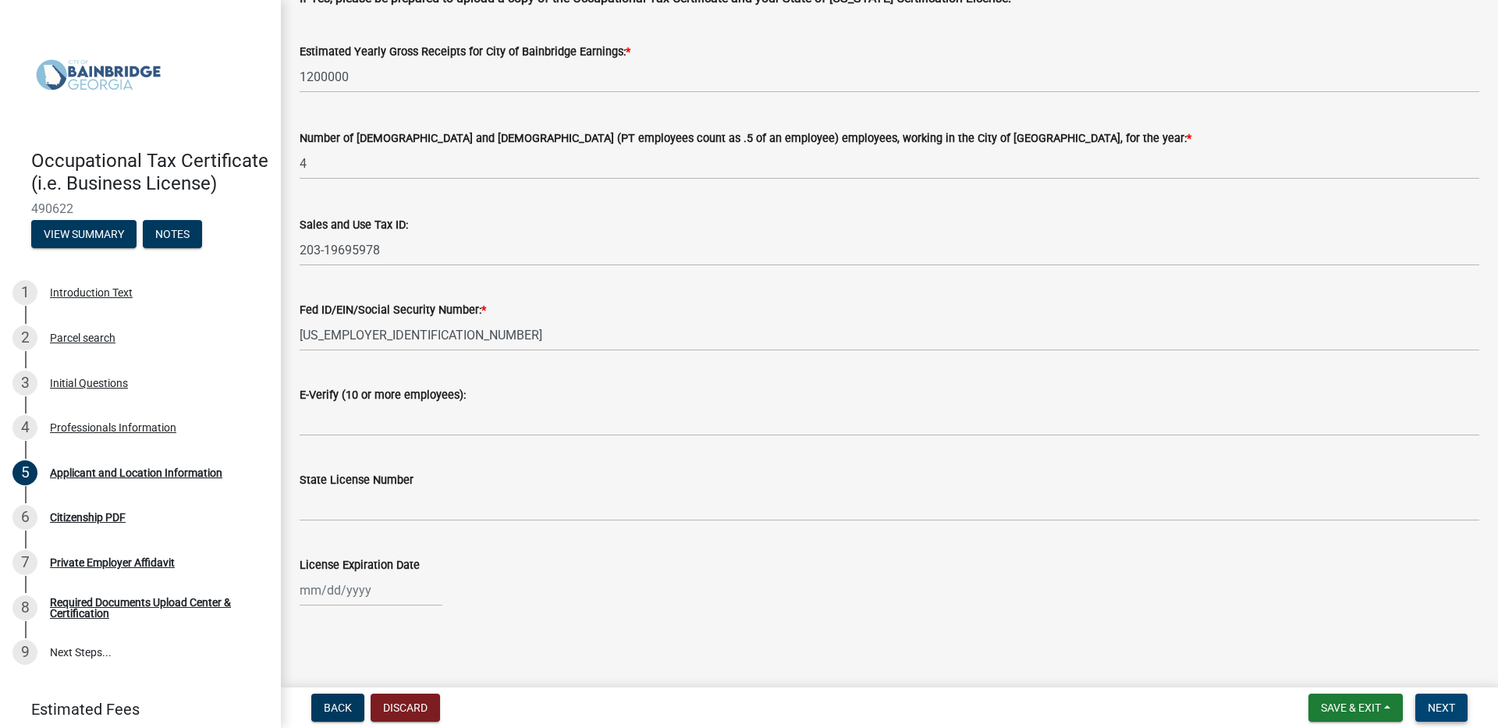
click at [1424, 705] on button "Next" at bounding box center [1441, 708] width 52 height 28
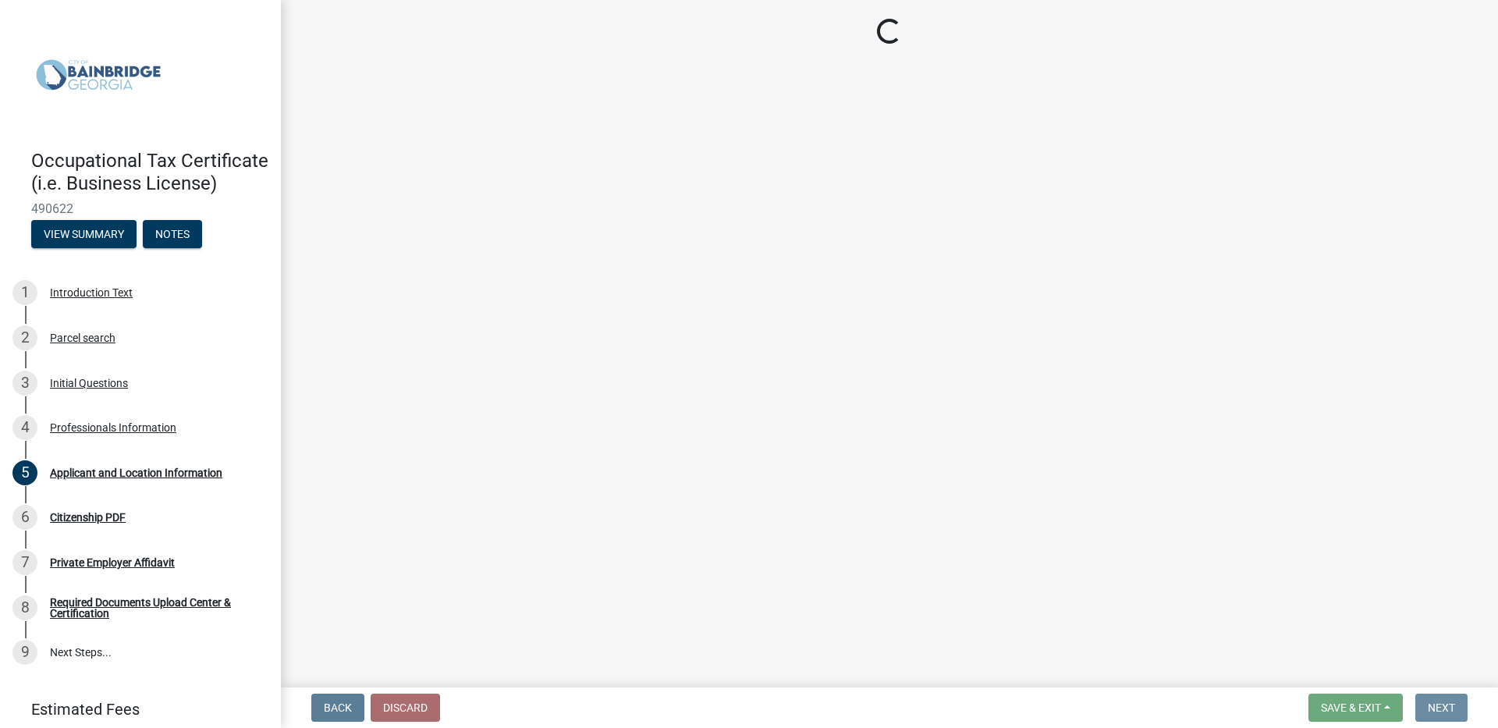
scroll to position [0, 0]
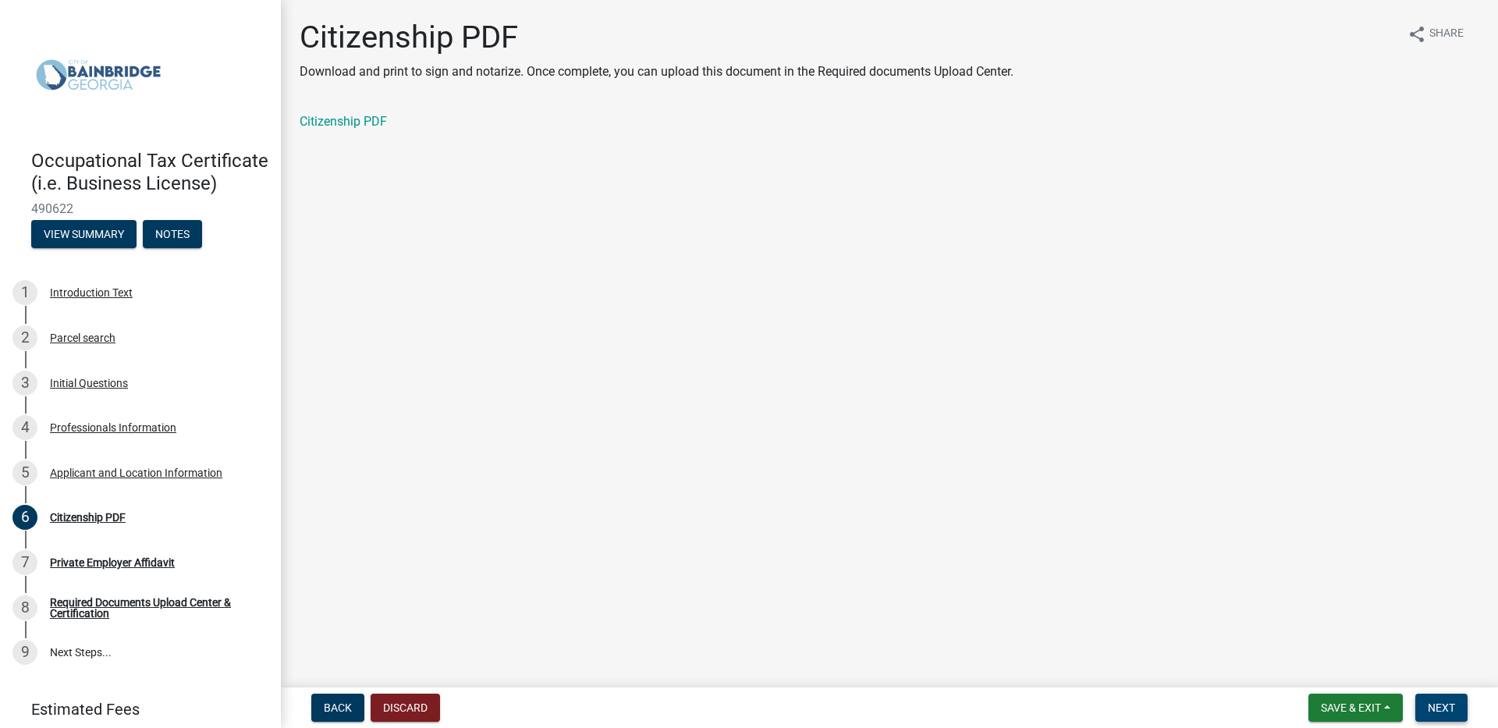
click at [1439, 706] on span "Next" at bounding box center [1441, 707] width 27 height 12
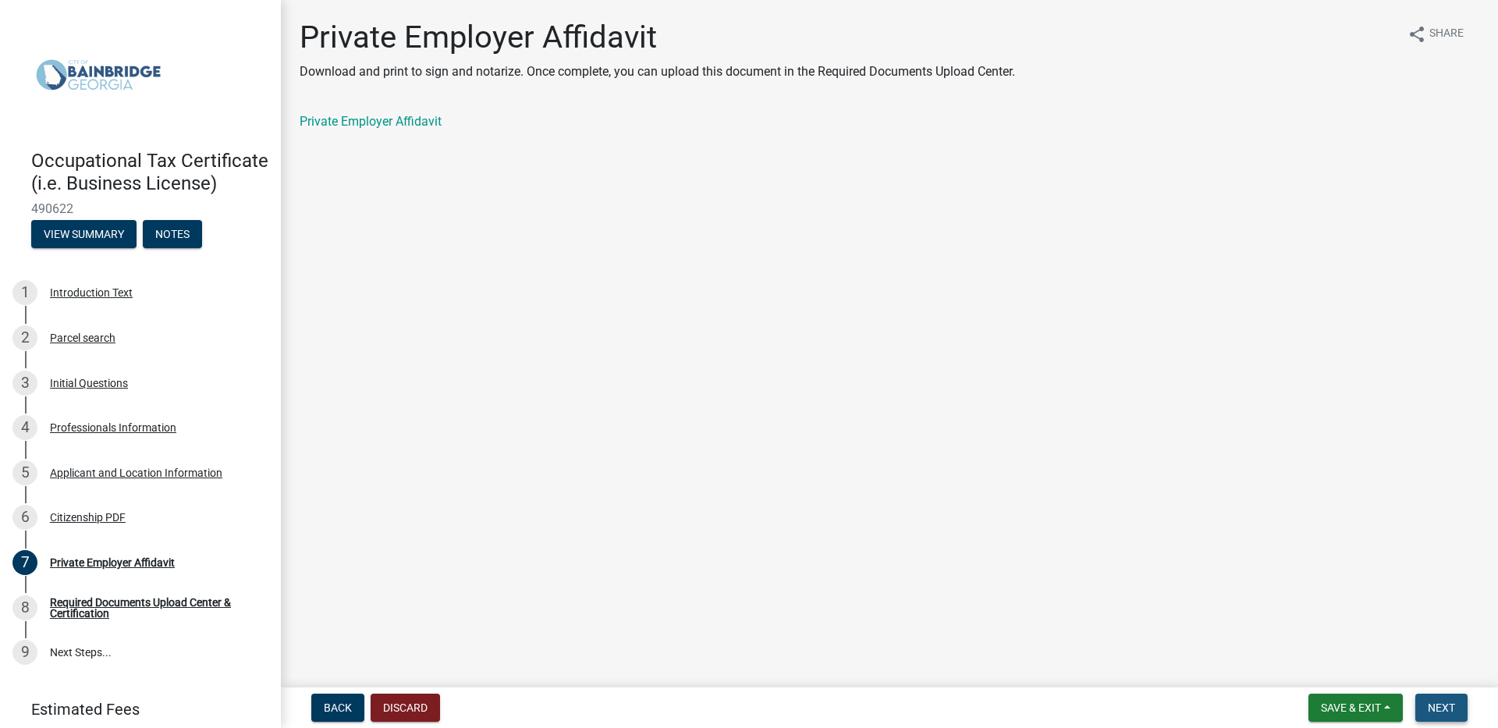
click at [1439, 706] on span "Next" at bounding box center [1441, 707] width 27 height 12
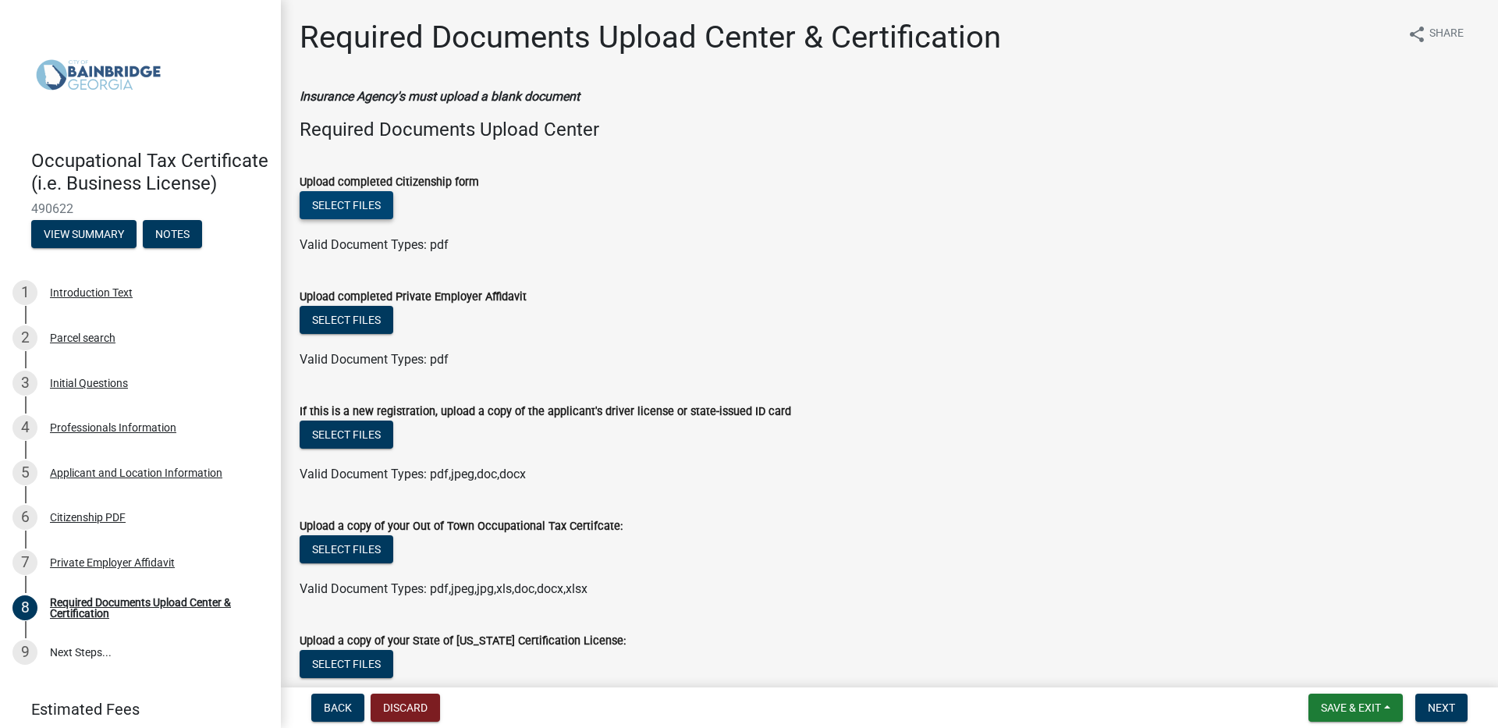
click at [343, 204] on button "Select files" at bounding box center [347, 205] width 94 height 28
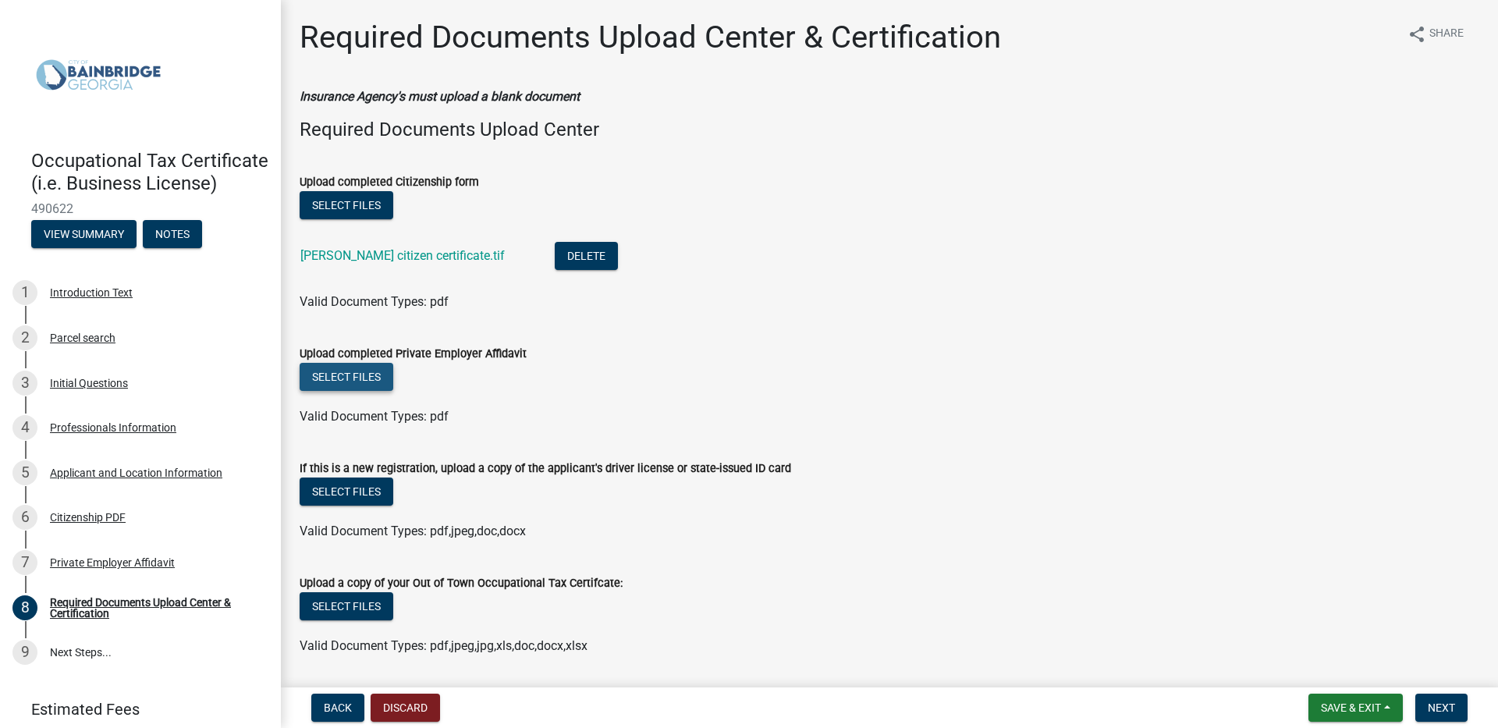
click at [370, 379] on button "Select files" at bounding box center [347, 377] width 94 height 28
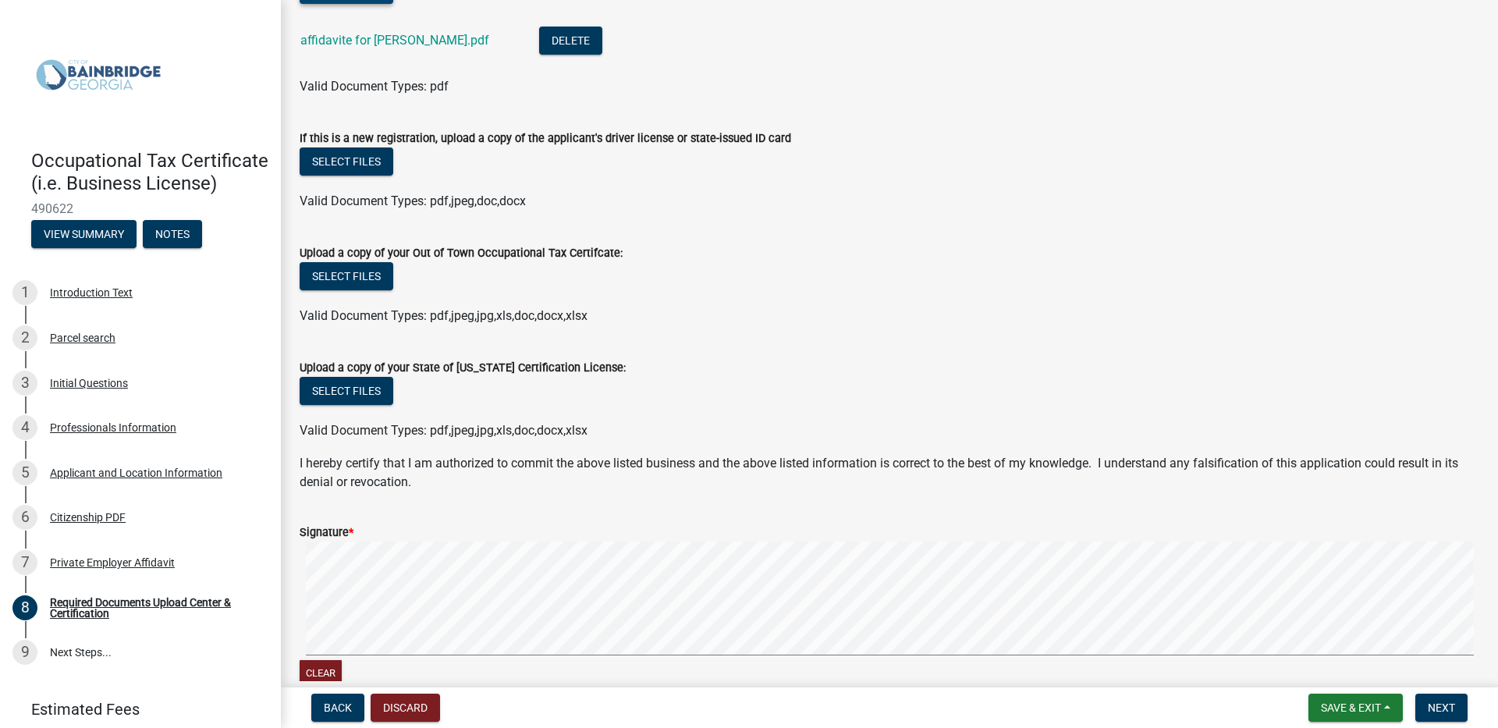
scroll to position [468, 0]
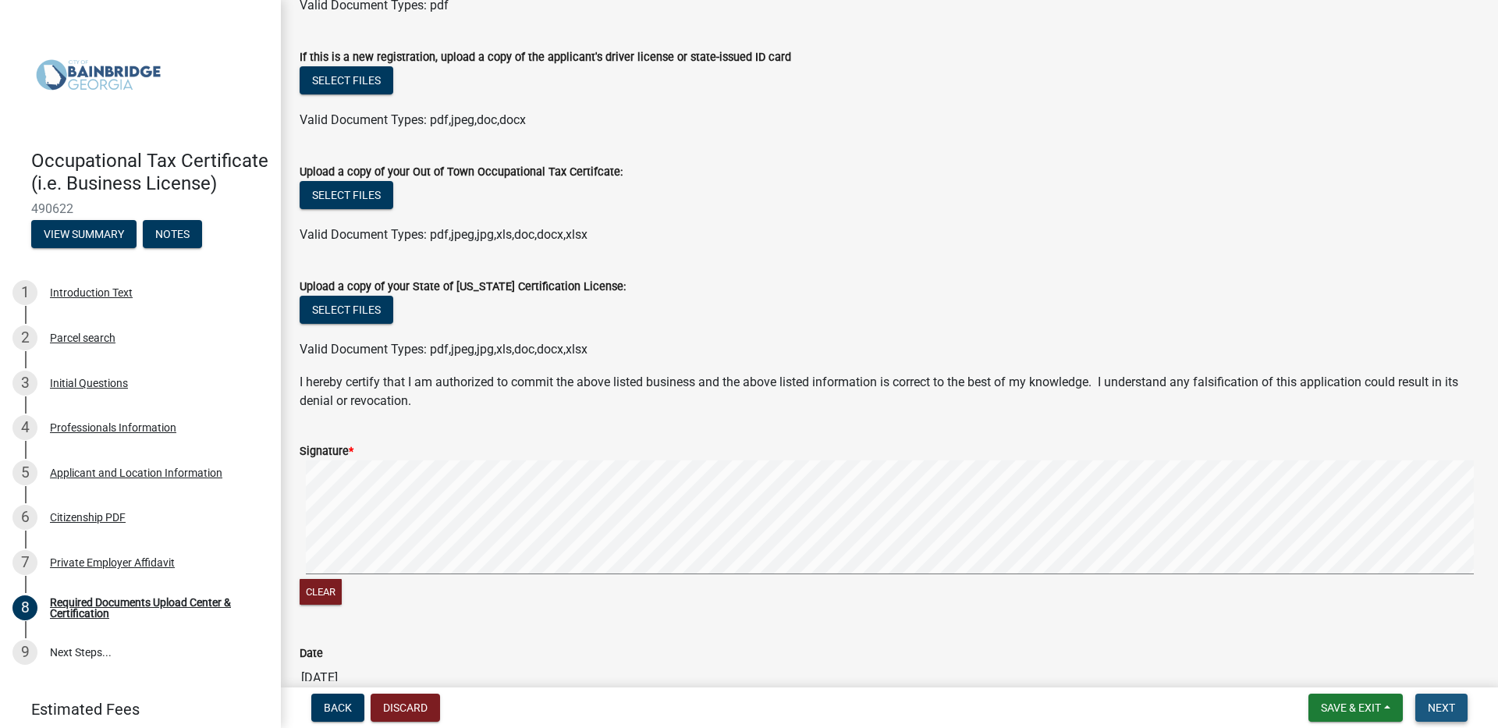
click at [1442, 710] on span "Next" at bounding box center [1441, 707] width 27 height 12
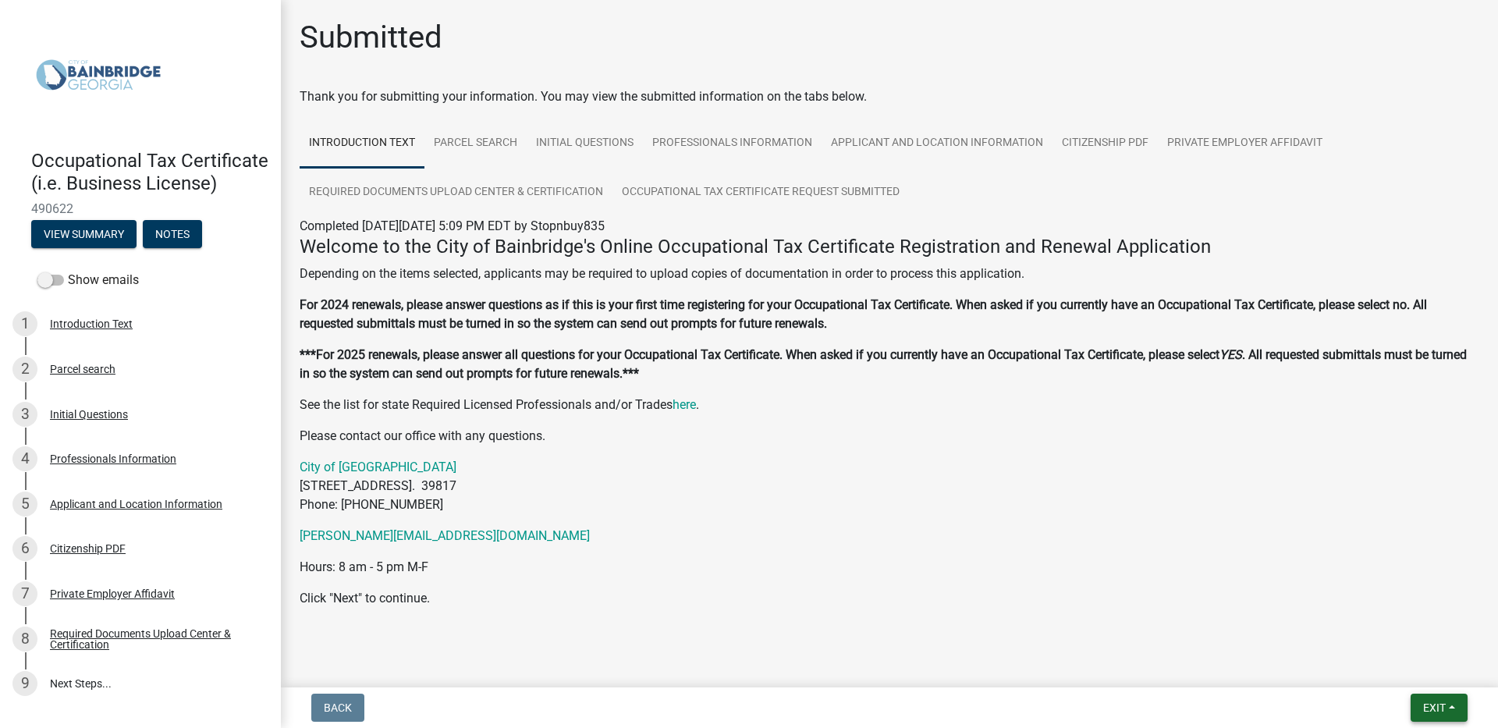
click at [1428, 708] on span "Exit" at bounding box center [1434, 707] width 23 height 12
click at [1376, 666] on button "Save & Exit" at bounding box center [1405, 666] width 125 height 37
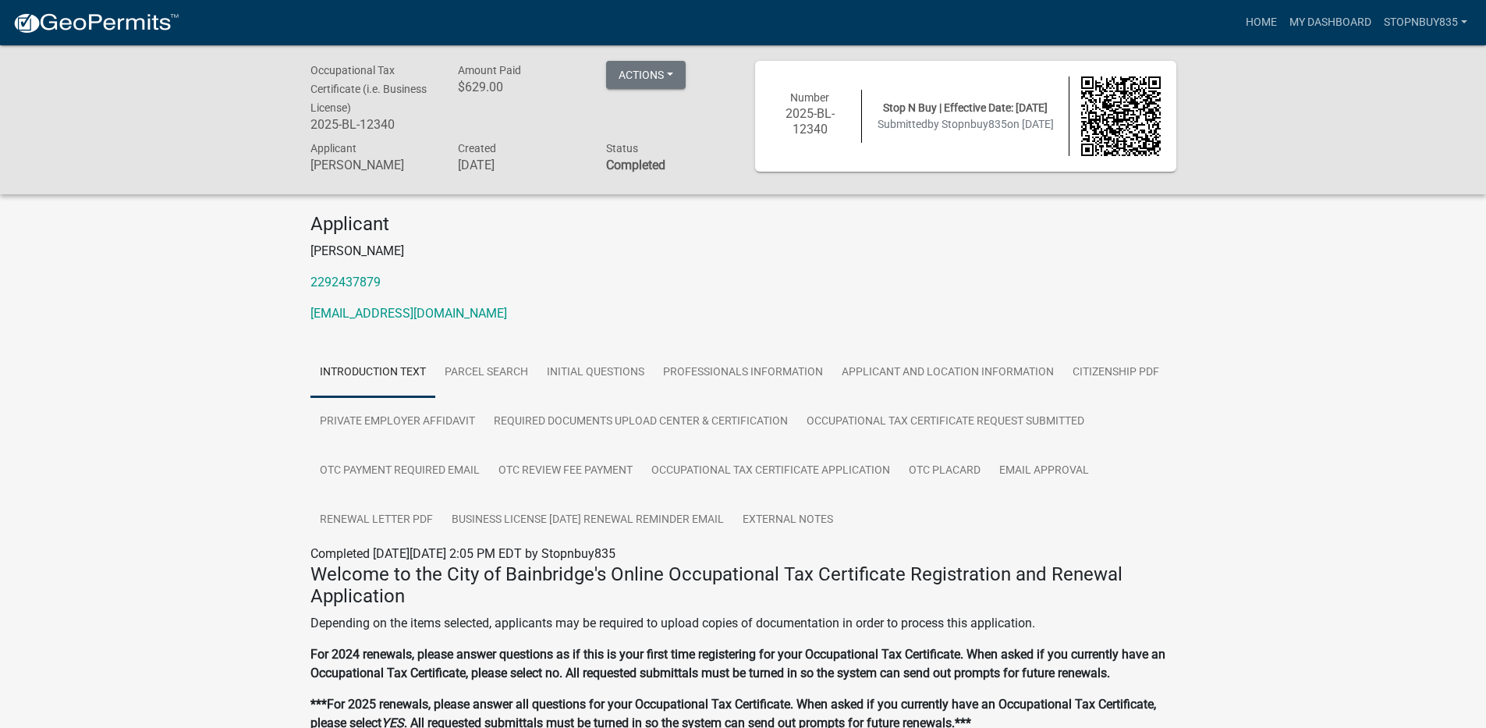
click at [67, 26] on img at bounding box center [95, 23] width 167 height 23
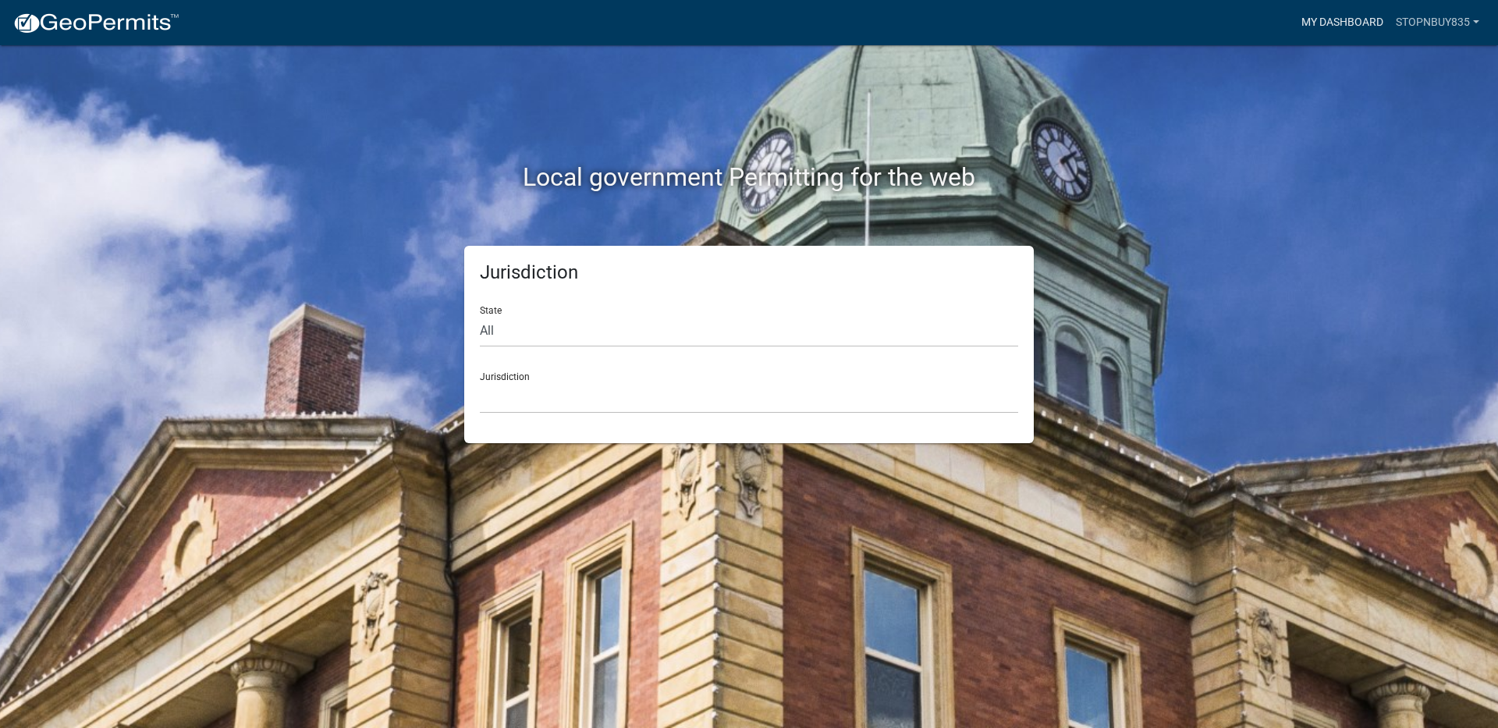
click at [1330, 26] on link "My Dashboard" at bounding box center [1342, 23] width 94 height 30
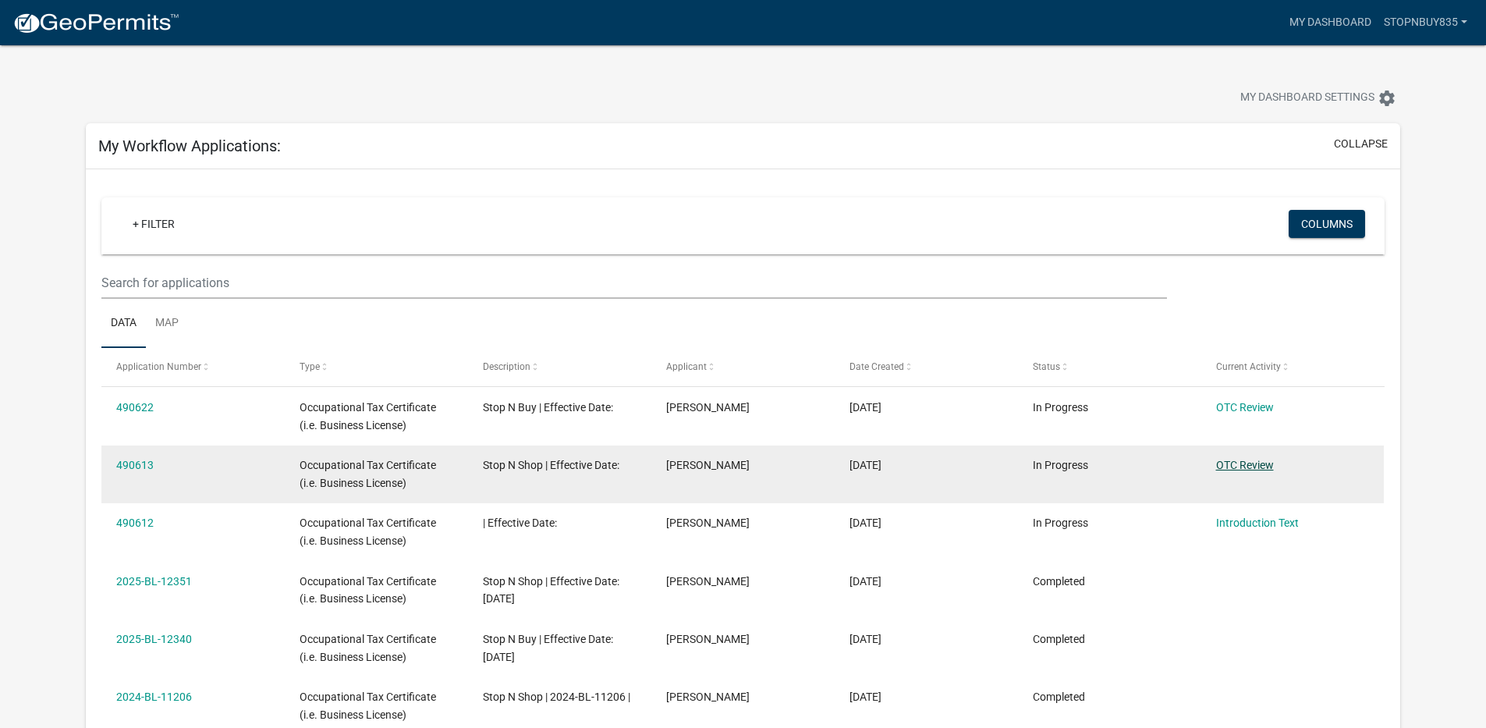
click at [1248, 465] on link "OTC Review" at bounding box center [1245, 465] width 58 height 12
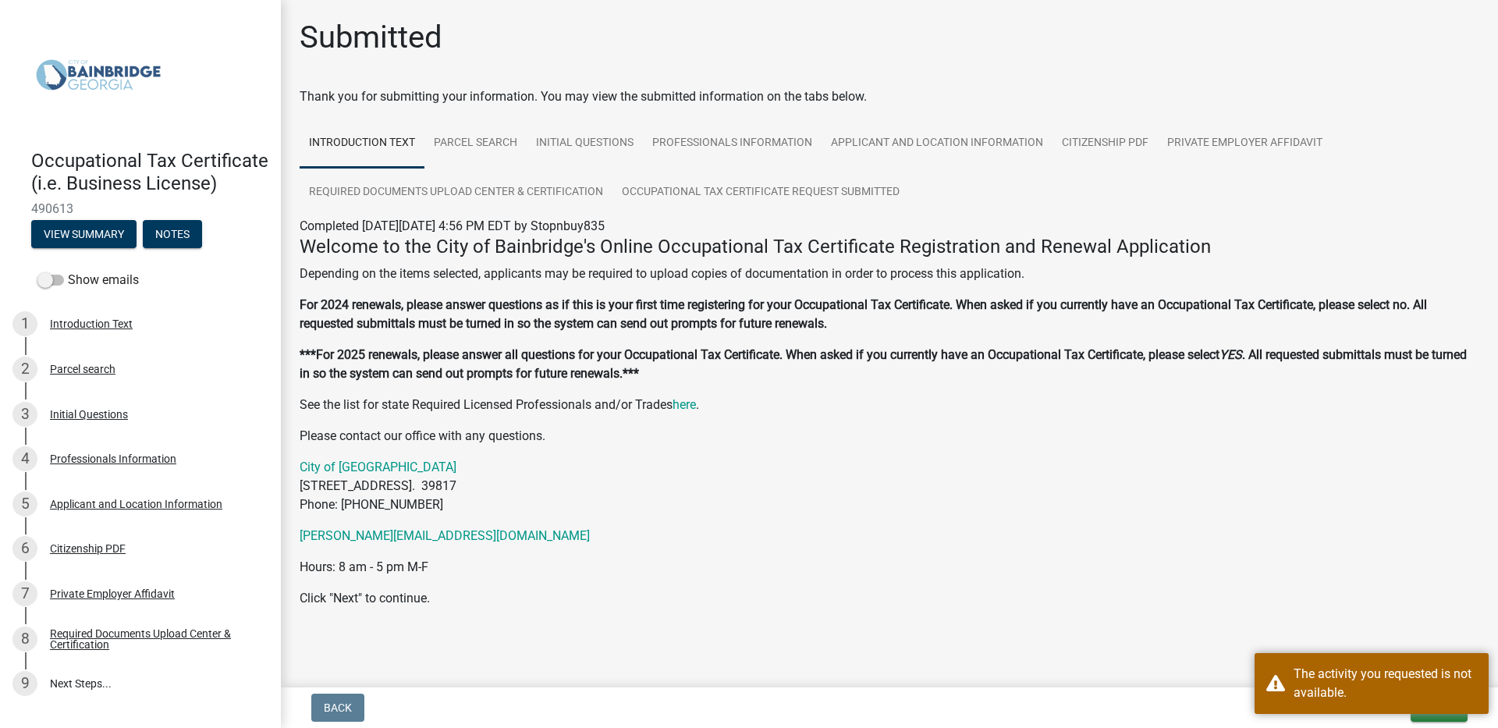
click at [1076, 602] on p "Click "Next" to continue." at bounding box center [890, 598] width 1180 height 19
